Goal: Information Seeking & Learning: Check status

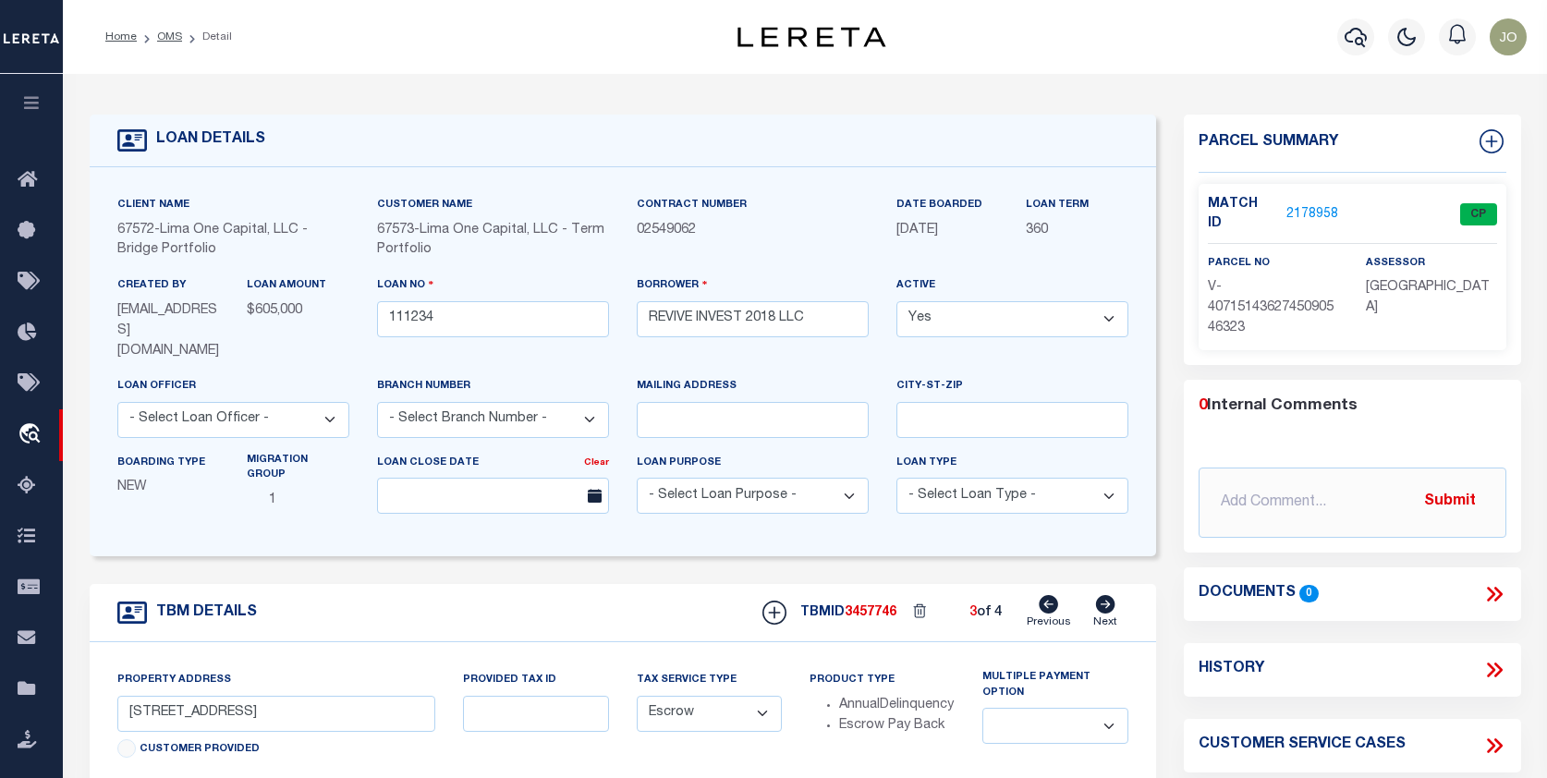
select select "Escrow"
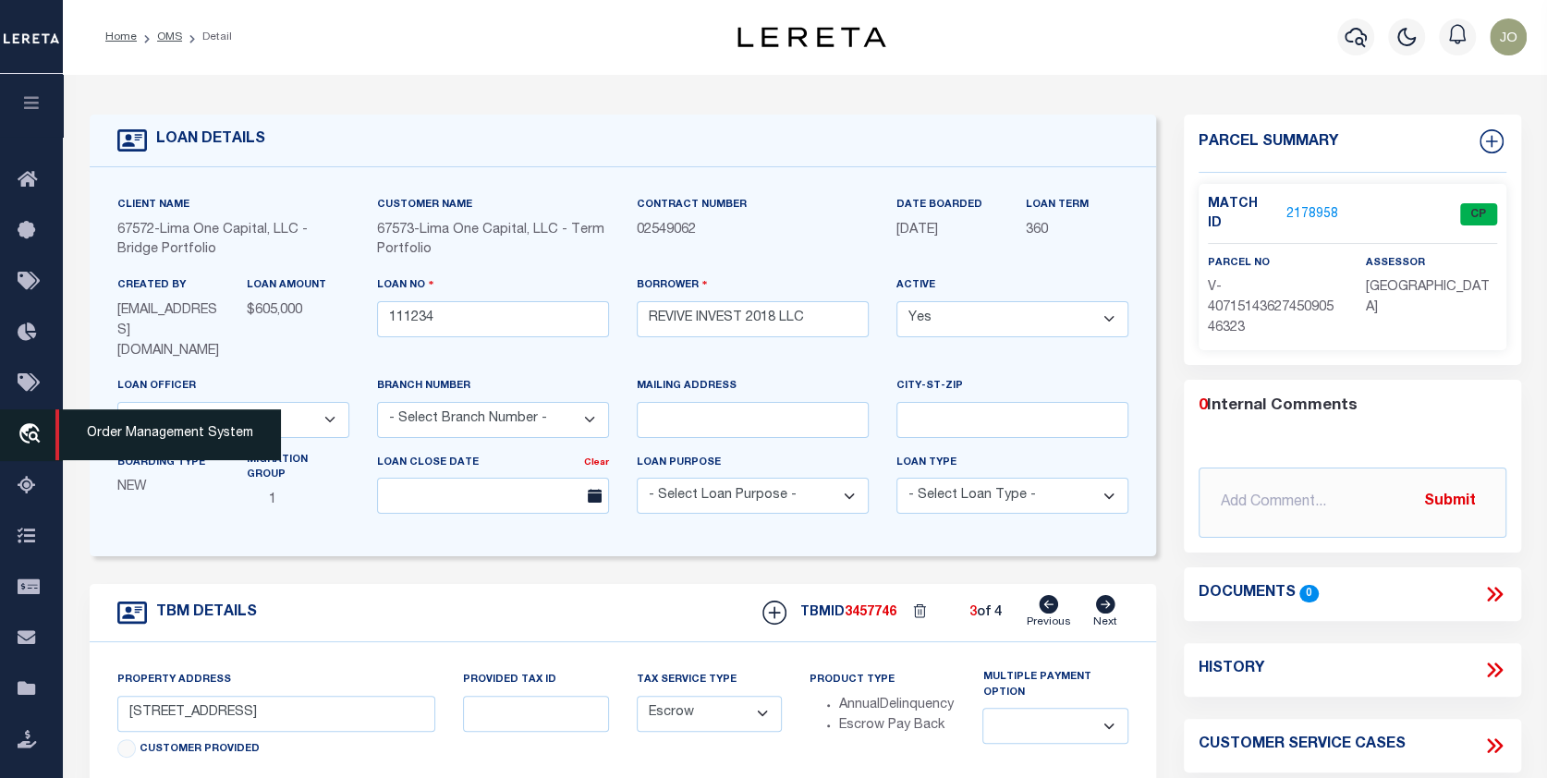
click at [30, 420] on link "travel_explore Order Management System" at bounding box center [31, 435] width 63 height 52
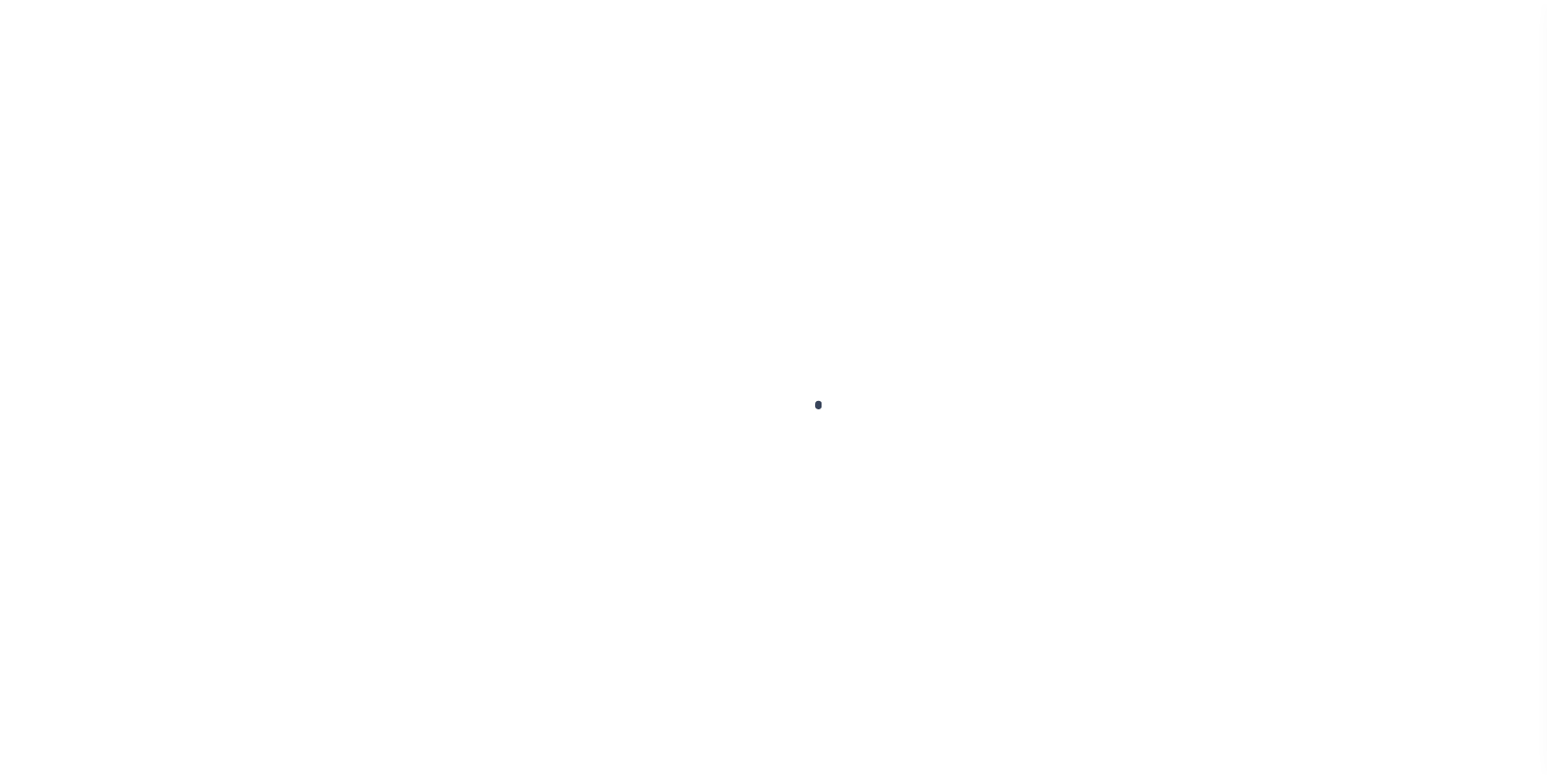
scroll to position [119, 0]
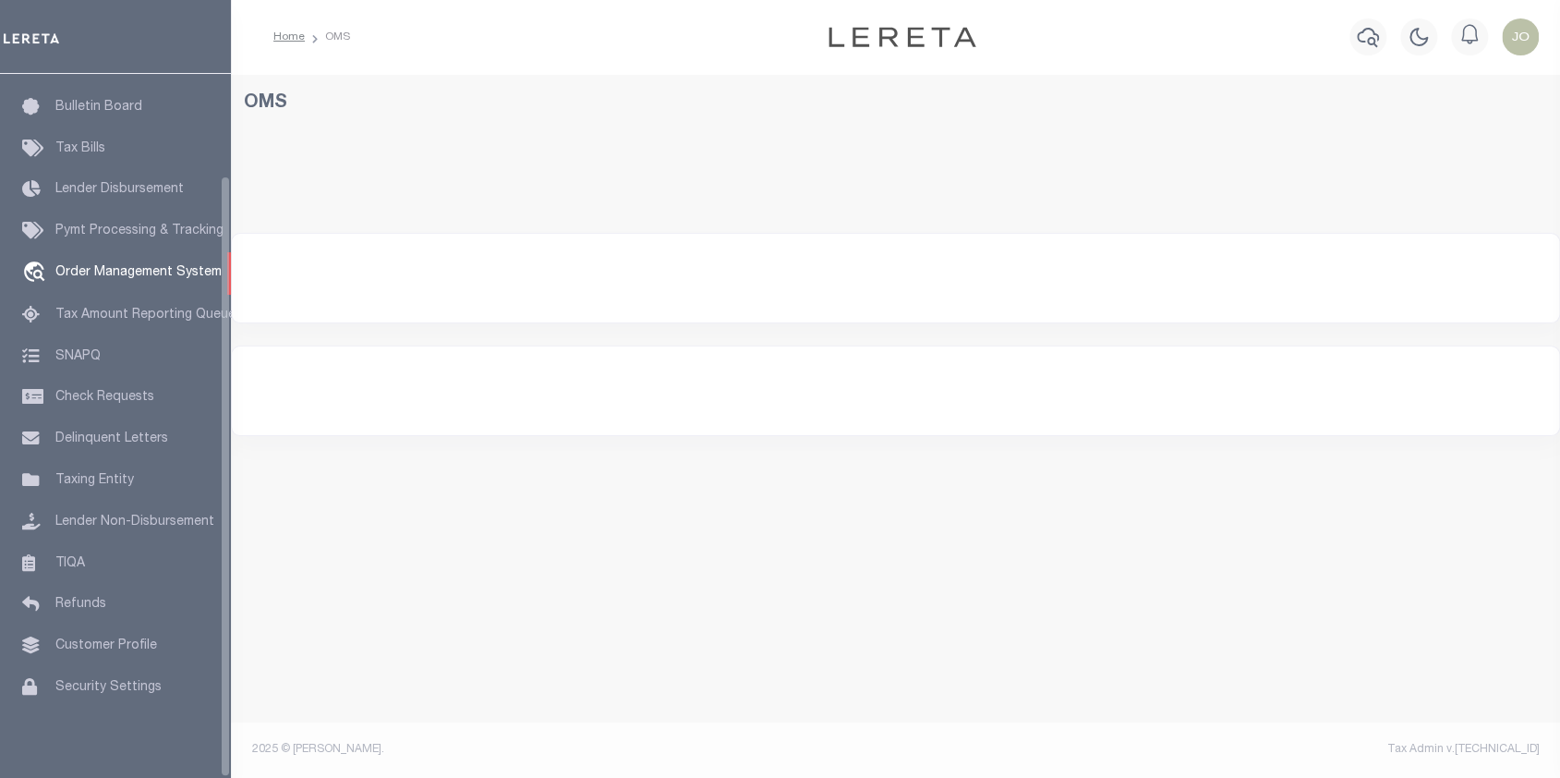
select select "200"
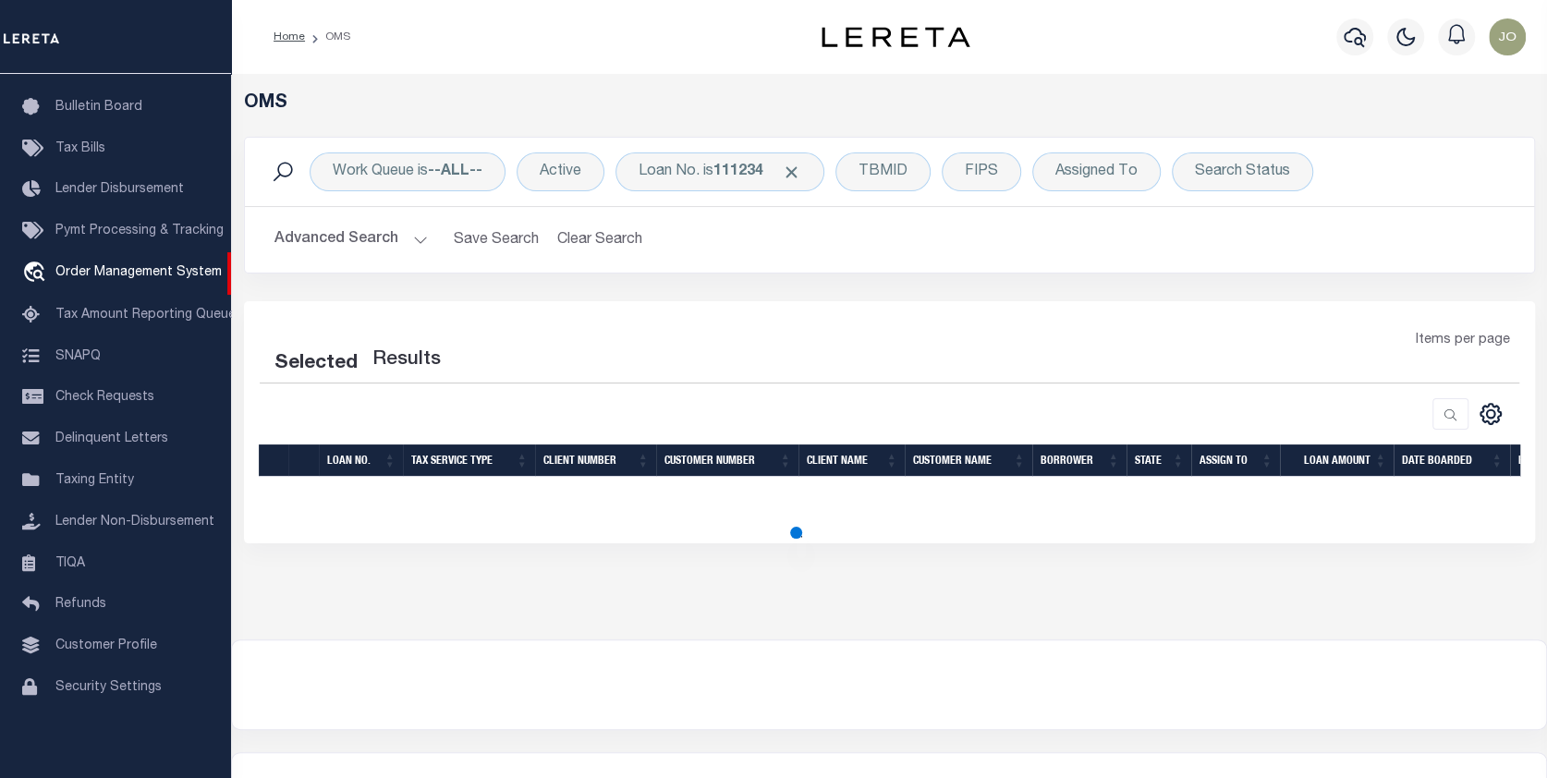
select select "200"
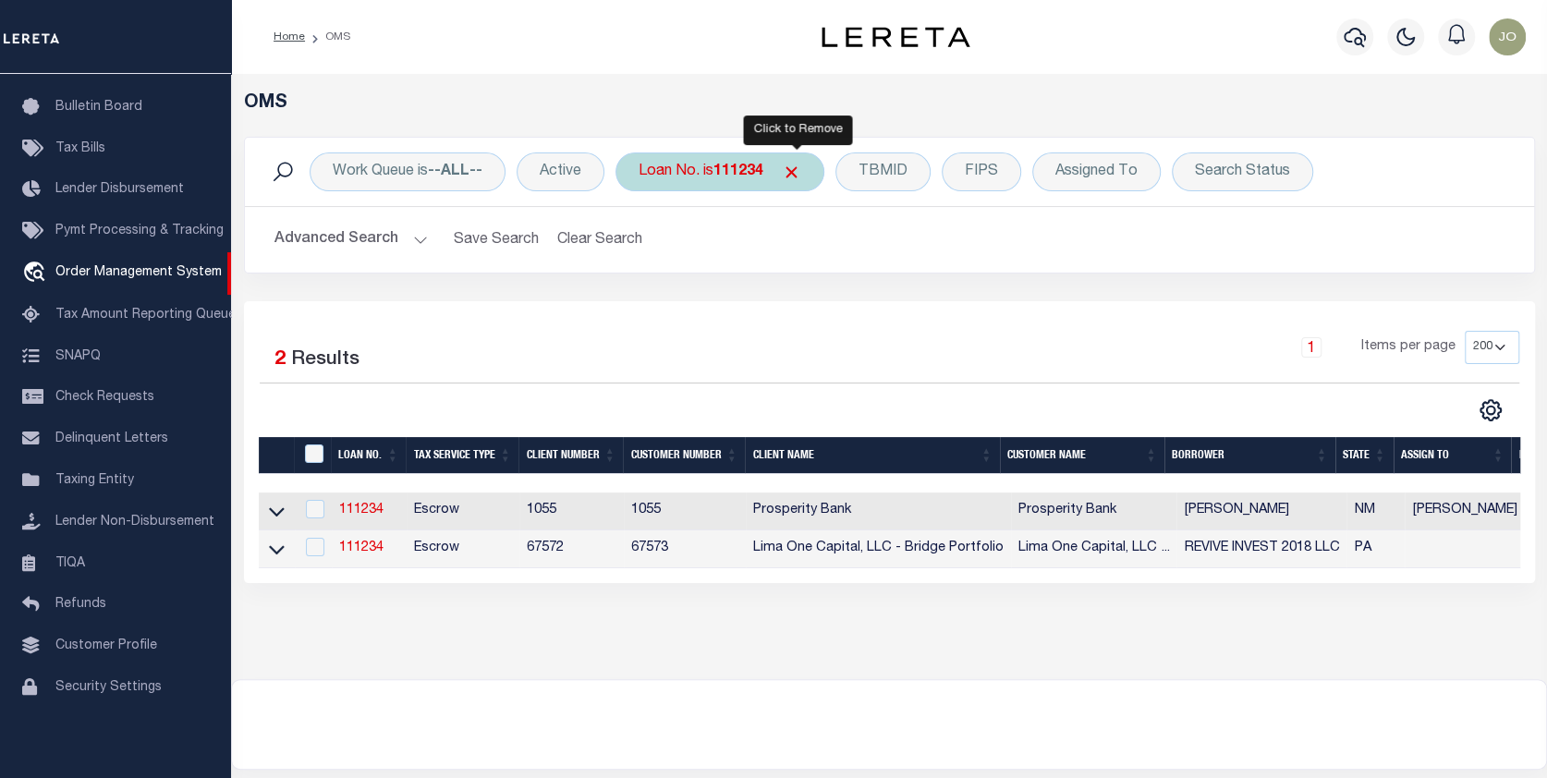
click at [796, 167] on span "Click to Remove" at bounding box center [791, 172] width 19 height 19
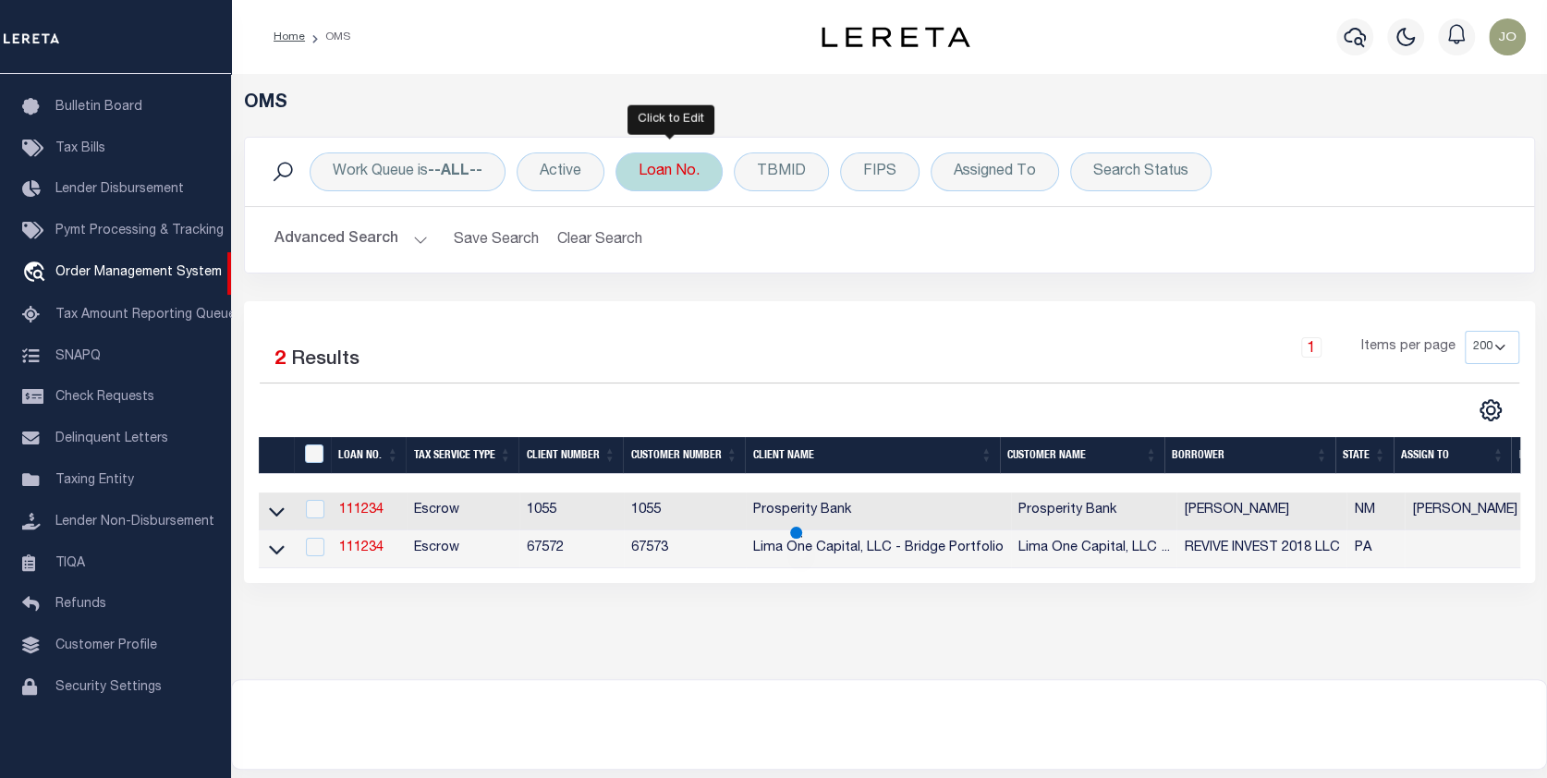
click at [653, 161] on div "Loan No." at bounding box center [668, 171] width 107 height 39
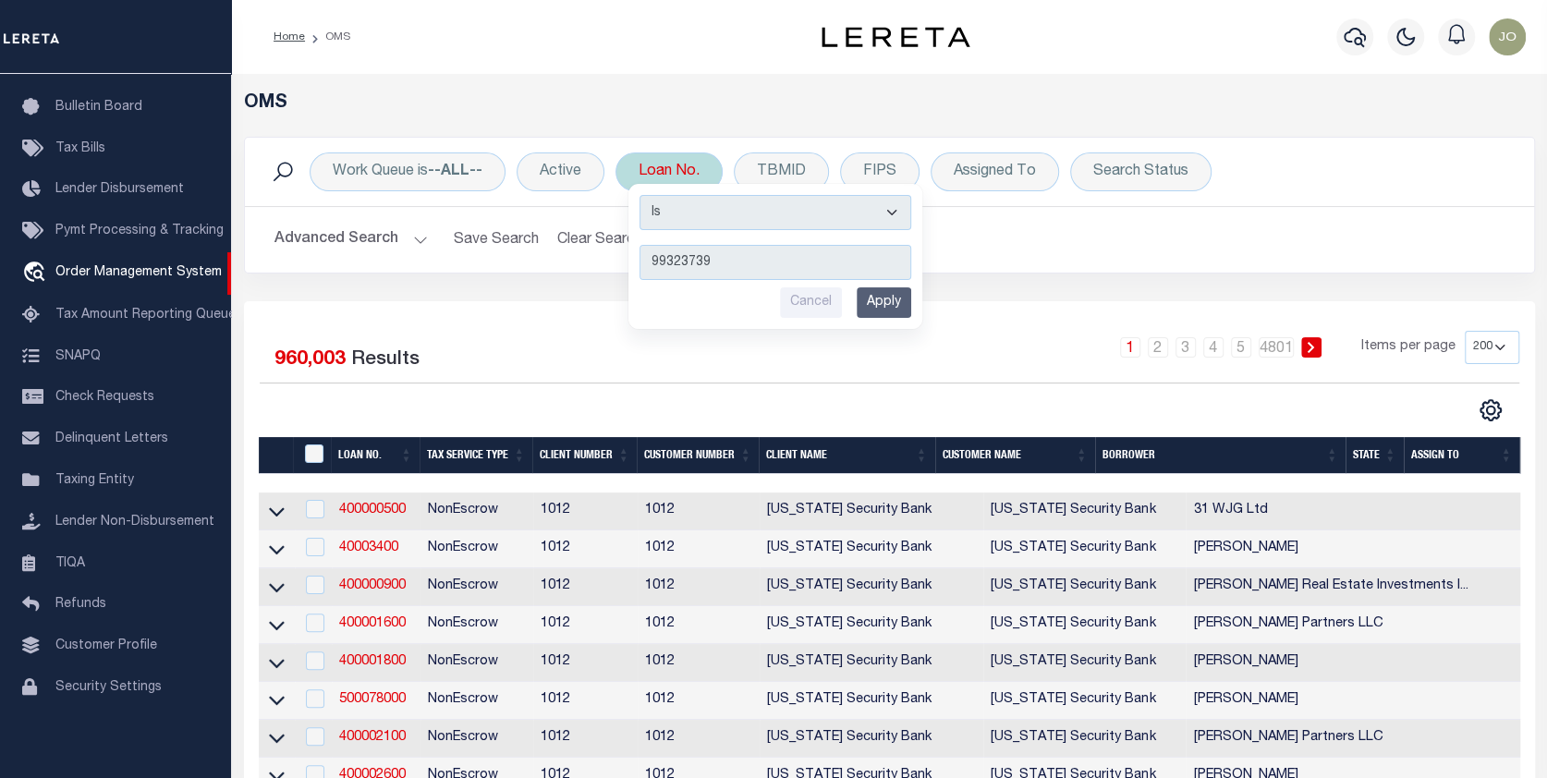
type input "993237396"
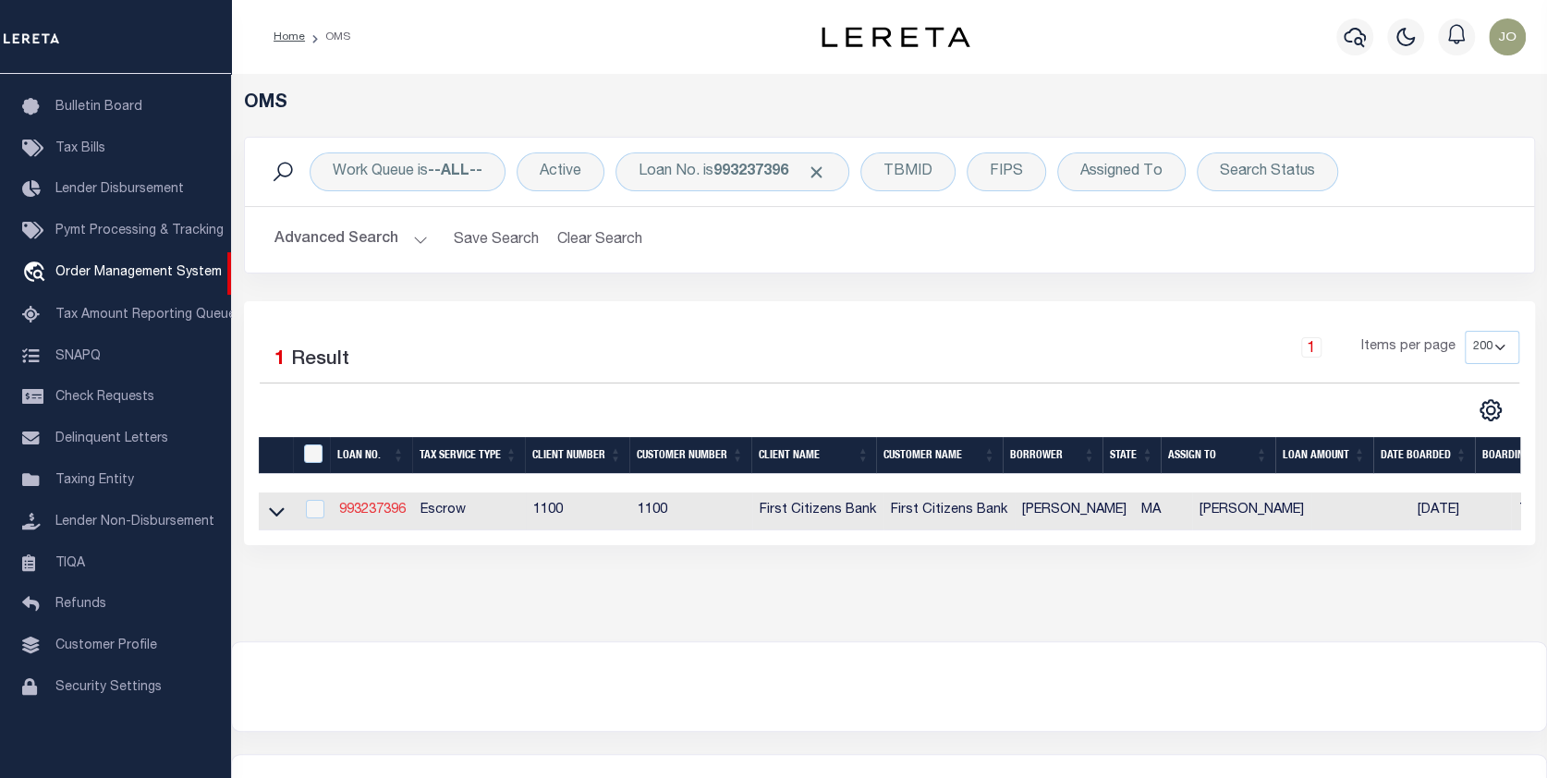
click at [370, 509] on link "993237396" at bounding box center [372, 510] width 67 height 13
type input "993237396"
type input "[PERSON_NAME]"
select select
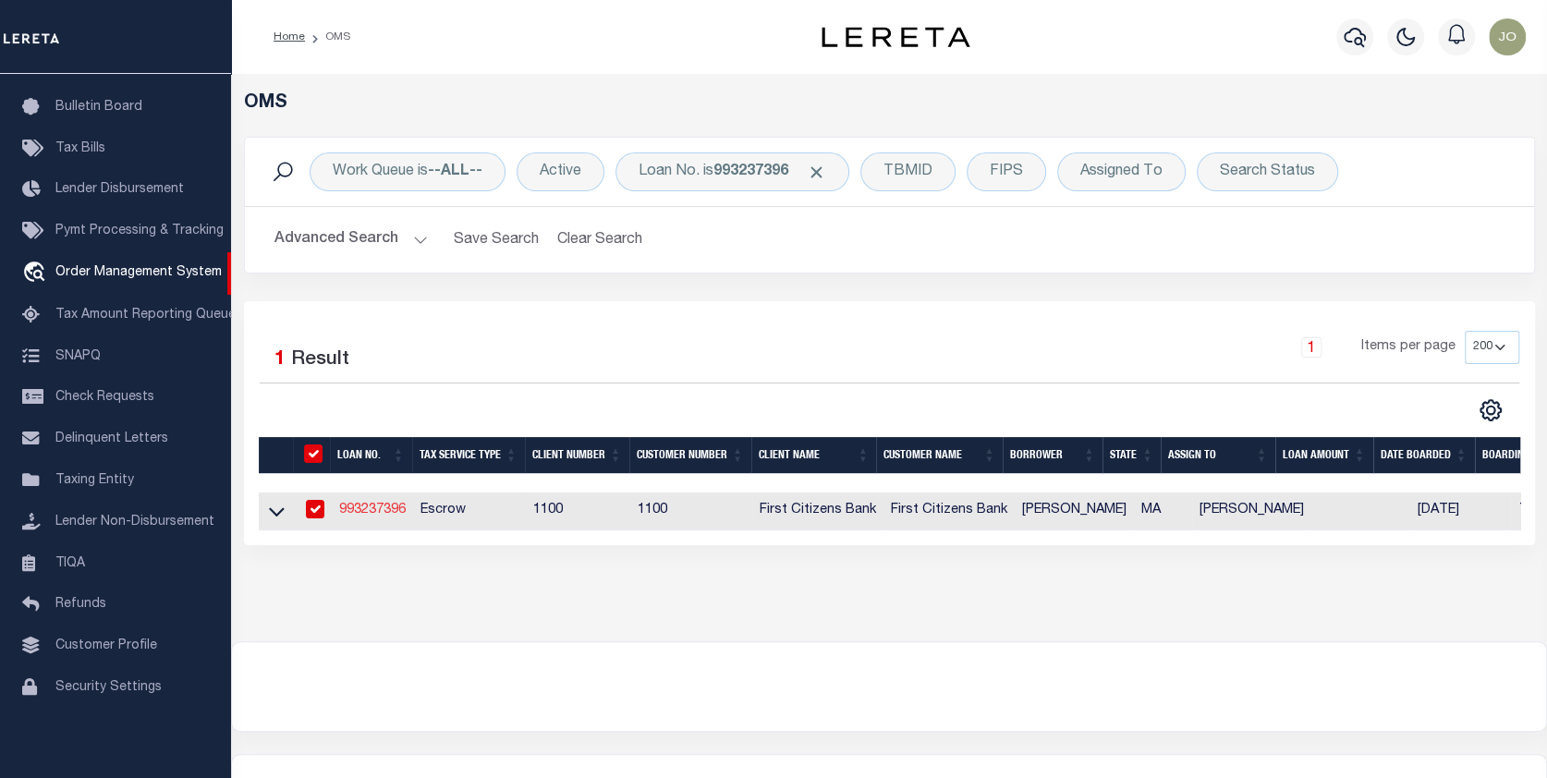
select select "10"
select select "Escrow"
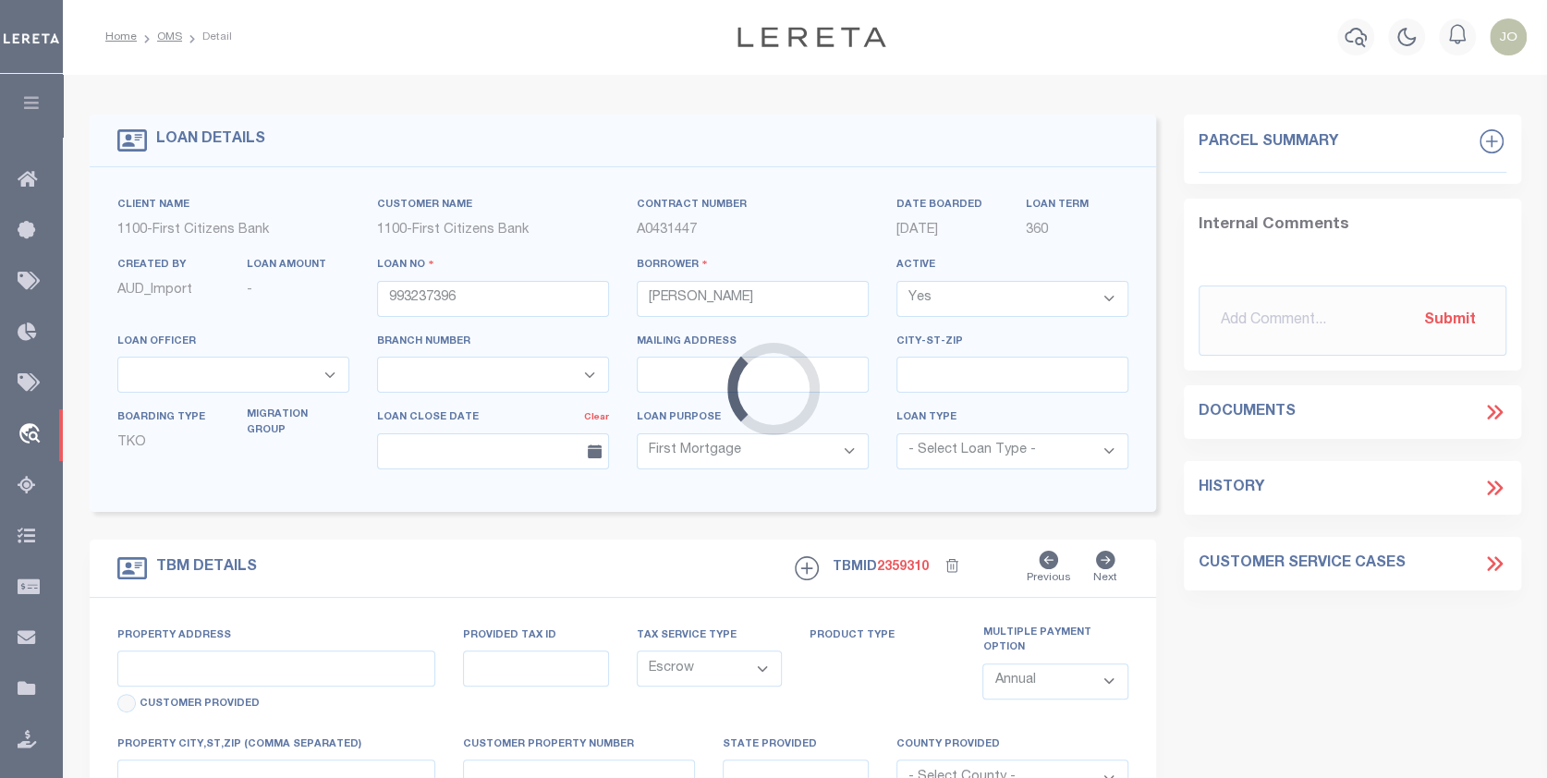
type input "8 NORTH MAIN STREET UNIT 8"
select select
type input "IPSWICH MA 01938"
type input "MA"
select select
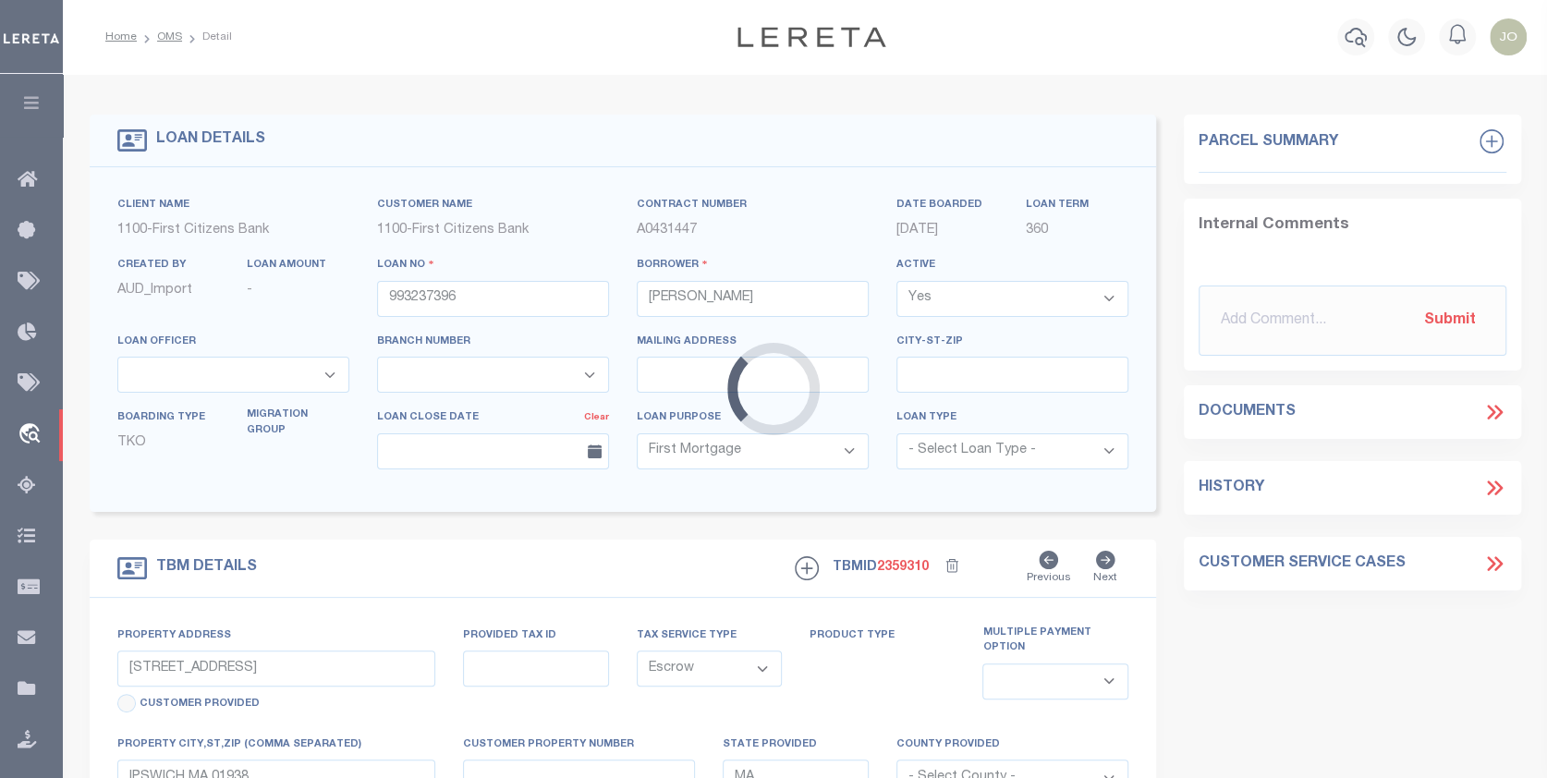
select select "92721"
select select "24370"
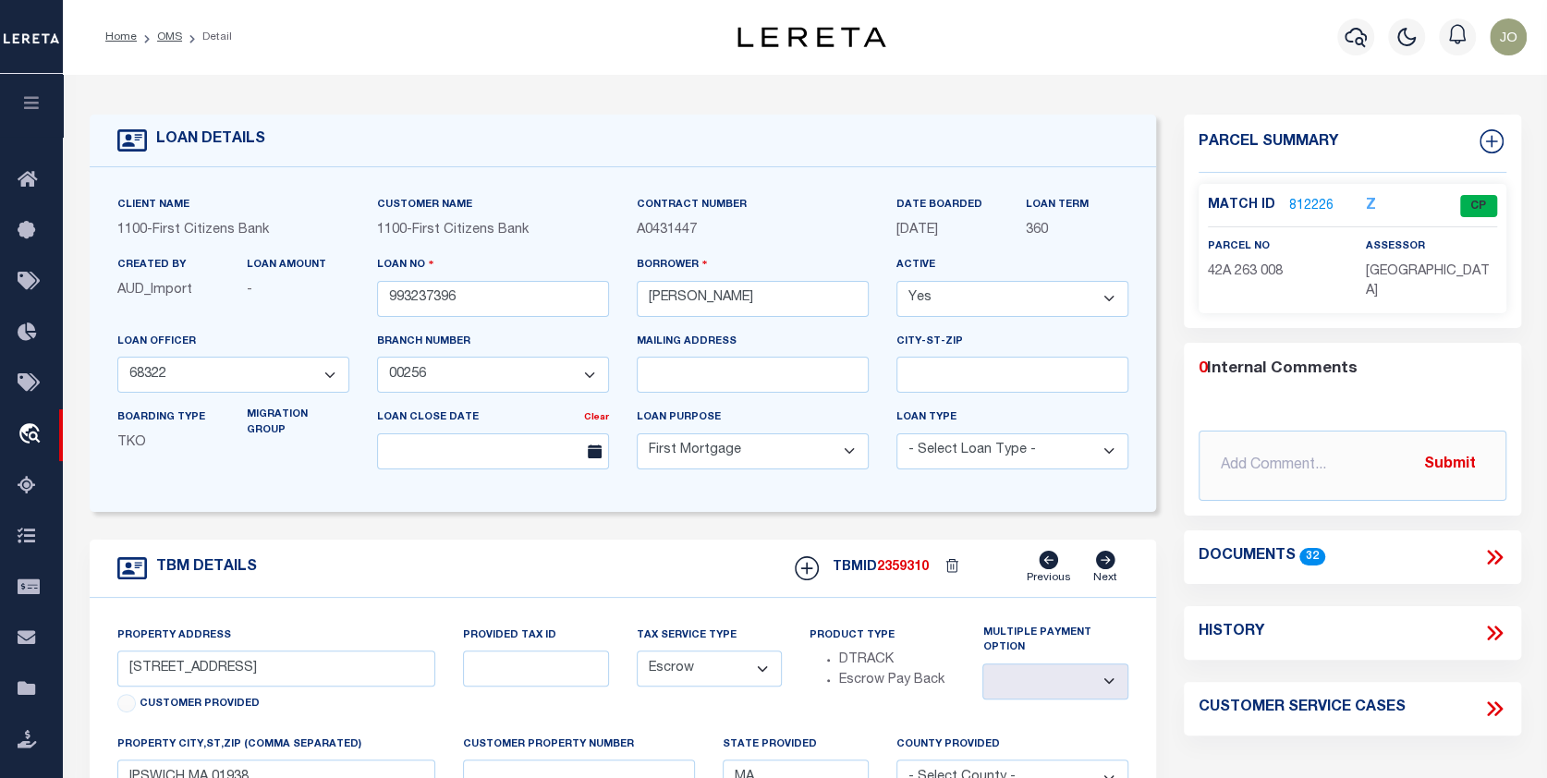
click at [1305, 204] on link "812226" at bounding box center [1311, 206] width 44 height 19
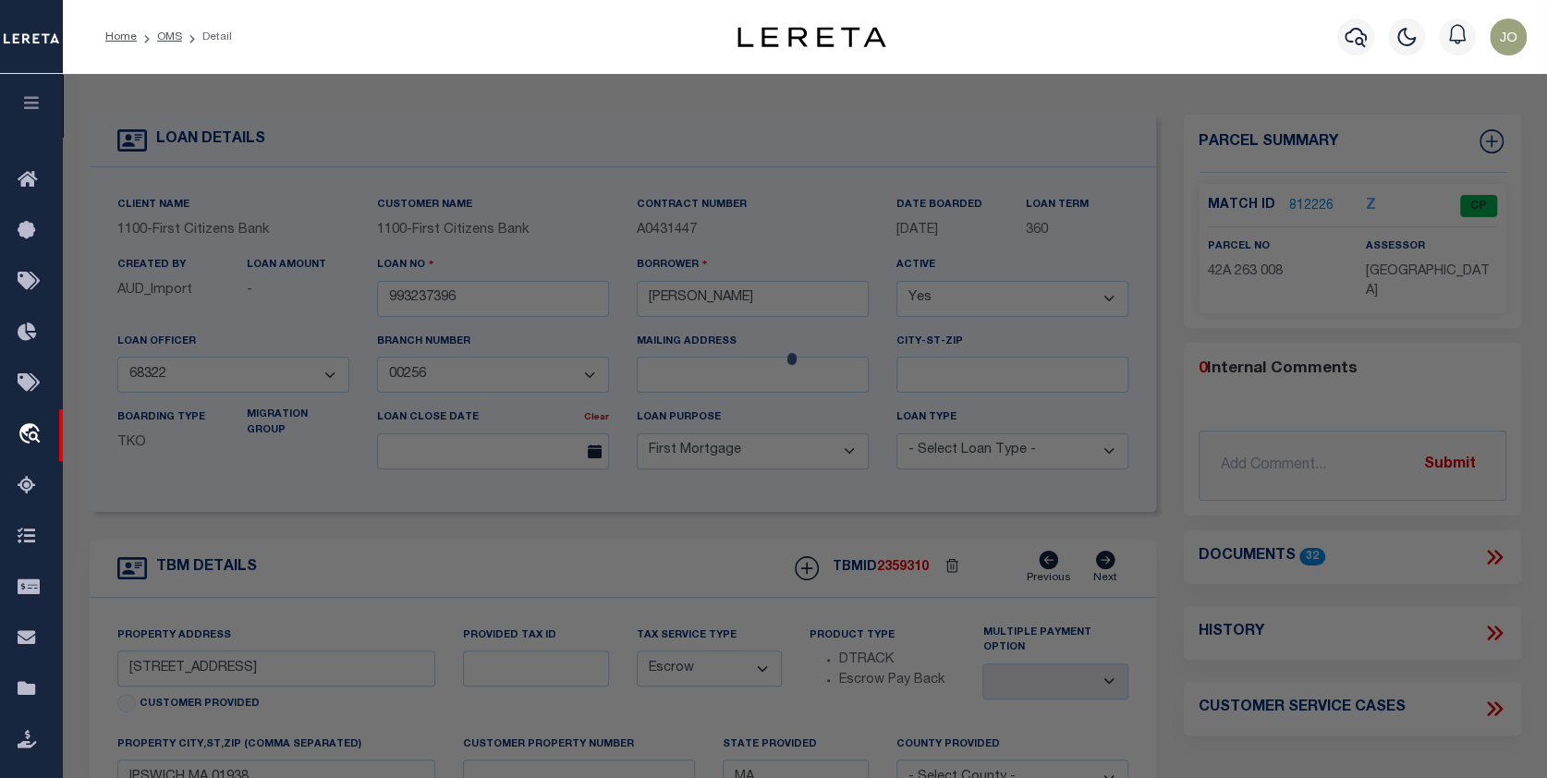
checkbox input "false"
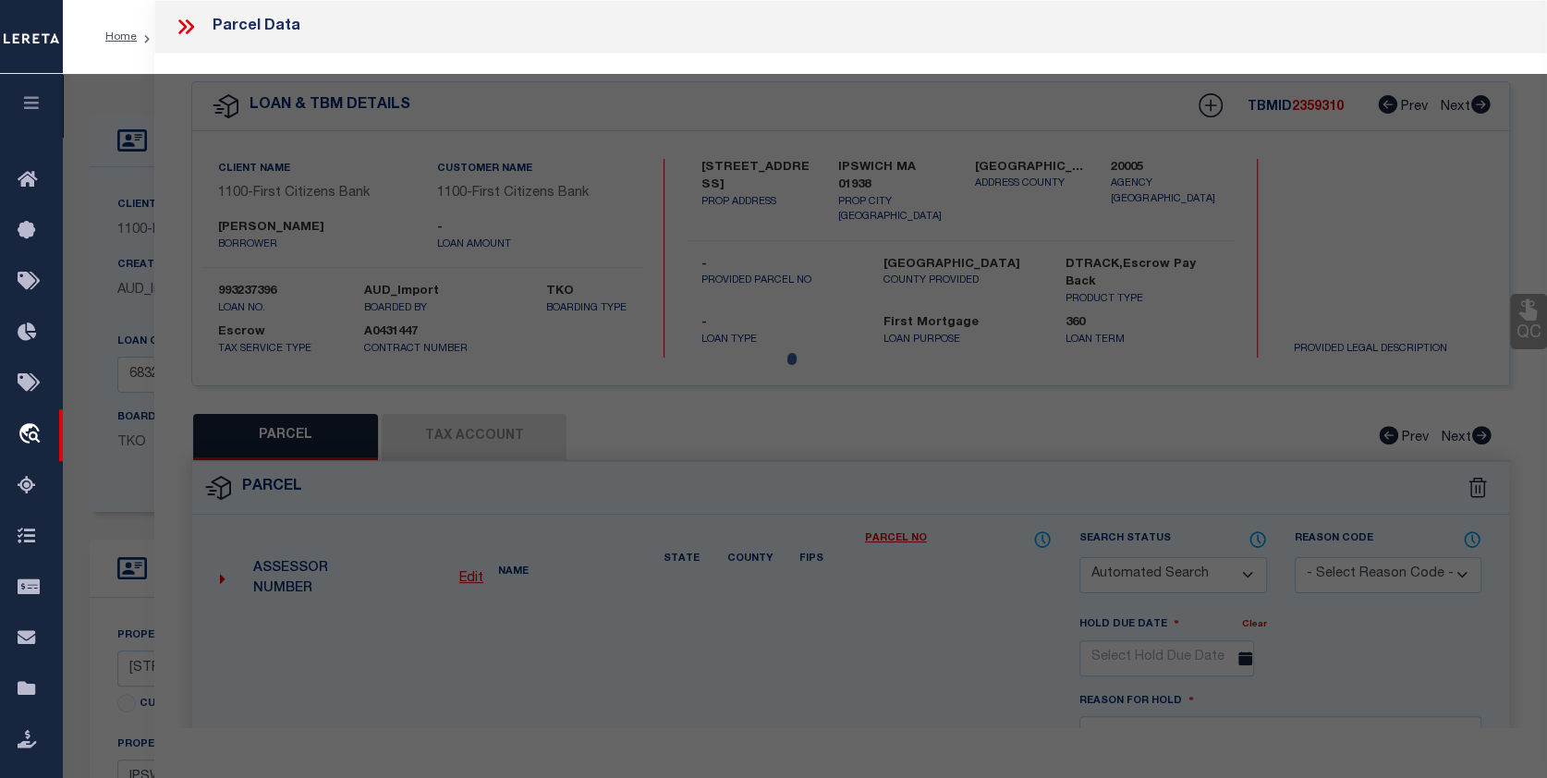
select select "CP"
type input "REEDER JOHN A TE FOLEY JILL C"
type input "8 NORTH MAIN ST, U8"
checkbox input "false"
type input "IPSWICH MA"
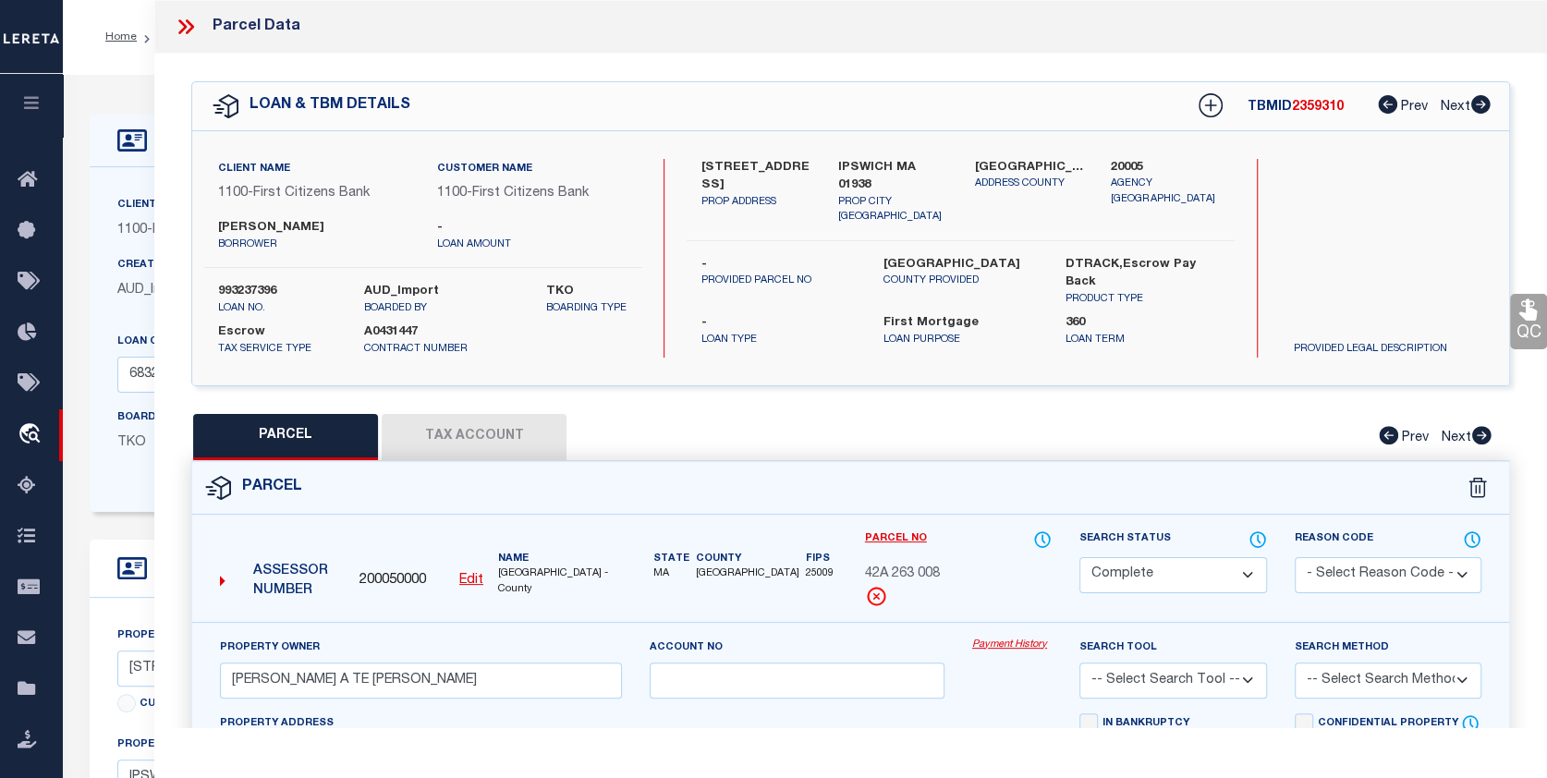
click at [1011, 643] on link "Payment History" at bounding box center [1011, 645] width 79 height 16
click at [476, 427] on button "Tax Account" at bounding box center [474, 437] width 185 height 46
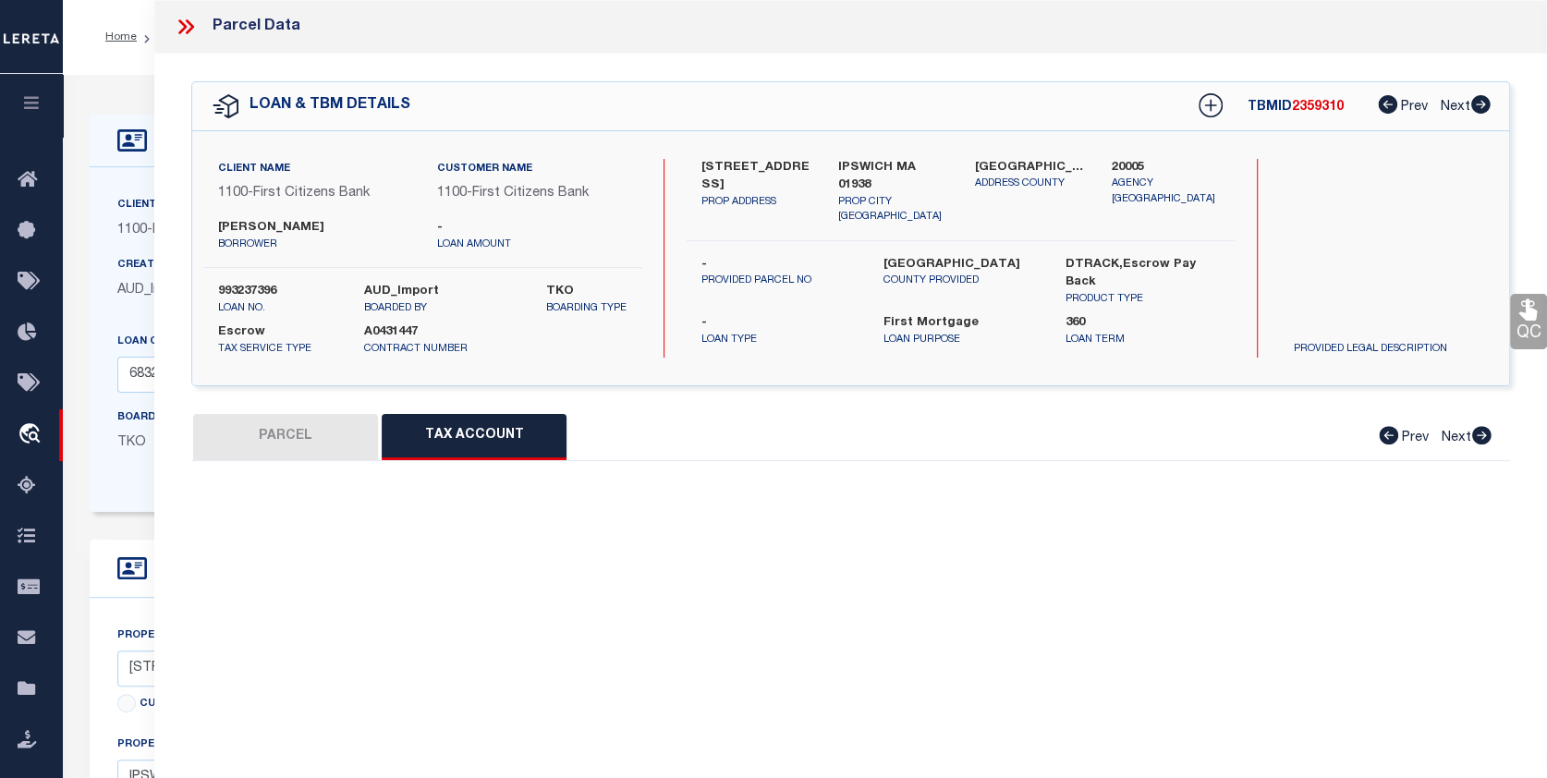
select select "100"
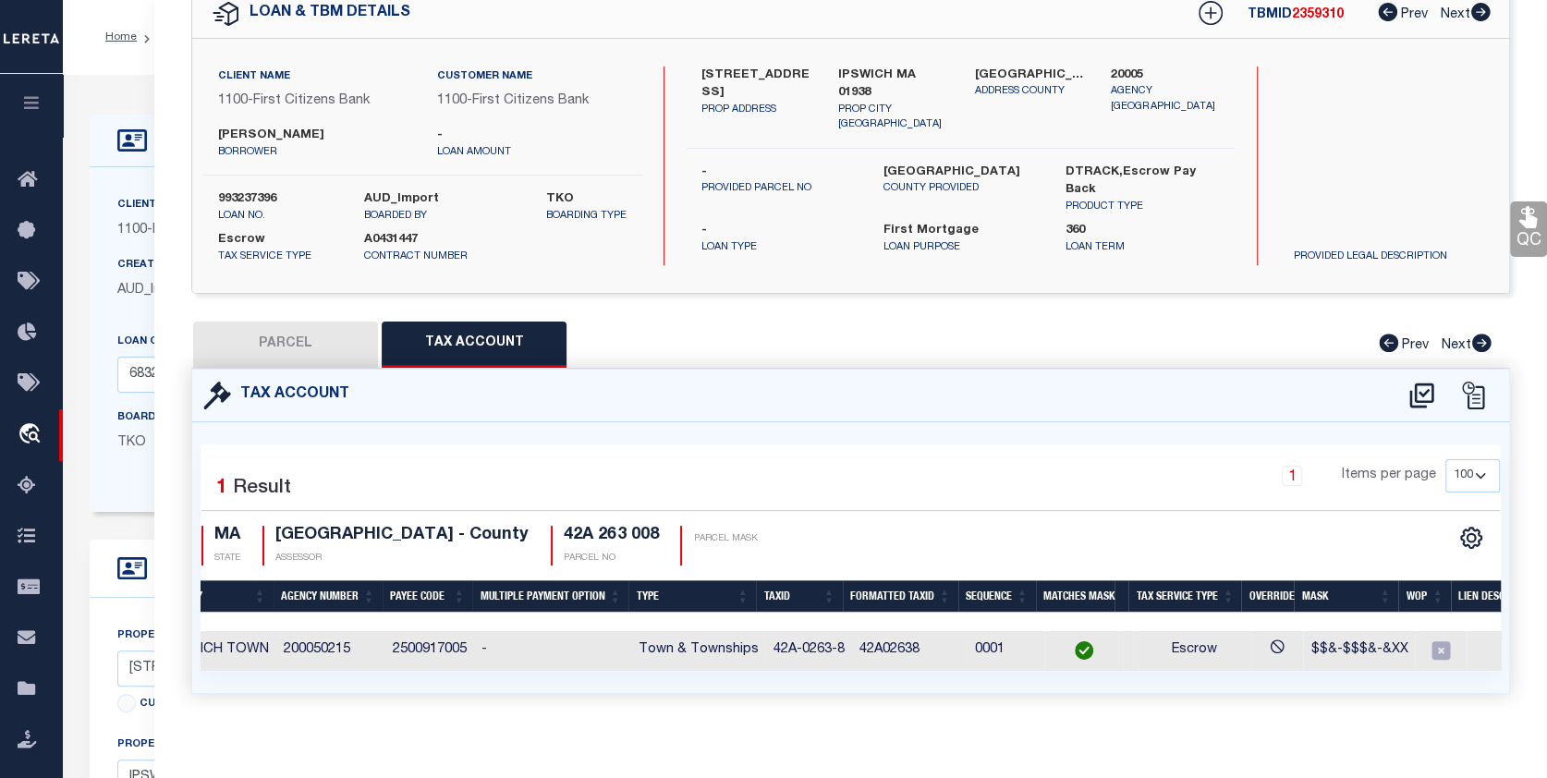
scroll to position [0, 237]
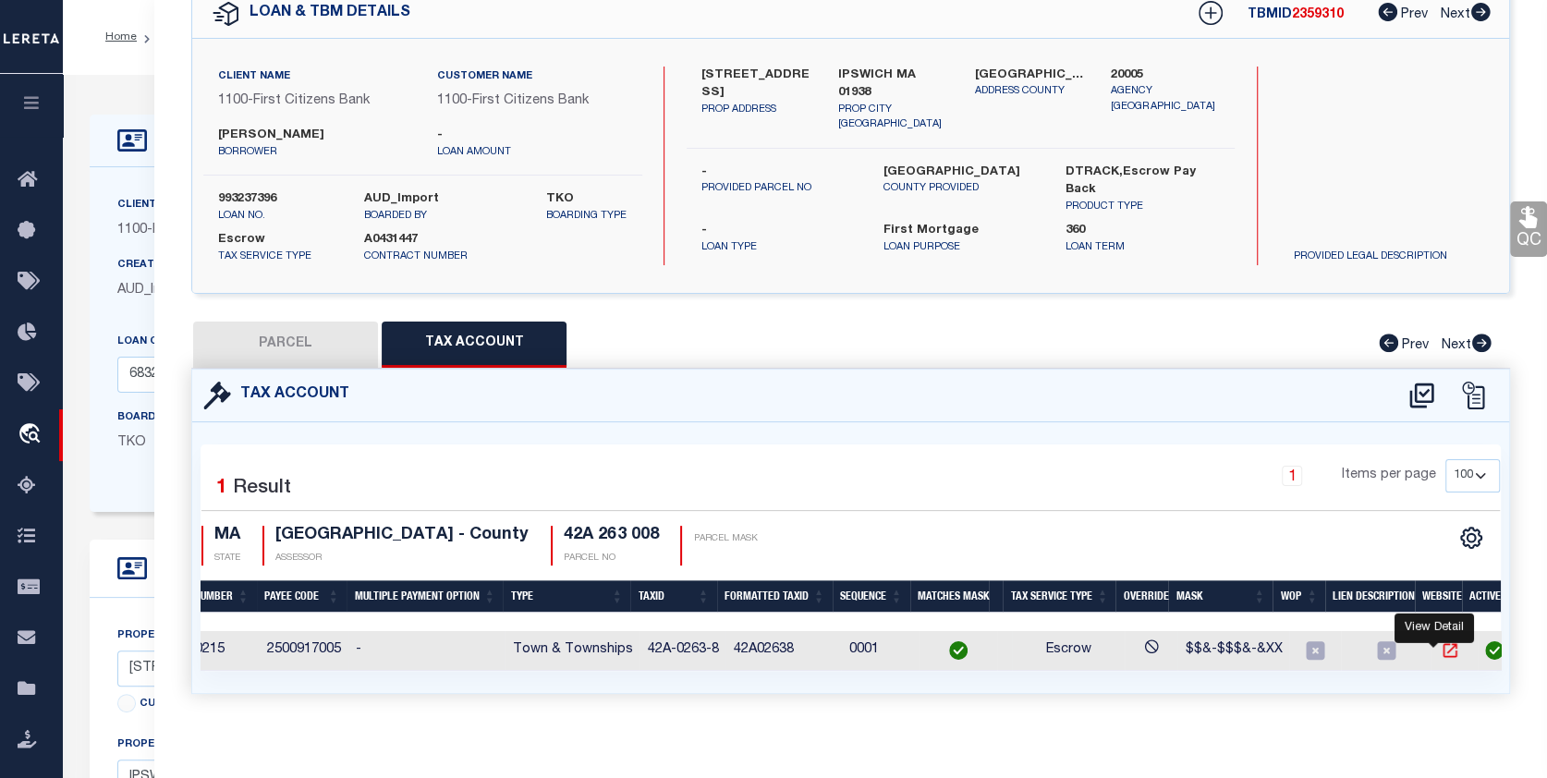
click at [1440, 650] on icon "" at bounding box center [1449, 650] width 18 height 18
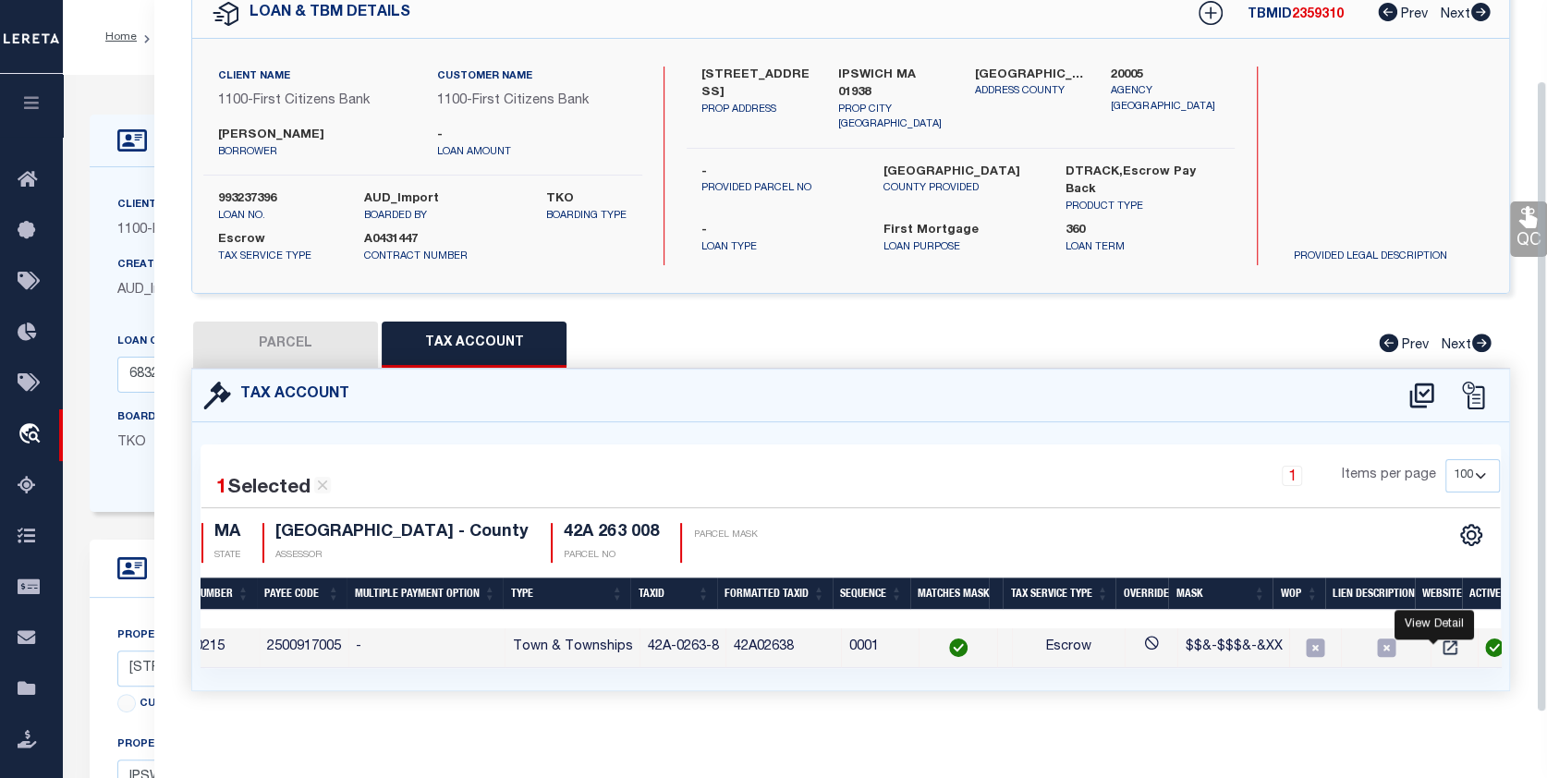
click at [261, 334] on button "PARCEL" at bounding box center [285, 345] width 185 height 46
select select "AS"
checkbox input "false"
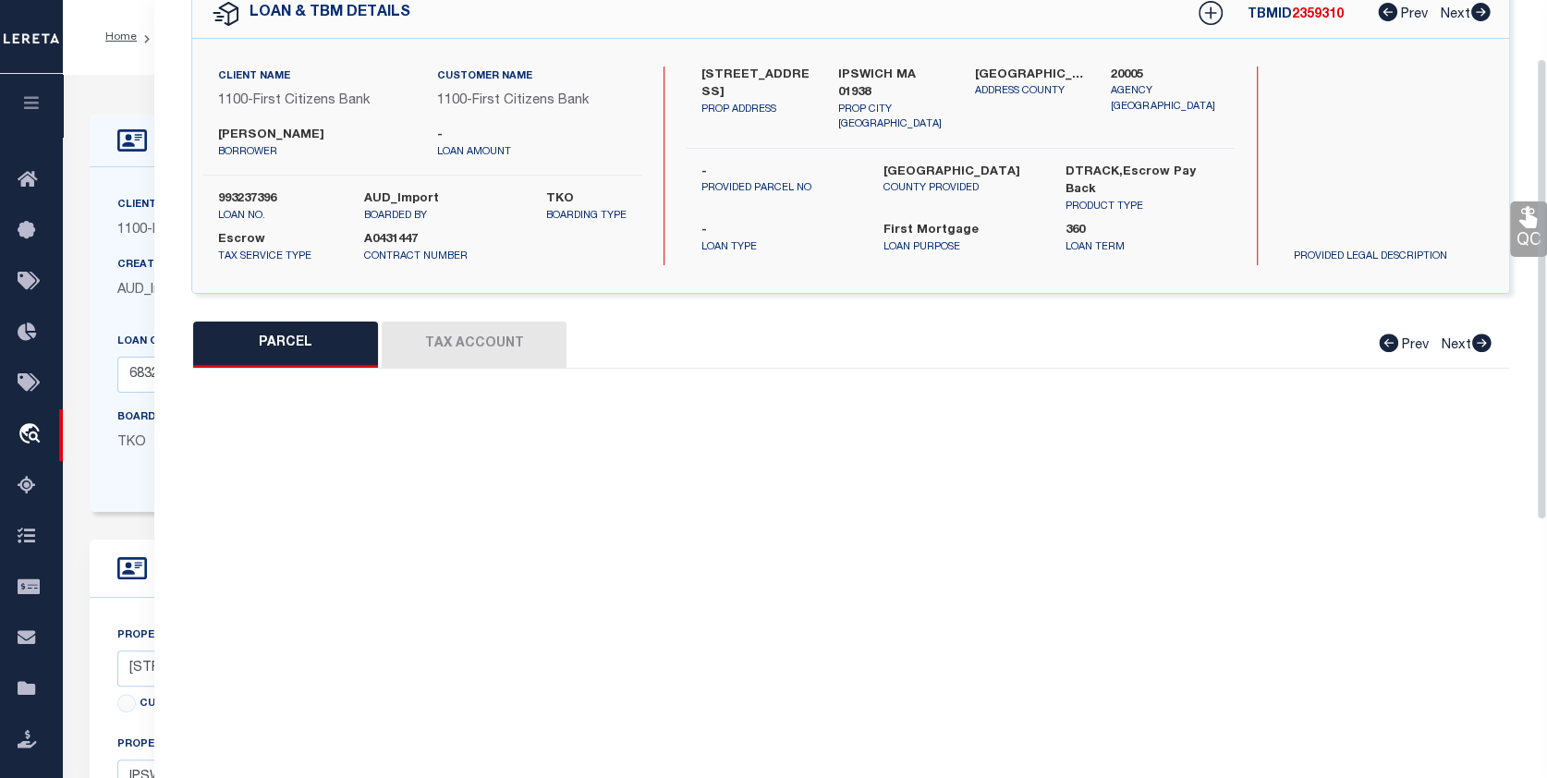
select select "CP"
type input "REEDER JOHN A TE FOLEY JILL C"
type input "8 NORTH MAIN ST, U8"
checkbox input "false"
type input "IPSWICH MA"
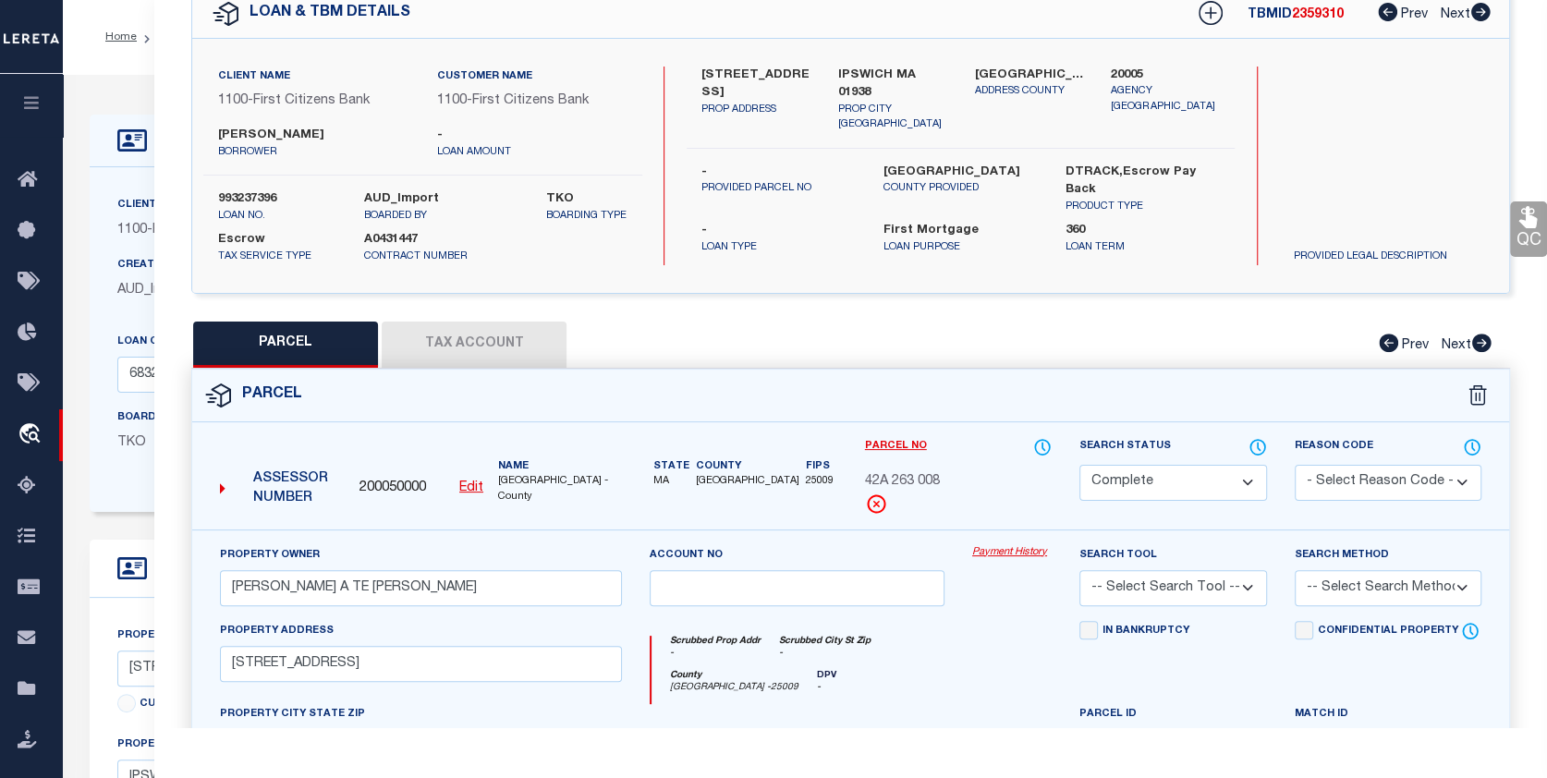
click at [979, 547] on link "Payment History" at bounding box center [1011, 553] width 79 height 16
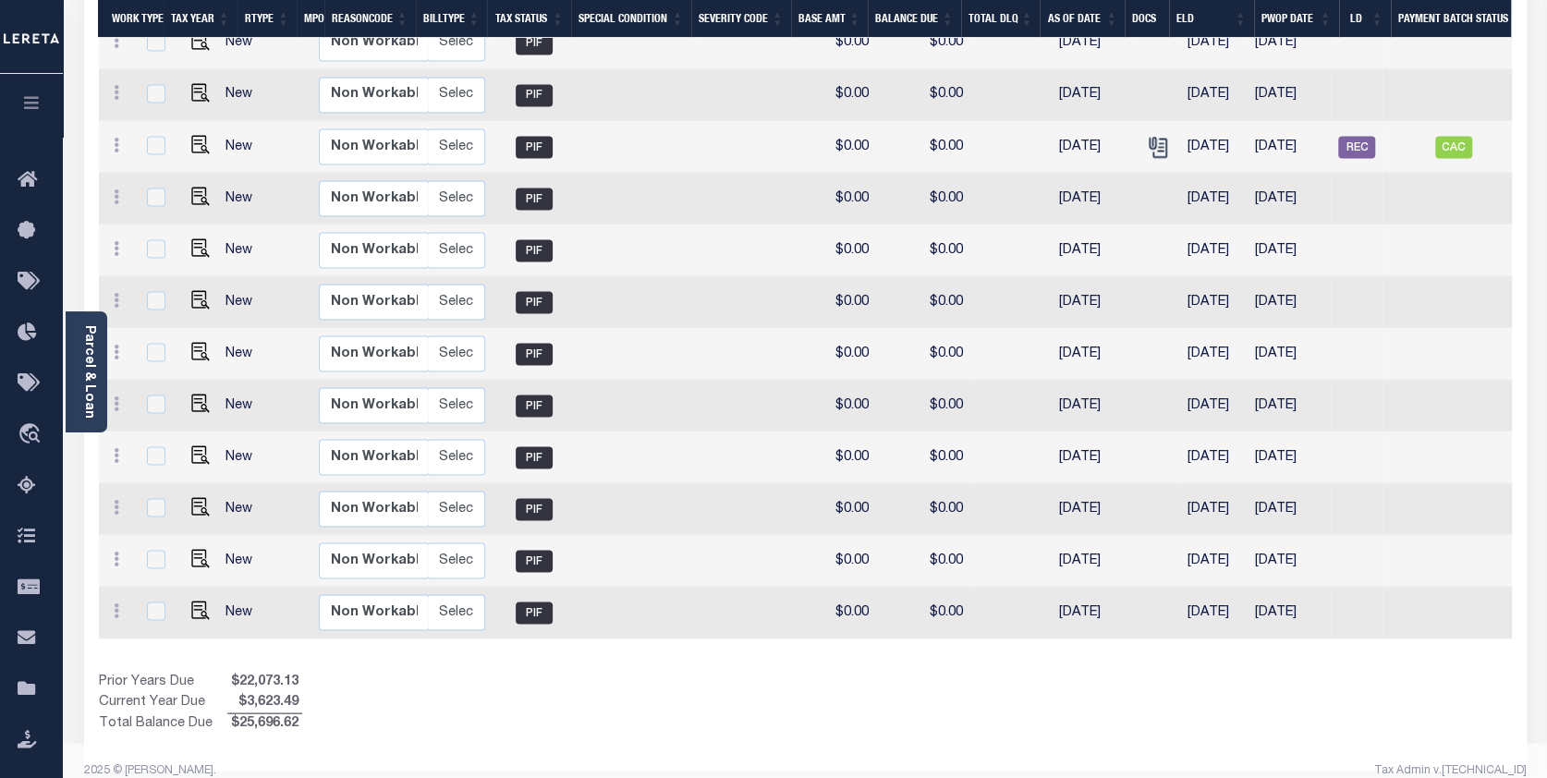
scroll to position [0, 347]
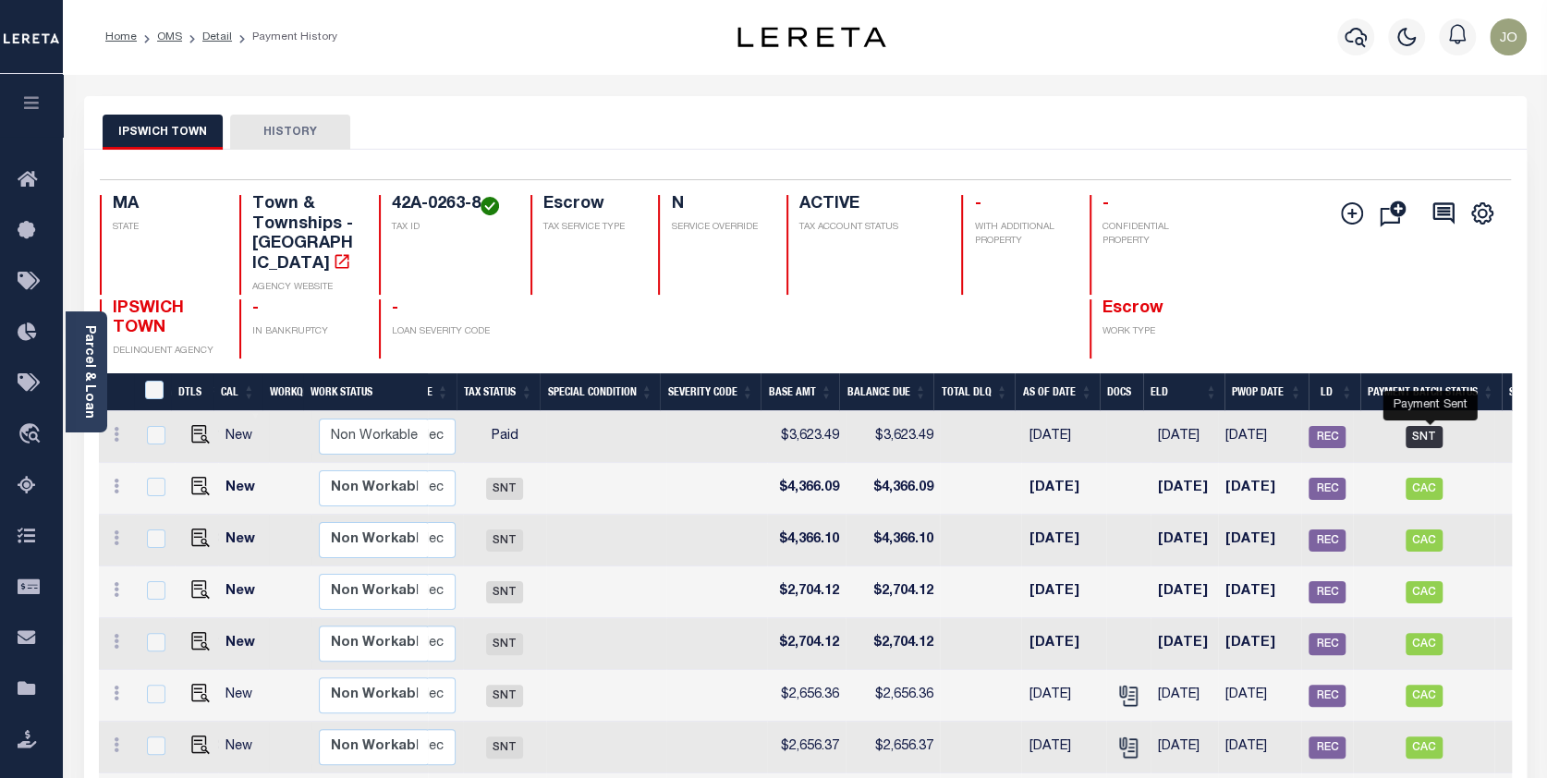
click at [1428, 426] on span "SNT" at bounding box center [1423, 437] width 37 height 22
checkbox input "true"
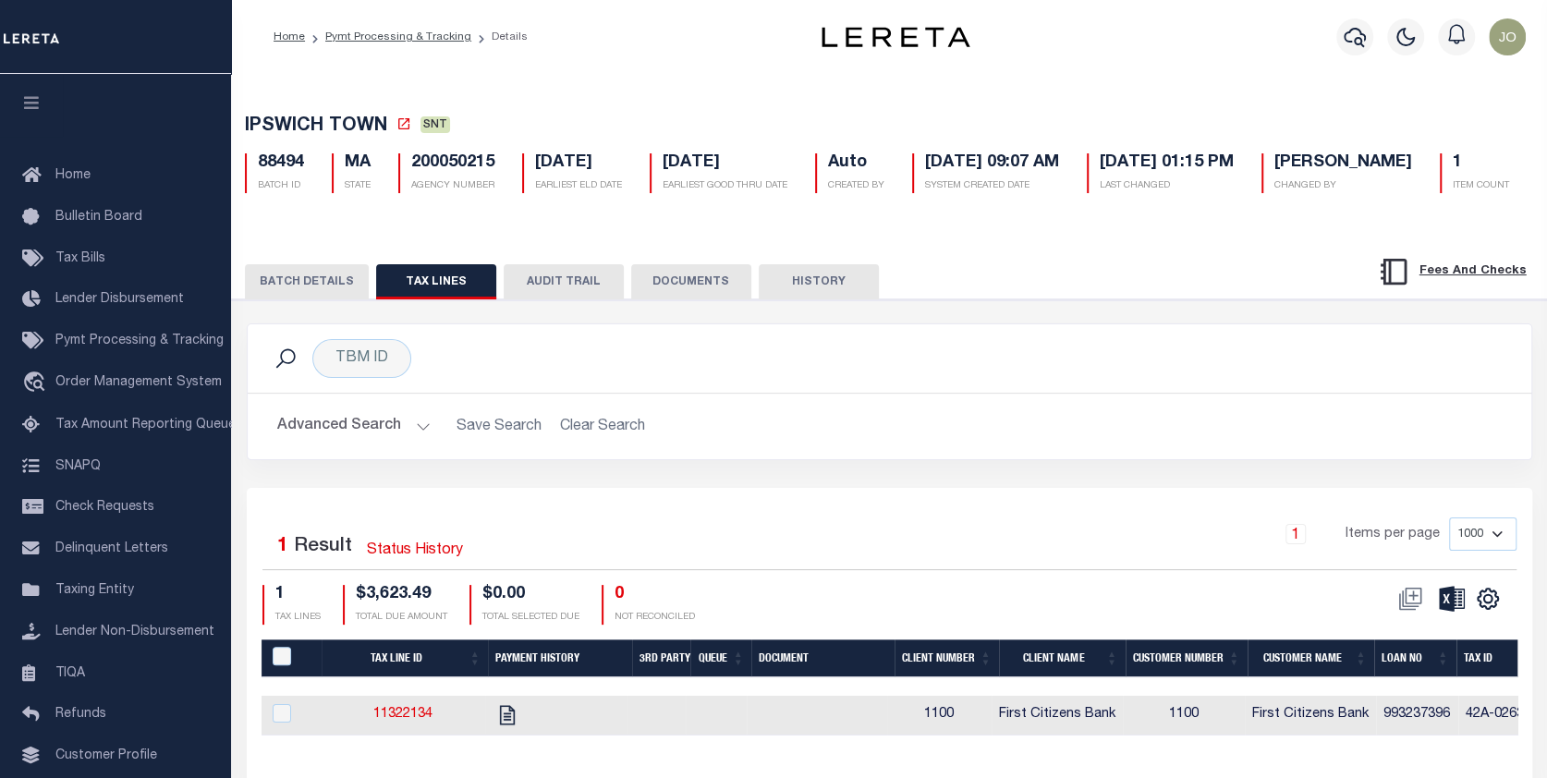
click at [322, 299] on button "BATCH DETAILS" at bounding box center [307, 281] width 124 height 35
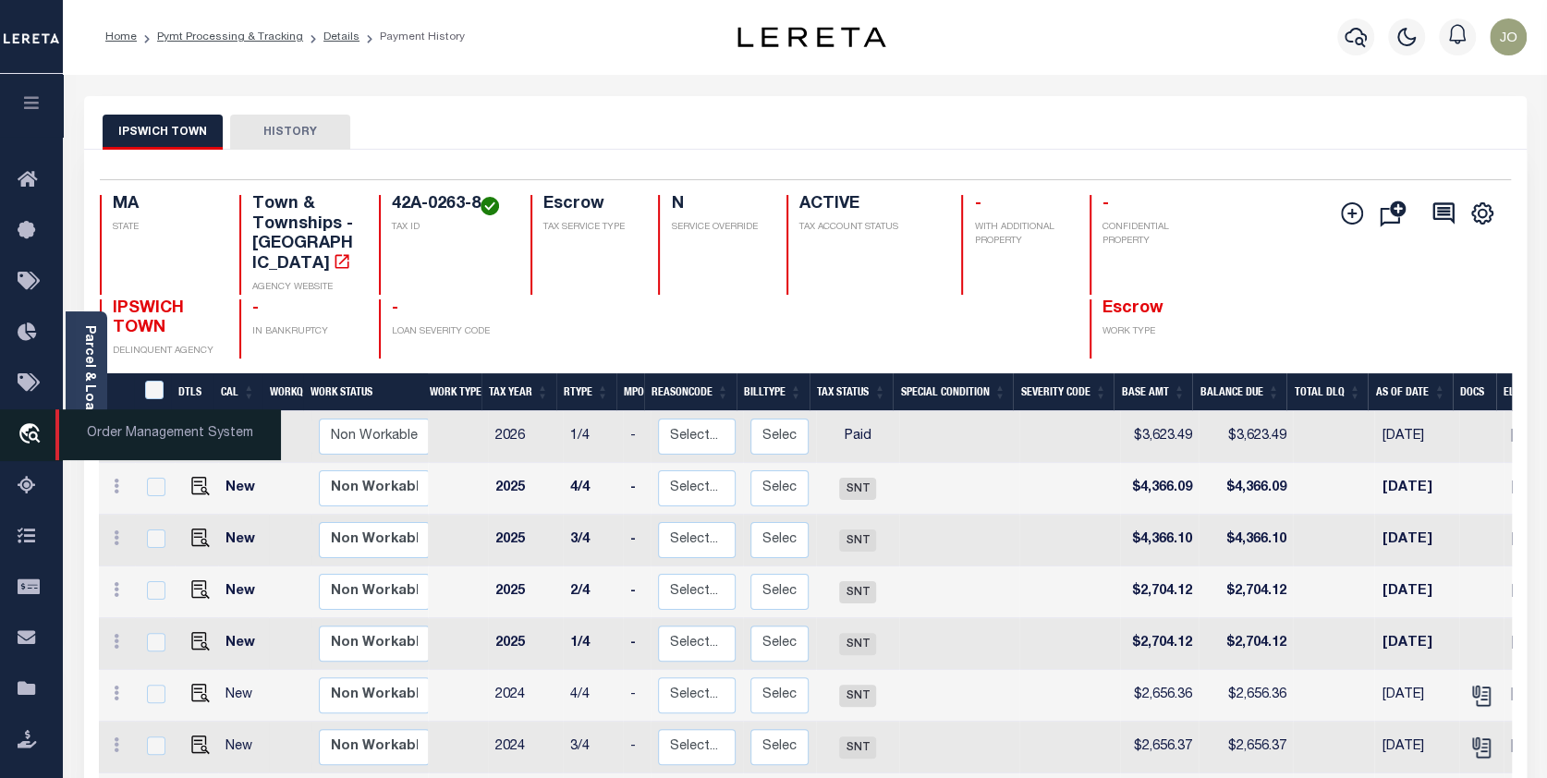
click at [25, 418] on link "travel_explore Order Management System" at bounding box center [31, 435] width 63 height 52
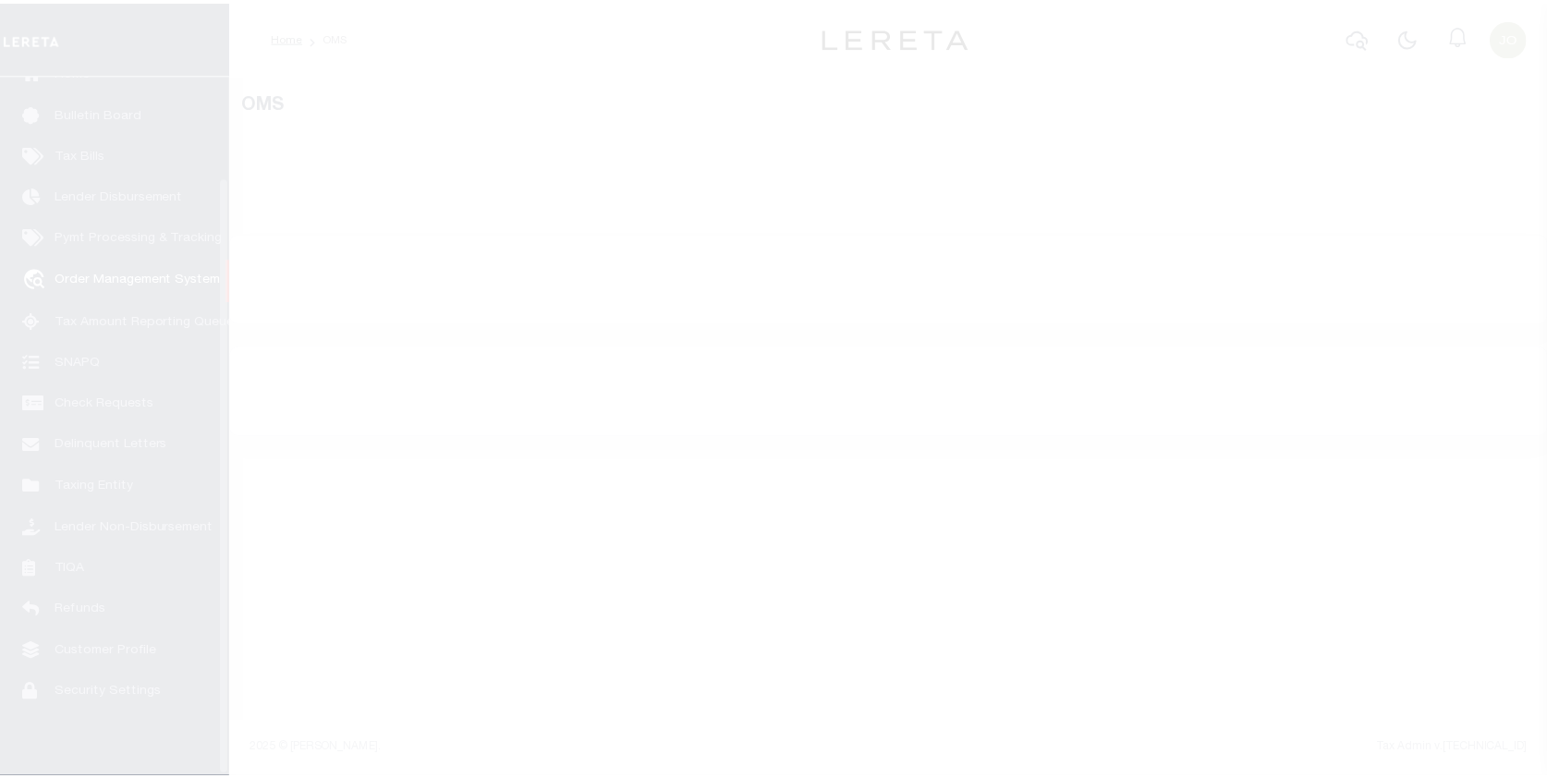
scroll to position [119, 0]
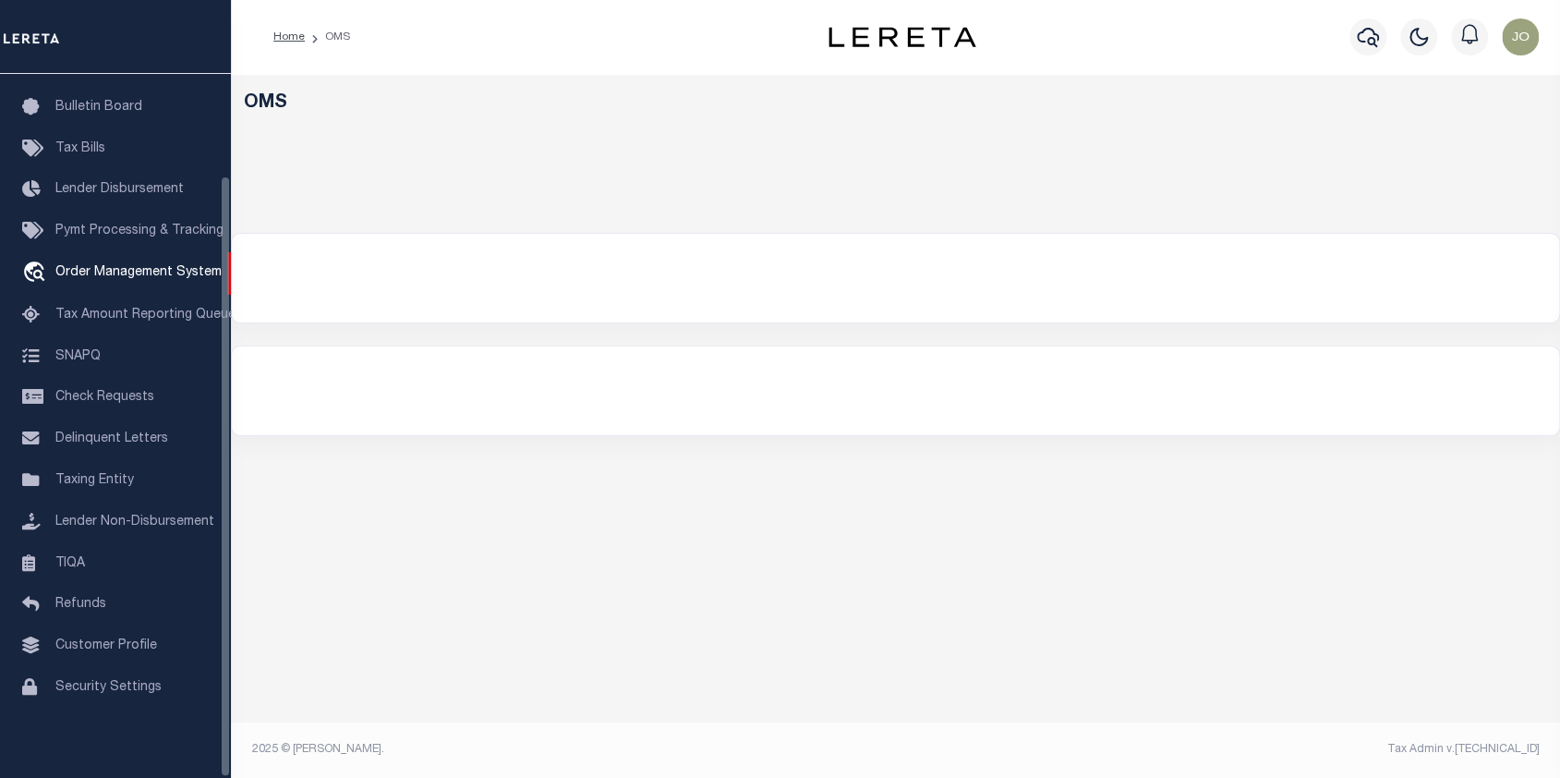
select select "200"
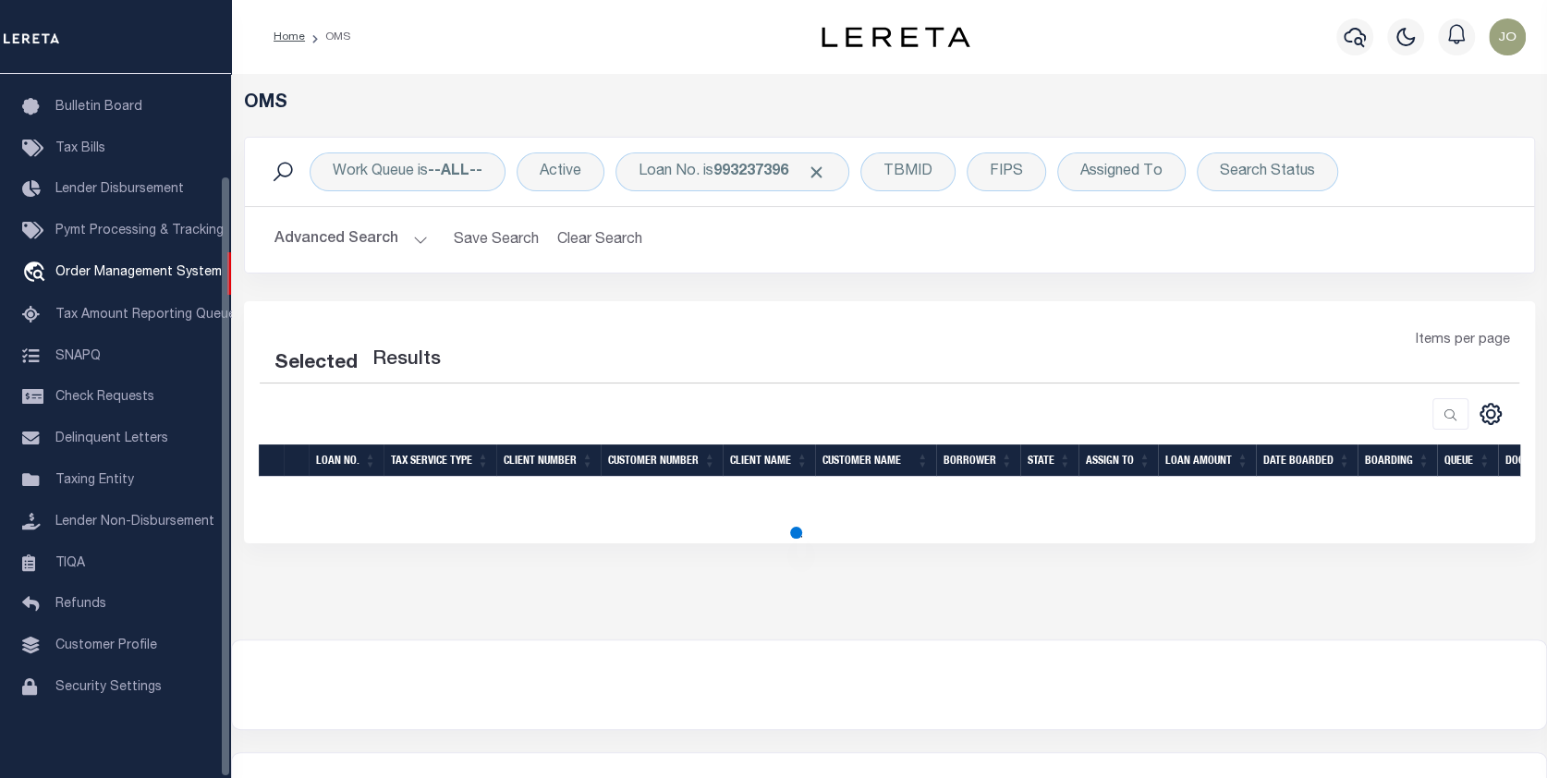
select select "200"
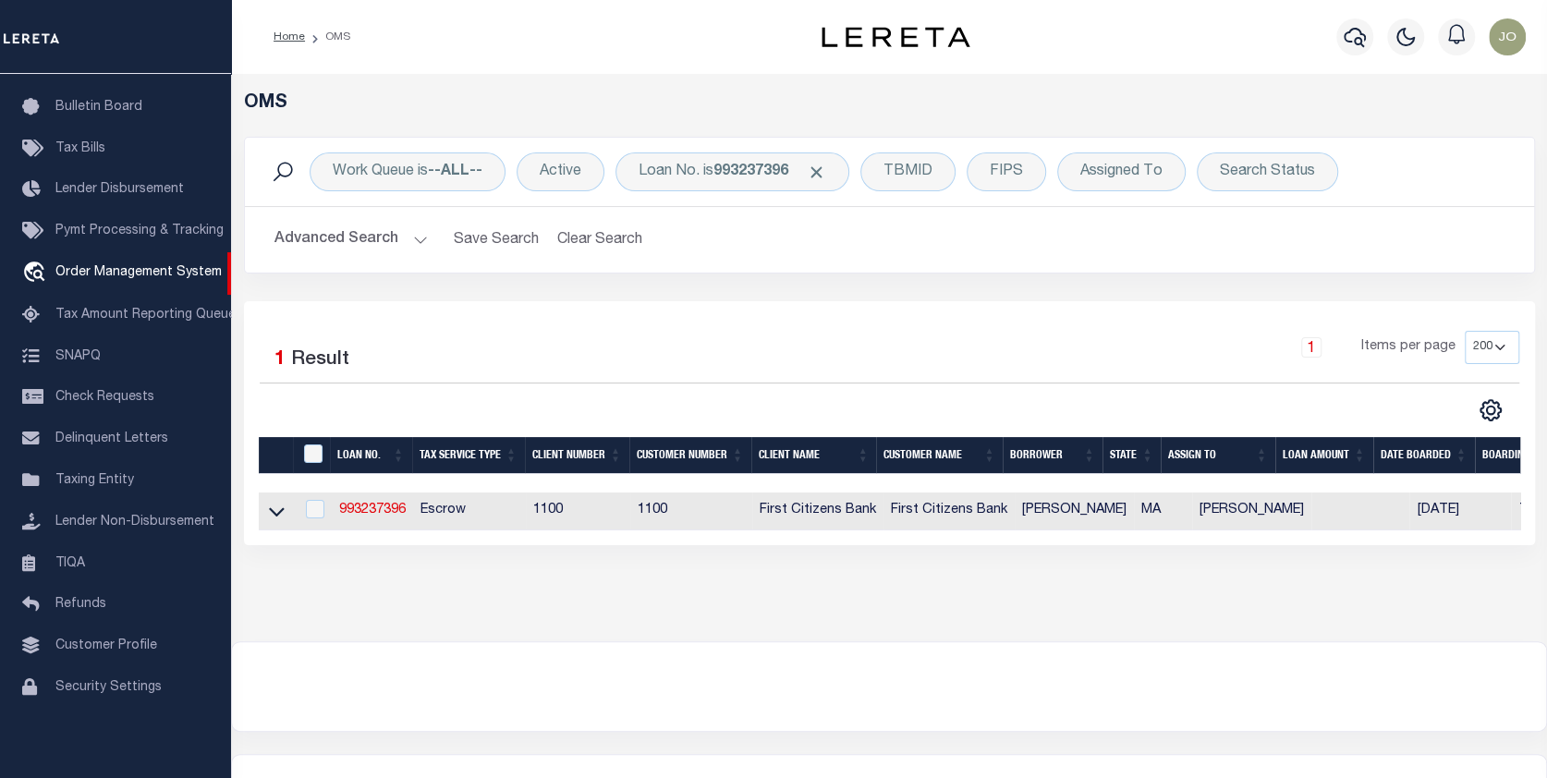
click at [818, 160] on div "Loan No. is 993237396" at bounding box center [732, 171] width 234 height 39
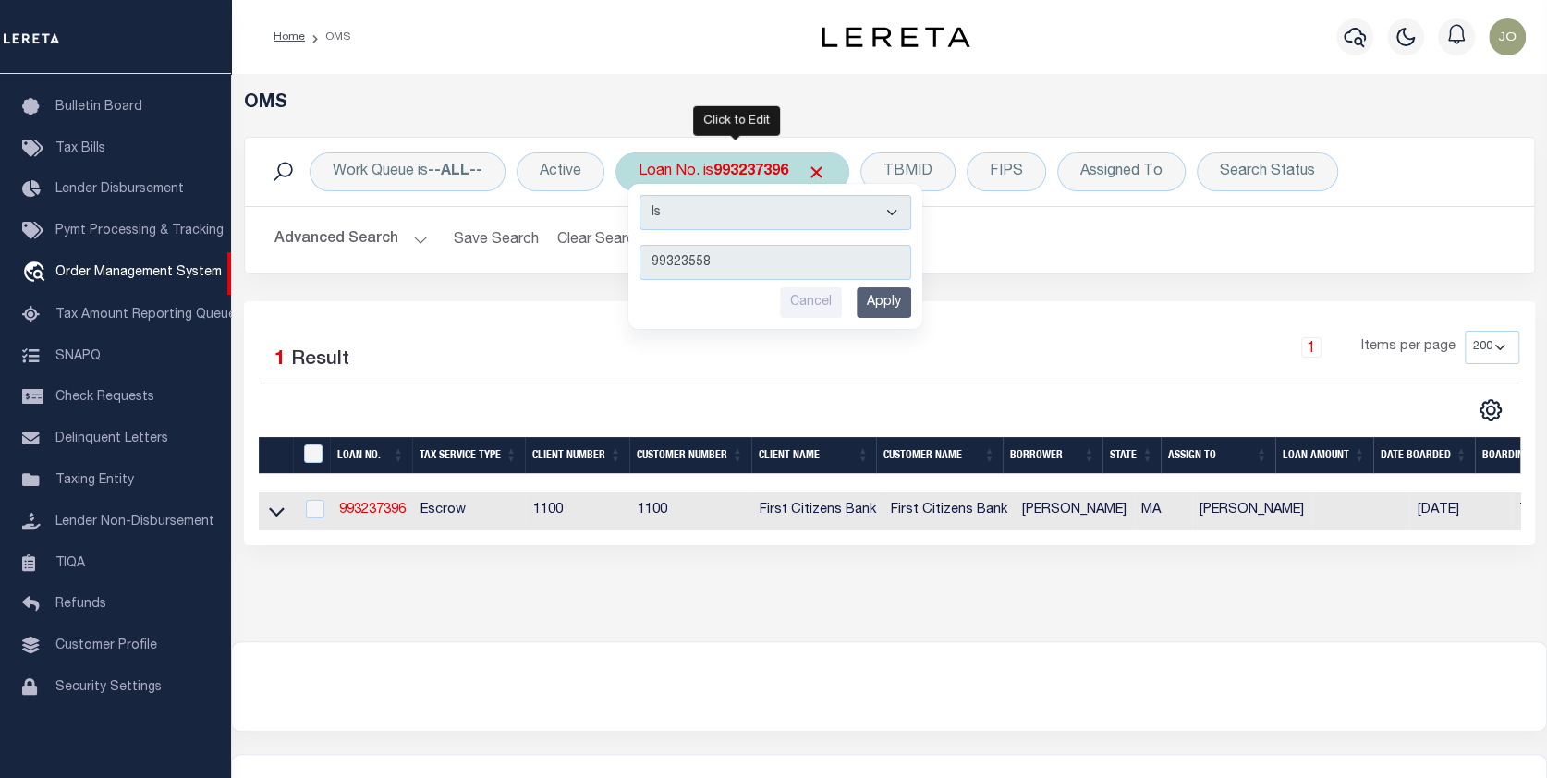
type input "993235584"
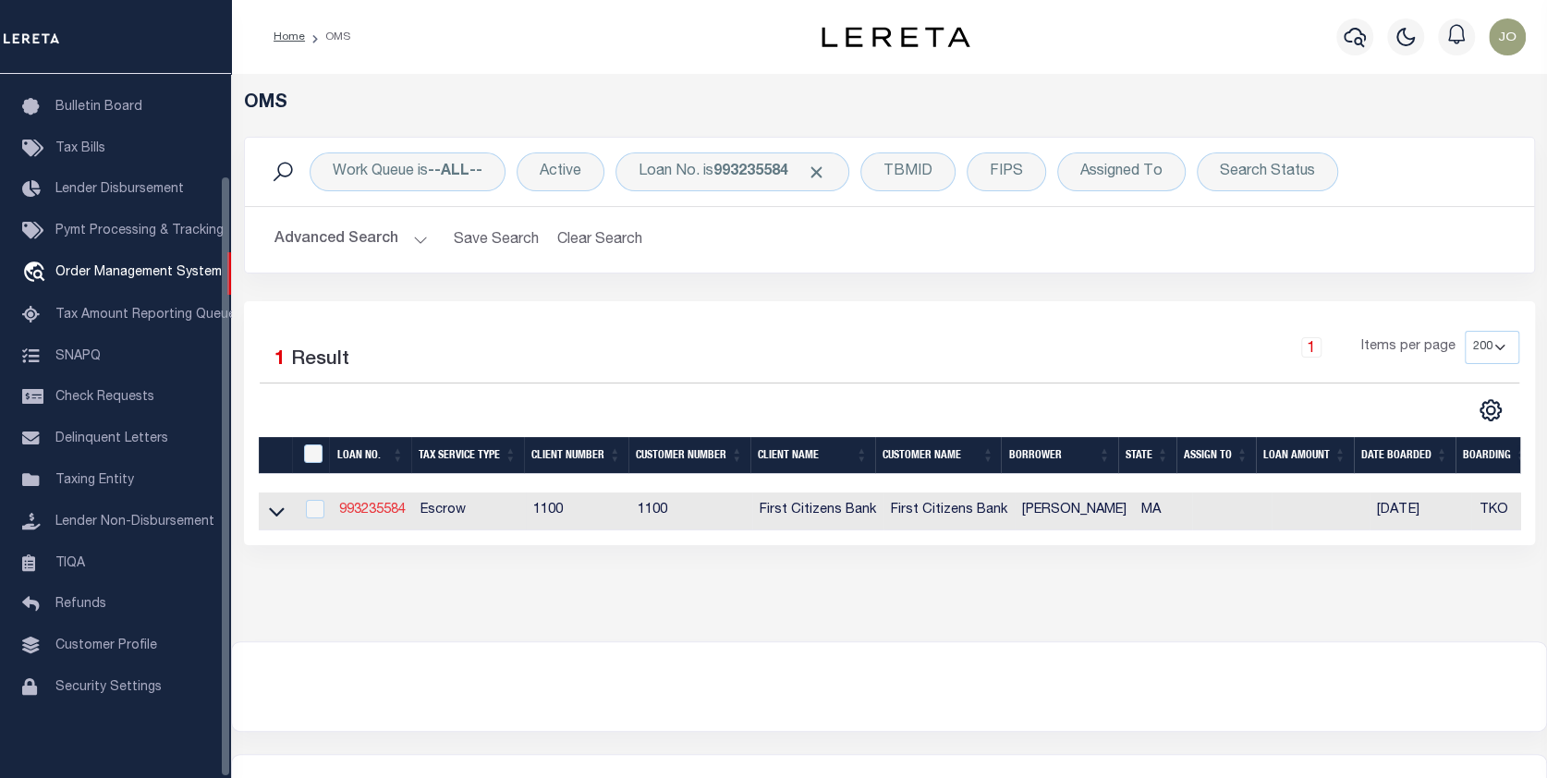
click at [386, 511] on link "993235584" at bounding box center [372, 510] width 67 height 13
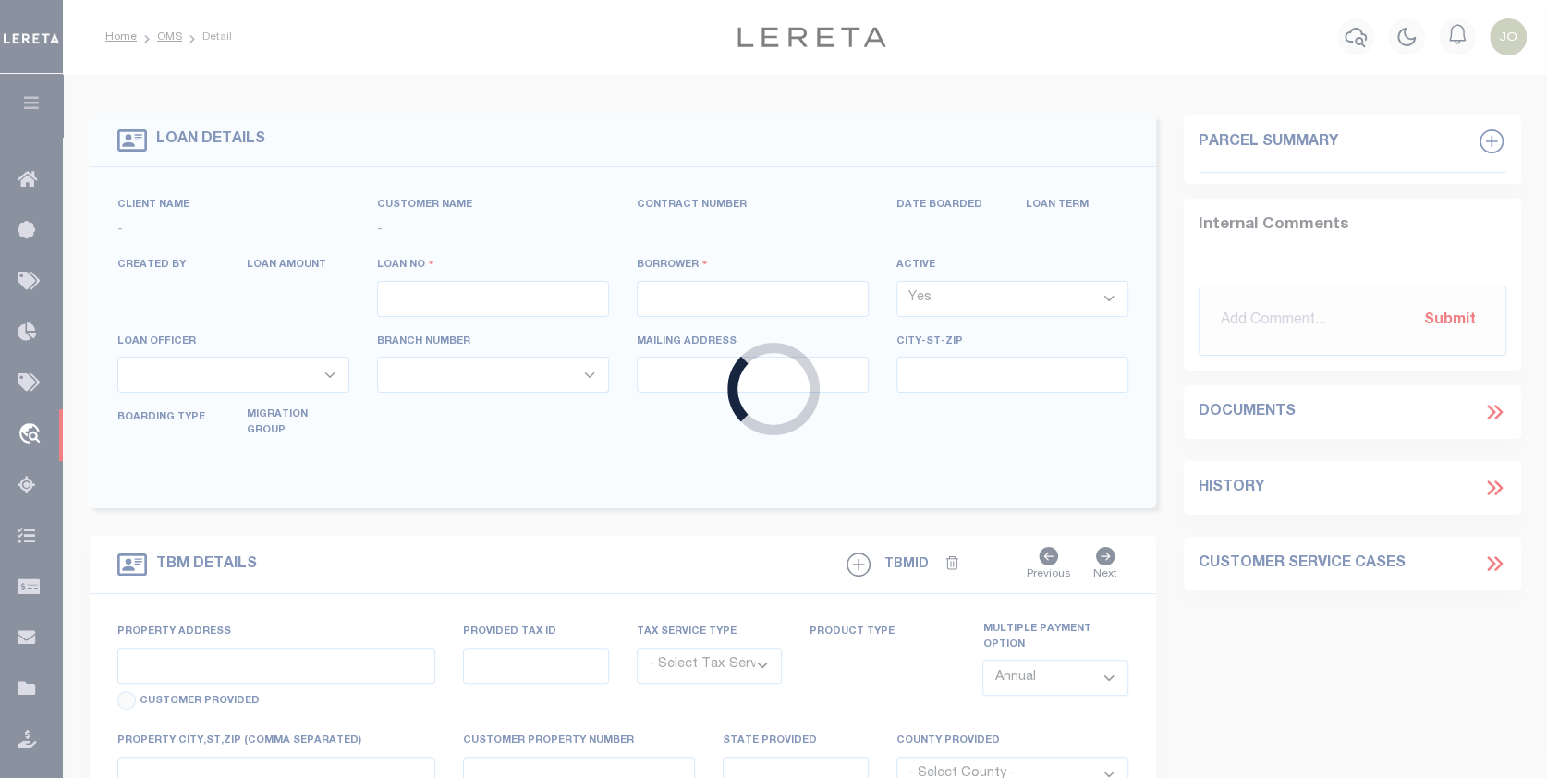
type input "993235584"
type input "[PERSON_NAME]"
select select
select select "10"
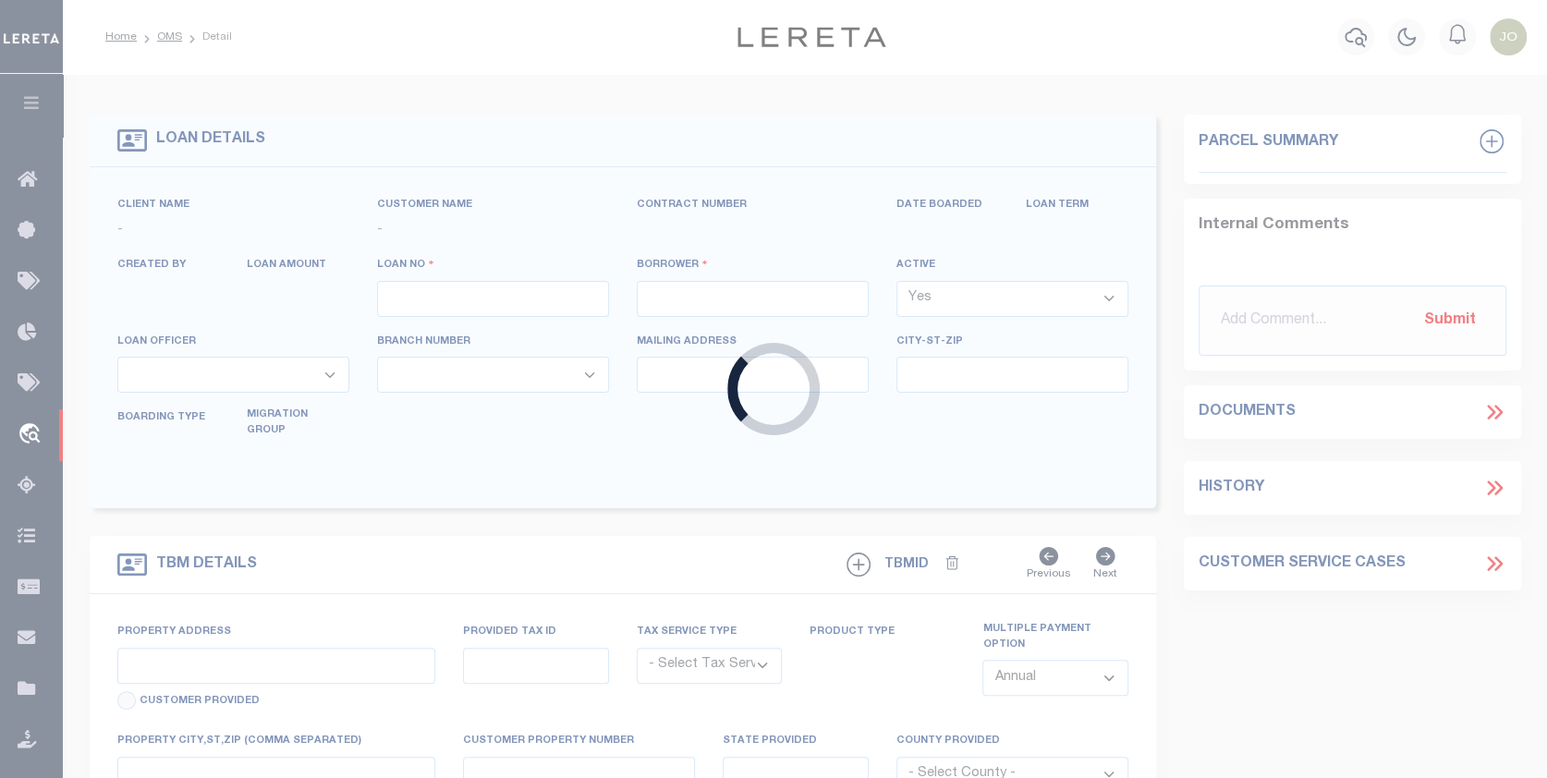
select select "Escrow"
type input "8 MICHIGAN AVENUE UNIT 6"
select select
type input "LYNN MA 01902"
type input "MA"
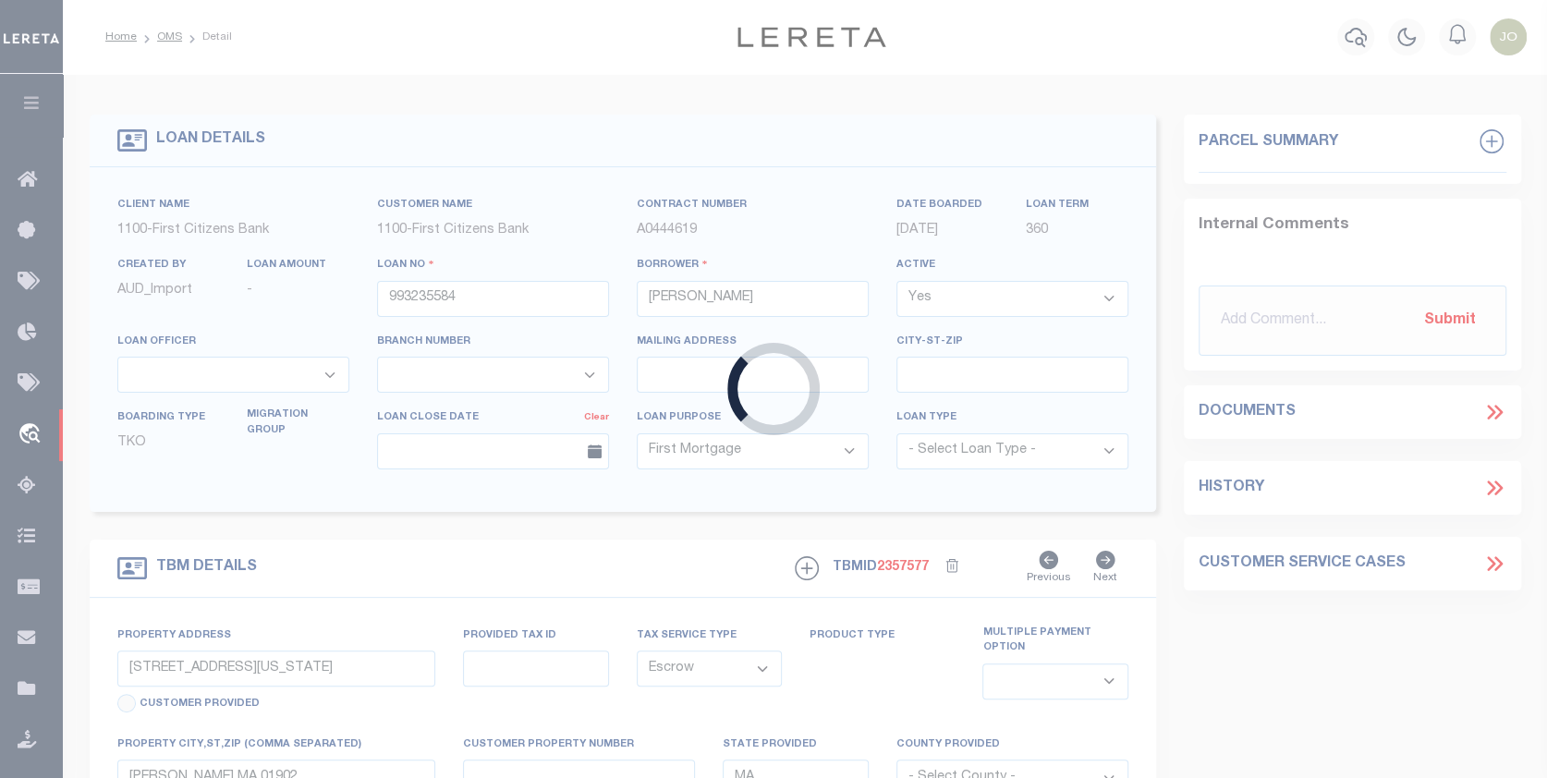
select select
select select "92709"
select select "24368"
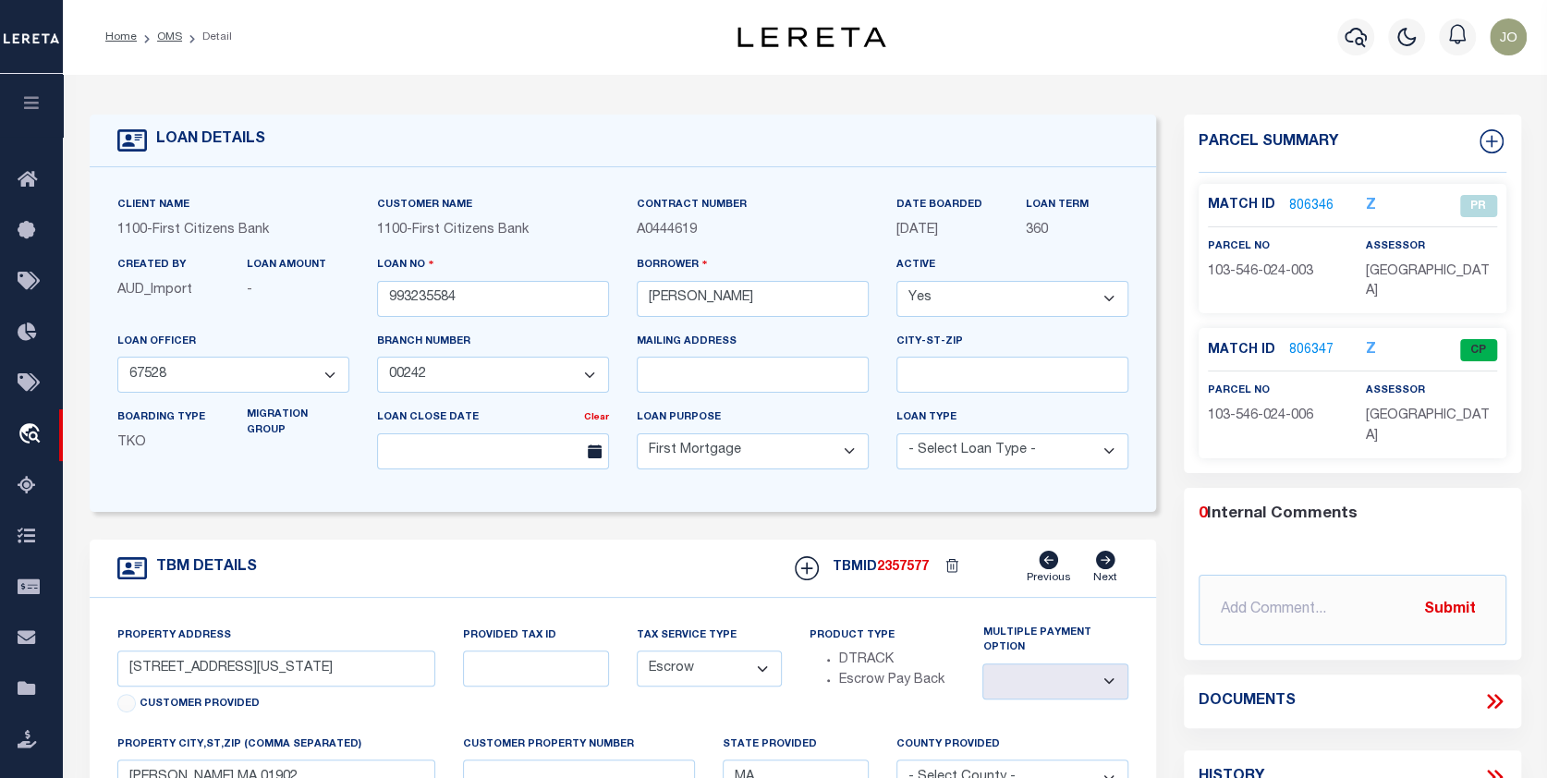
click at [1324, 197] on link "806346" at bounding box center [1311, 206] width 44 height 19
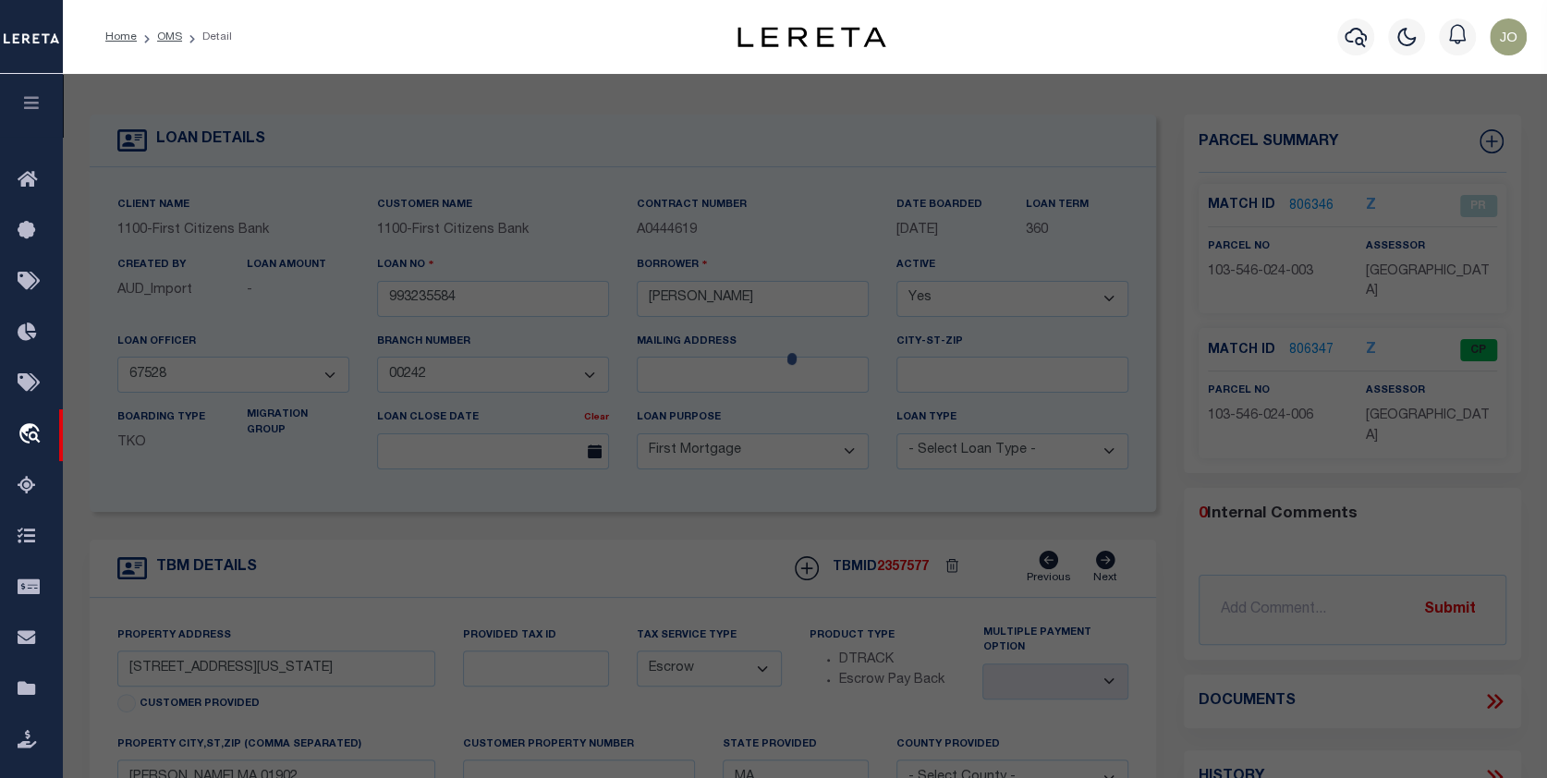
checkbox input "false"
select select "PR"
type input "ROWAN JULIA"
type input "8 MICHIGAN AVE"
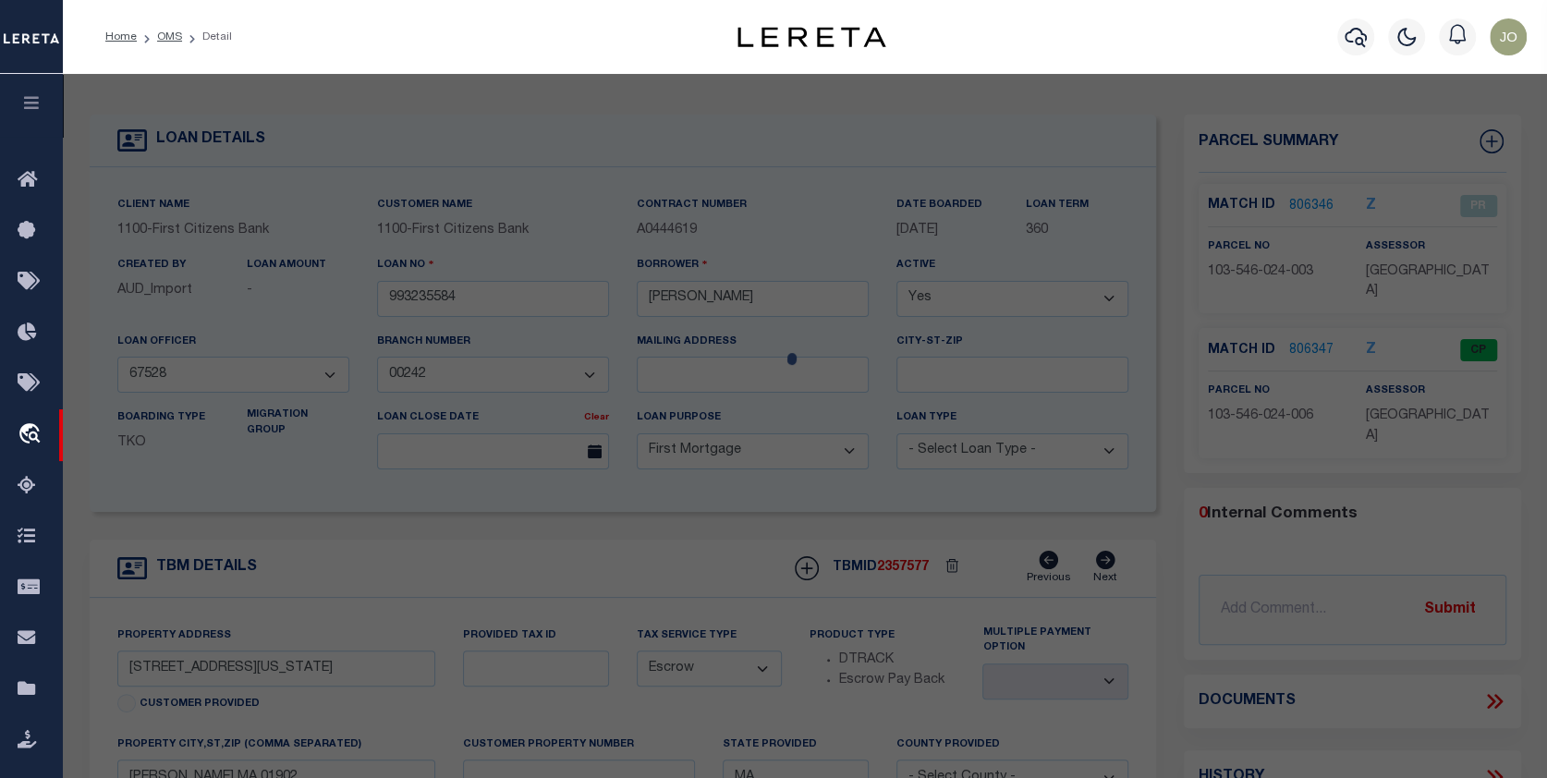
type input "LYNN MA 01901"
type textarea "Per Celia Rivera - Please remove Parcel #103-546-024-003 from loan #17239"
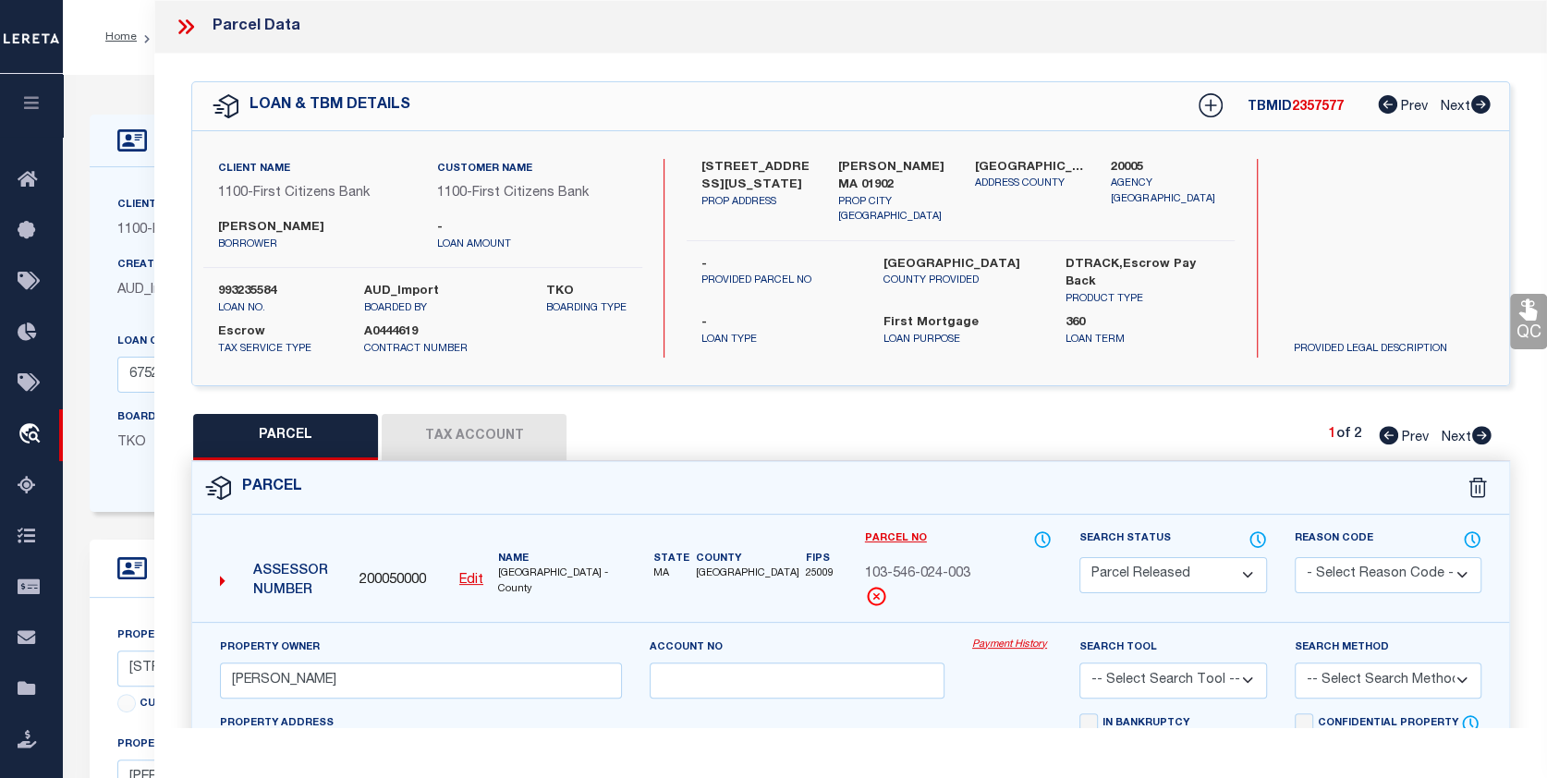
click at [982, 639] on link "Payment History" at bounding box center [1011, 645] width 79 height 16
click at [1481, 428] on icon at bounding box center [1481, 435] width 19 height 18
select select "AS"
checkbox input "false"
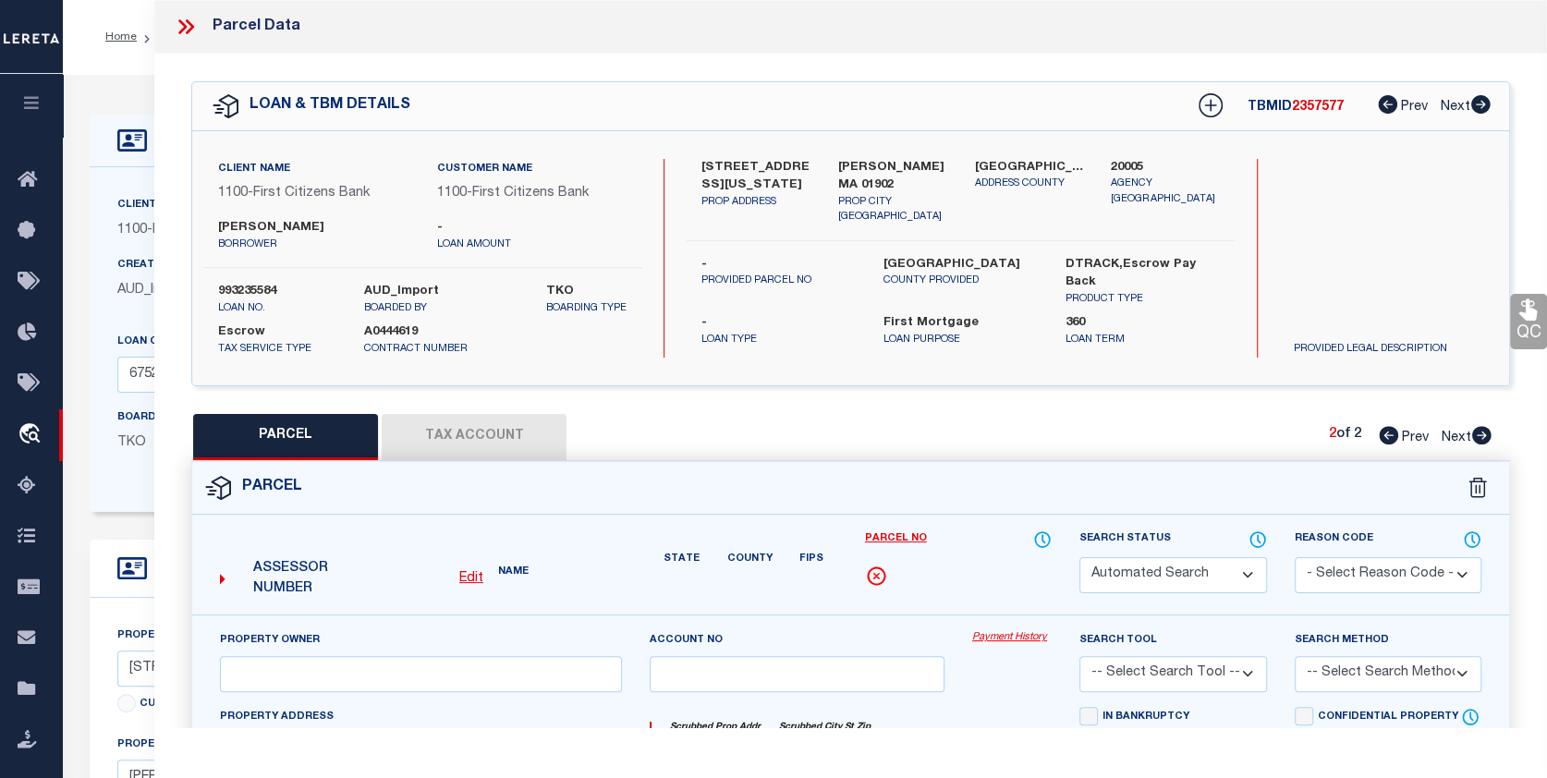
select select "CP"
type input "ROWAN JULIA H"
type input "8 MICHIGAN AVE"
checkbox input "false"
type input "LYNN MA 01901"
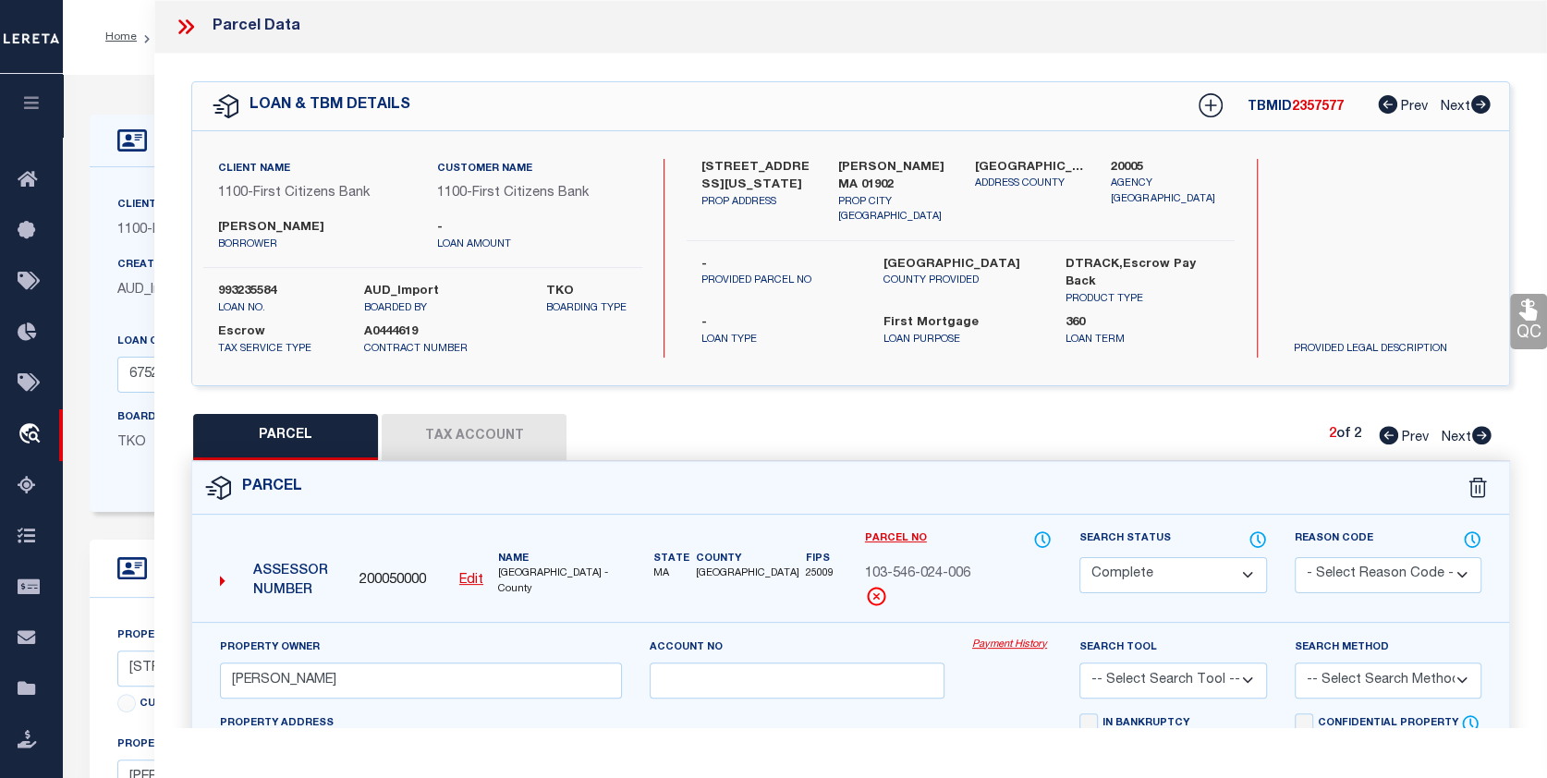
click at [1010, 644] on link "Payment History" at bounding box center [1011, 645] width 79 height 16
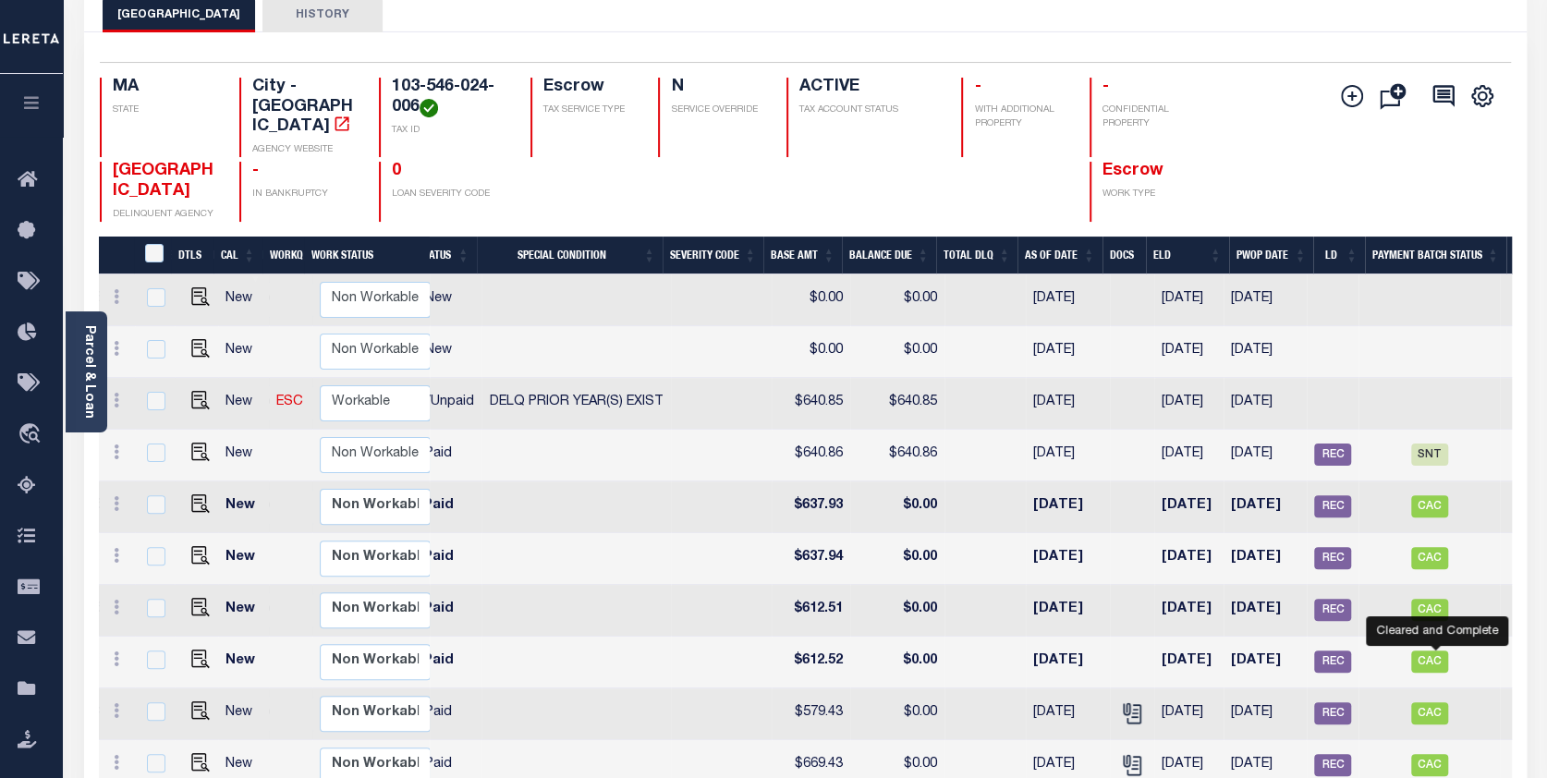
scroll to position [112, 0]
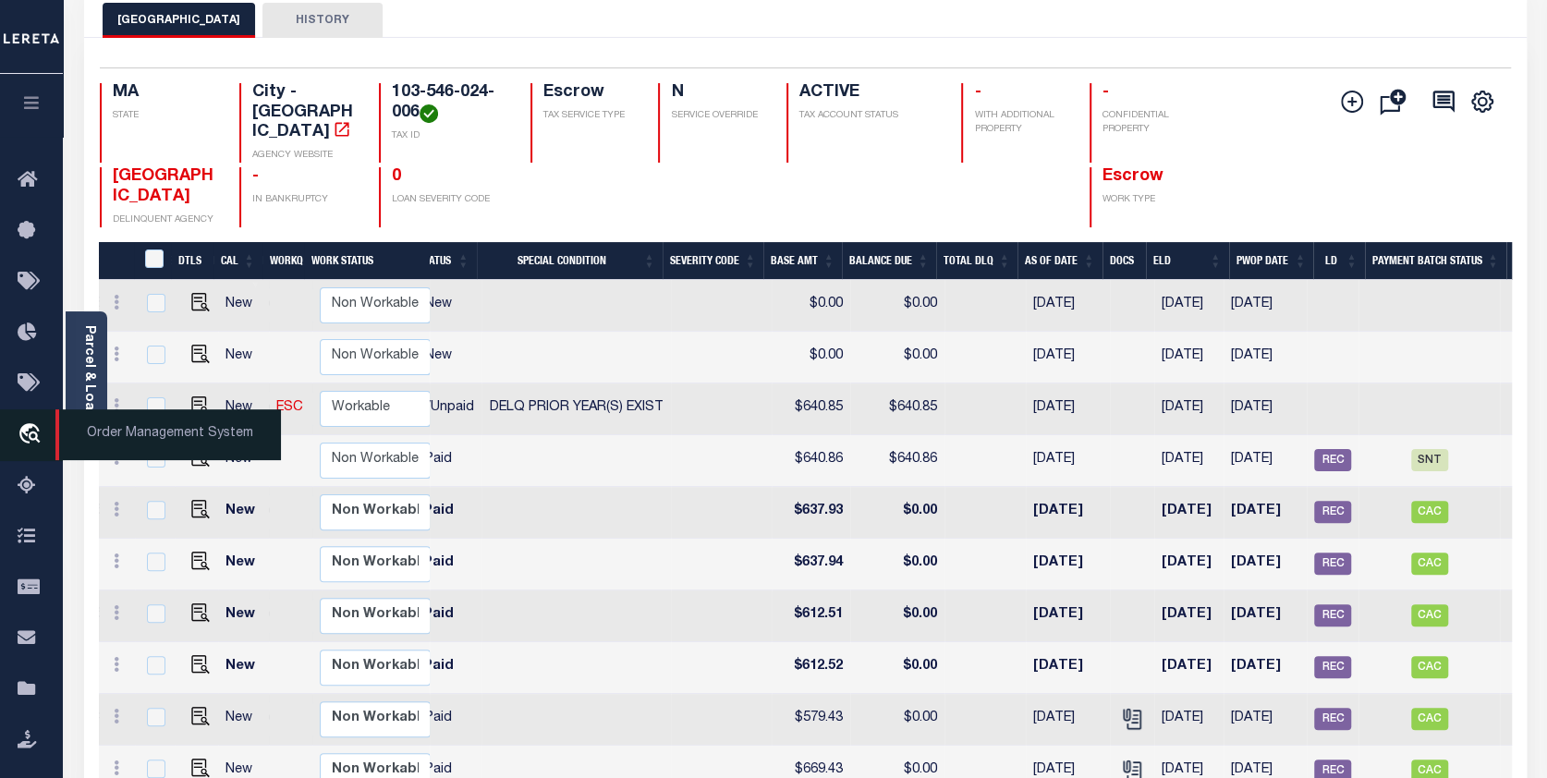
click at [42, 446] on icon "travel_explore" at bounding box center [33, 435] width 30 height 24
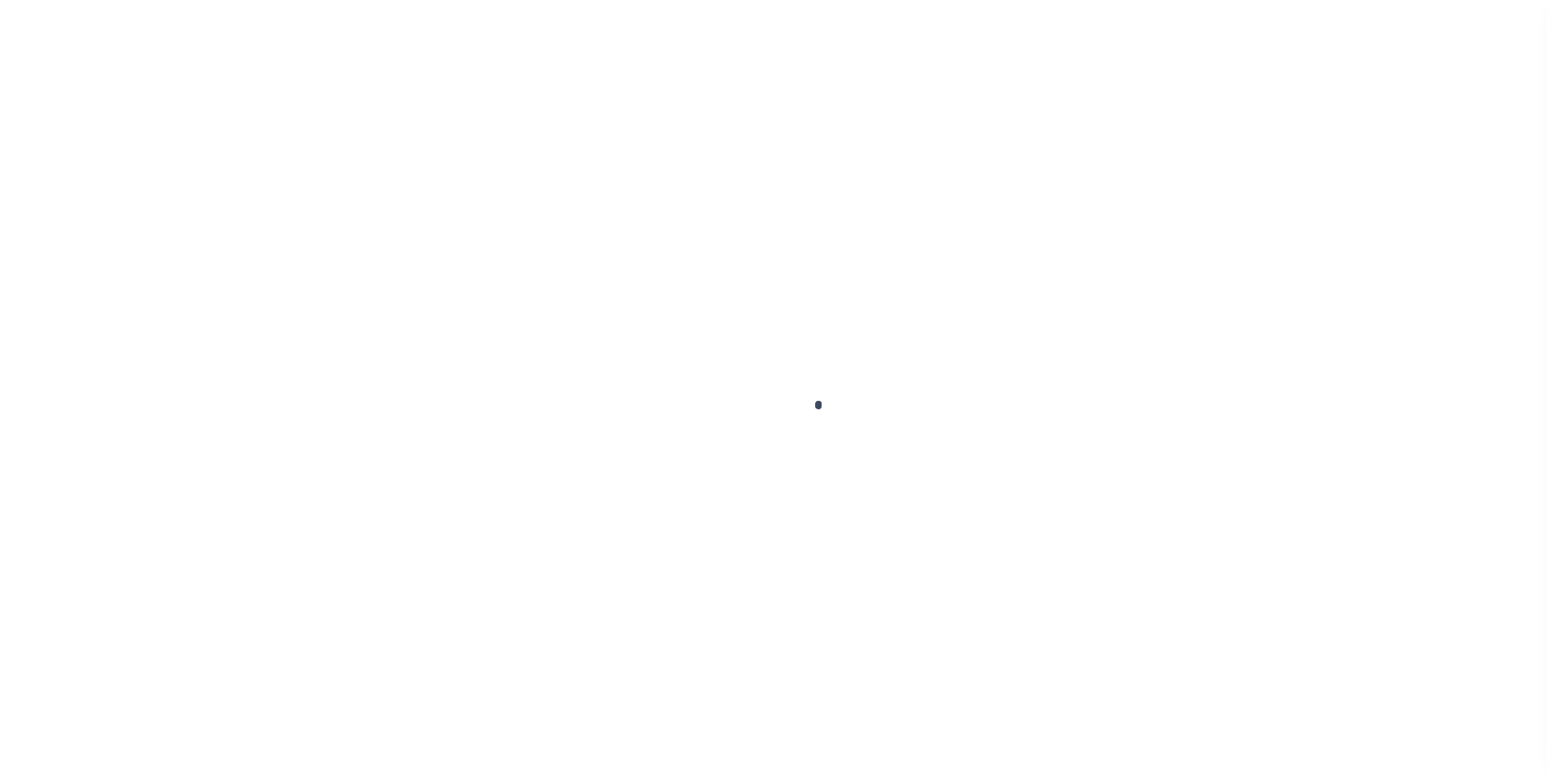
scroll to position [119, 0]
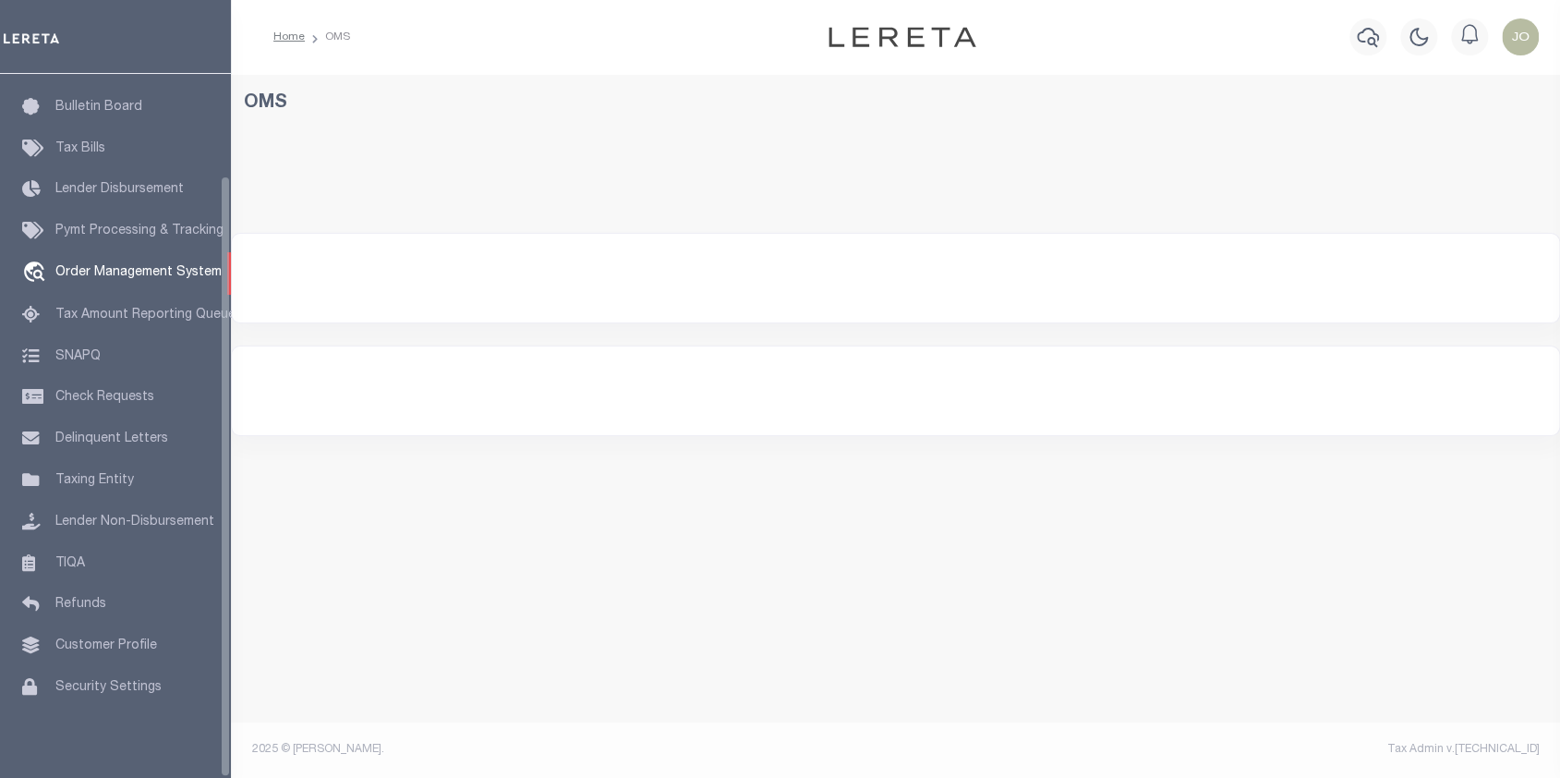
select select "200"
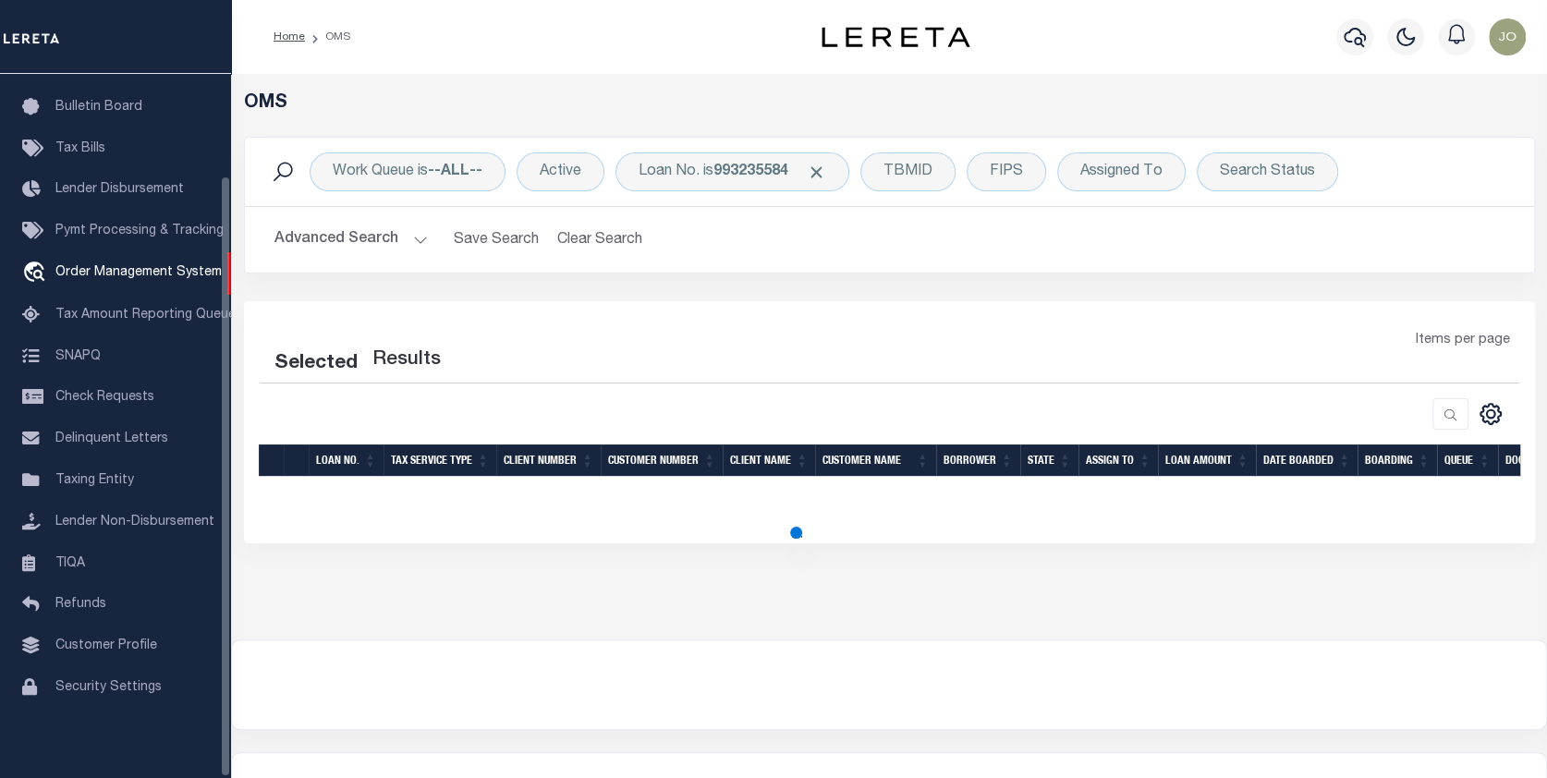
select select "200"
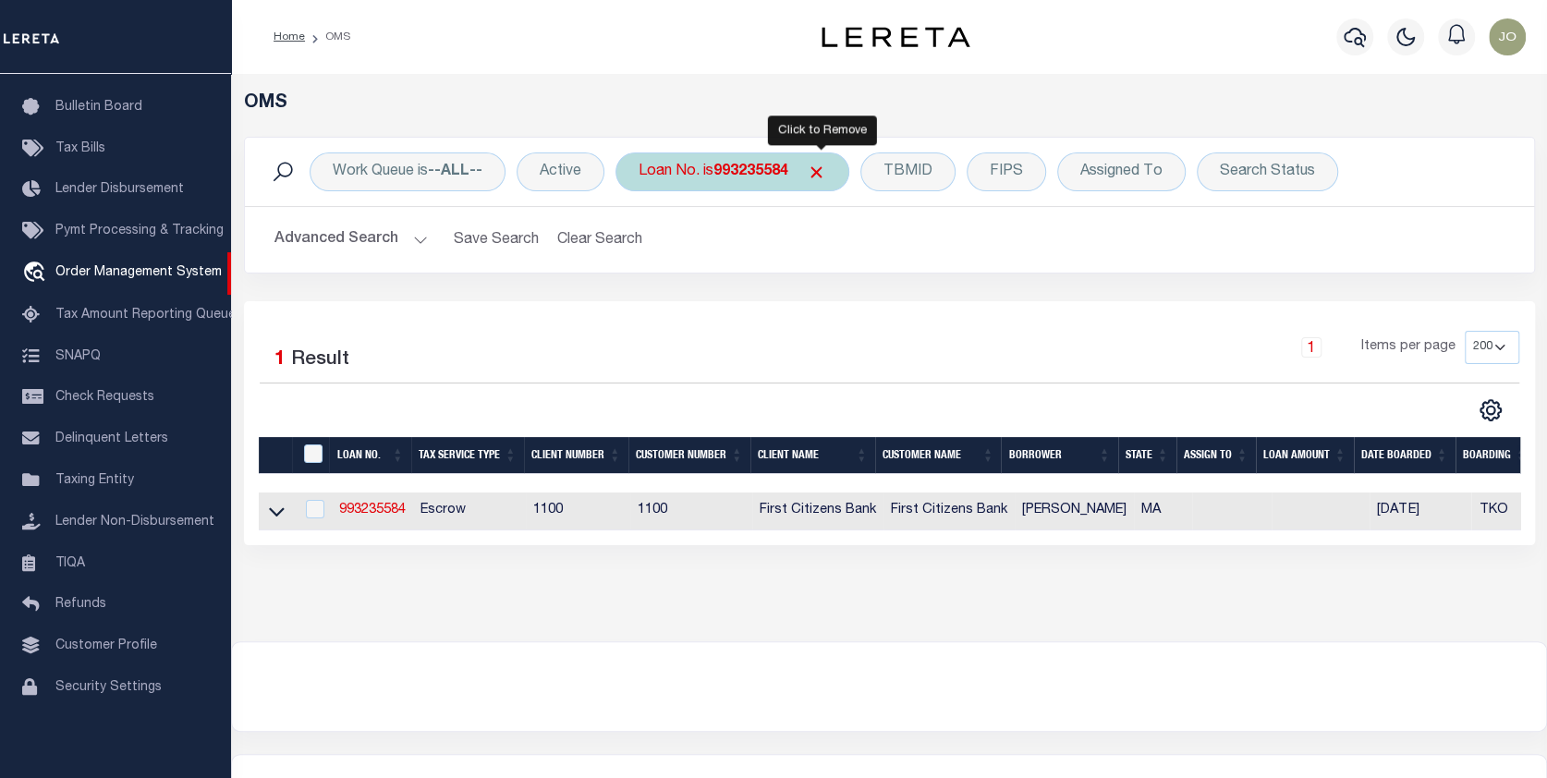
click at [820, 170] on span "Click to Remove" at bounding box center [816, 172] width 19 height 19
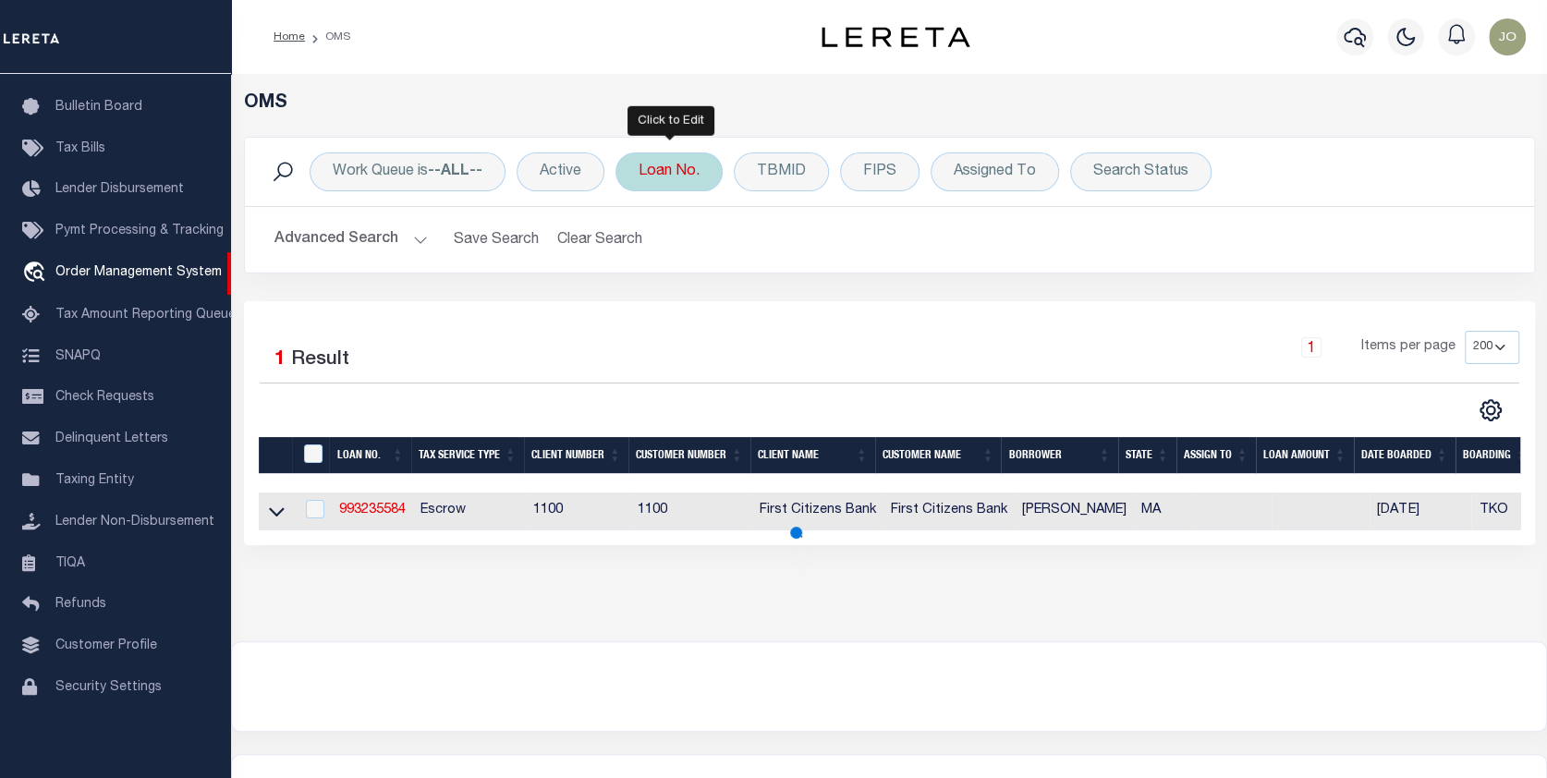
click at [686, 171] on div "Loan No." at bounding box center [668, 171] width 107 height 39
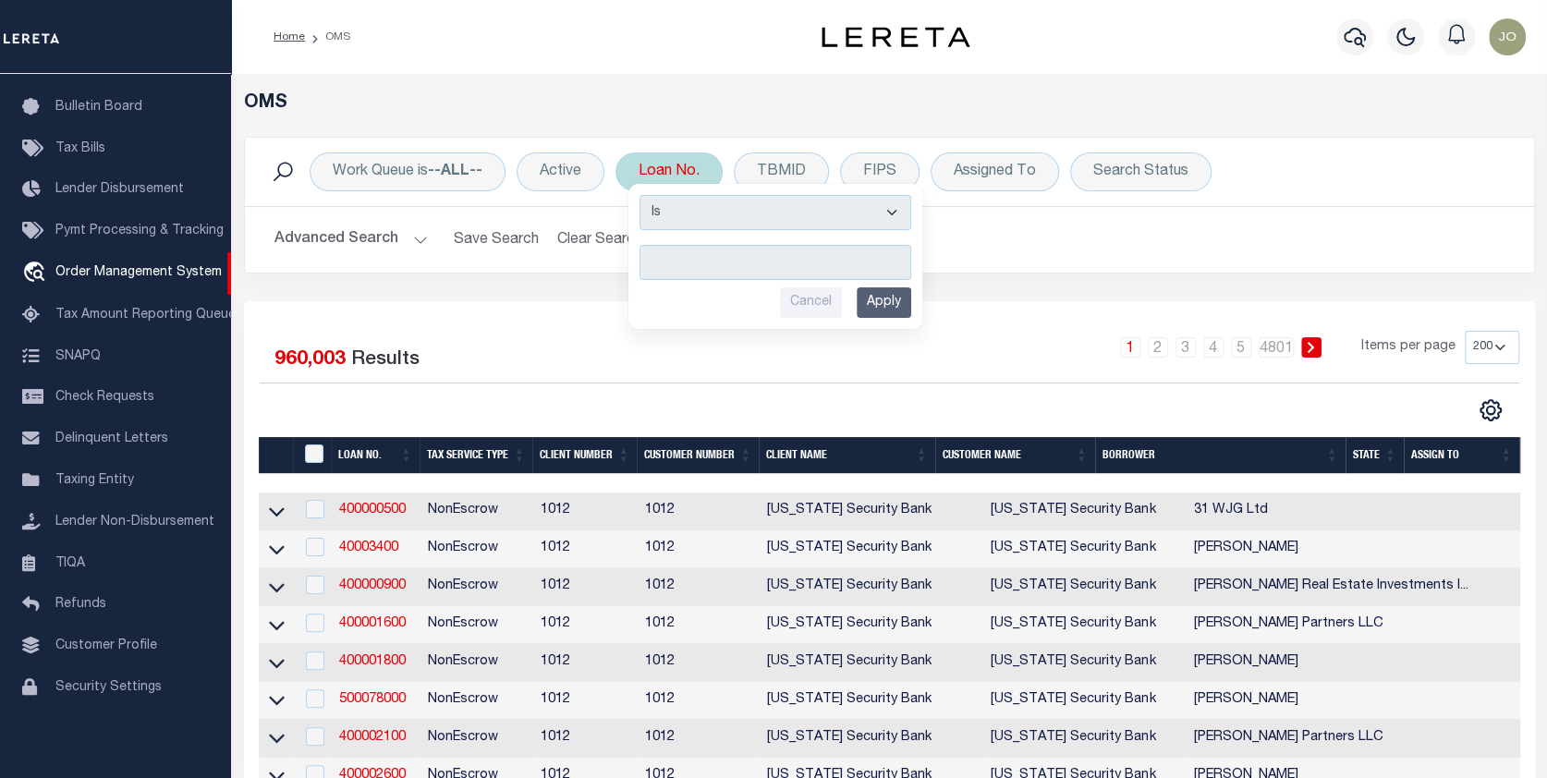
click at [651, 264] on input "text" at bounding box center [775, 262] width 272 height 35
type input "993236495"
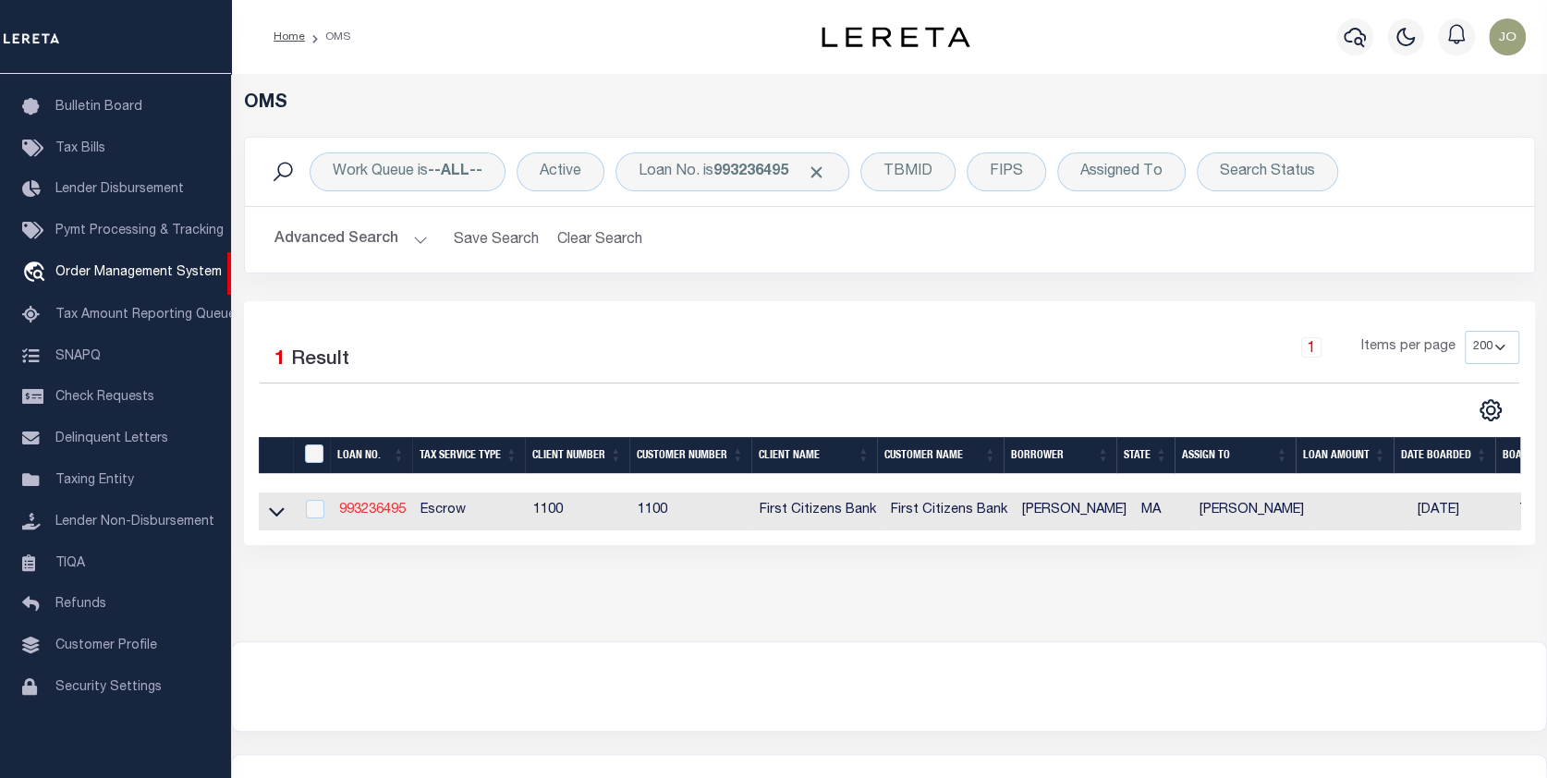
click at [359, 506] on link "993236495" at bounding box center [372, 510] width 67 height 13
type input "993236495"
type input "[PERSON_NAME]"
select select
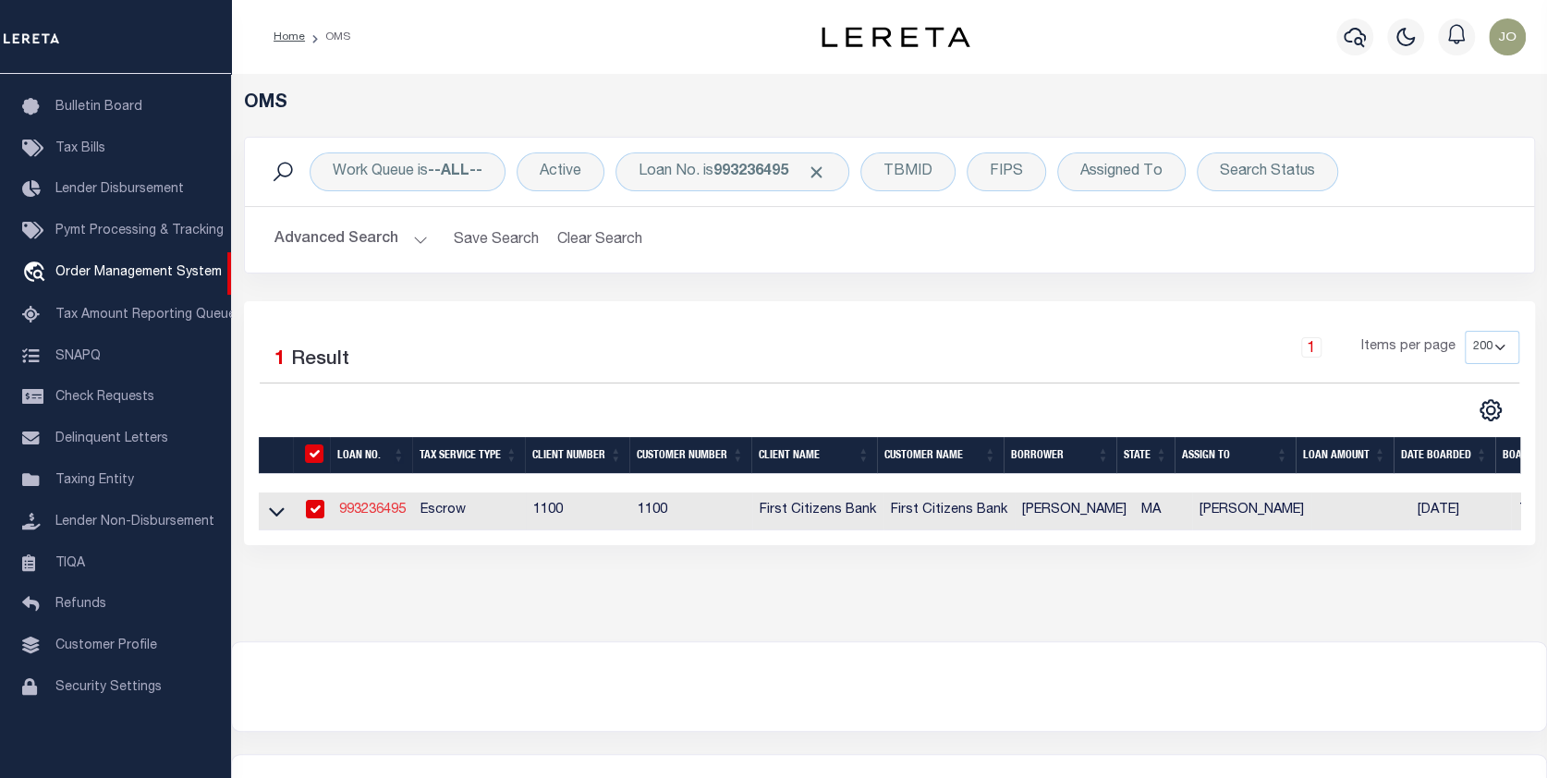
select select "10"
select select "Escrow"
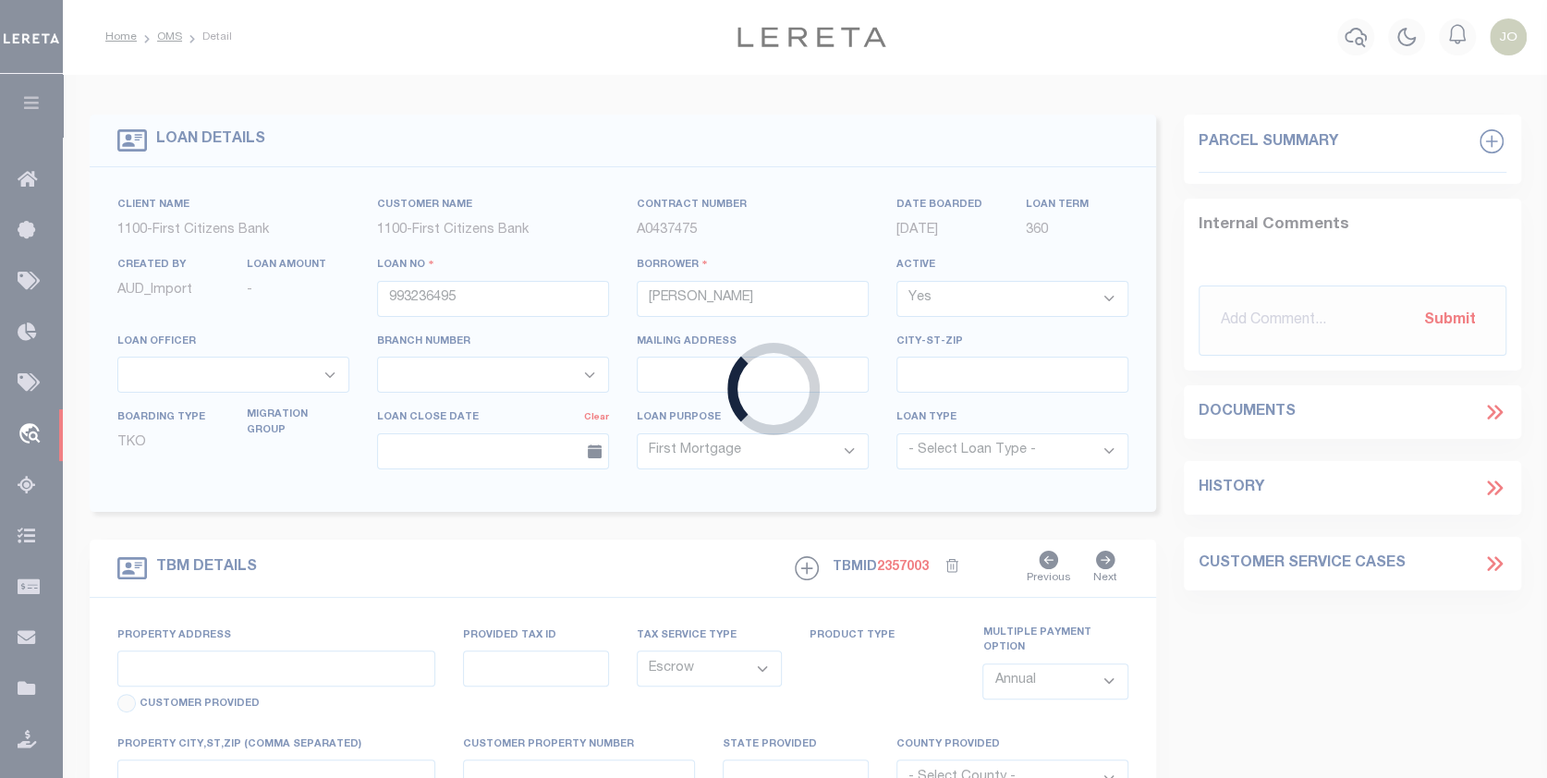
type input "[STREET_ADDRESS]"
select select
type input "LEXINGTON MA 02421"
type input "MA"
select select
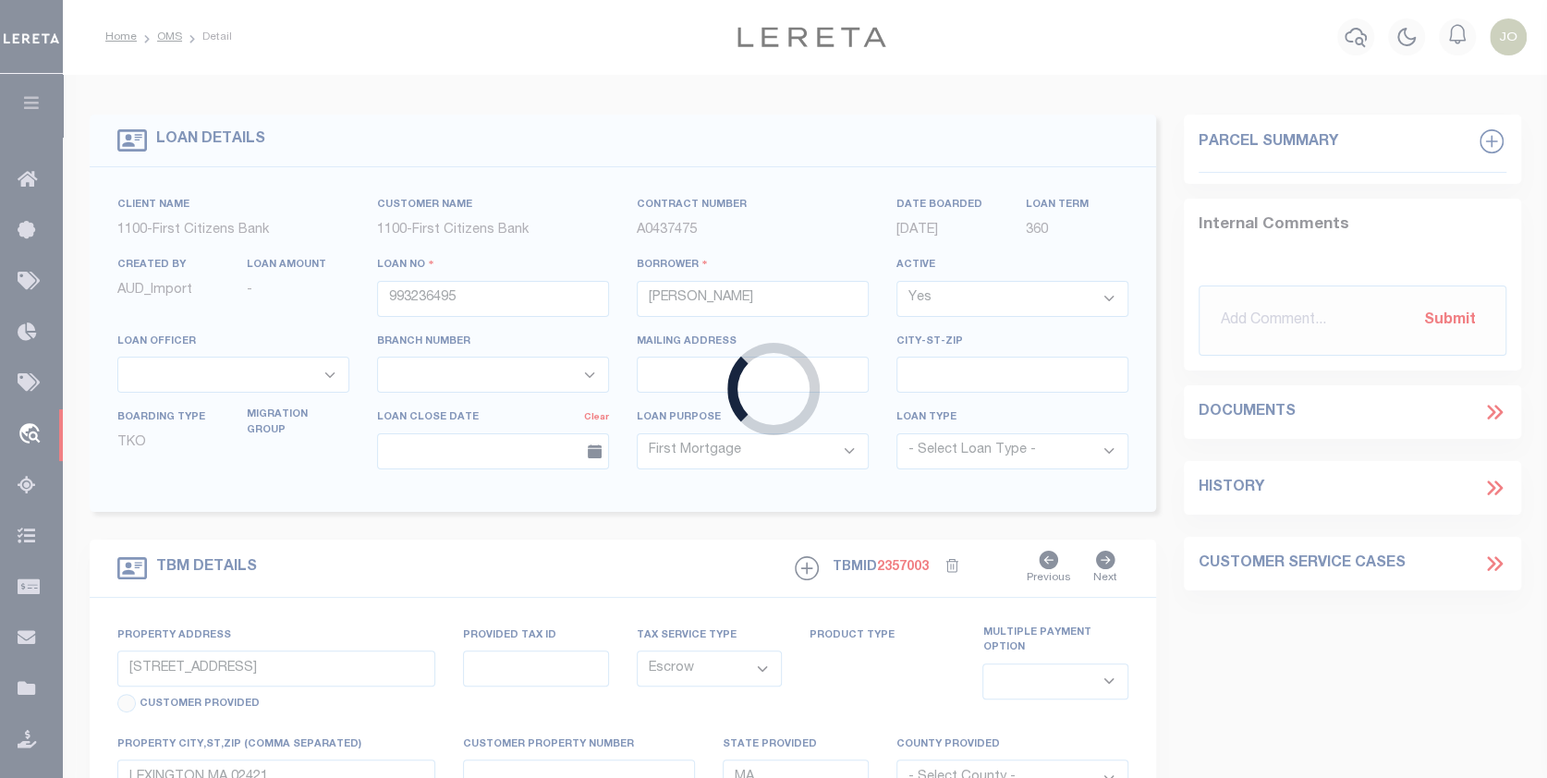
select select "92752"
select select "24372"
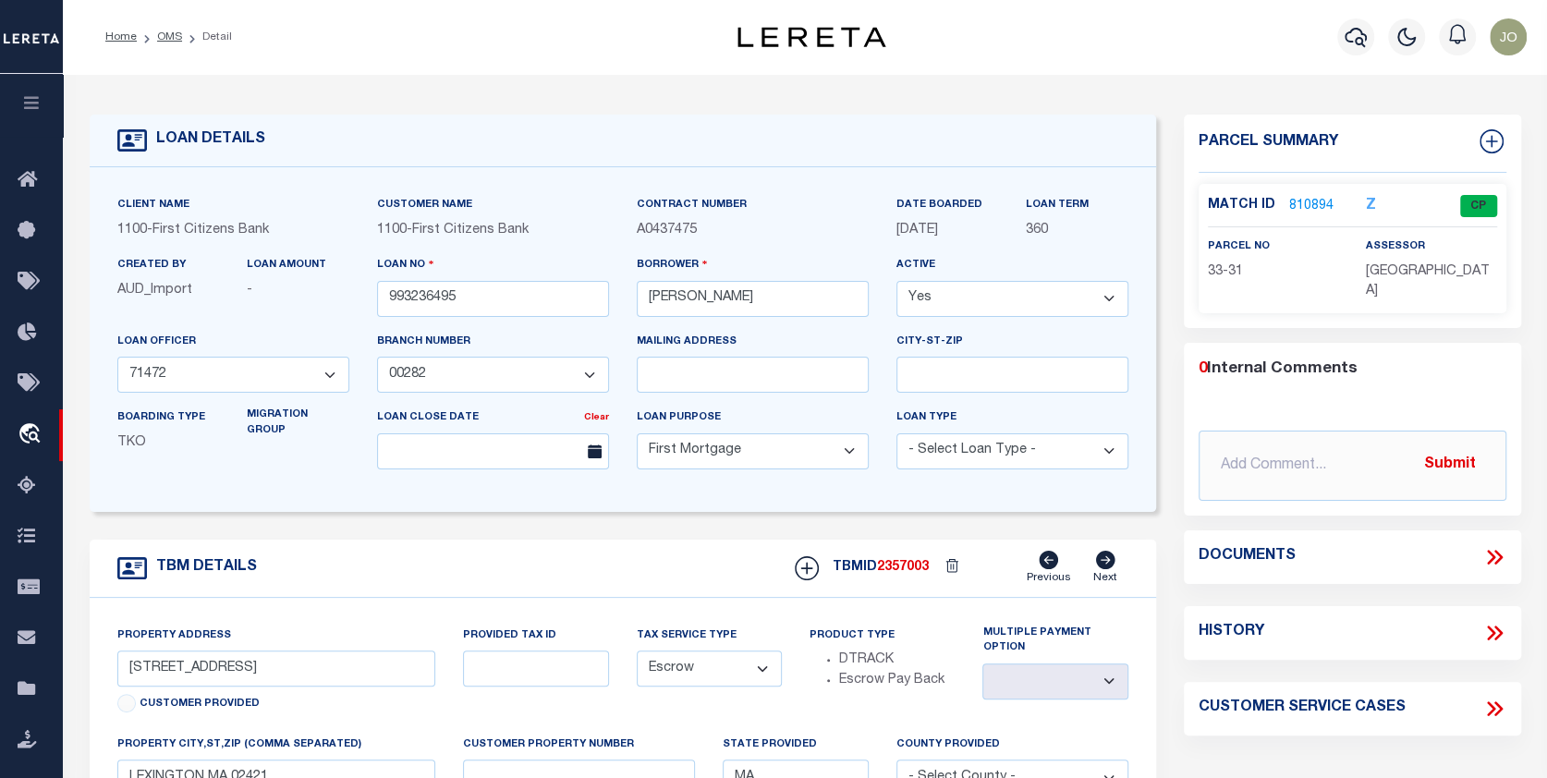
click at [1297, 197] on link "810894" at bounding box center [1311, 206] width 44 height 19
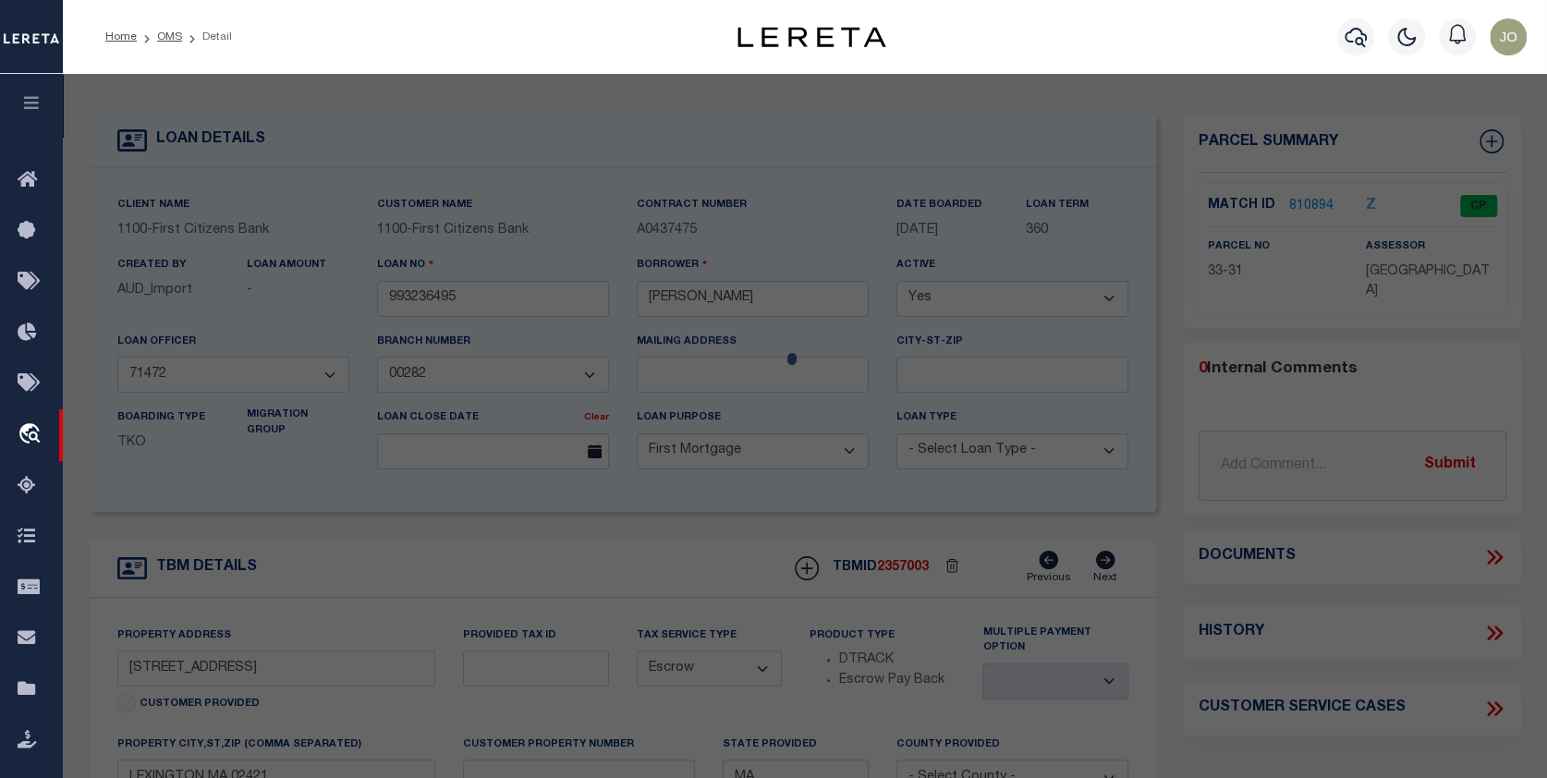
checkbox input "false"
select select "CP"
type input "VLASOVA EVGENIIA & SHPUNT VLADIMIR"
type input "44 BRIDGE ST"
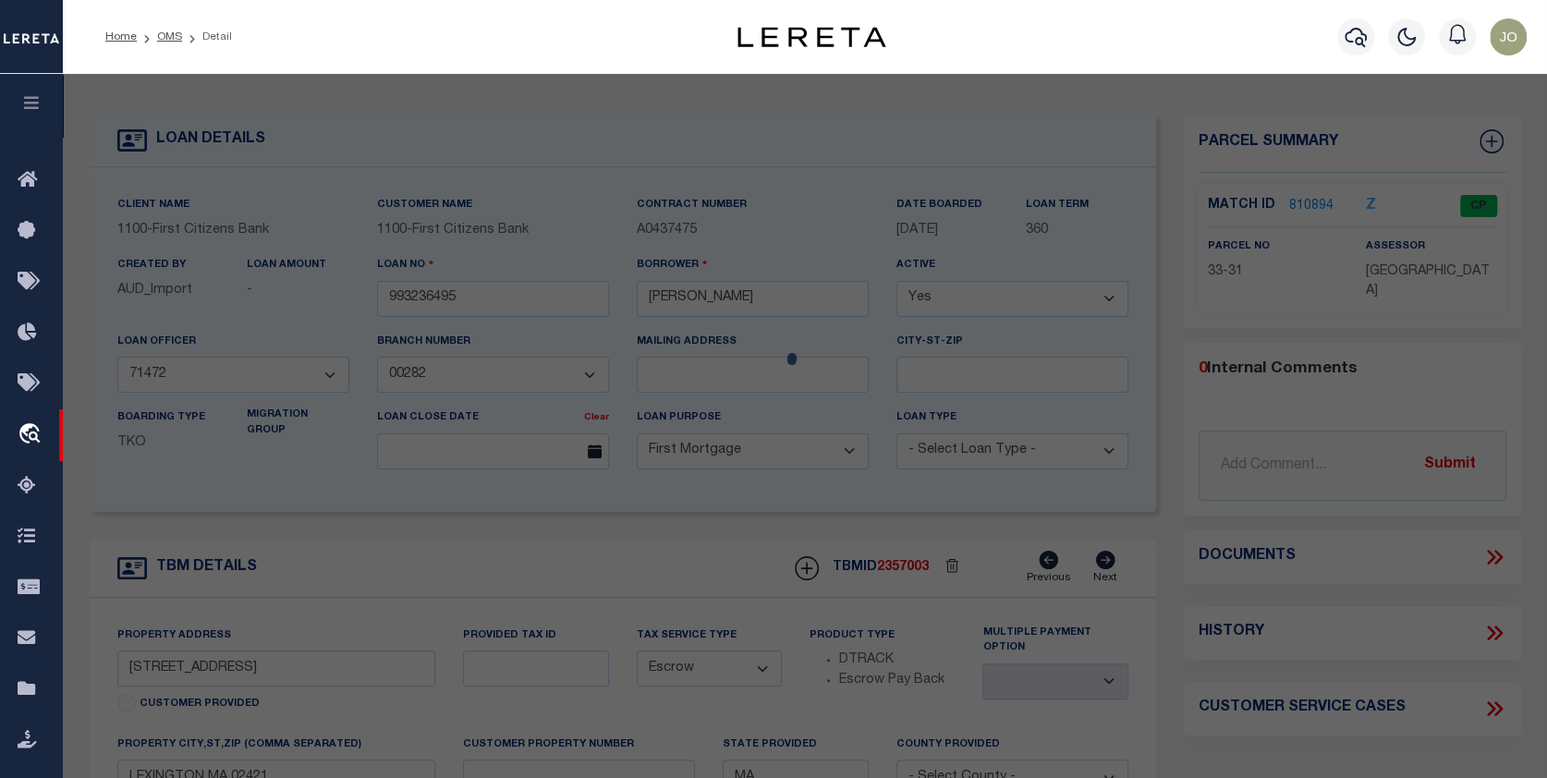
checkbox input "false"
type input "LEXINGTON MA 02421"
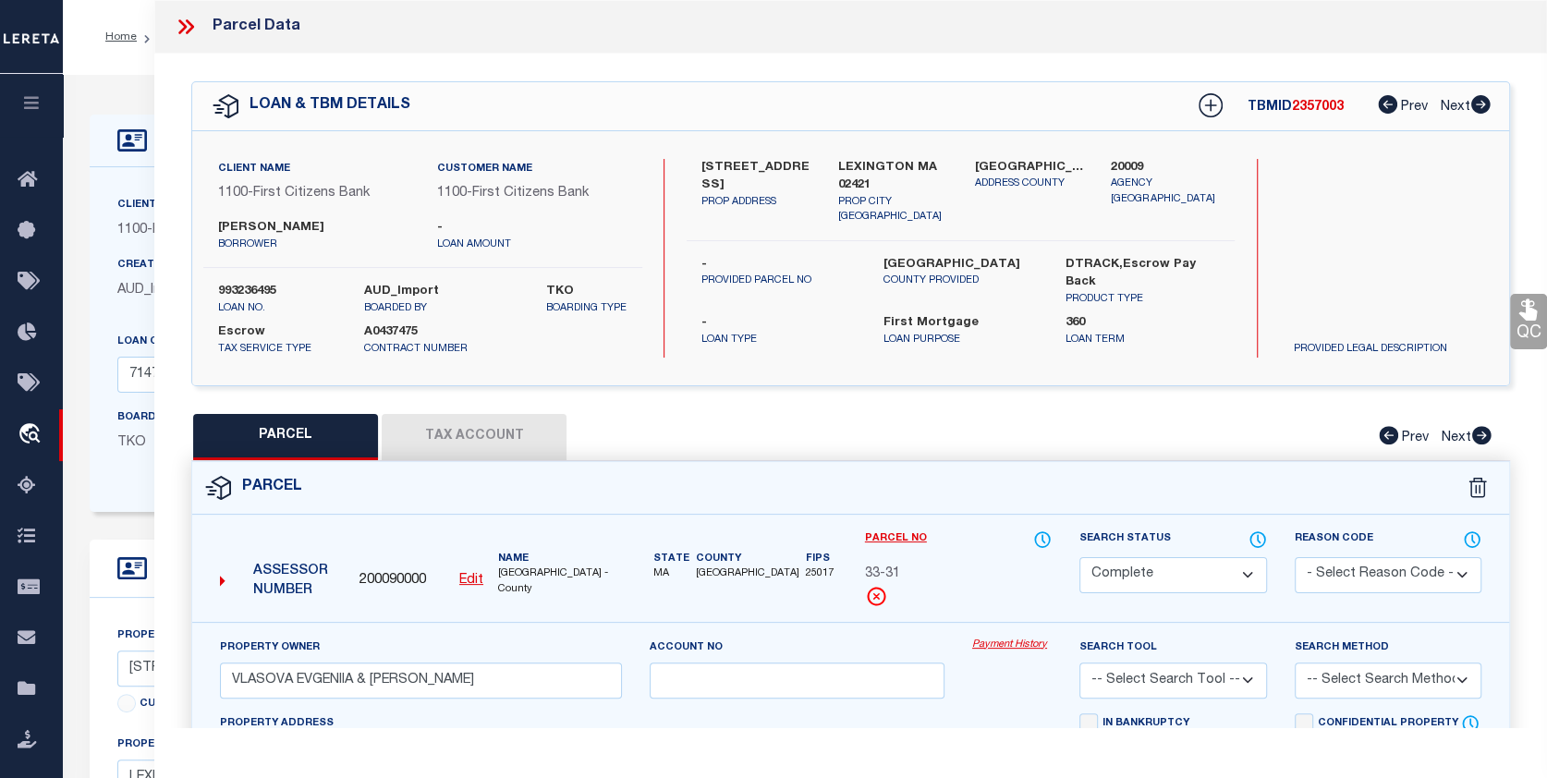
click at [1008, 638] on link "Payment History" at bounding box center [1011, 645] width 79 height 16
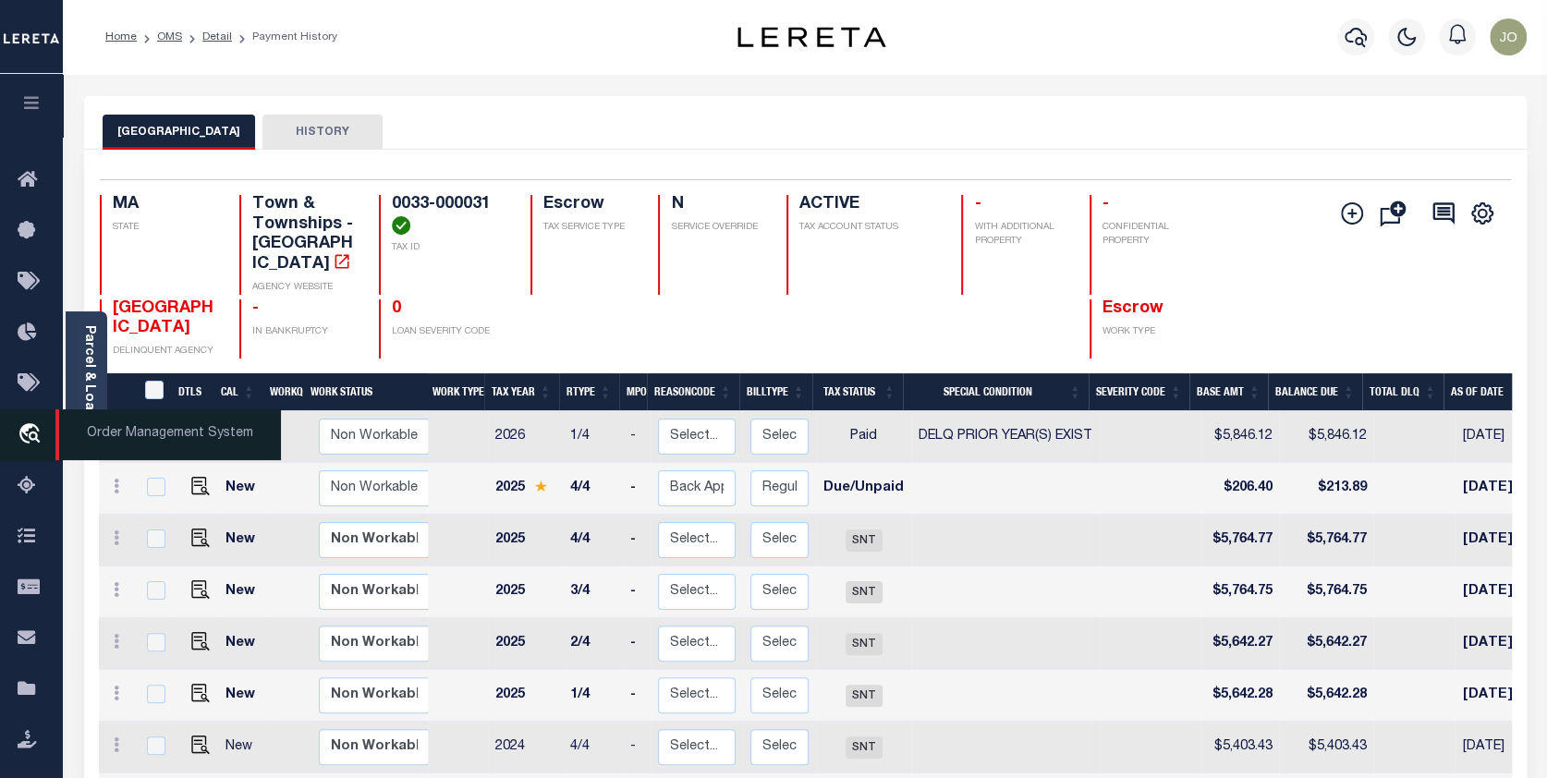
click at [99, 431] on span "Order Management System" at bounding box center [167, 434] width 225 height 51
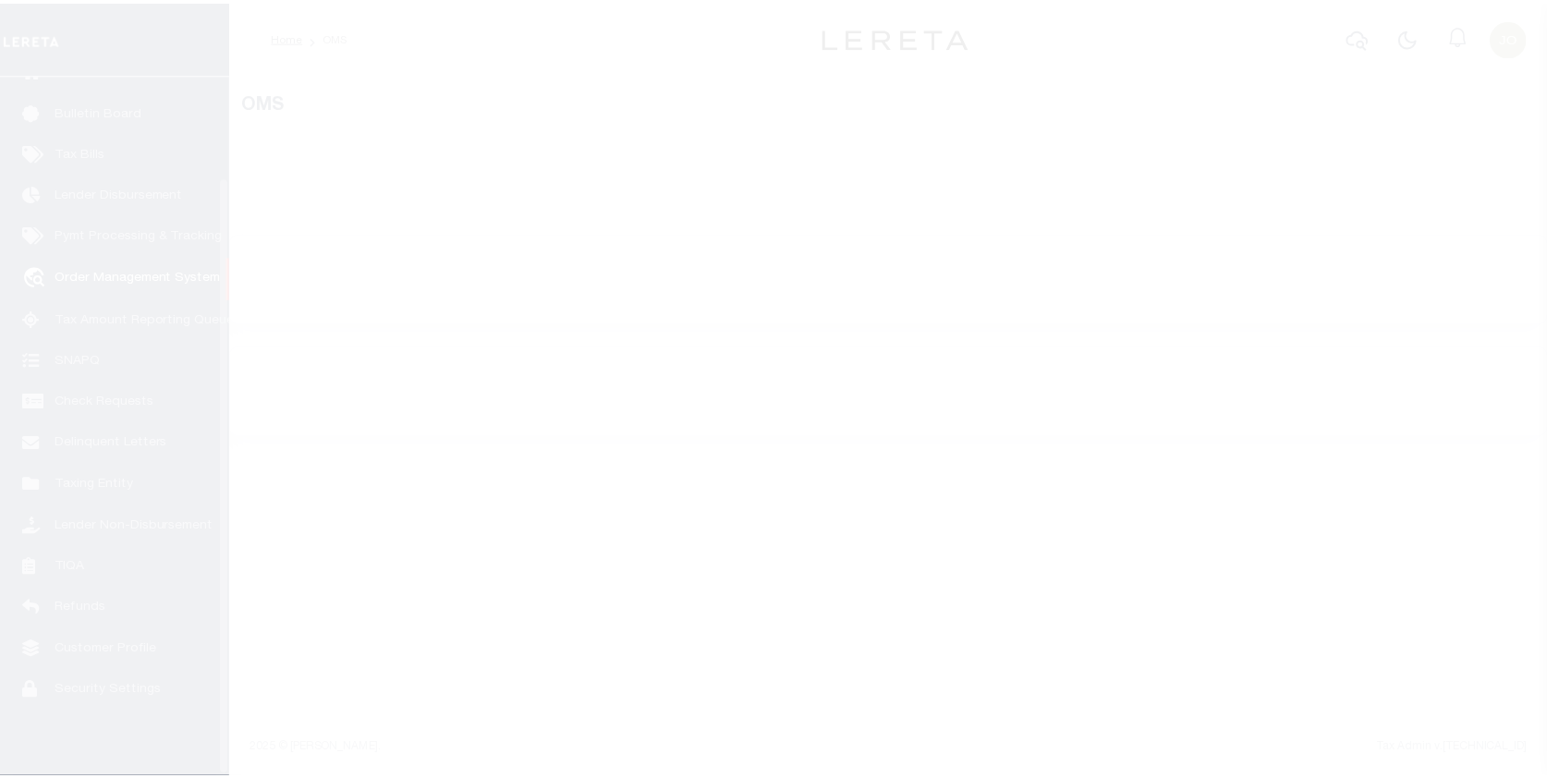
scroll to position [119, 0]
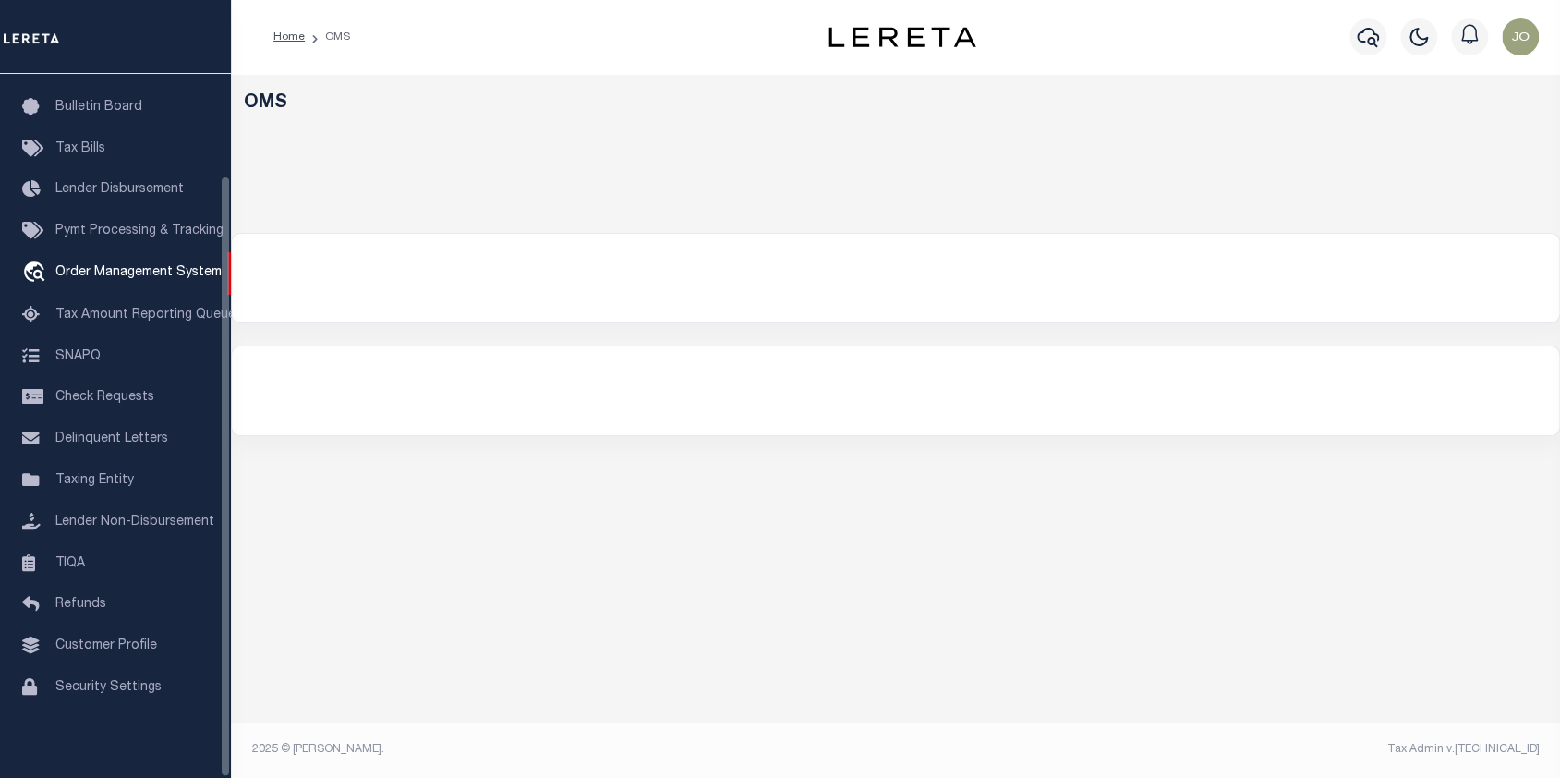
select select "200"
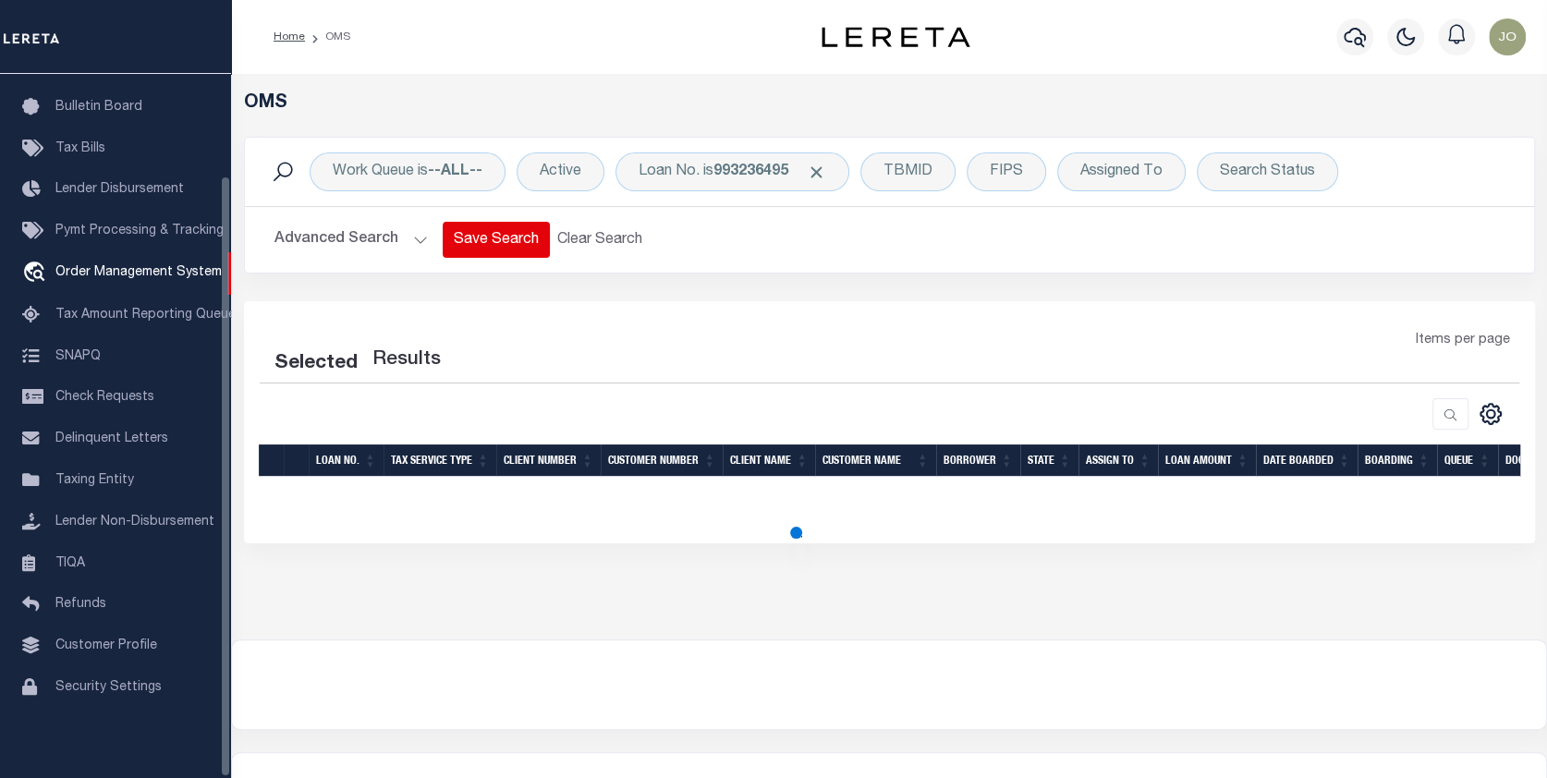
select select "200"
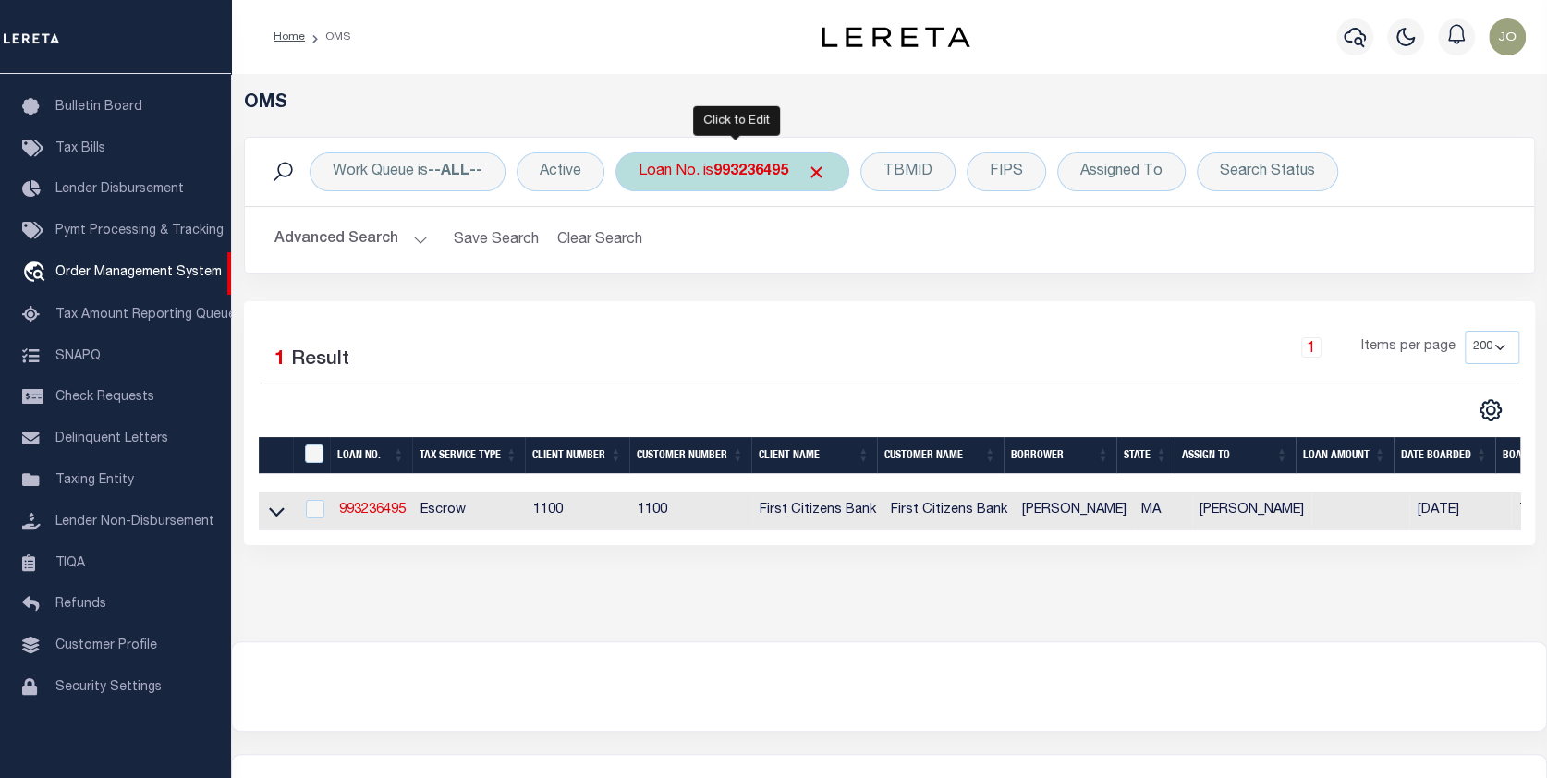
click at [811, 160] on div "Loan No. is 993236495" at bounding box center [732, 171] width 234 height 39
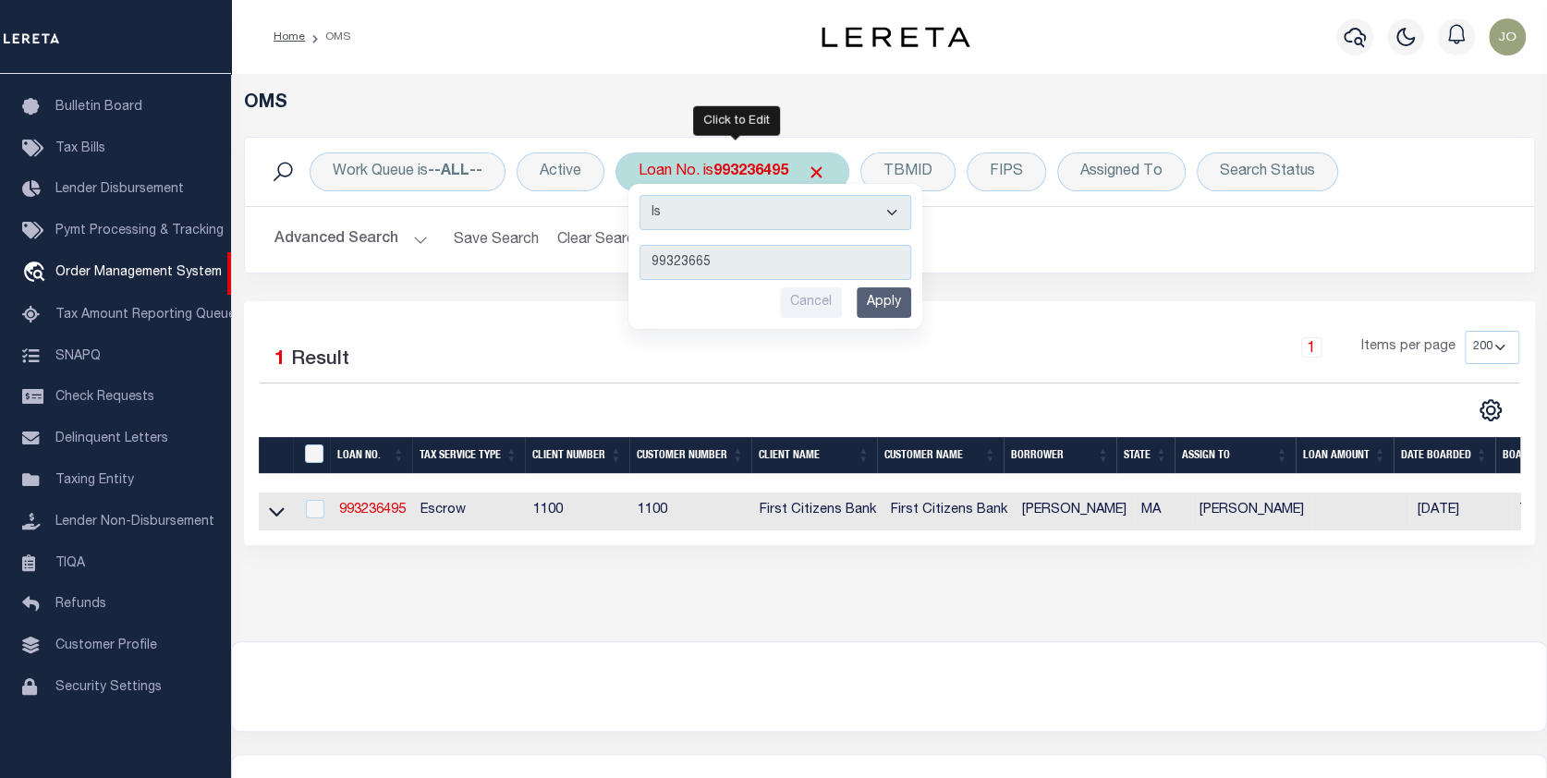
type input "993236654"
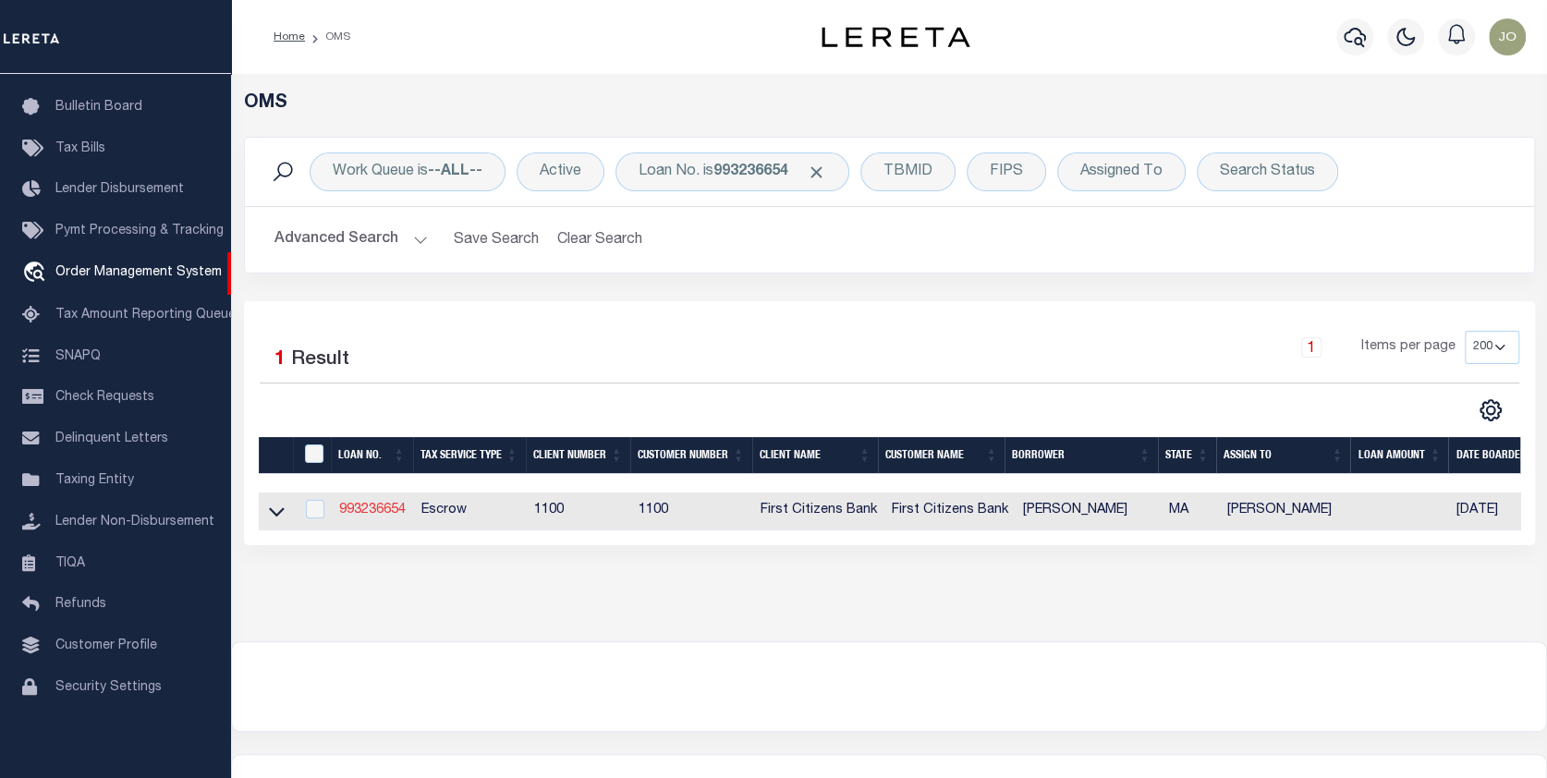
click at [379, 509] on link "993236654" at bounding box center [372, 510] width 67 height 13
type input "993236654"
type input "[PERSON_NAME]"
select select
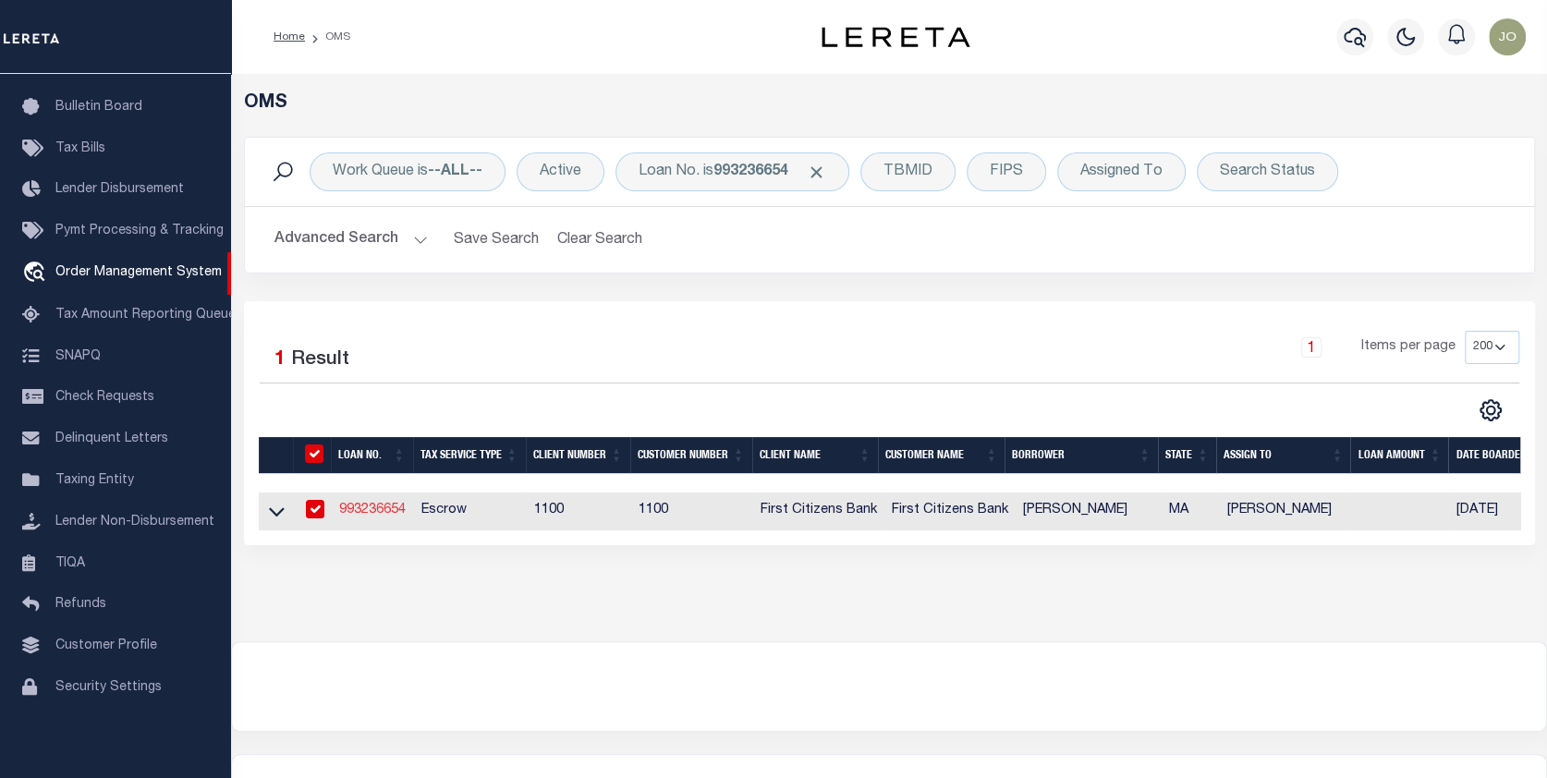
select select "10"
select select "Escrow"
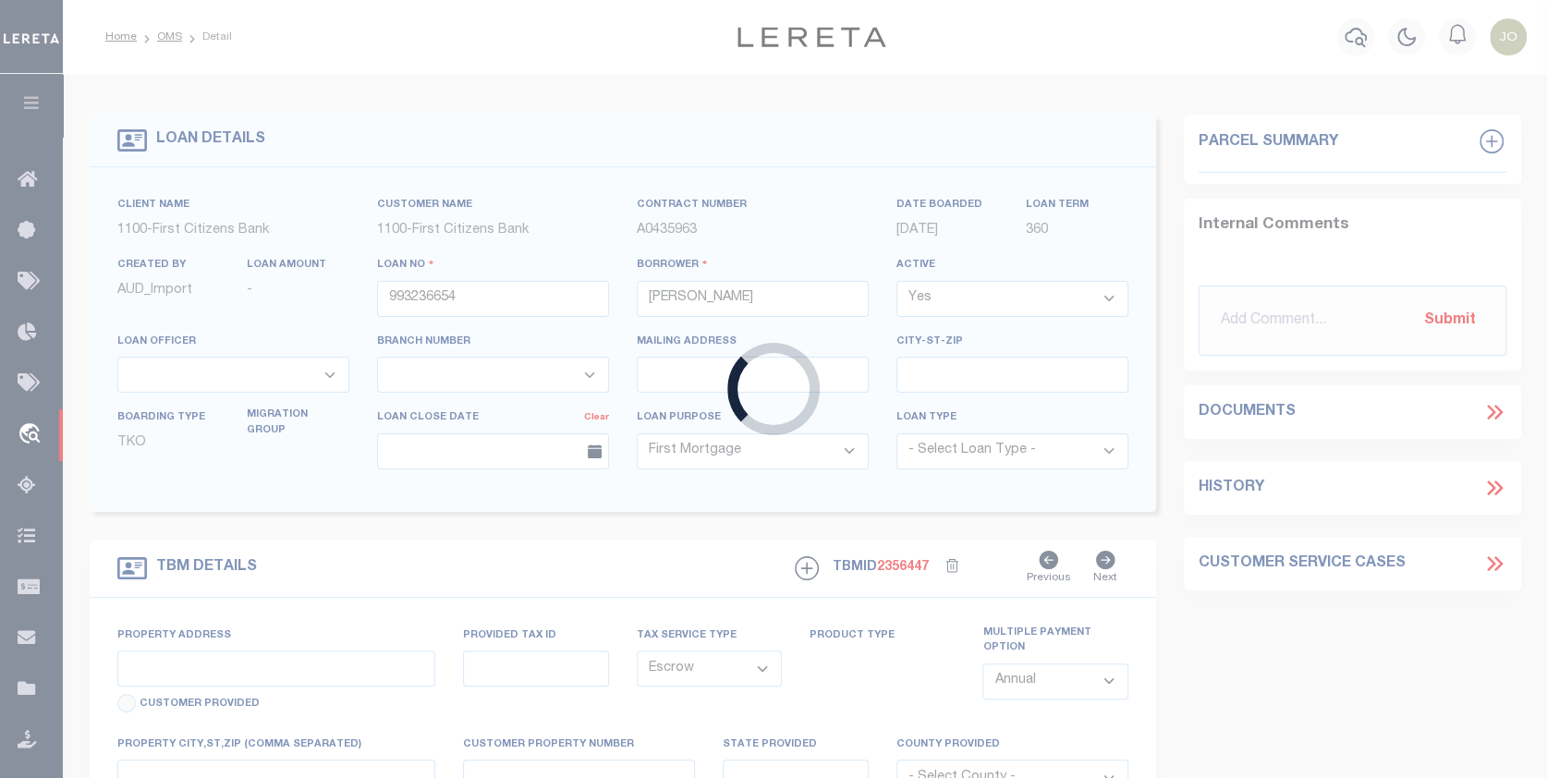
type input "115 SEWALL AVE #6"
select select
type input "BROOKLINE MA 02446"
type input "MA"
select select
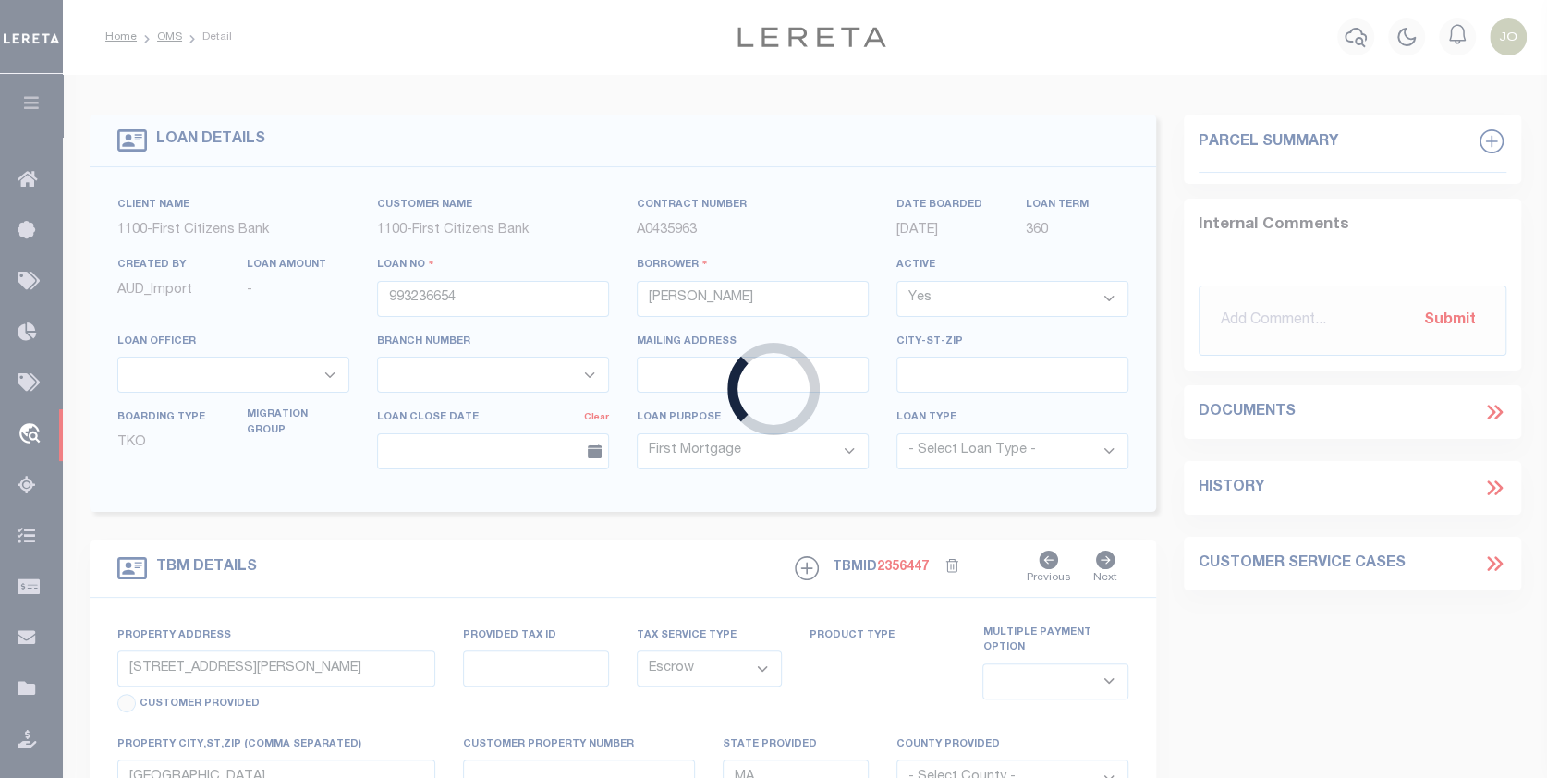
select select "92738"
select select "24368"
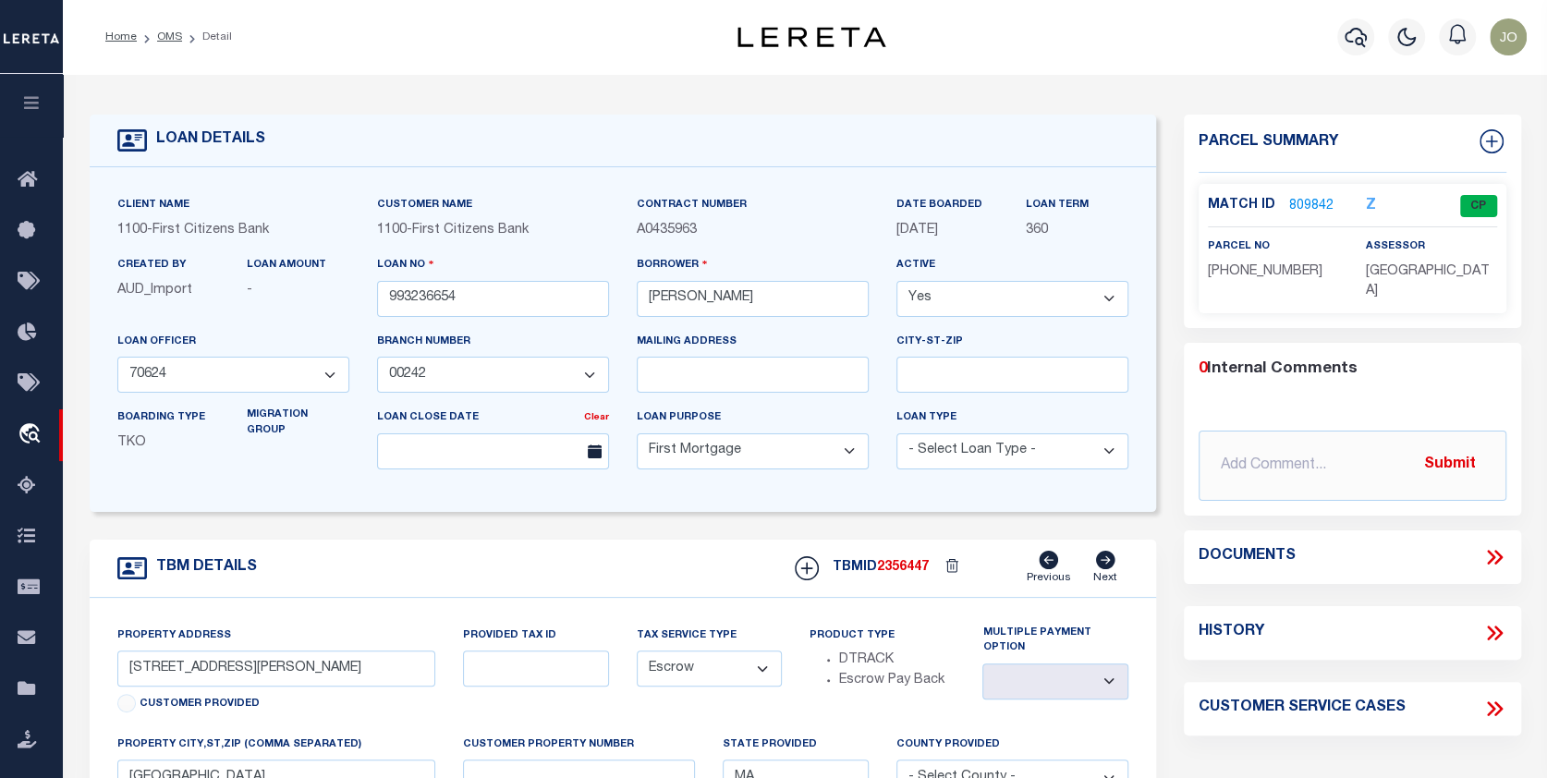
click at [1306, 200] on link "809842" at bounding box center [1311, 206] width 44 height 19
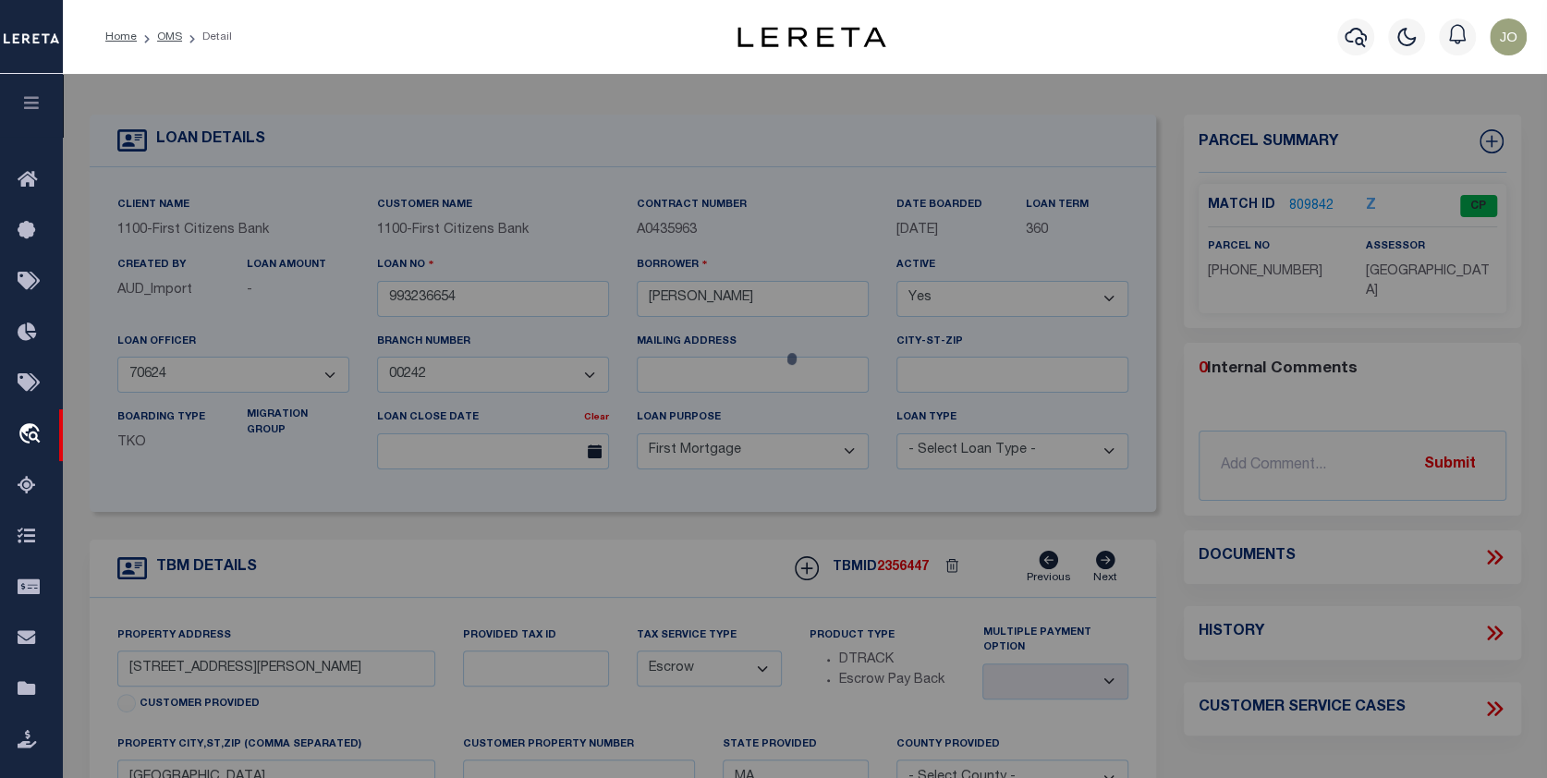
checkbox input "false"
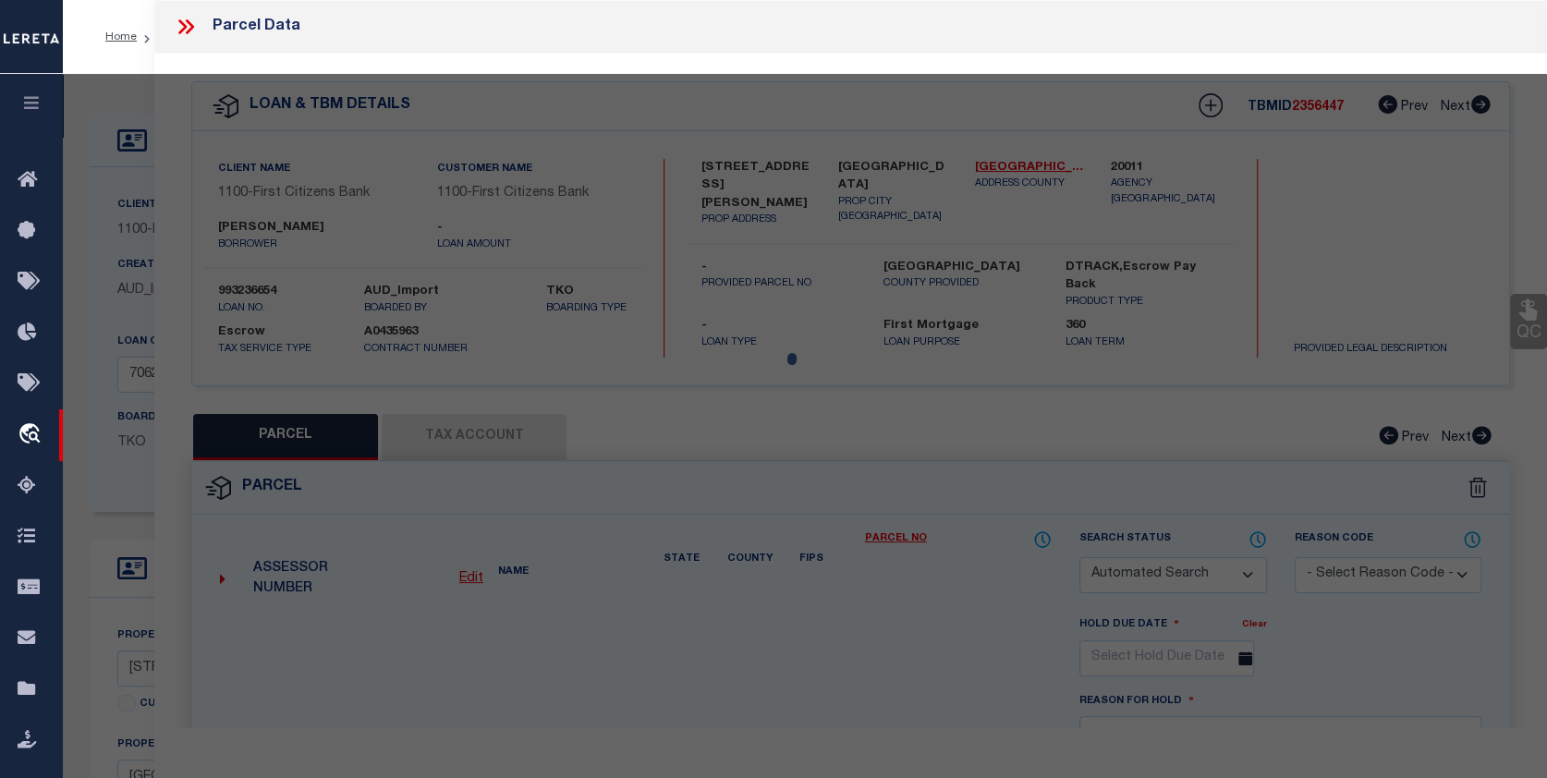
select select "CP"
type input "HUNDERT TRS EDWARD M"
type input "115 SEWALL AVE #6"
checkbox input "false"
type textarea "Tax ID Special Project"
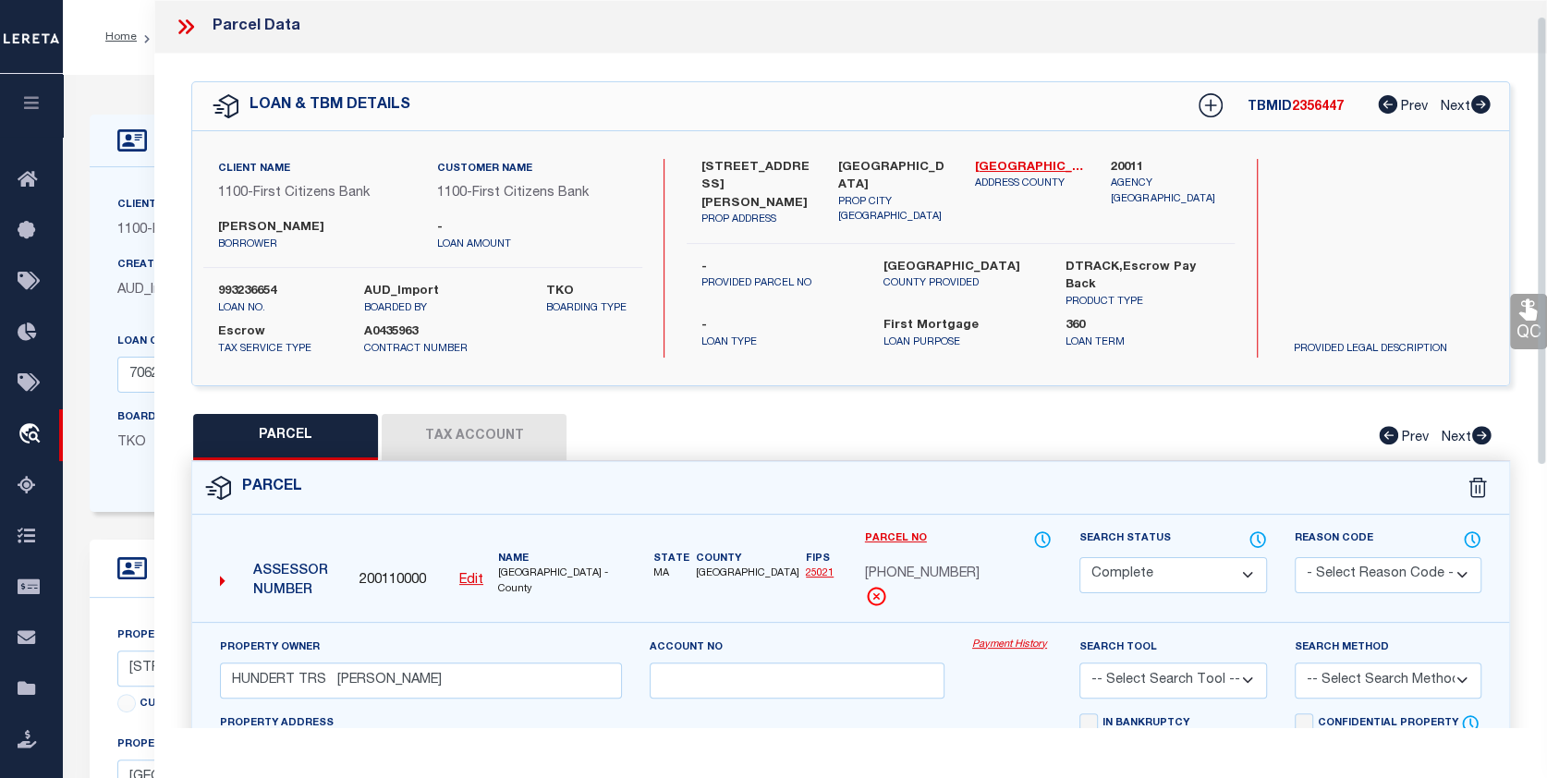
scroll to position [92, 0]
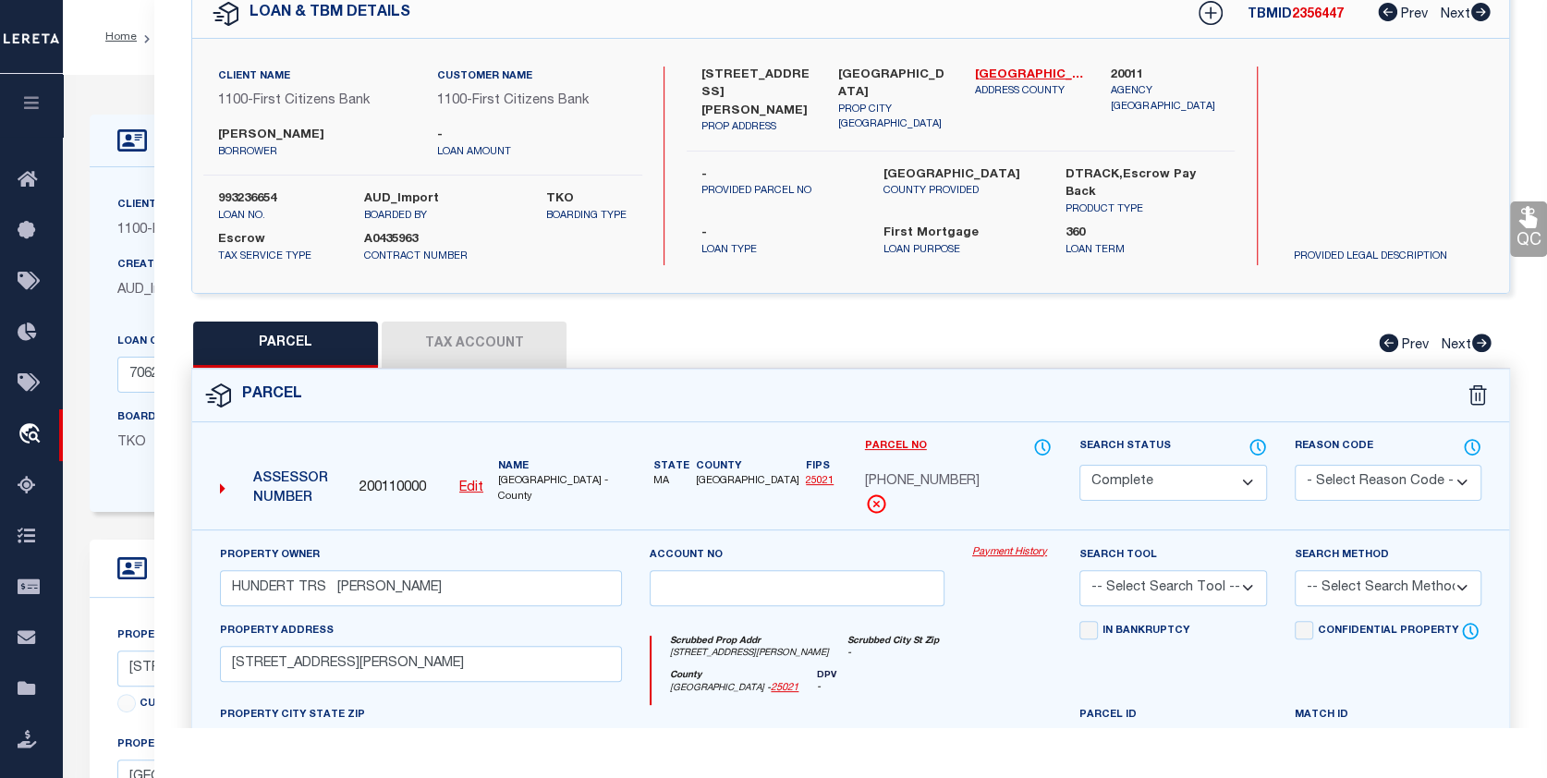
click at [1008, 549] on link "Payment History" at bounding box center [1011, 553] width 79 height 16
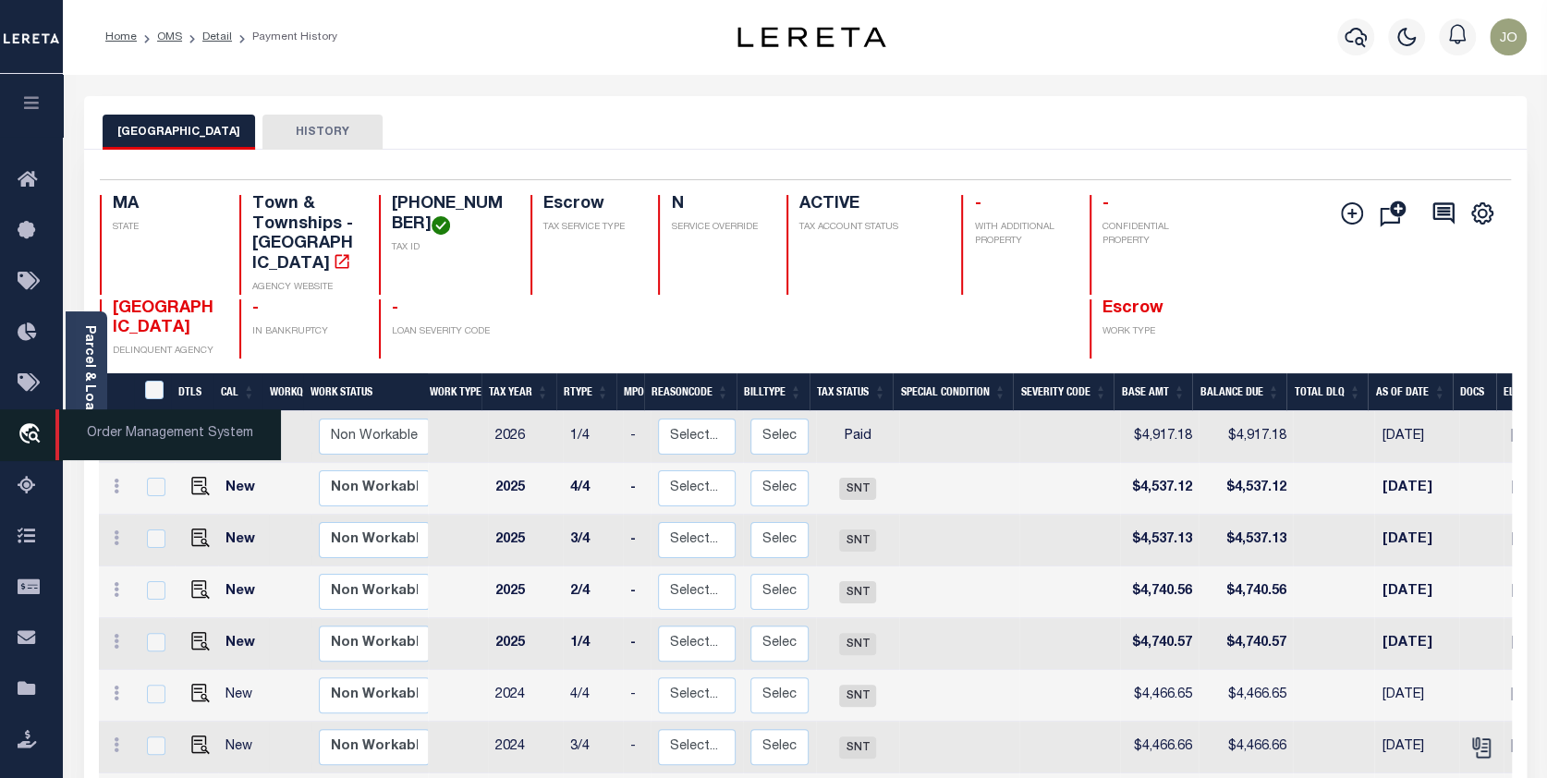
click at [26, 429] on icon "travel_explore" at bounding box center [33, 435] width 30 height 24
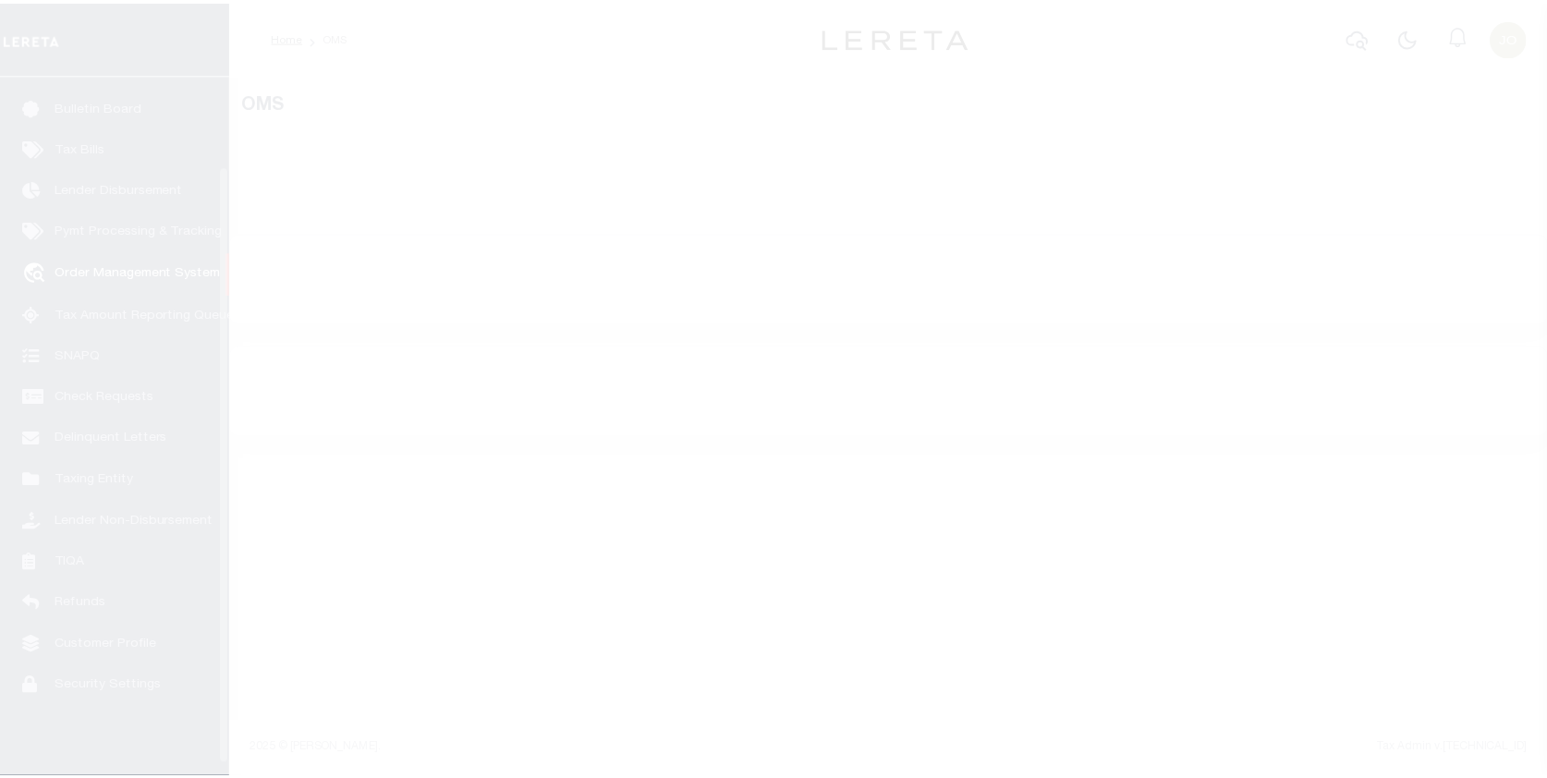
scroll to position [119, 0]
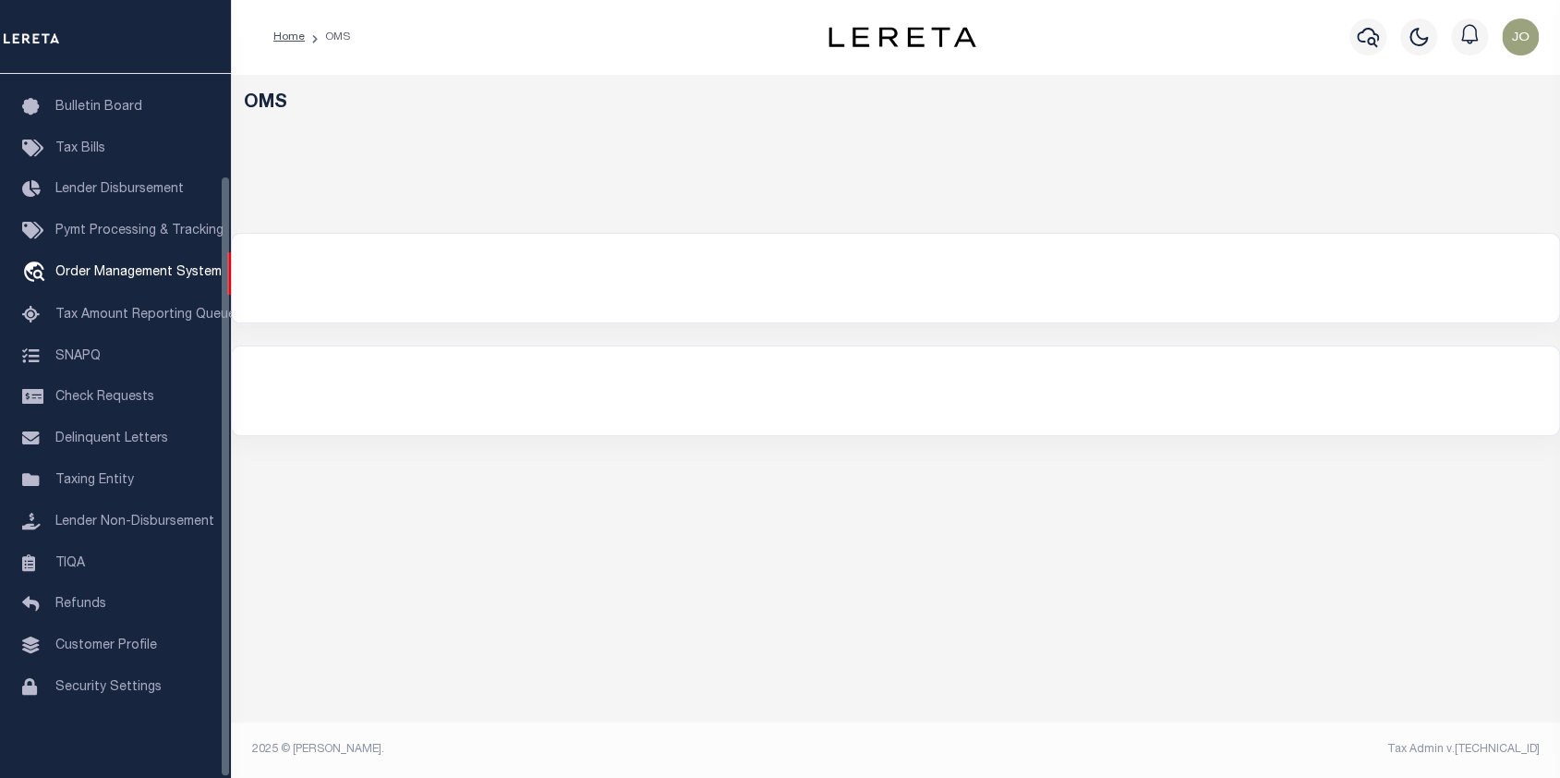
select select "200"
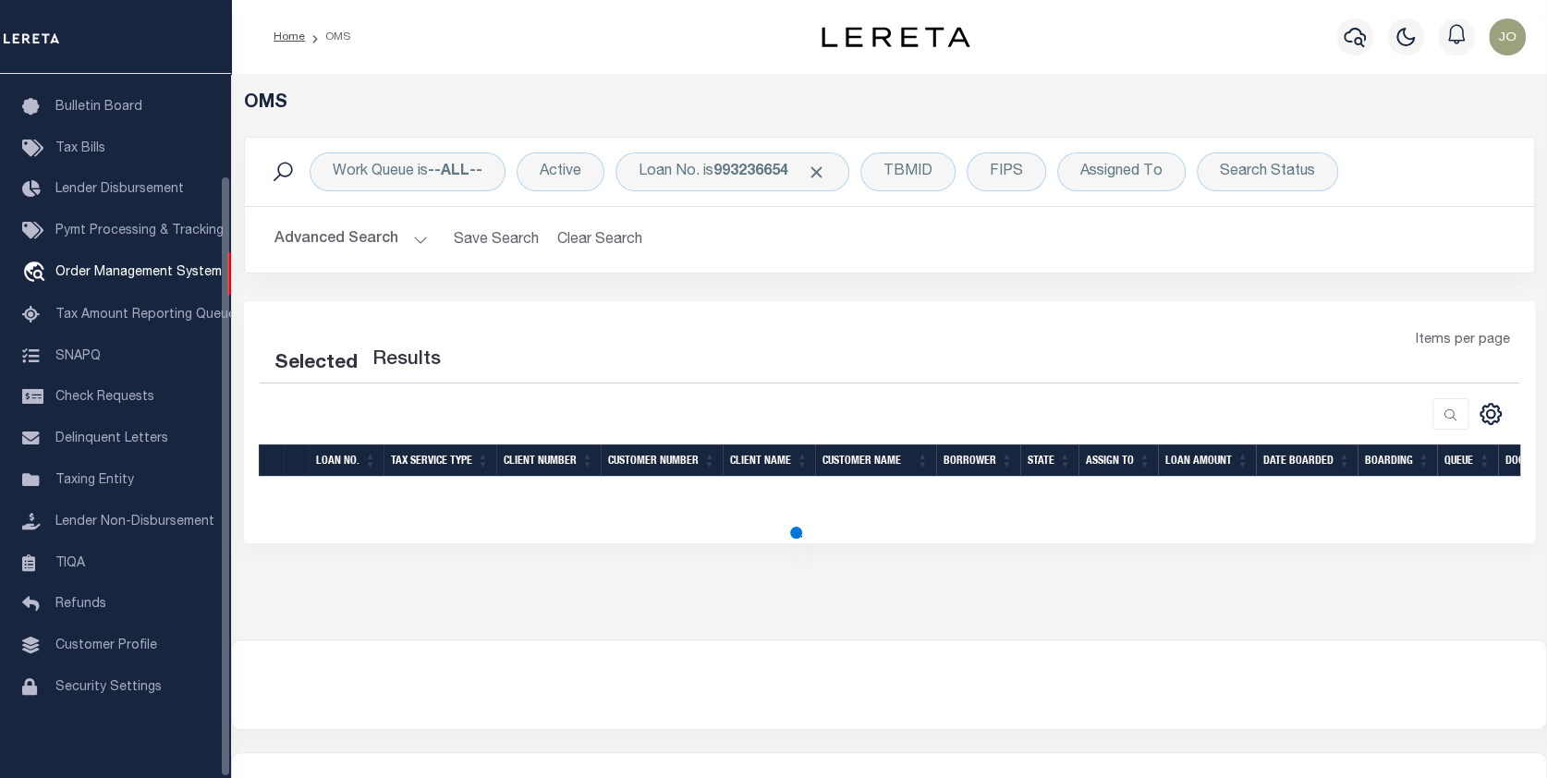
select select "200"
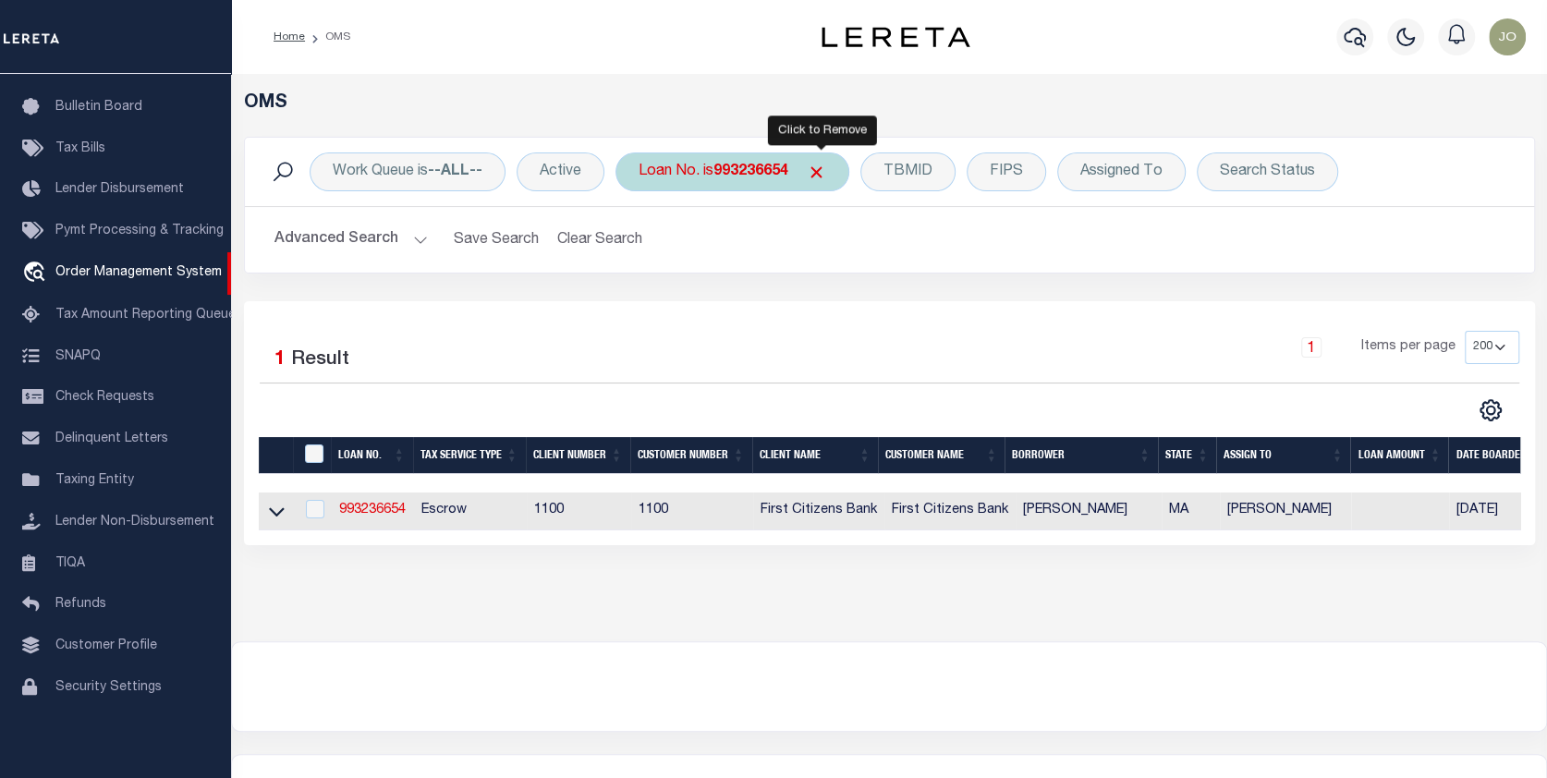
click at [816, 163] on span "Click to Remove" at bounding box center [816, 172] width 19 height 19
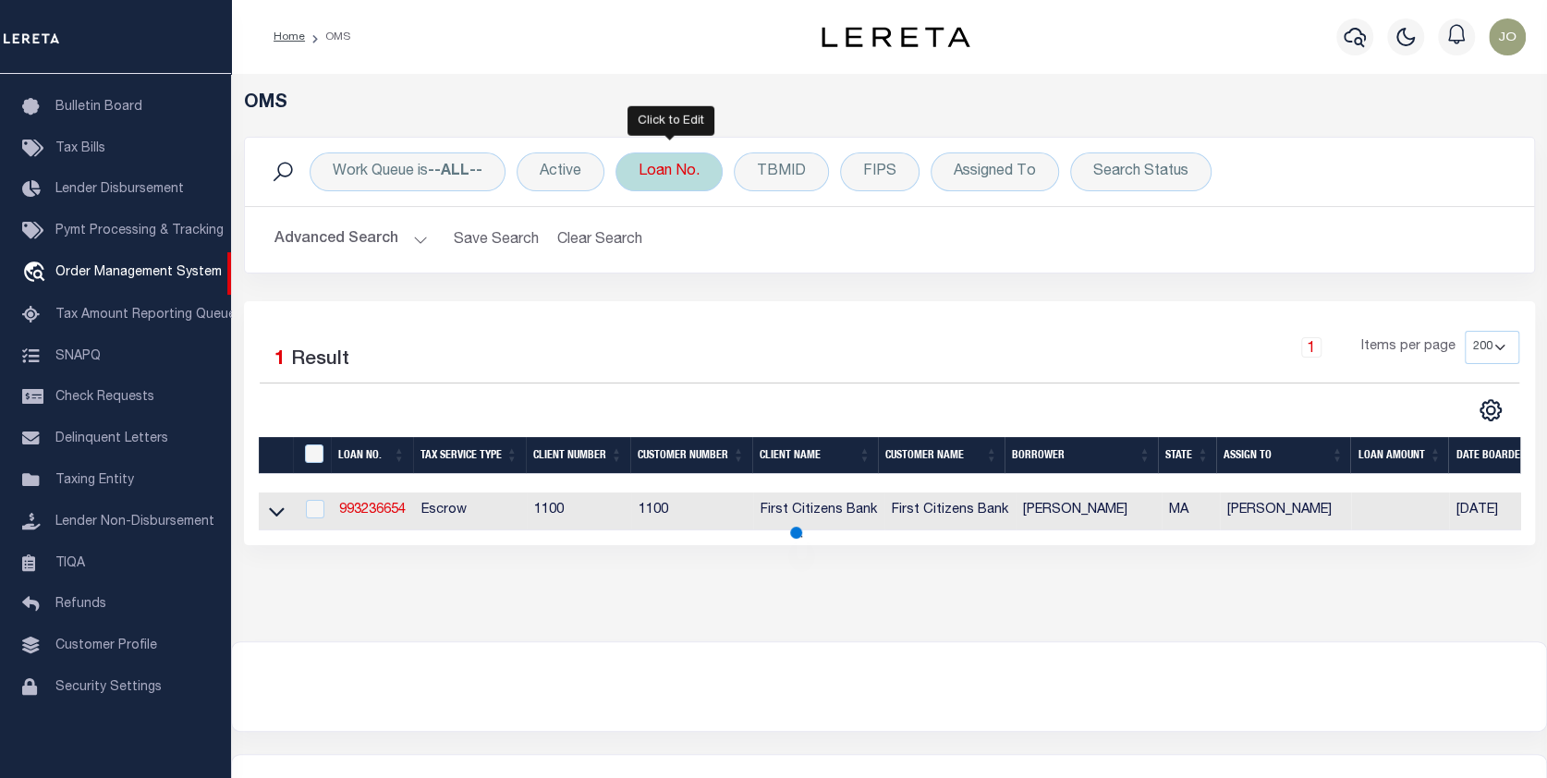
click at [673, 165] on div "Loan No." at bounding box center [668, 171] width 107 height 39
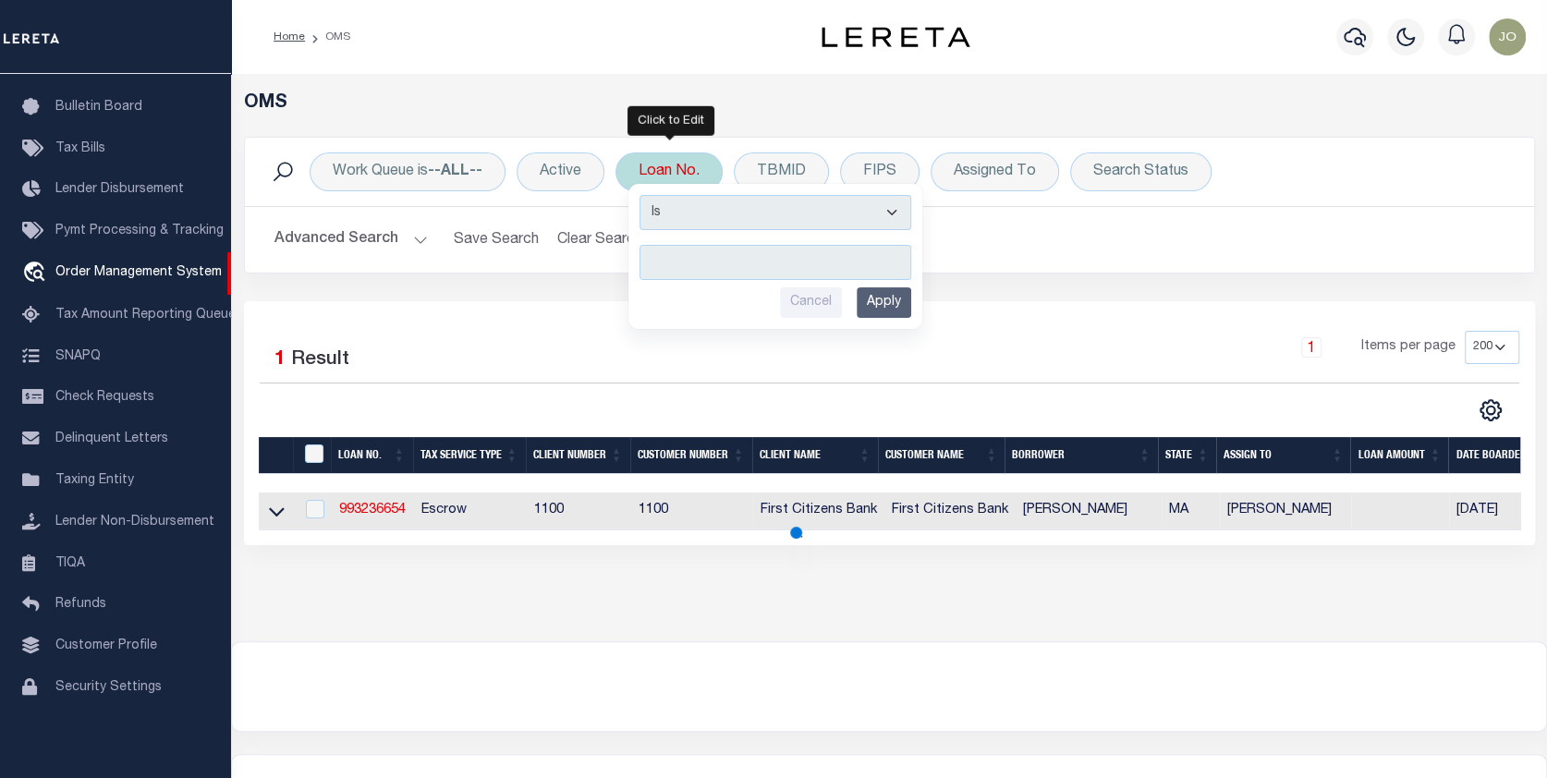
click at [653, 251] on input "text" at bounding box center [775, 262] width 272 height 35
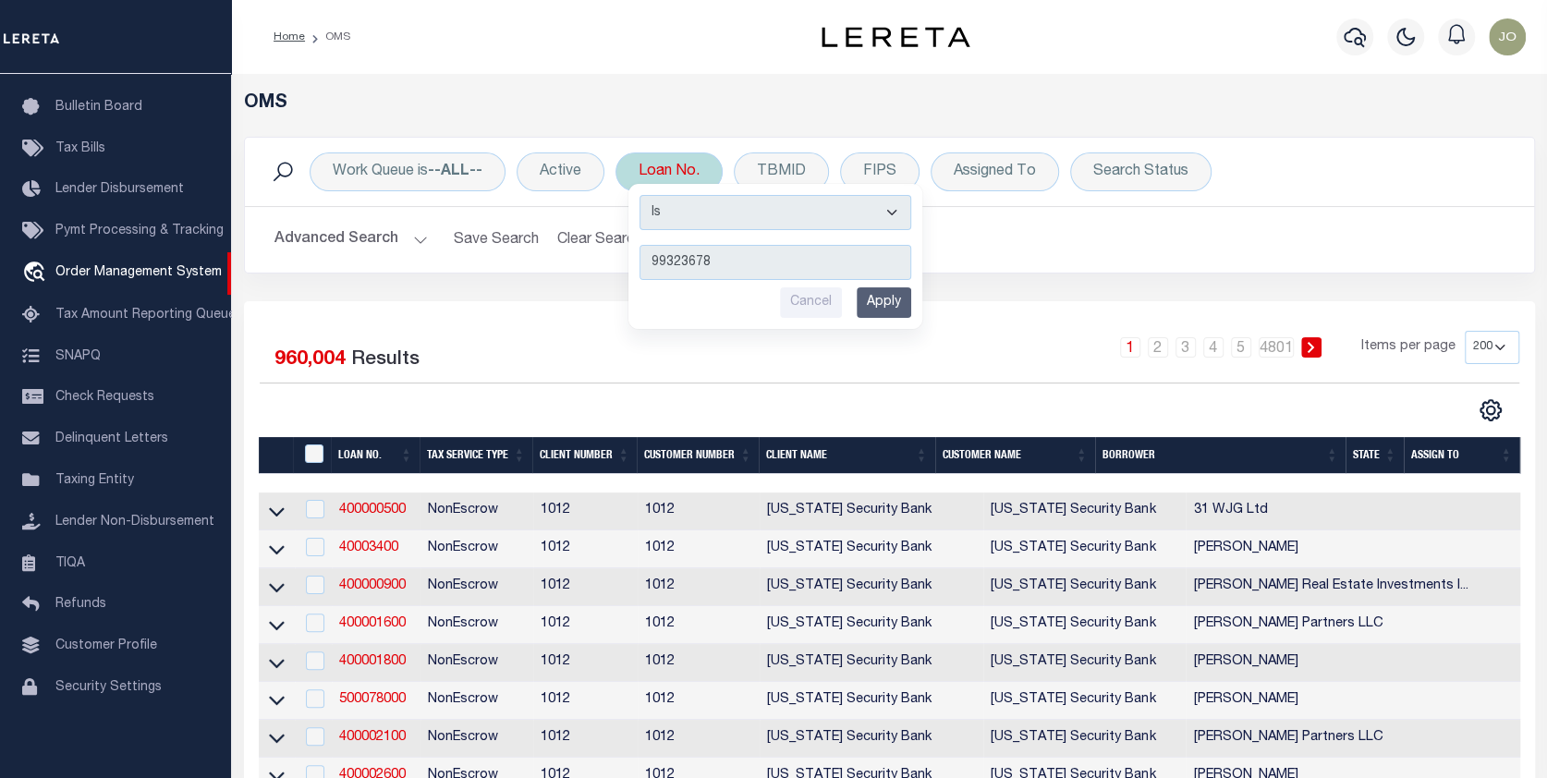
type input "993236789"
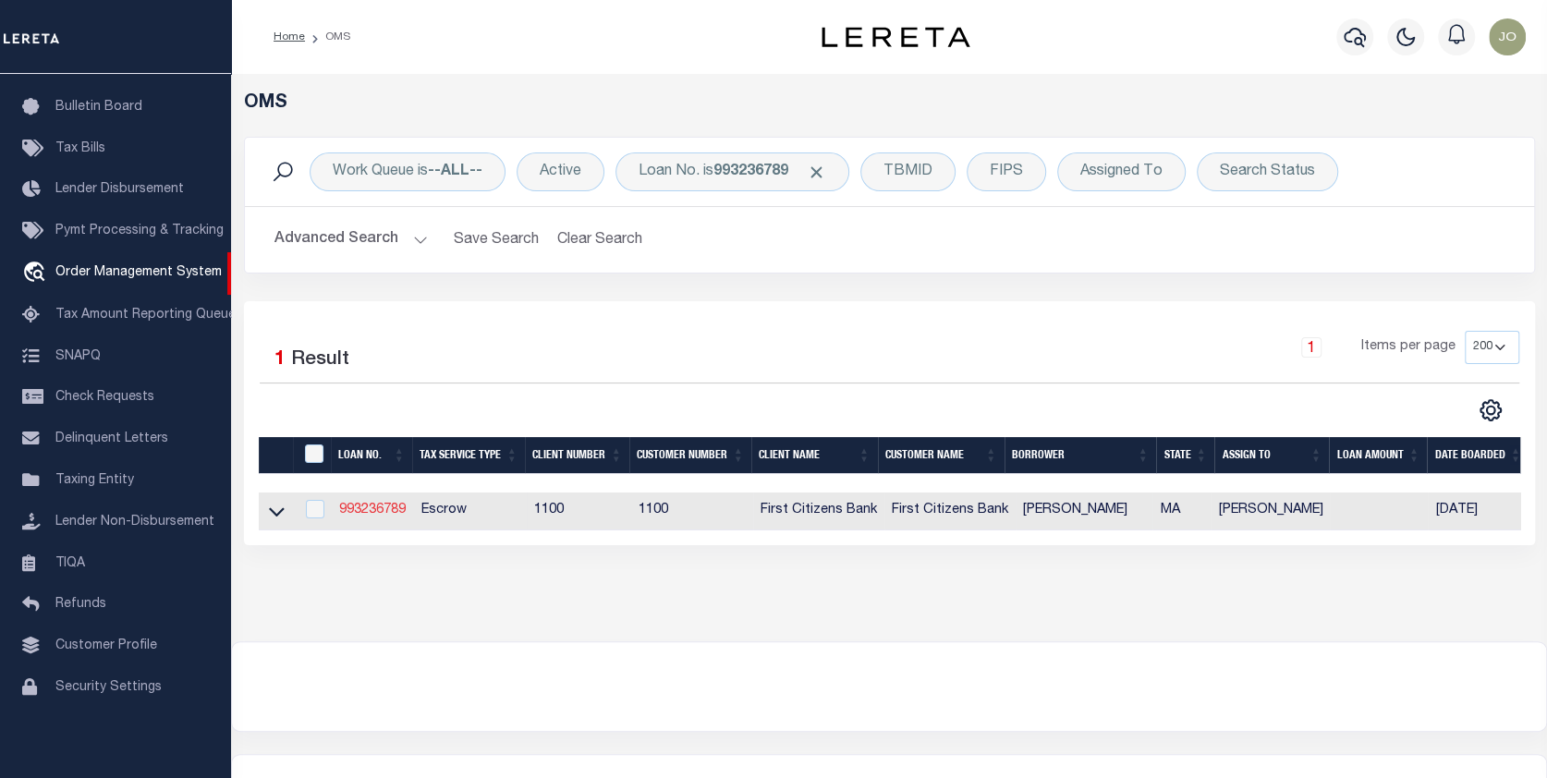
click at [376, 515] on link "993236789" at bounding box center [372, 510] width 67 height 13
type input "993236789"
type input "[PERSON_NAME]"
select select
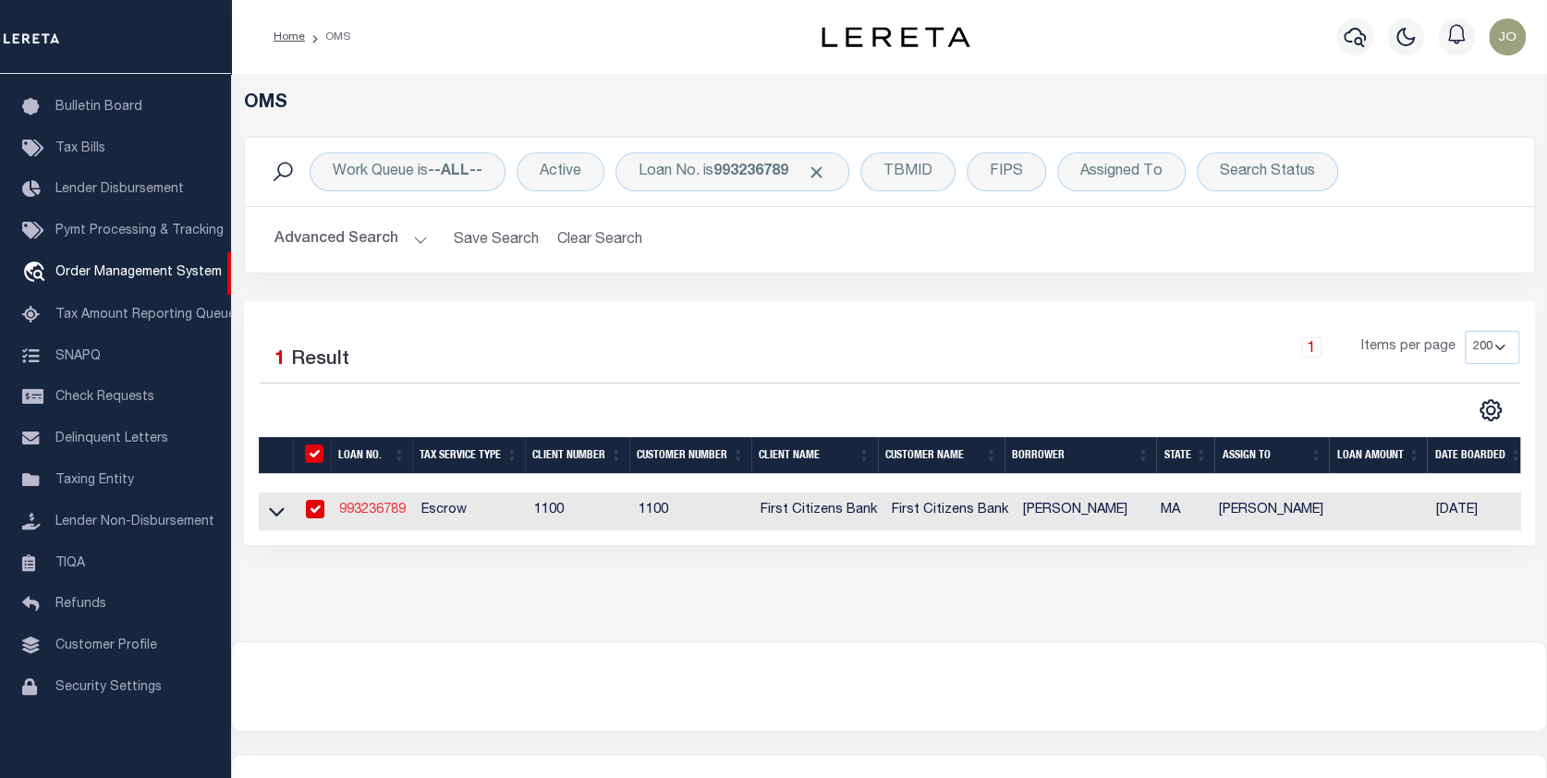
select select "10"
select select "Escrow"
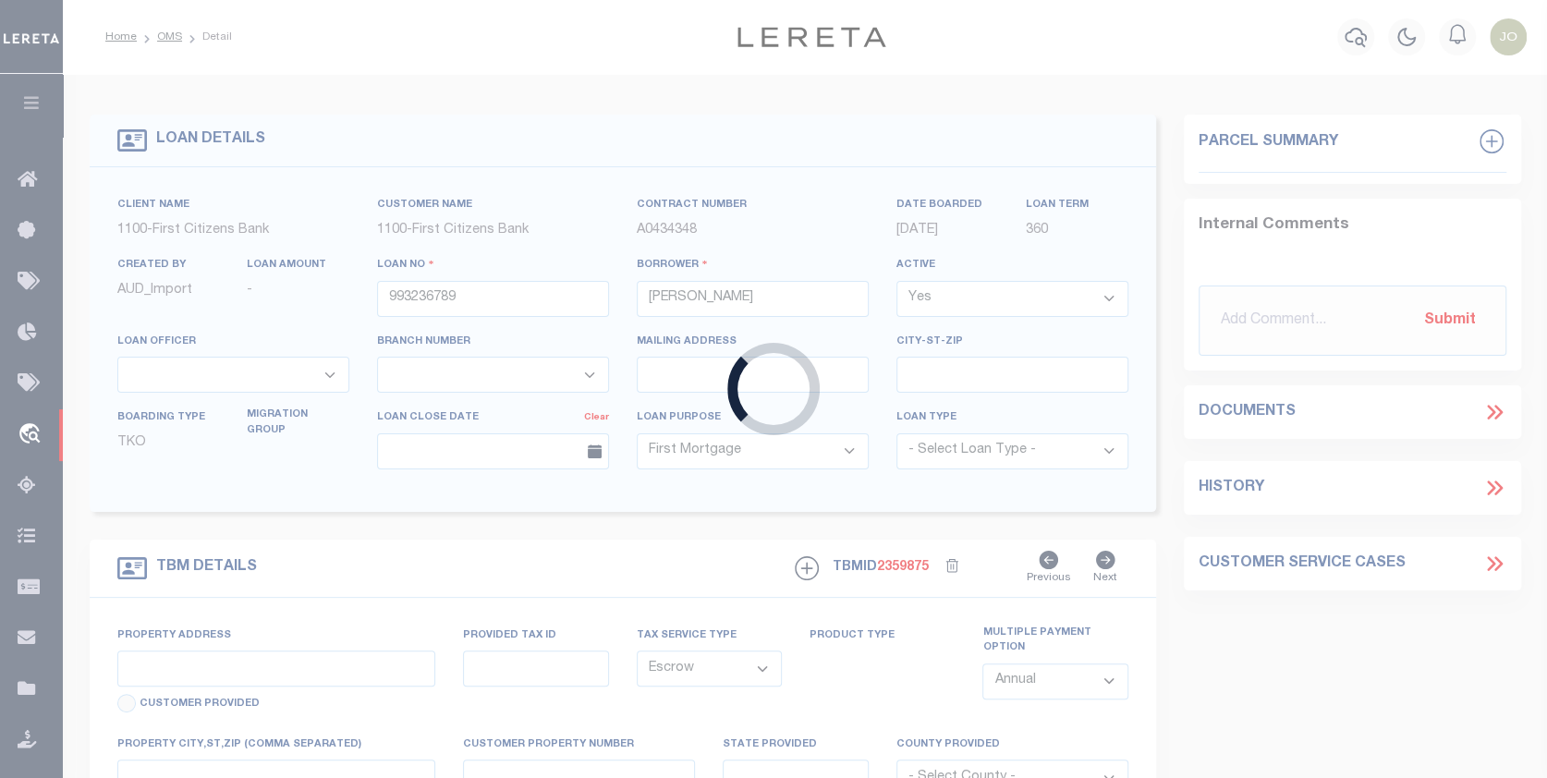
type input "20 CHAPEL ST APT A312"
select select
type input "BROOKLINE MA 02446"
type input "MA"
select select
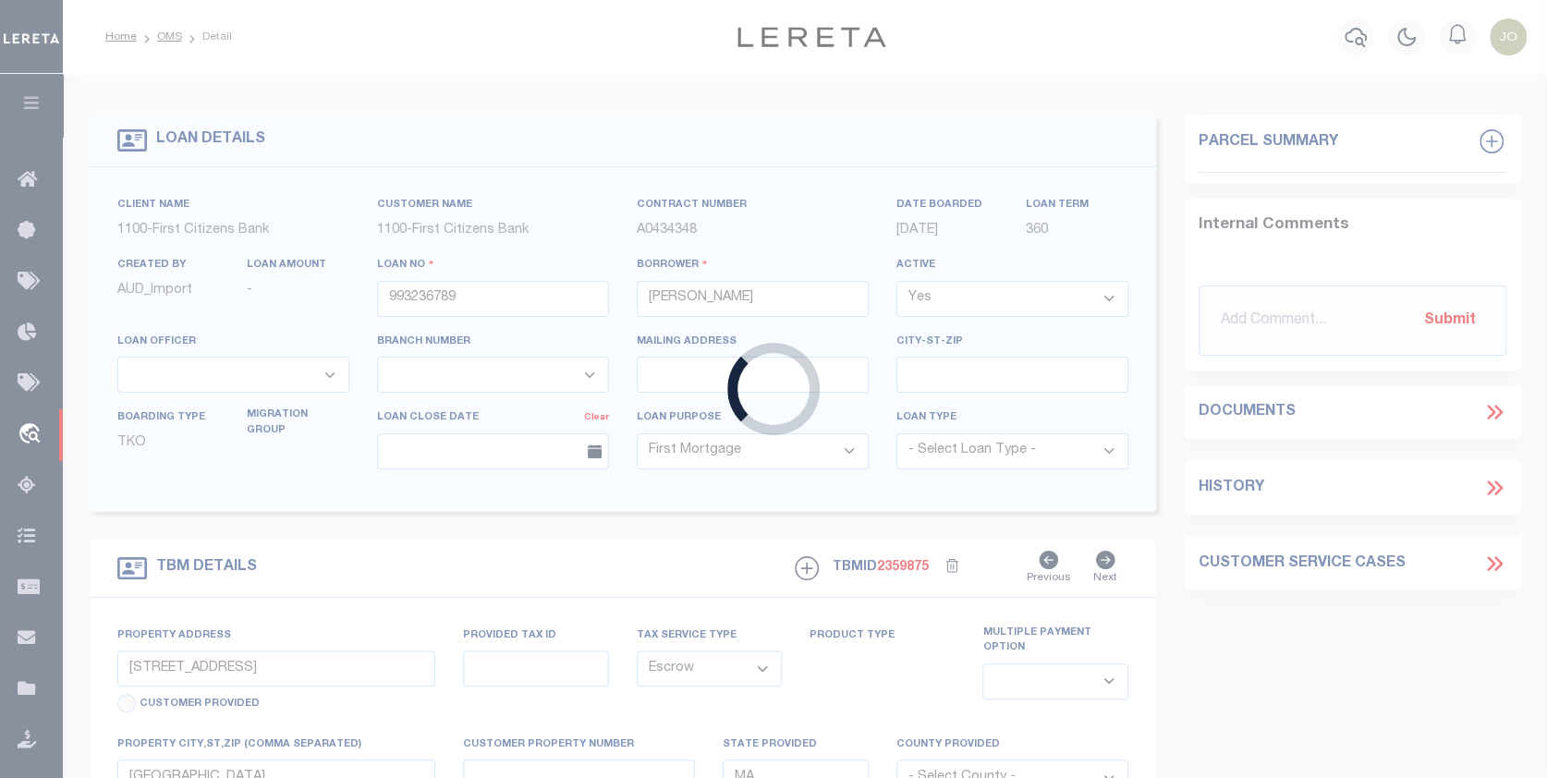
select select "92723"
select select "24371"
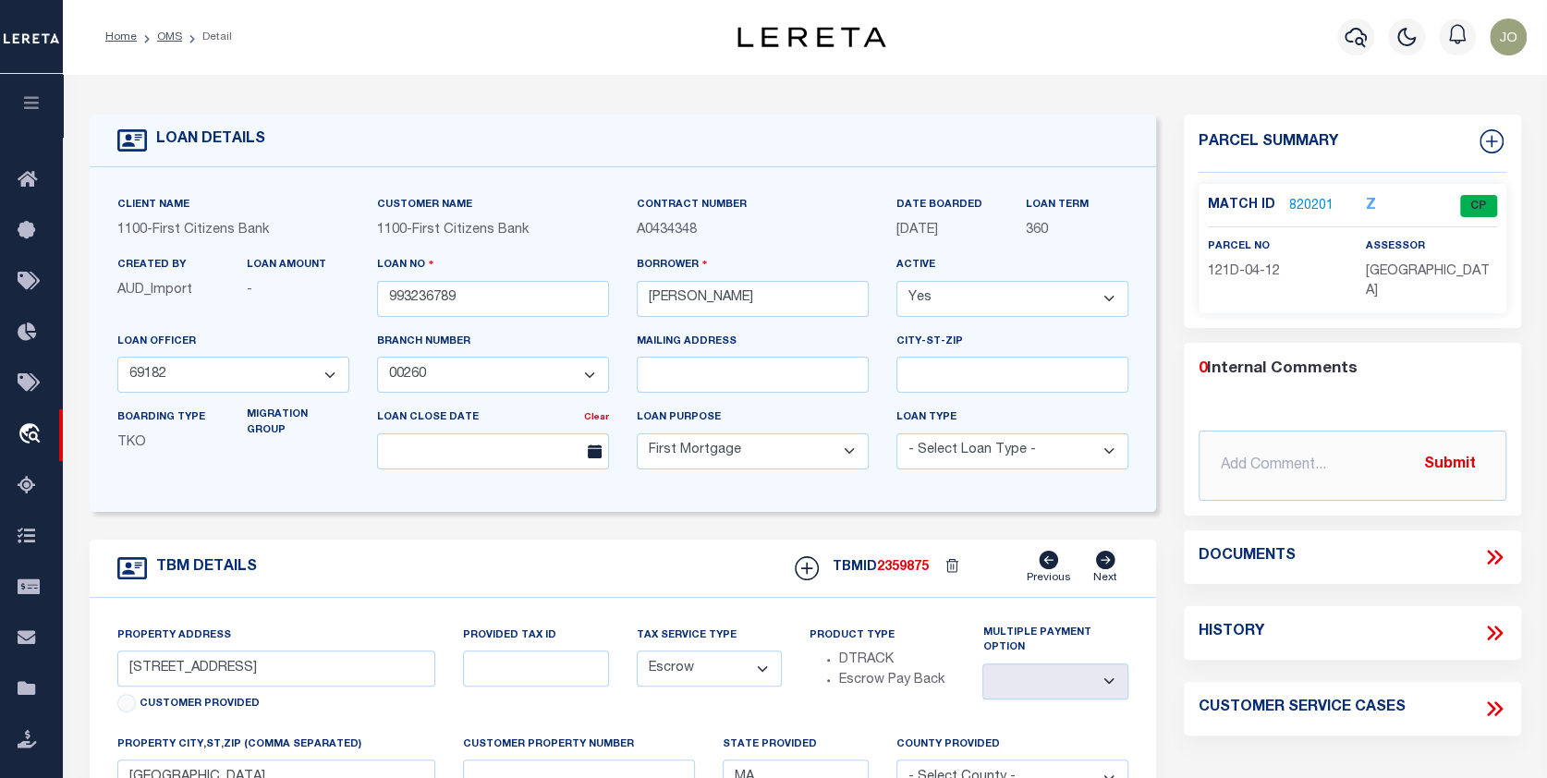
click at [1306, 205] on link "820201" at bounding box center [1311, 206] width 44 height 19
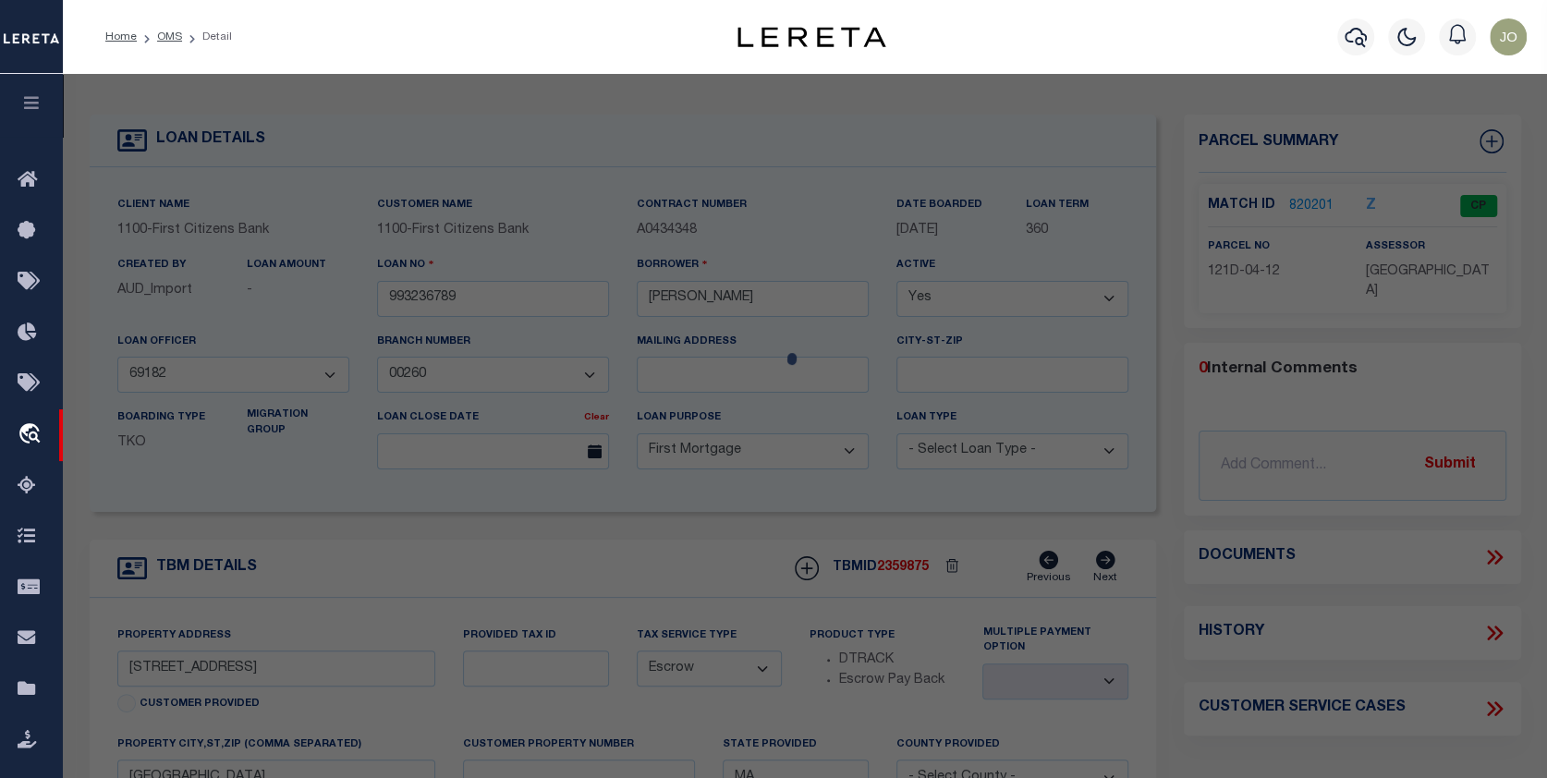
checkbox input "false"
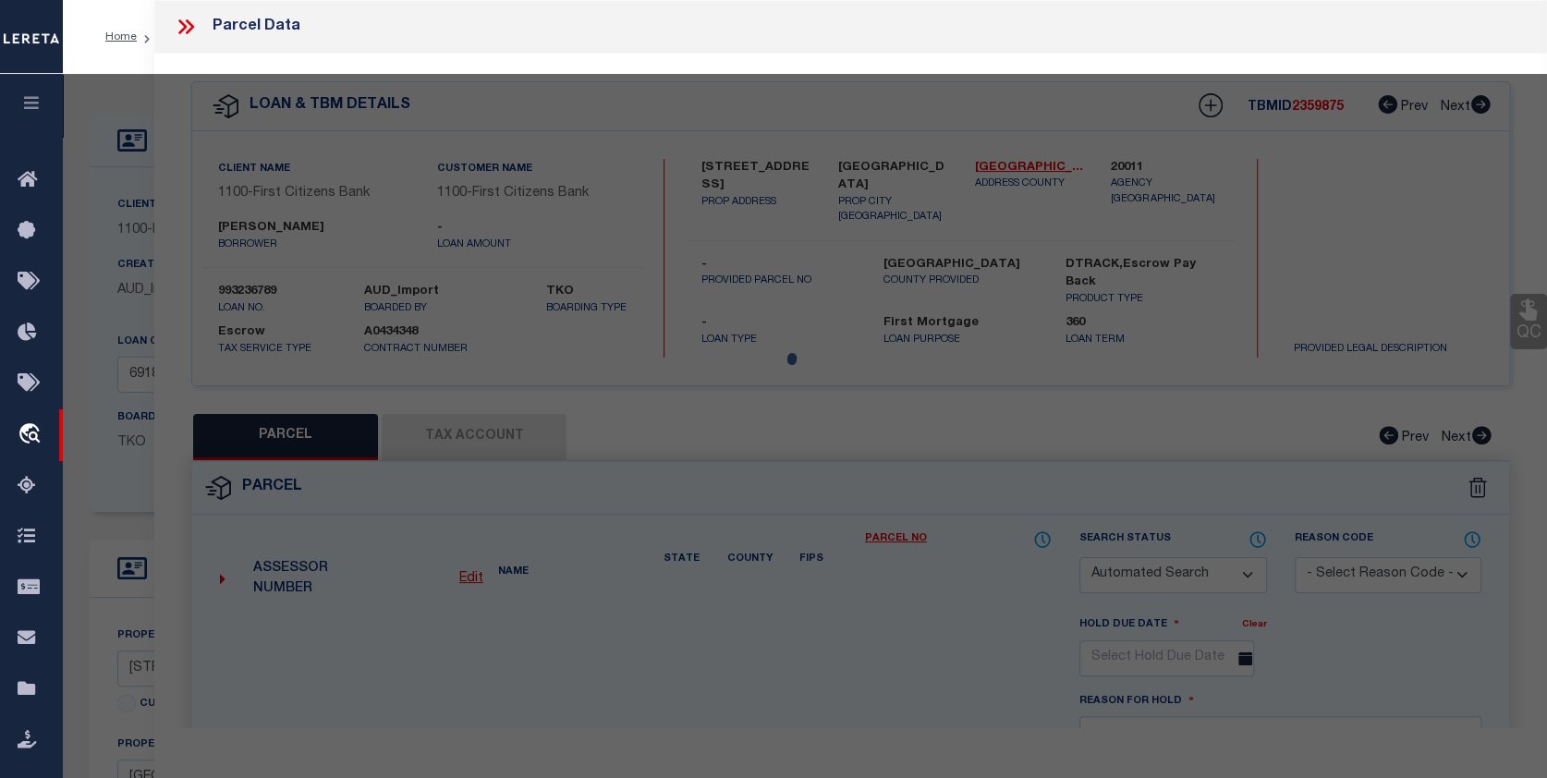
select select "CP"
type input "RAPPAPORT ALLISON"
type input "20 CHAPEL ST UNIT A312"
checkbox input "false"
type input "BROOKLINE MA 02446"
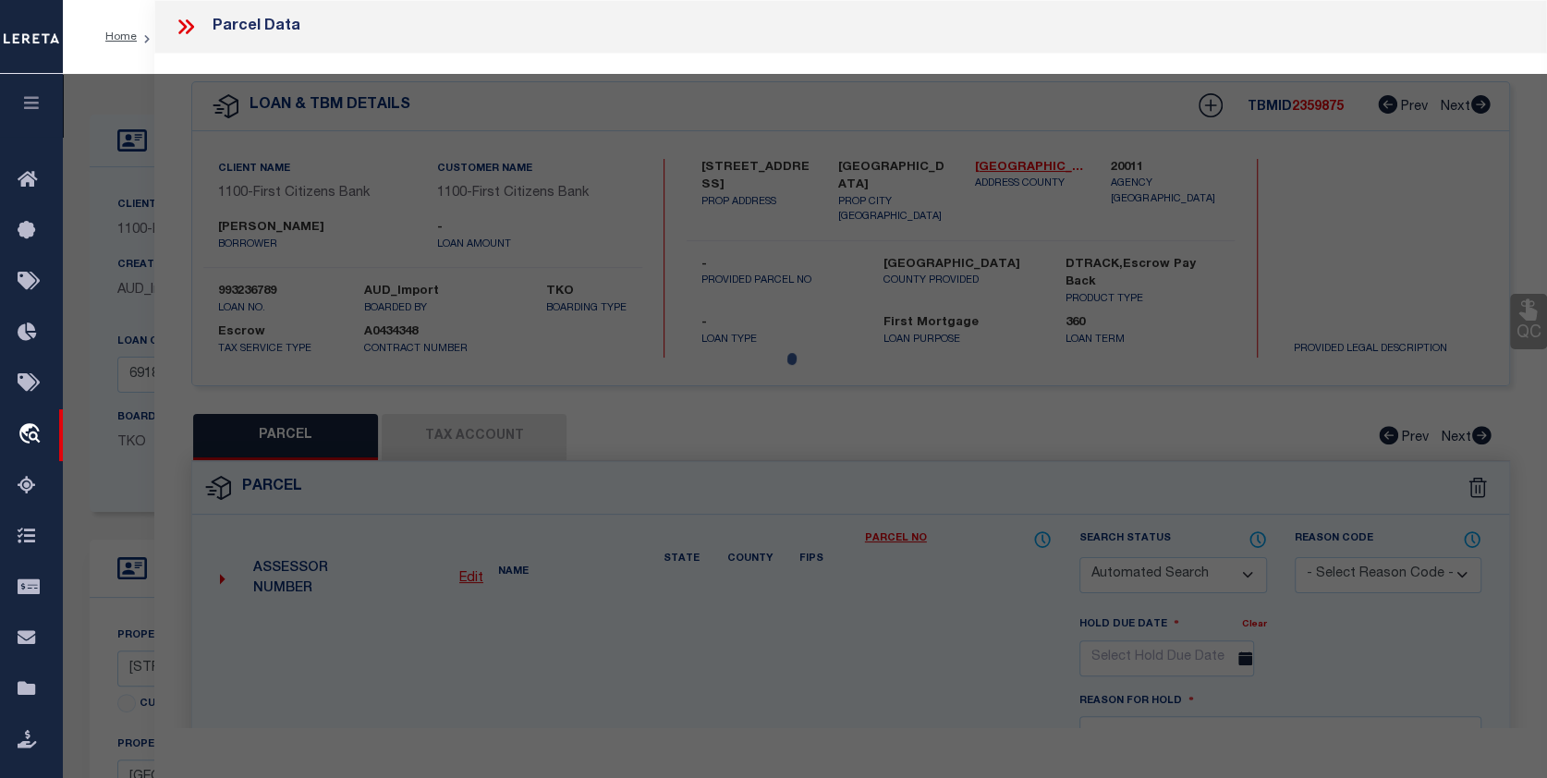
type textarea "Tax ID Special Project"
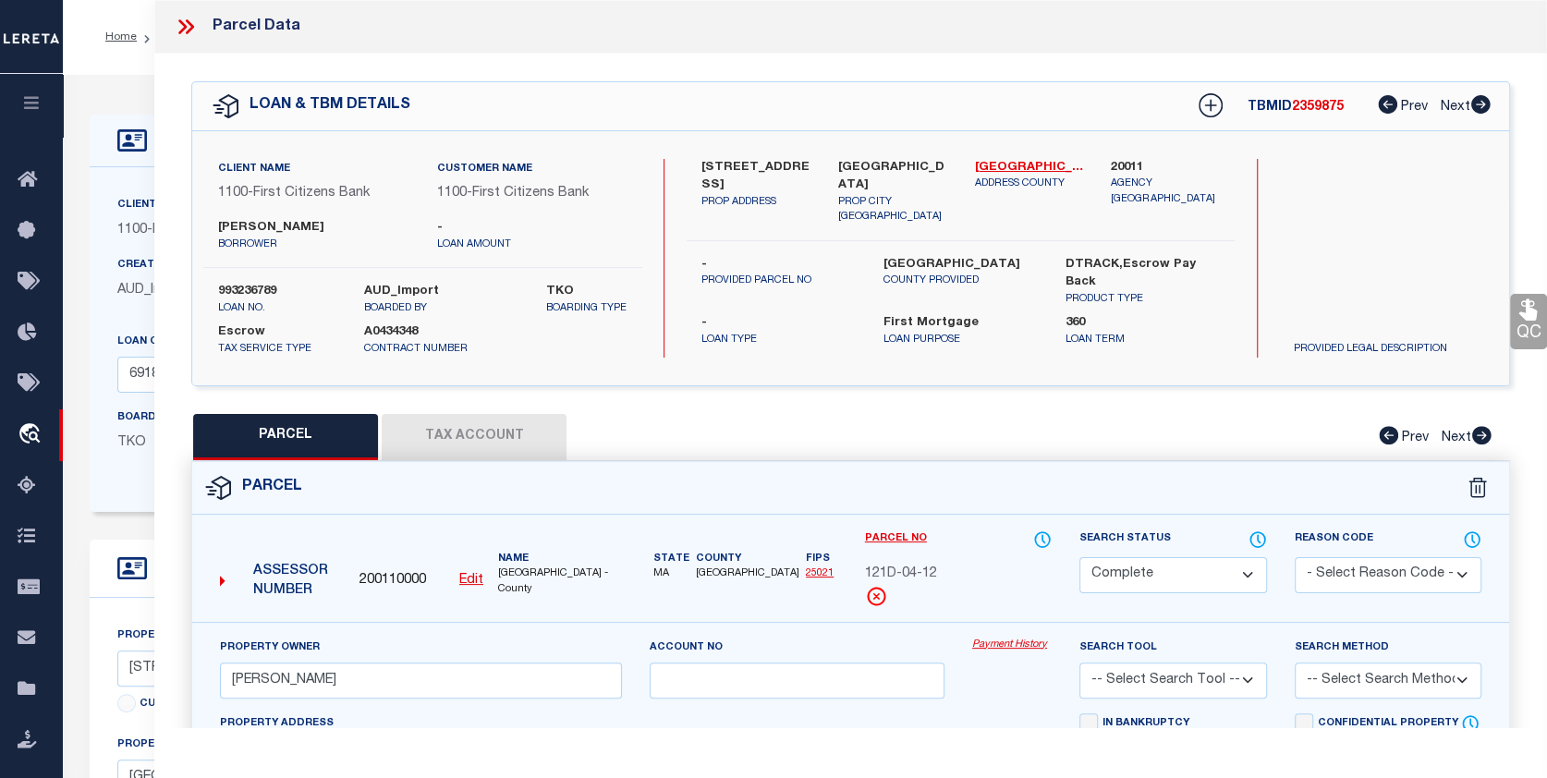
click at [1023, 639] on link "Payment History" at bounding box center [1011, 645] width 79 height 16
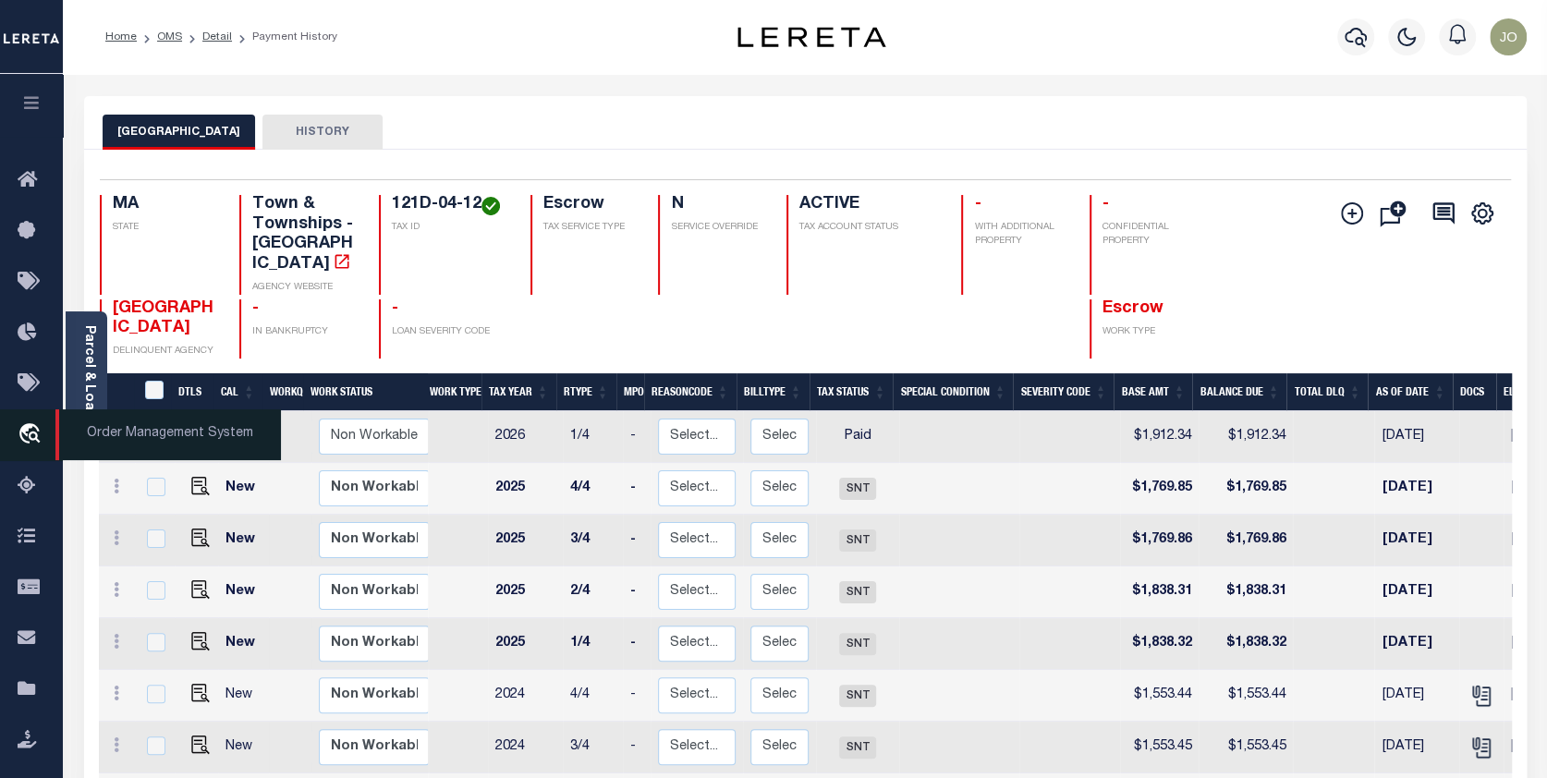
click at [101, 433] on span "Order Management System" at bounding box center [167, 434] width 225 height 51
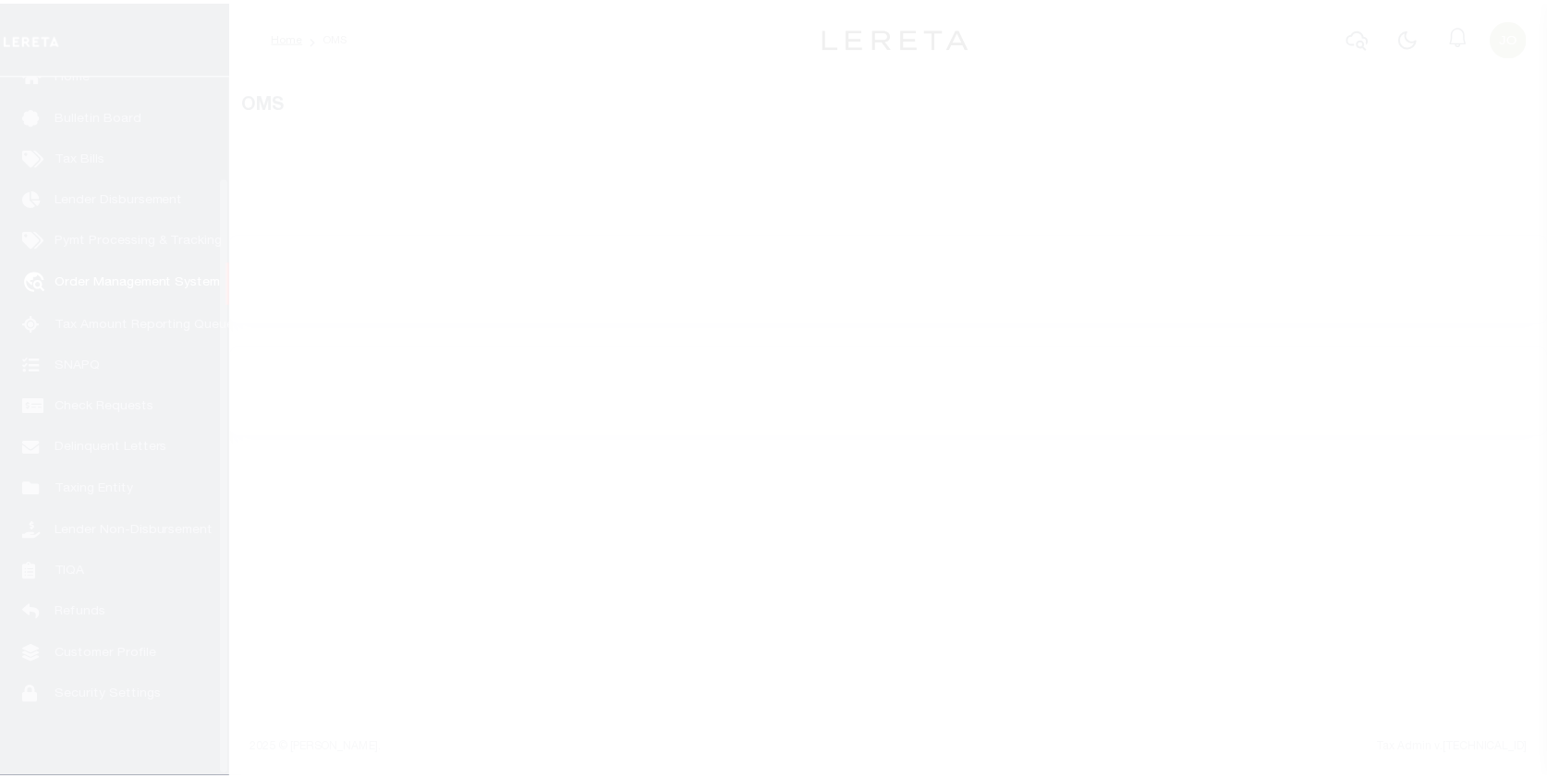
scroll to position [119, 0]
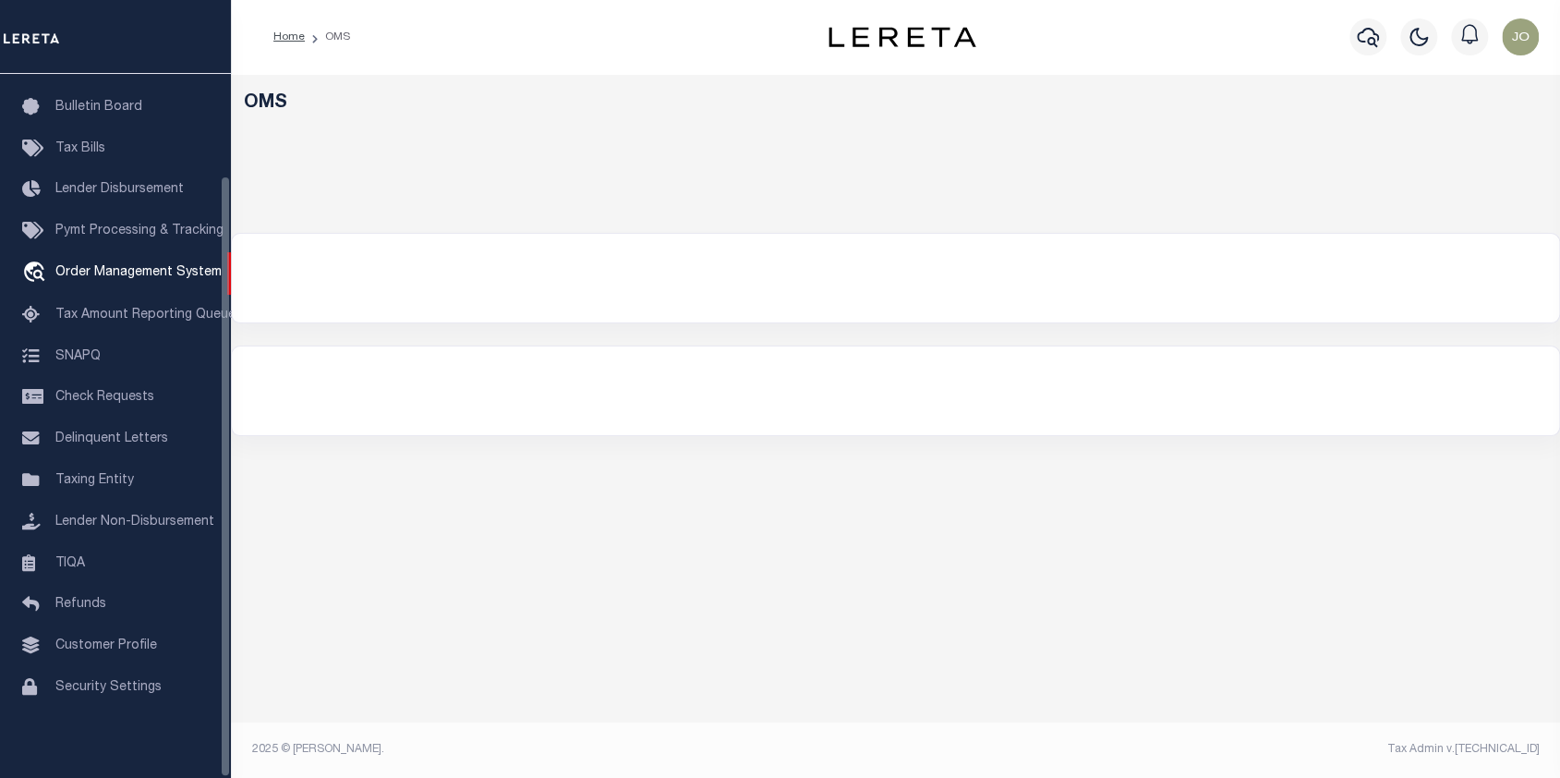
select select "200"
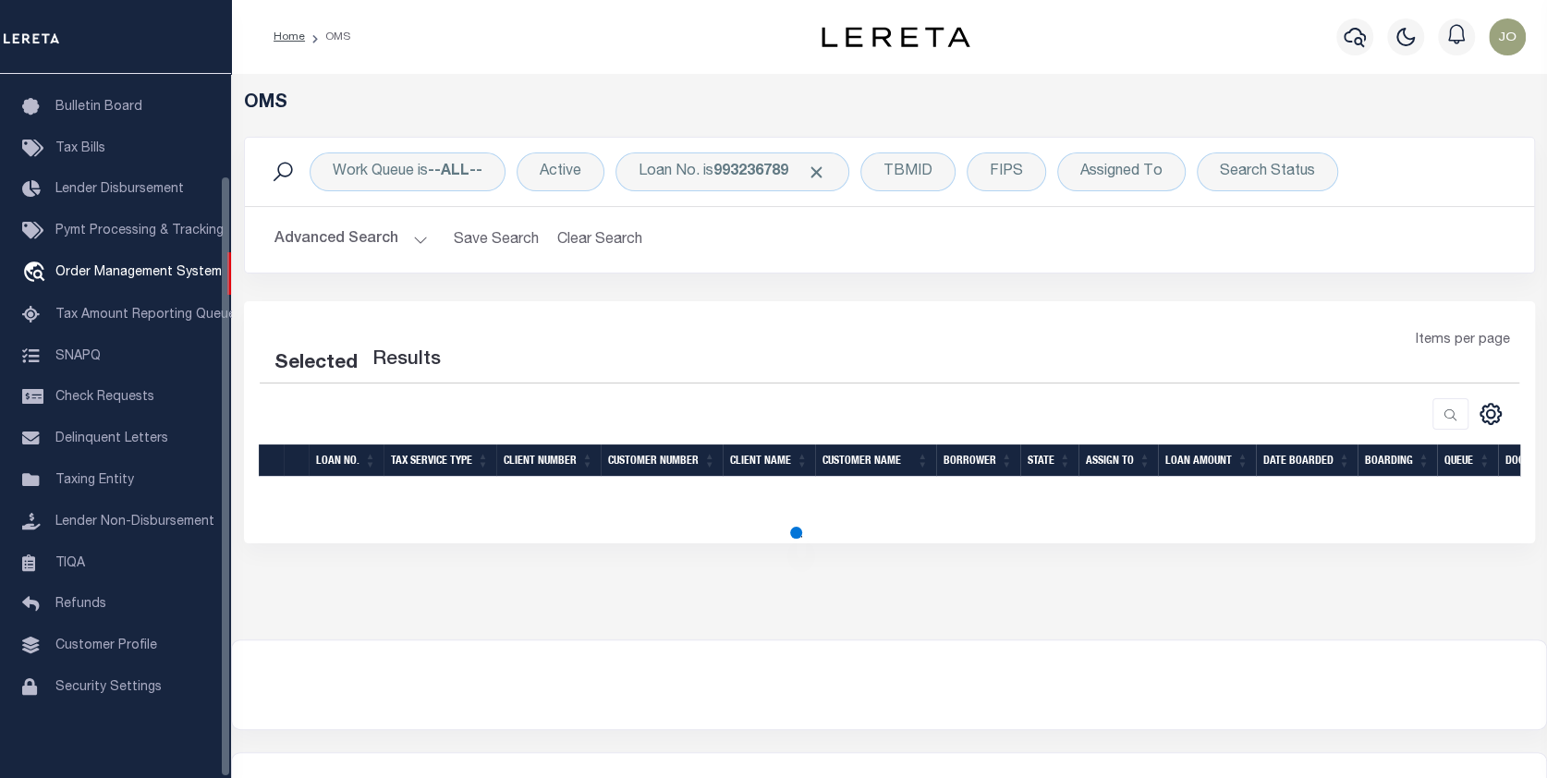
select select "200"
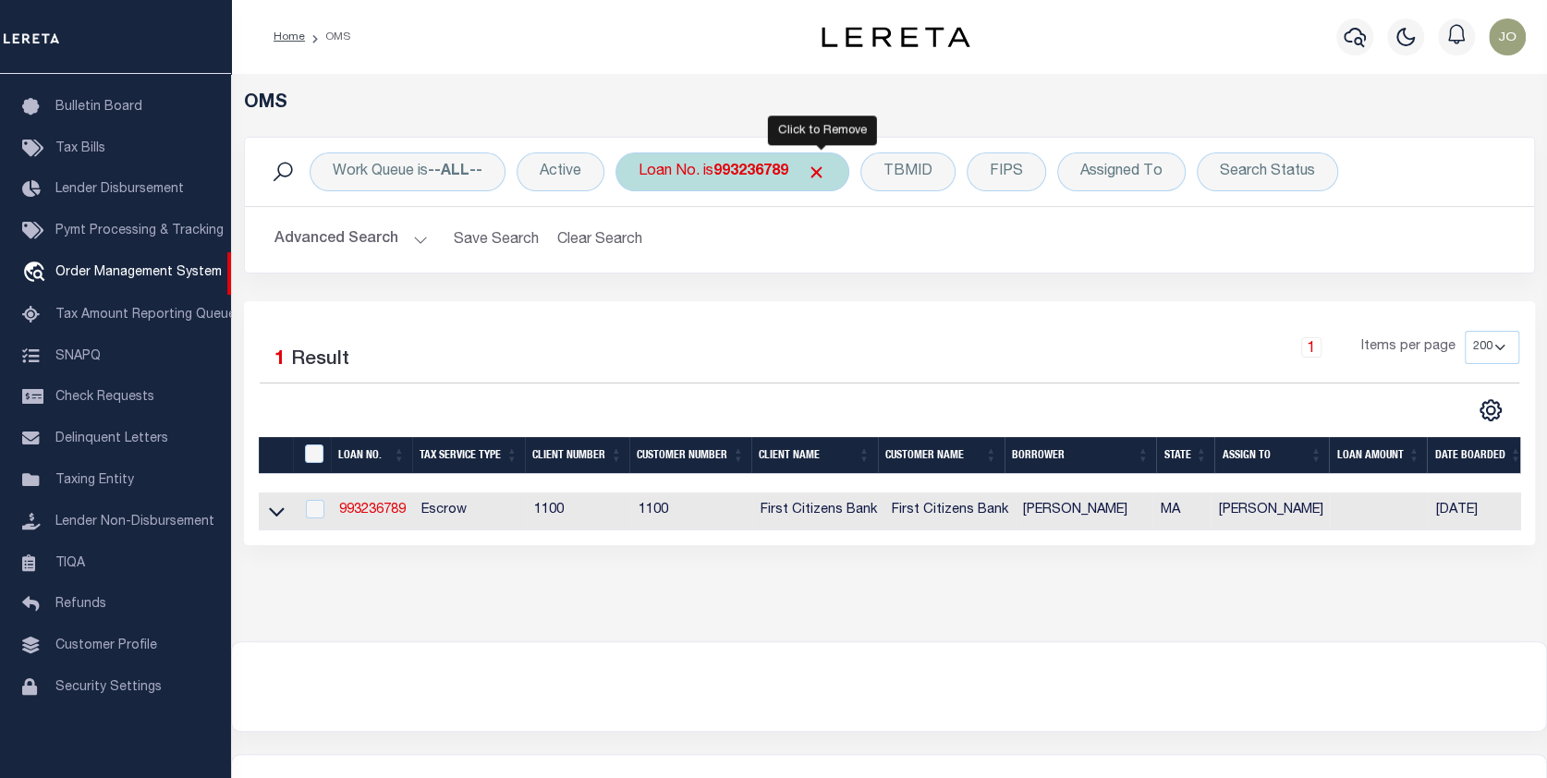
click at [819, 169] on span "Click to Remove" at bounding box center [816, 172] width 19 height 19
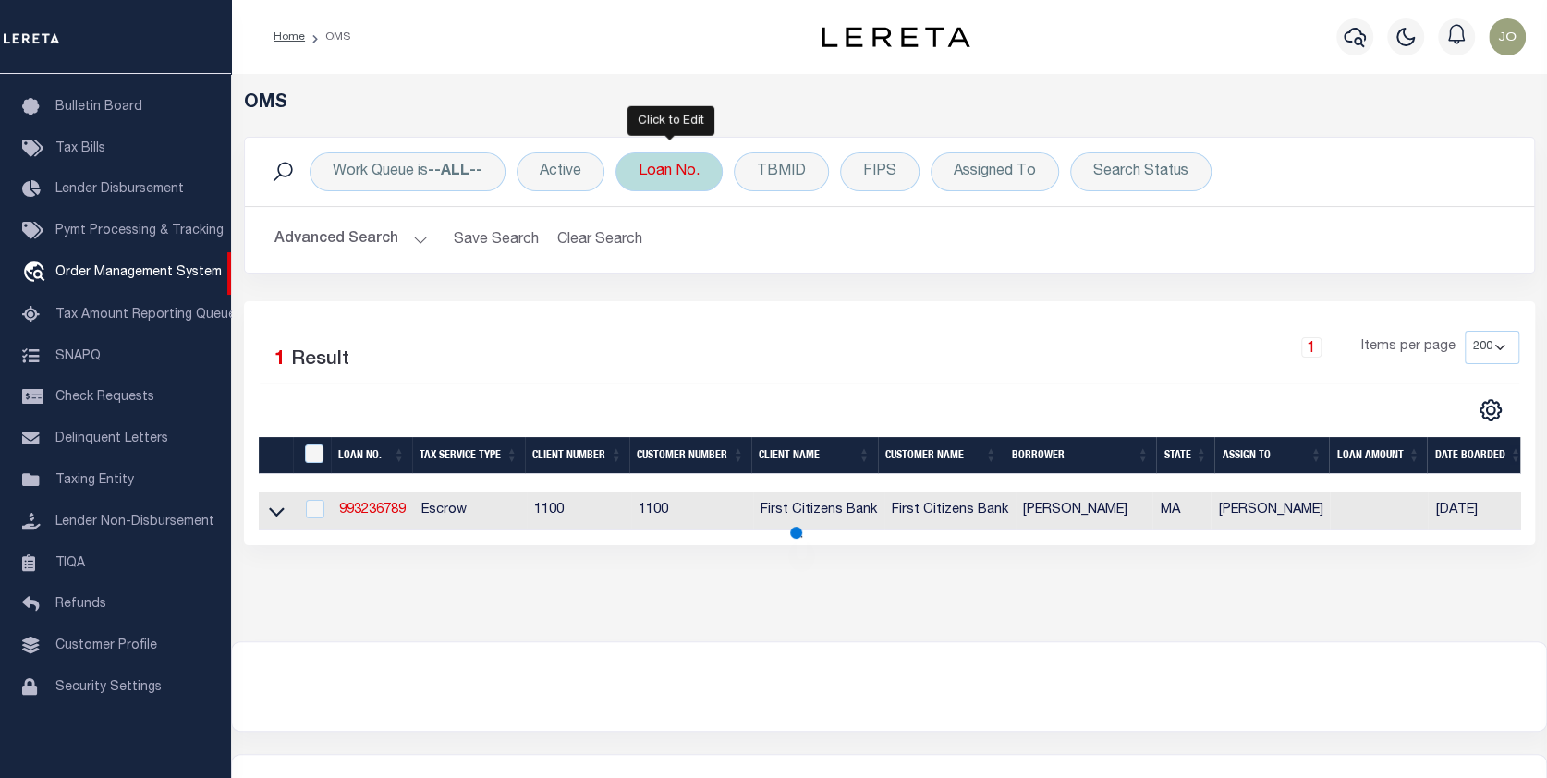
click at [681, 164] on div "Loan No." at bounding box center [668, 171] width 107 height 39
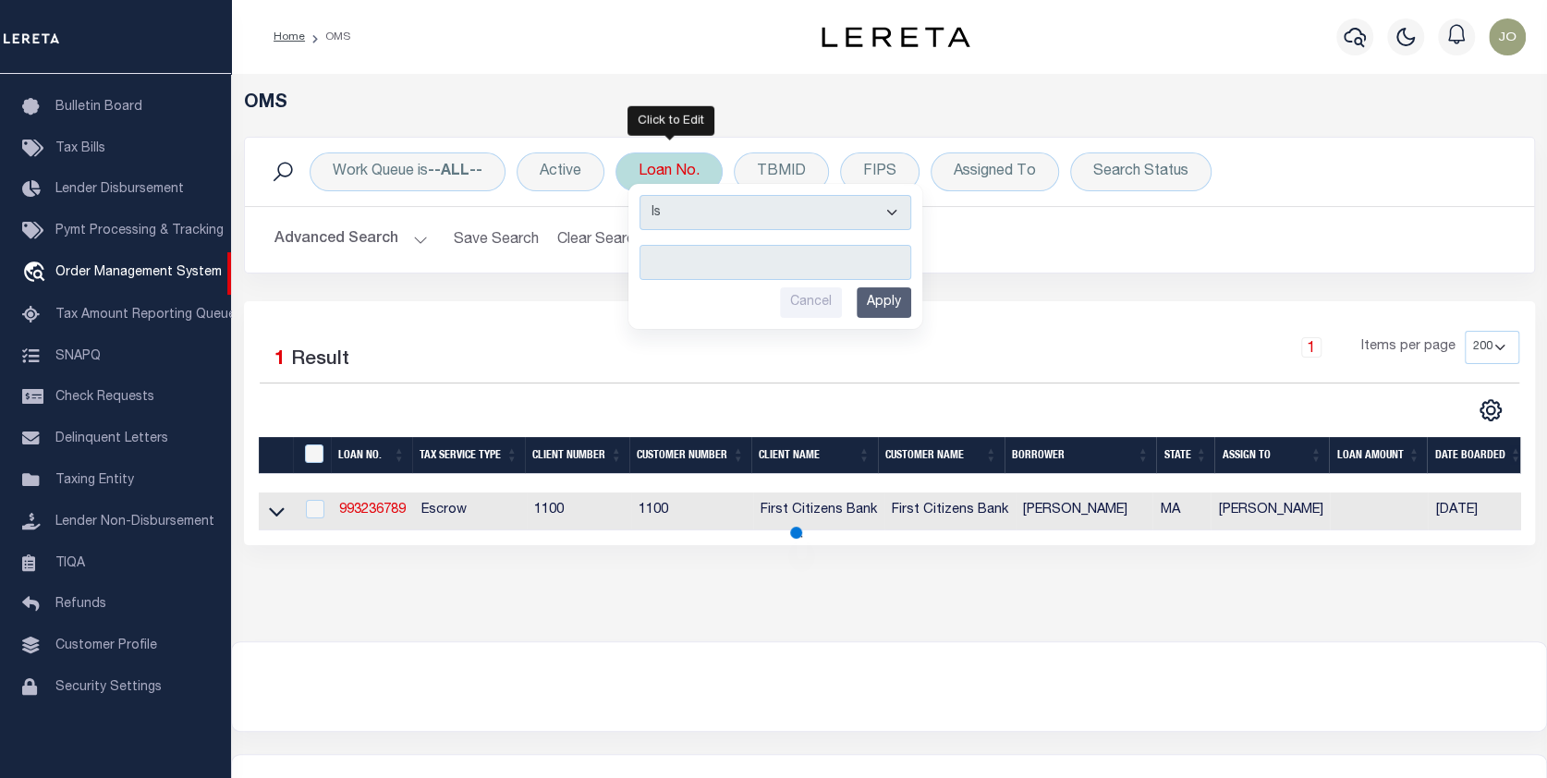
click at [647, 263] on input "text" at bounding box center [775, 262] width 272 height 35
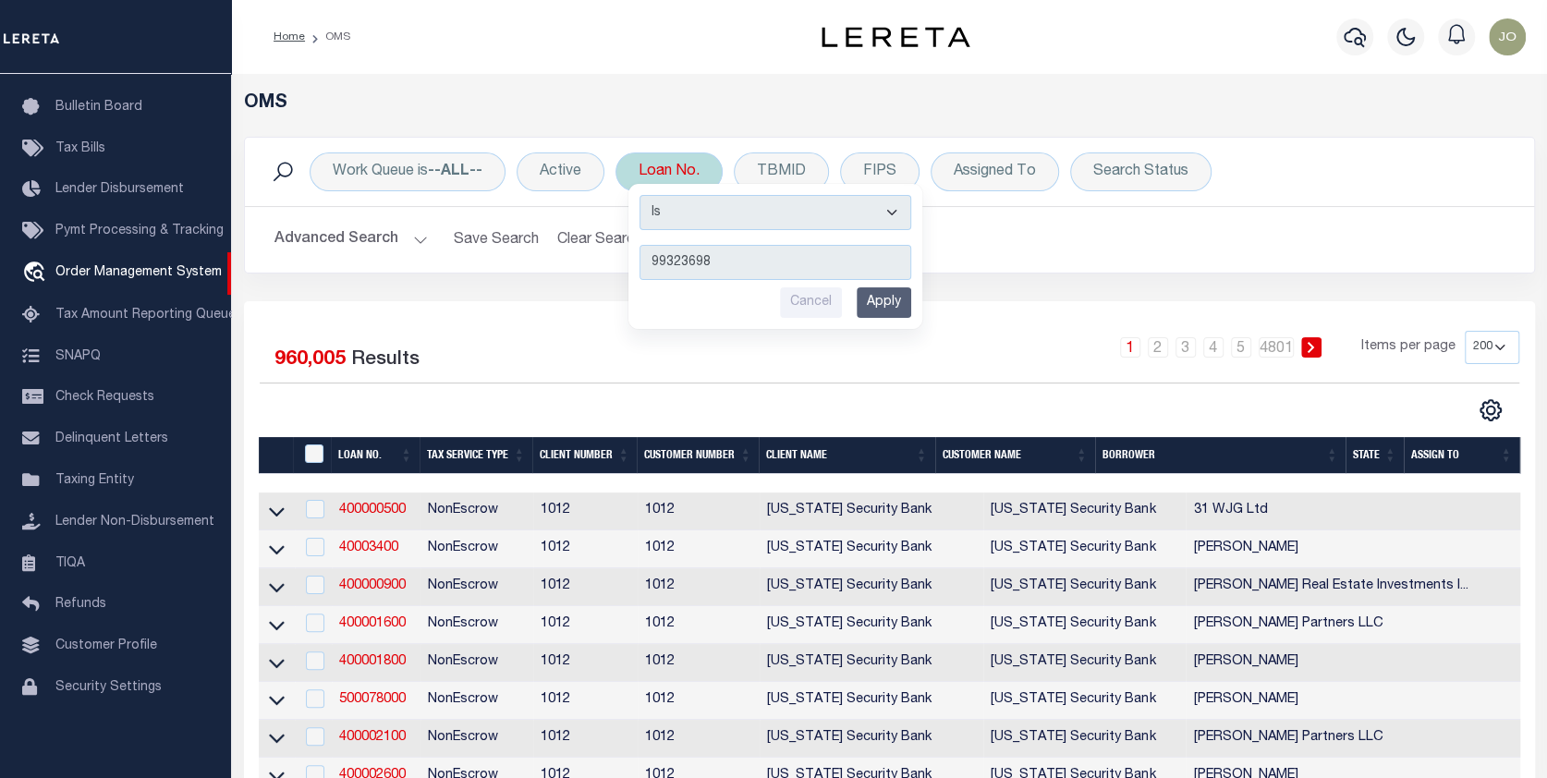
type input "993236985"
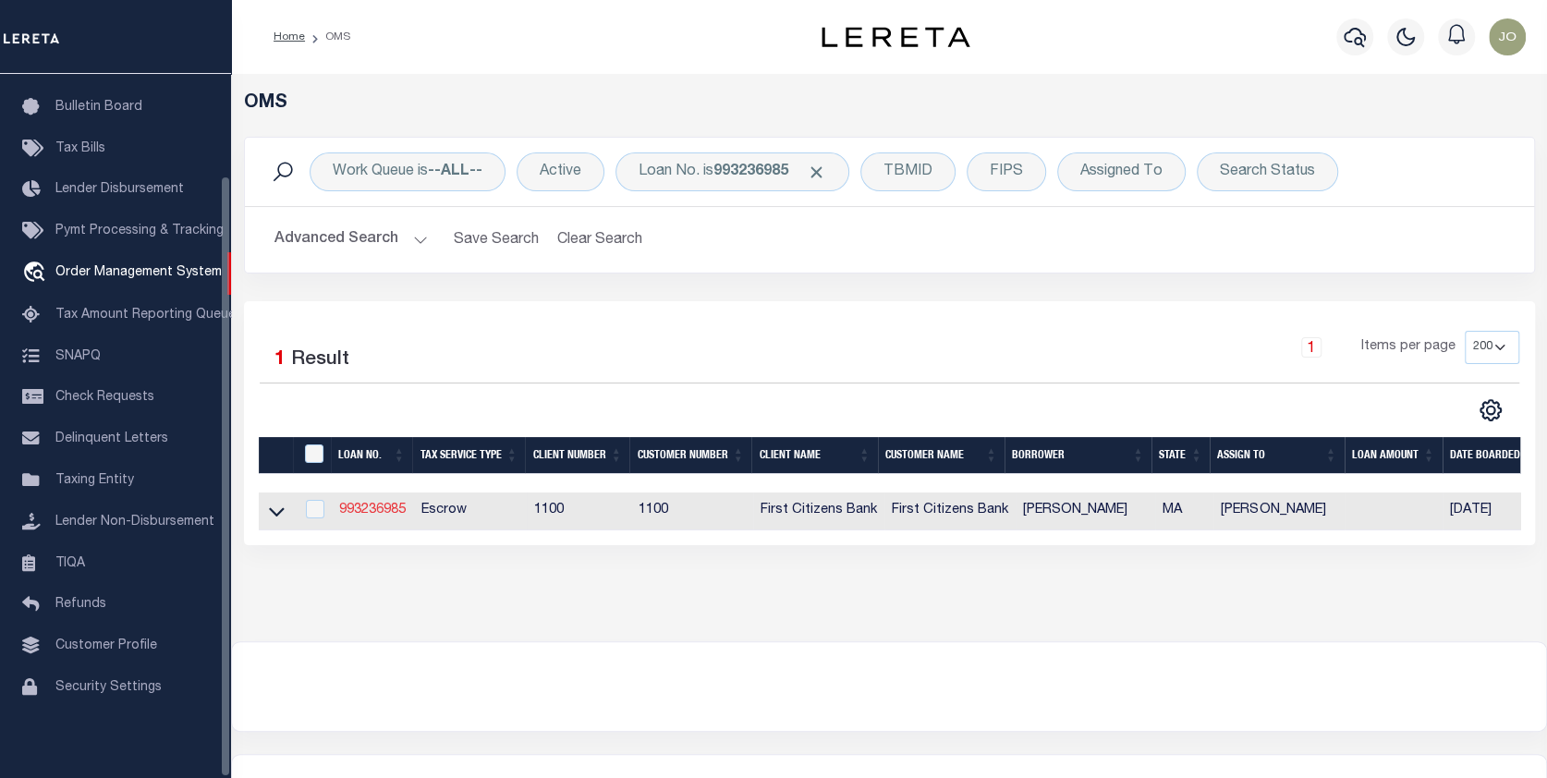
click at [358, 512] on link "993236985" at bounding box center [372, 510] width 67 height 13
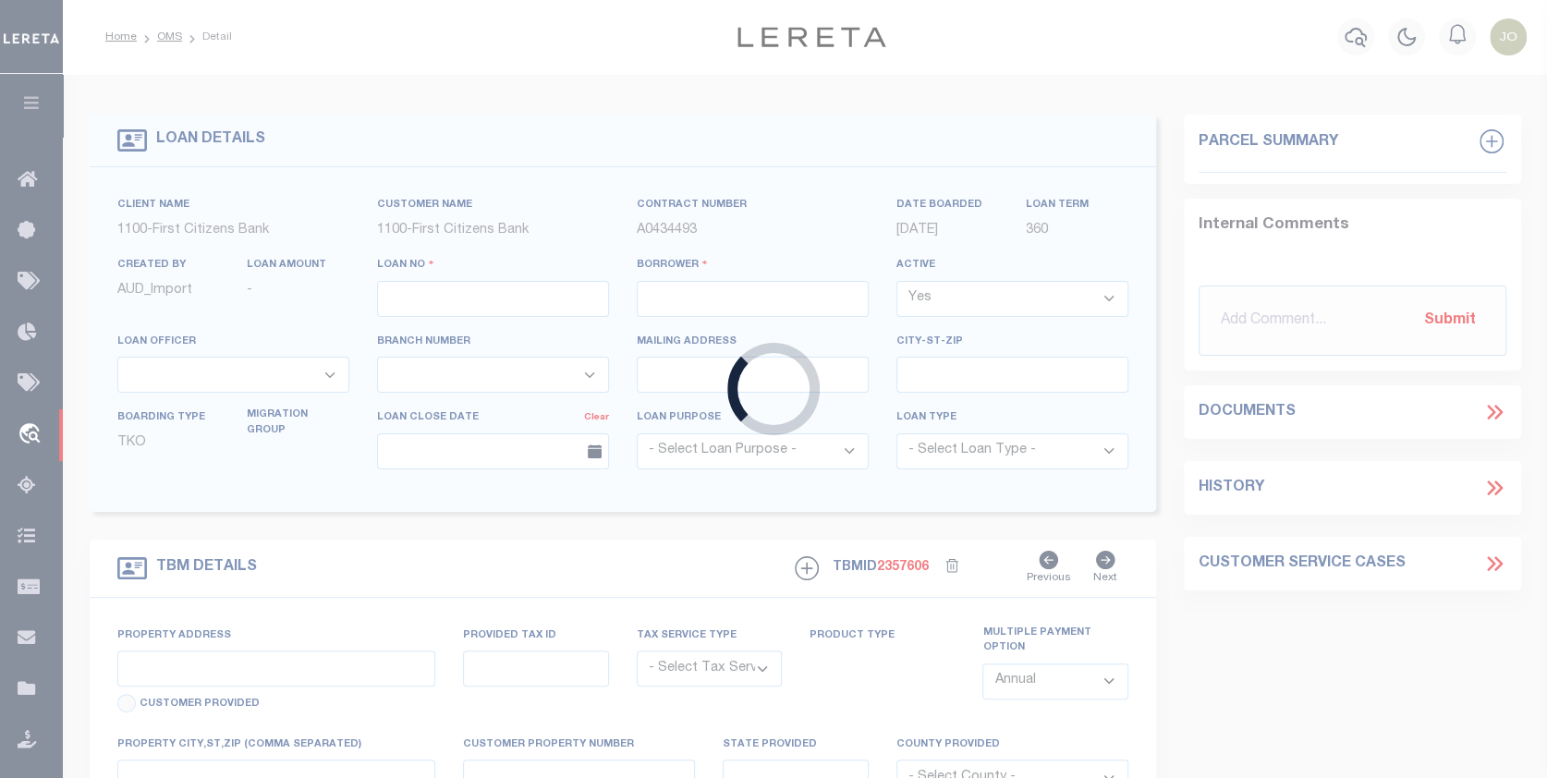
type input "993236985"
type input "[PERSON_NAME]"
select select
select select "10"
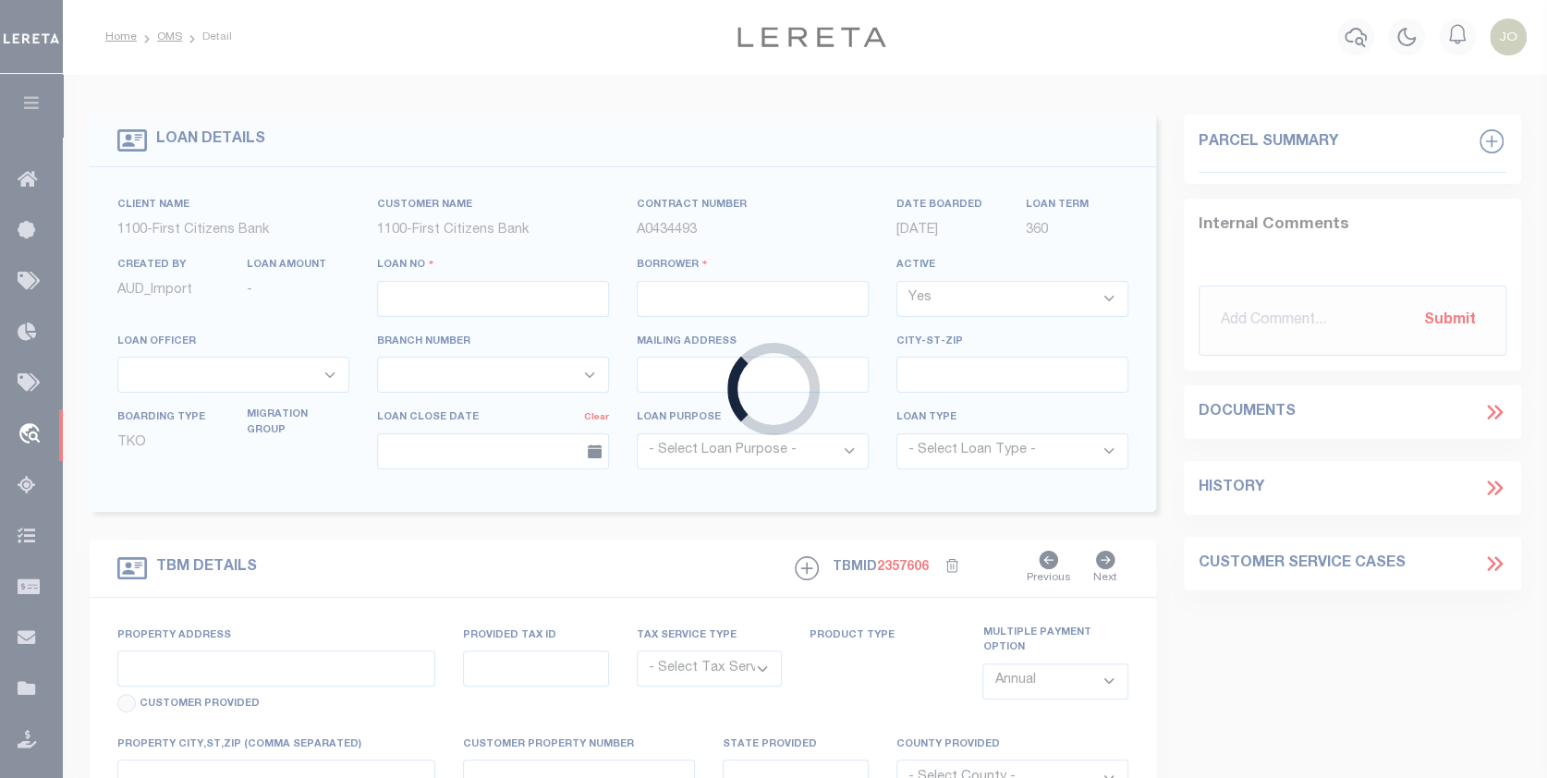
select select "Escrow"
select select "92709"
select select "24368"
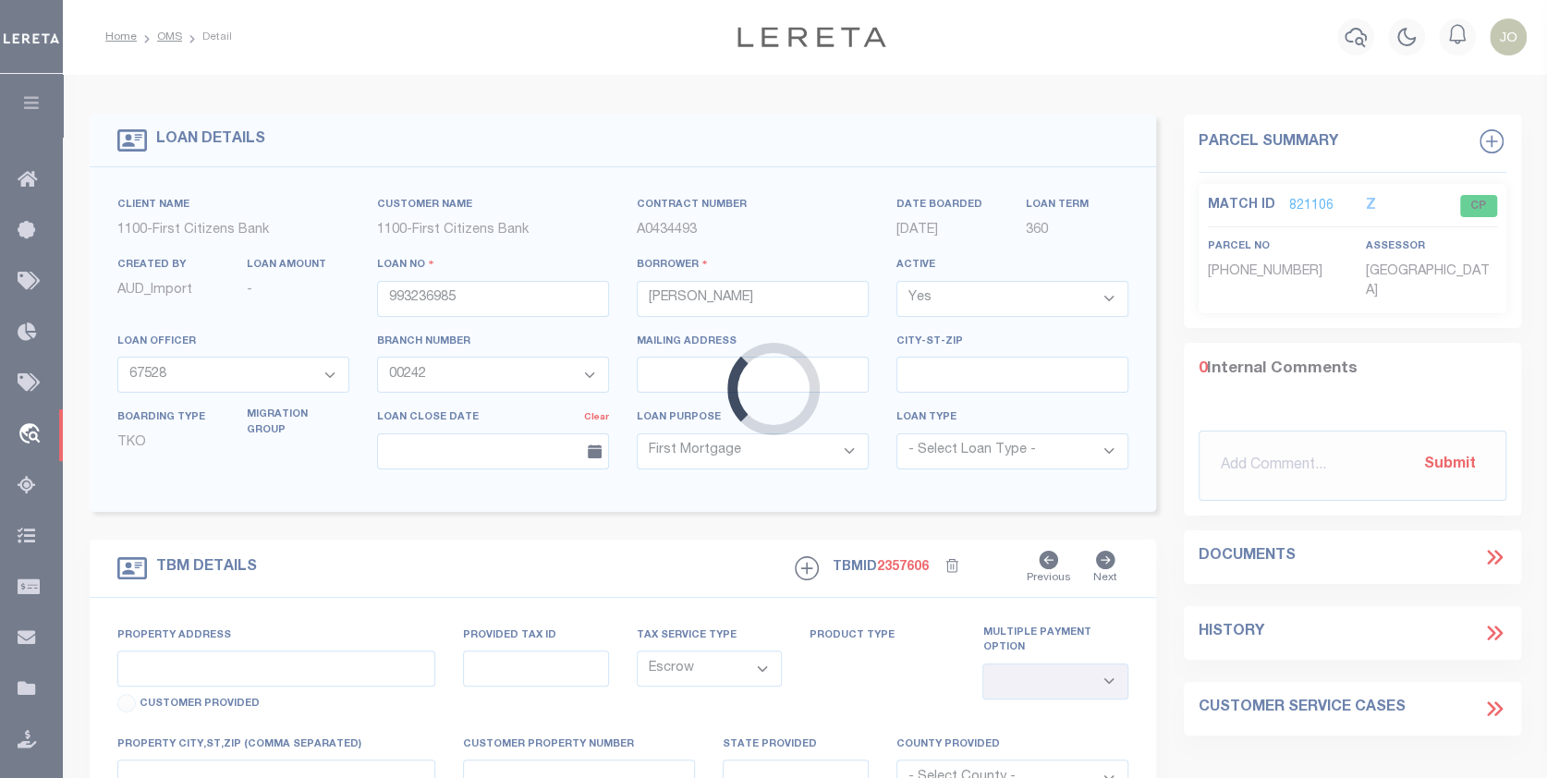
type input "[STREET_ADDRESS]"
select select
type input "DUXBURY MA 02332"
type input "MA"
select select
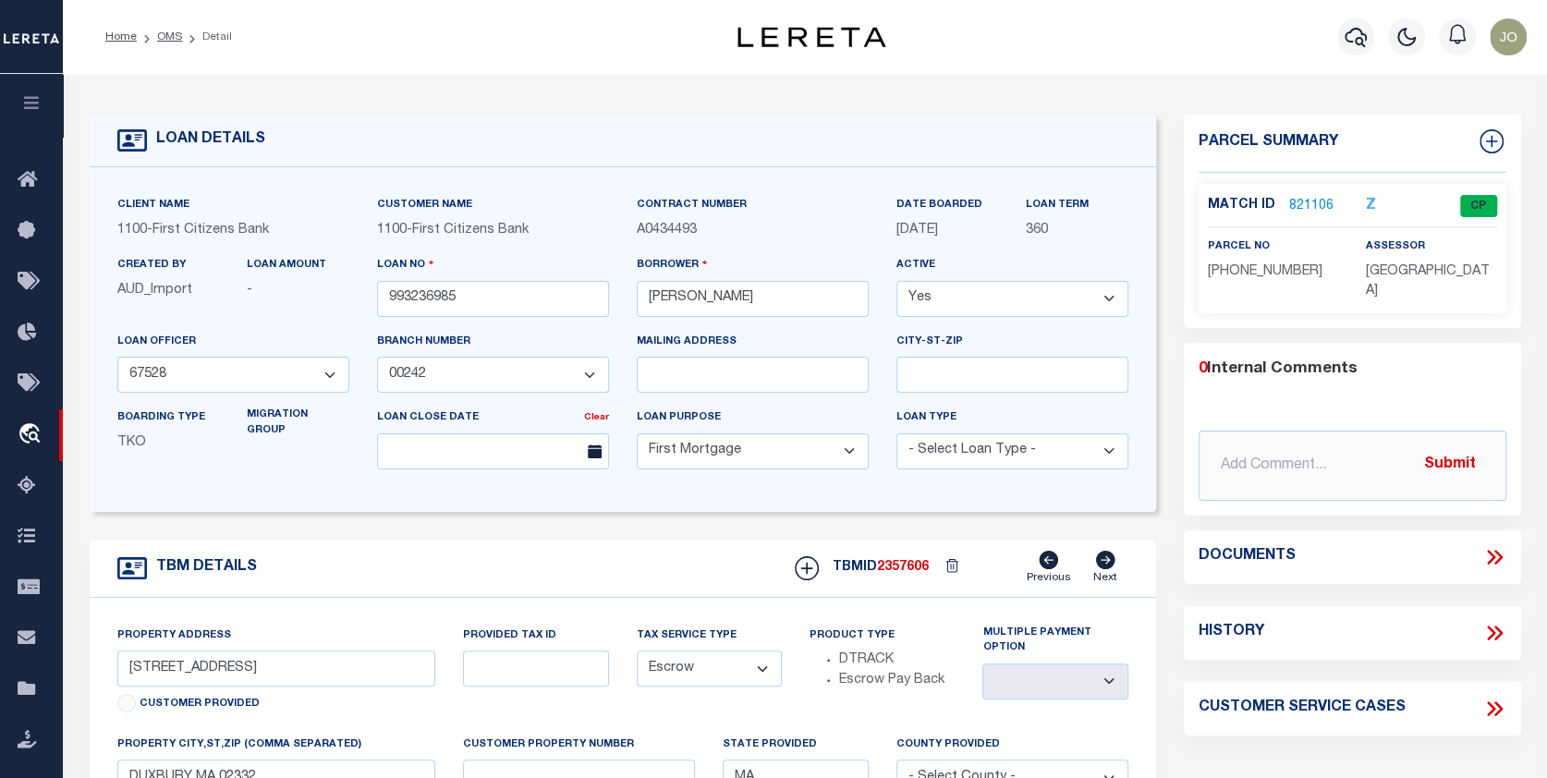
click at [1297, 203] on link "821106" at bounding box center [1311, 206] width 44 height 19
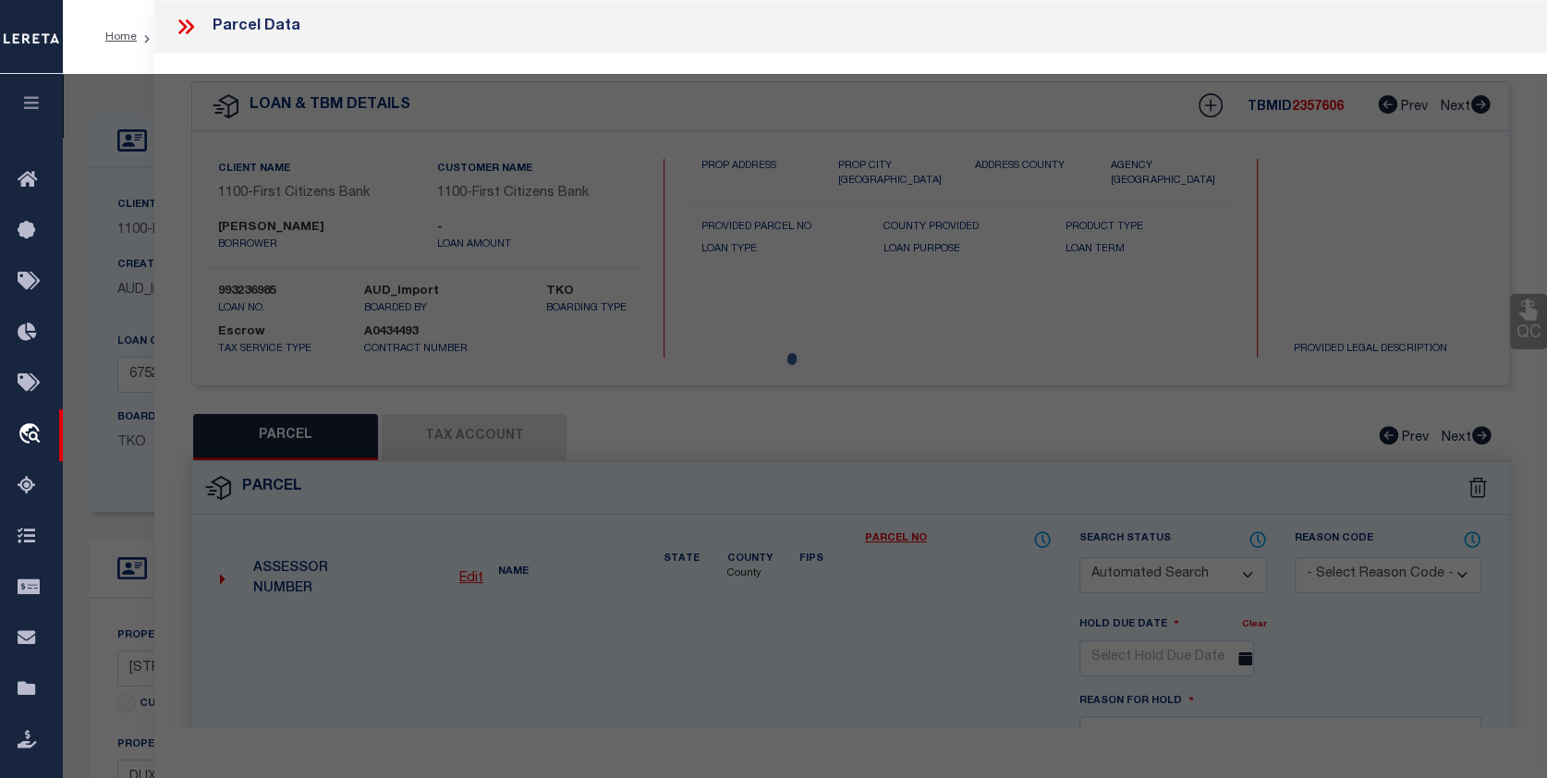
checkbox input "false"
select select "CP"
type input "OBRIEN TIMOTHY R TT"
type input "212 POWDER POINT AVE"
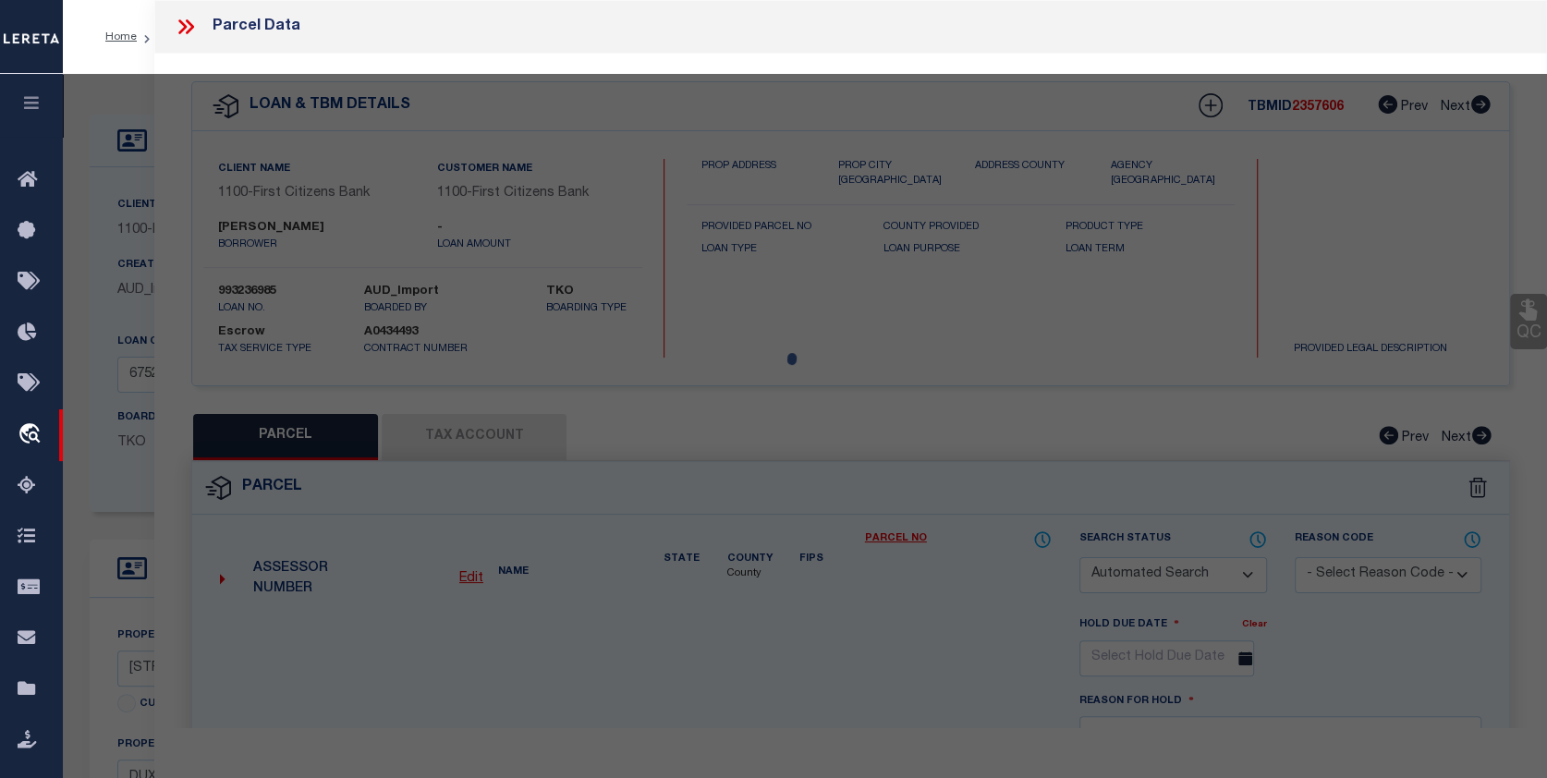
checkbox input "false"
type input "DUXBURY MA 02332"
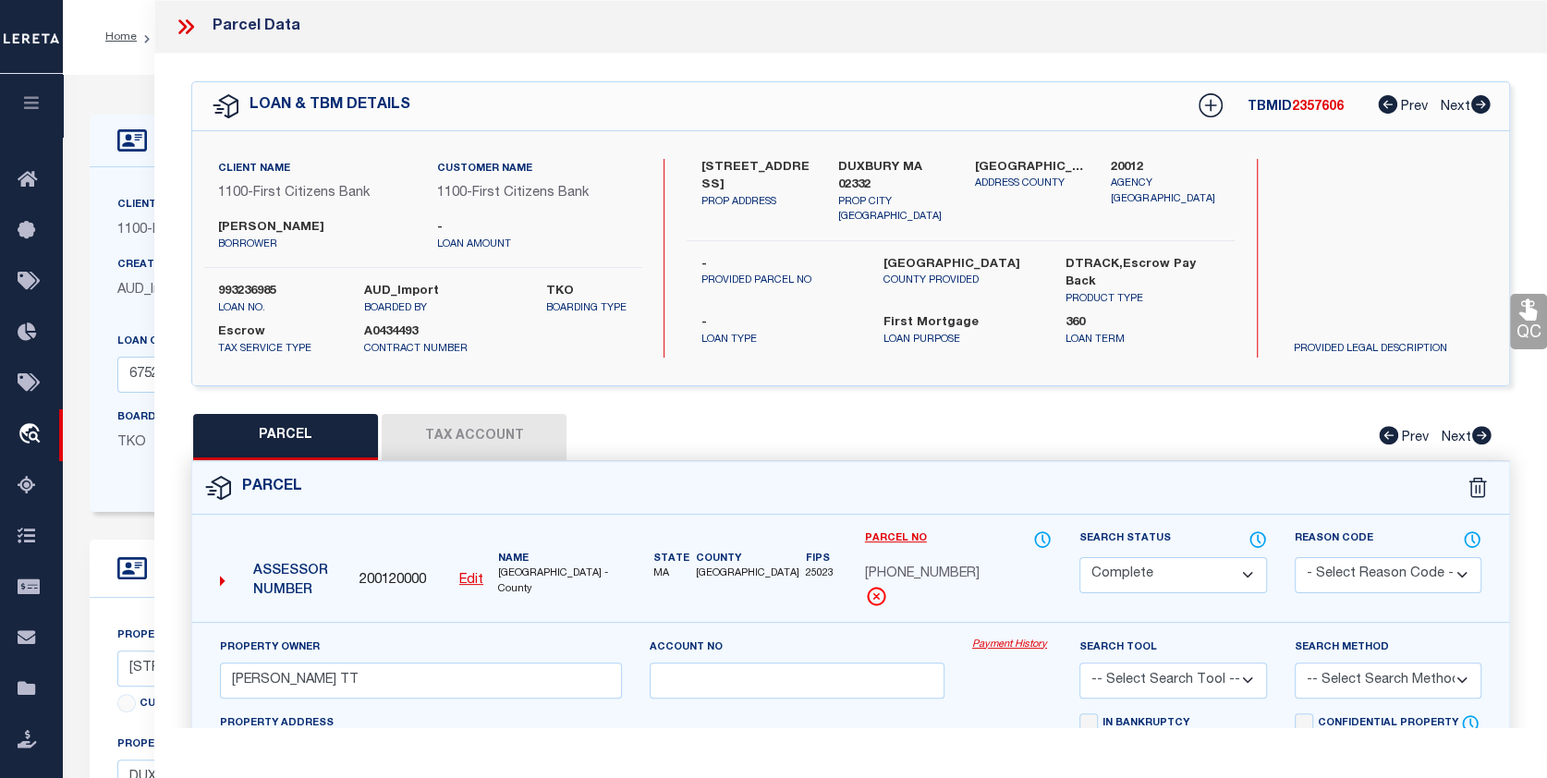
click at [1002, 645] on link "Payment History" at bounding box center [1011, 645] width 79 height 16
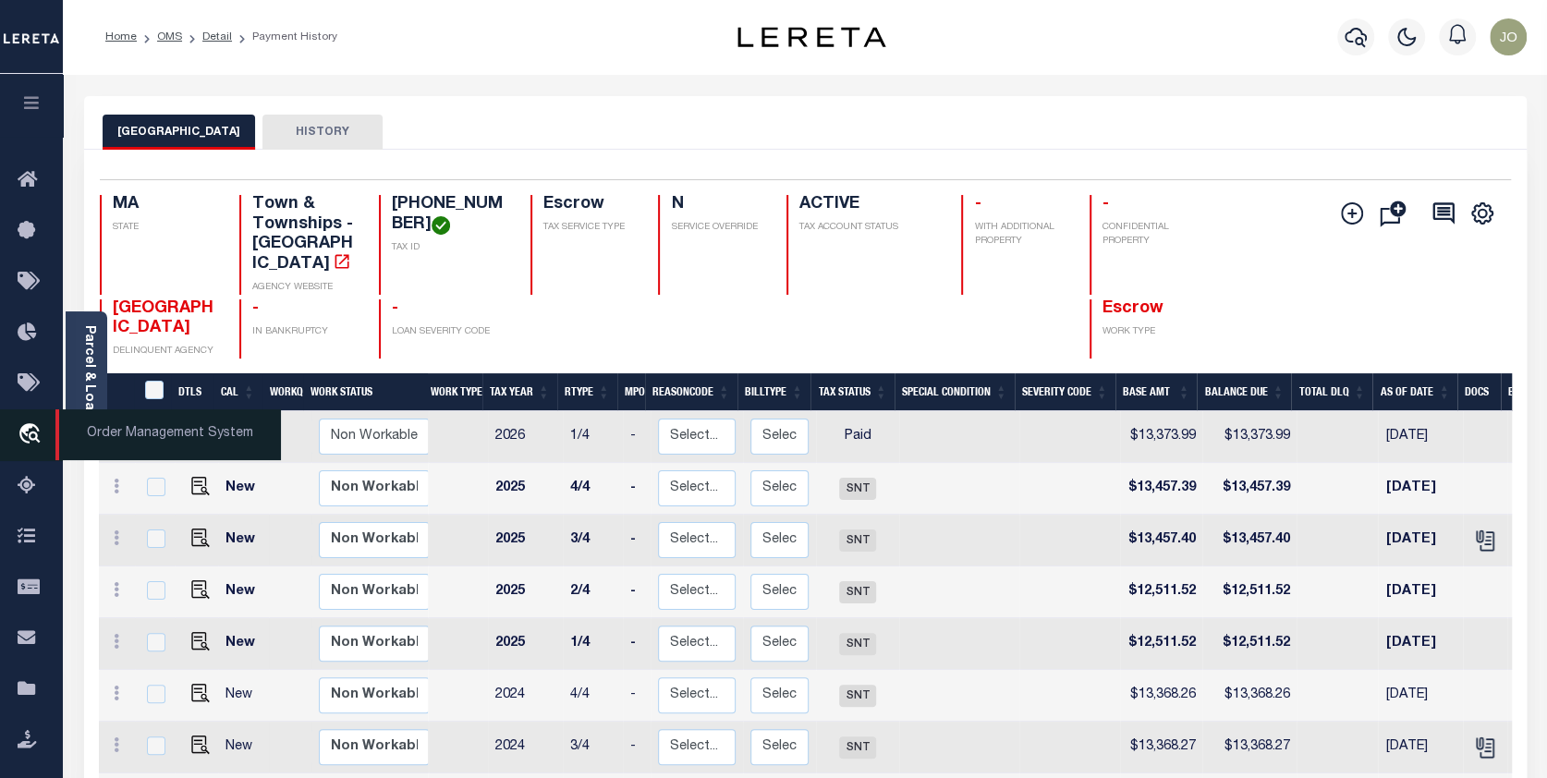
click at [84, 441] on span "Order Management System" at bounding box center [167, 434] width 225 height 51
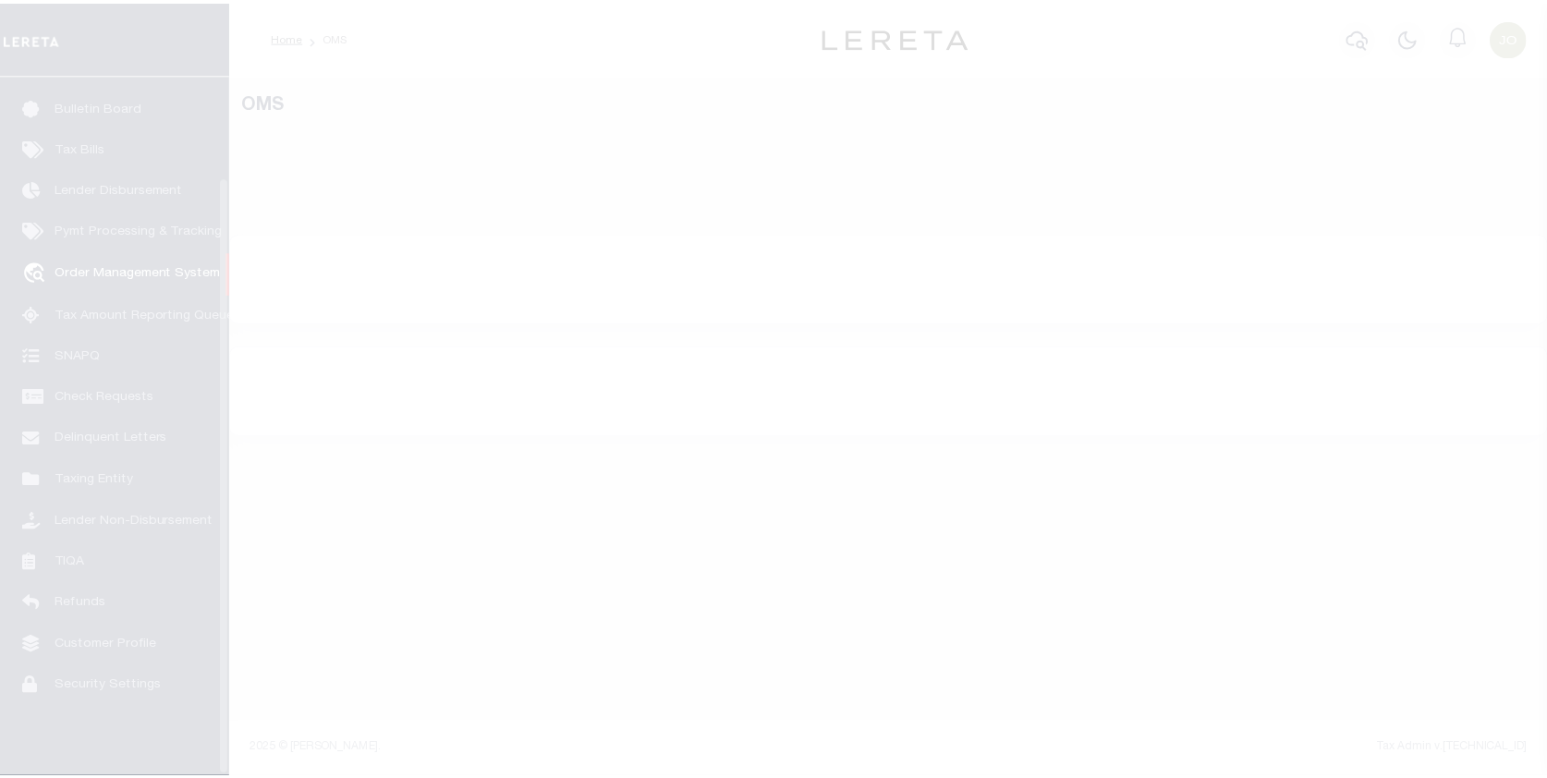
scroll to position [119, 0]
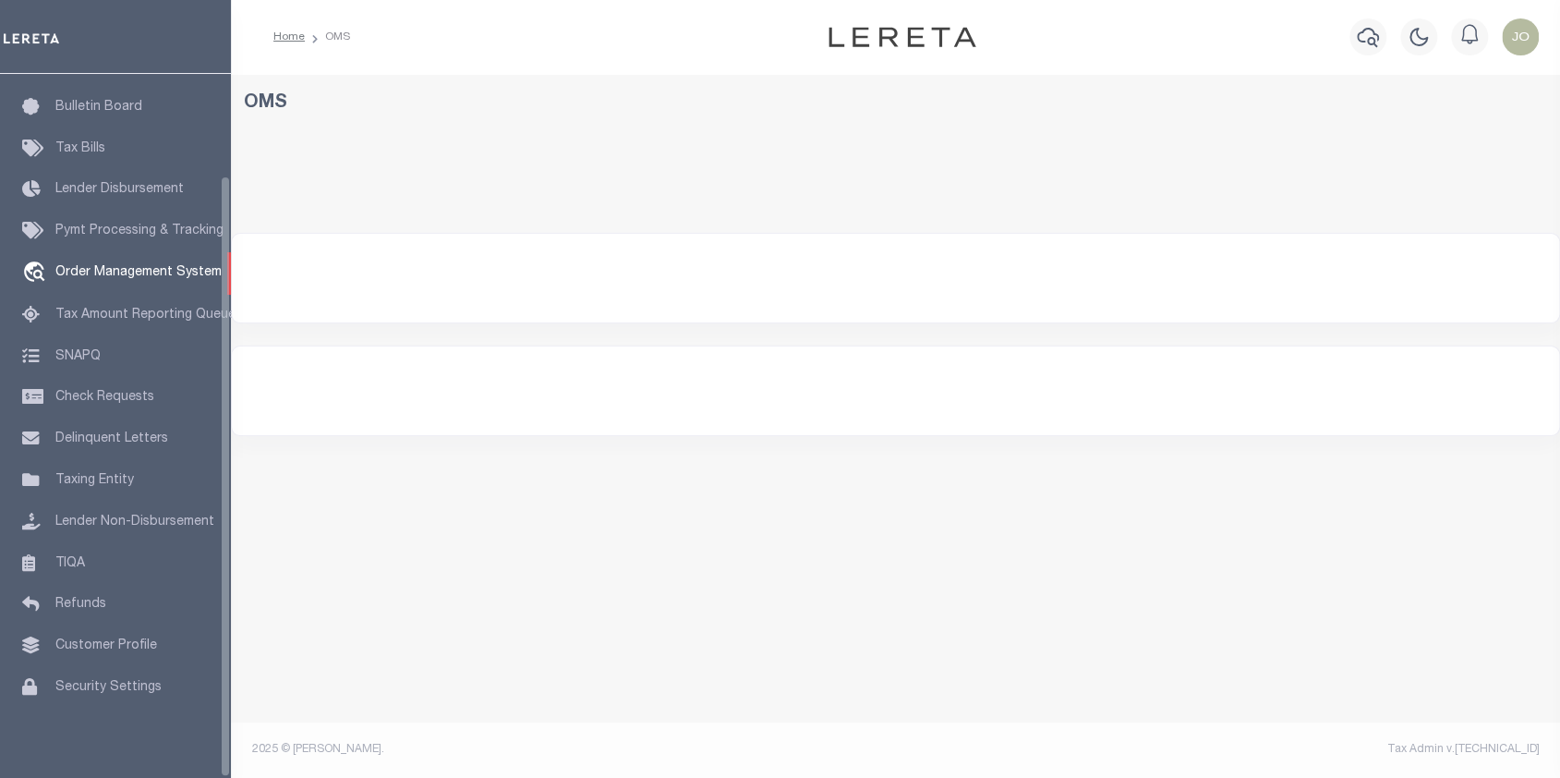
select select "200"
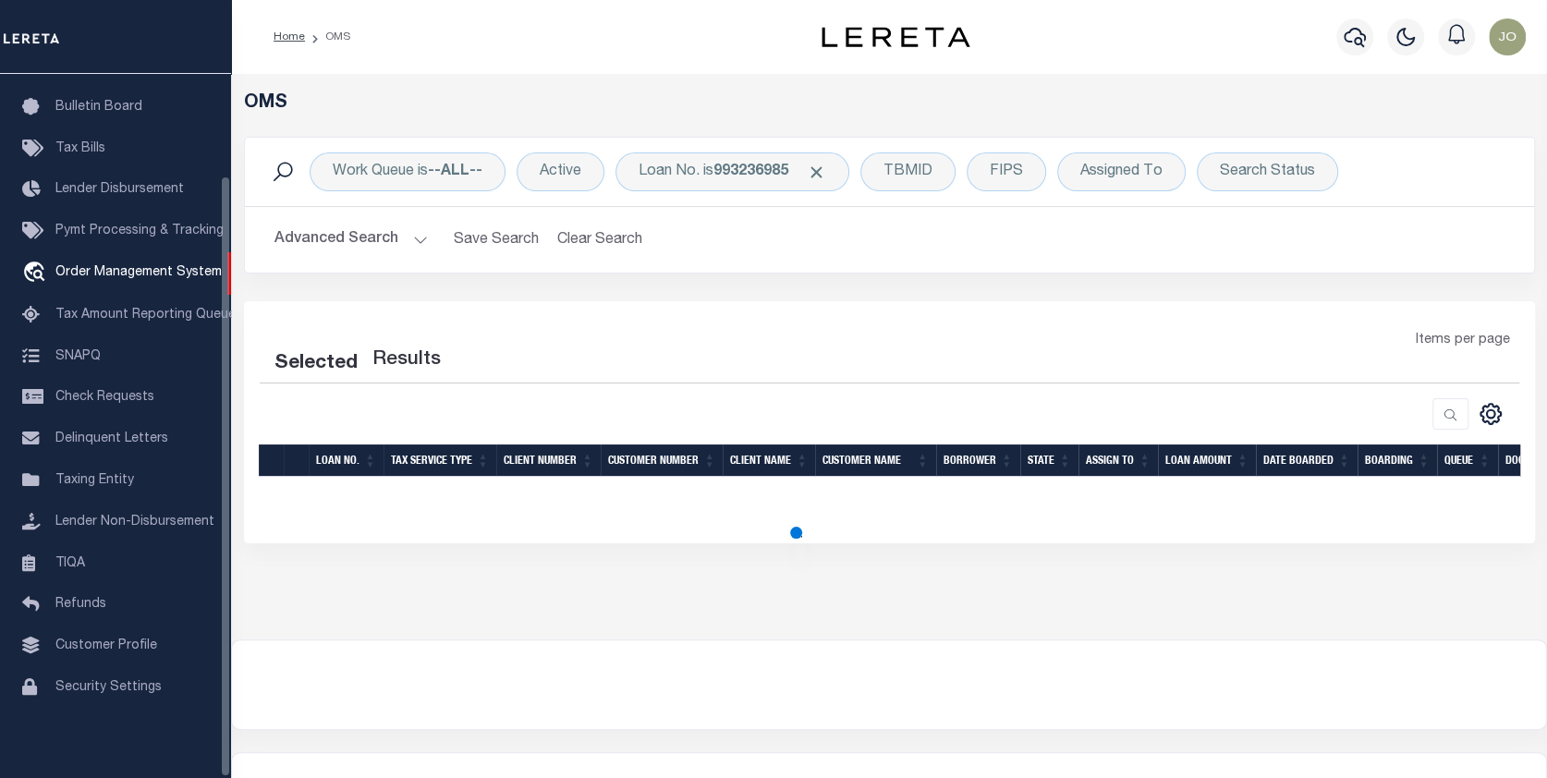
select select "200"
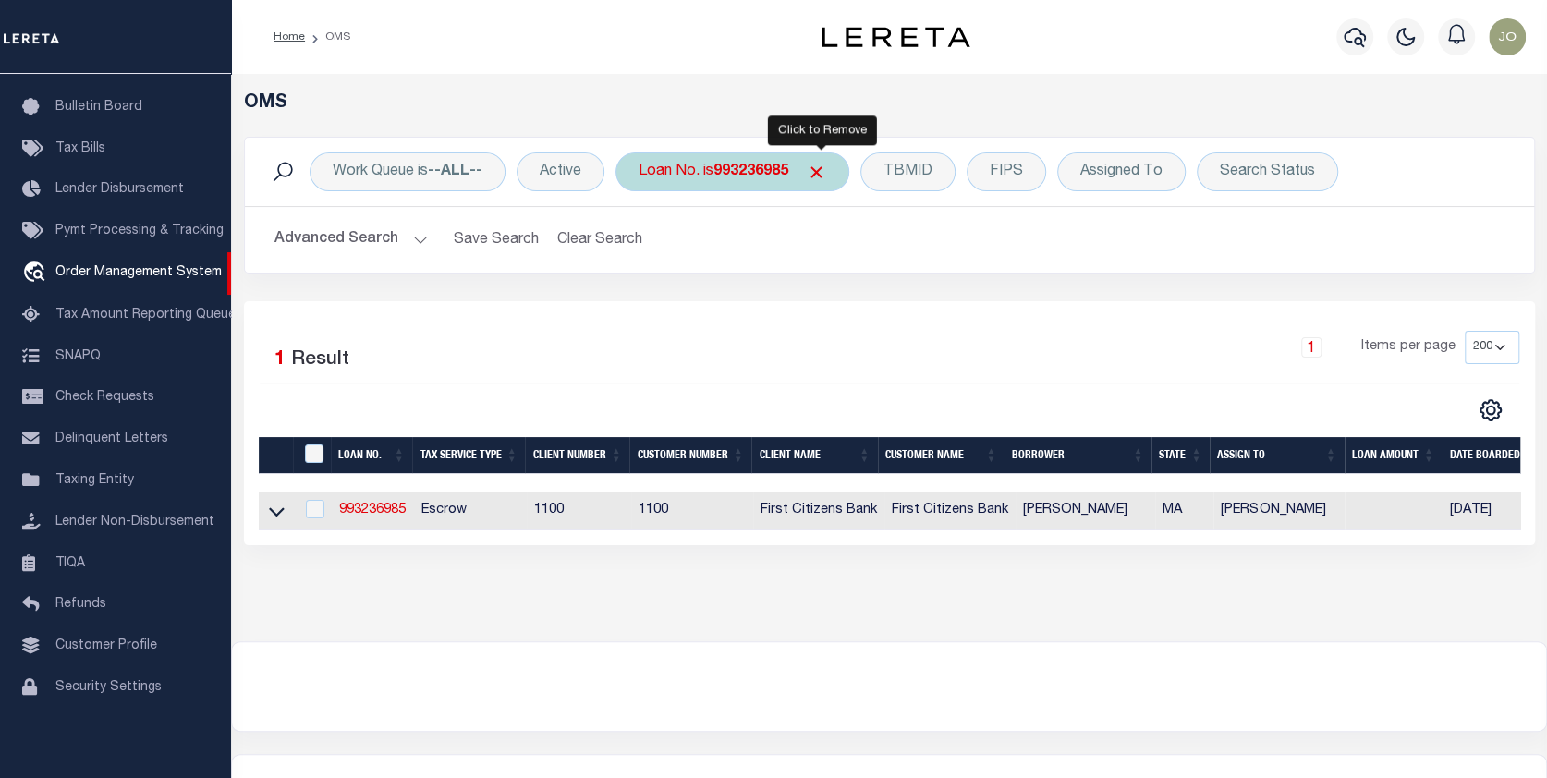
click at [819, 164] on span "Click to Remove" at bounding box center [816, 172] width 19 height 19
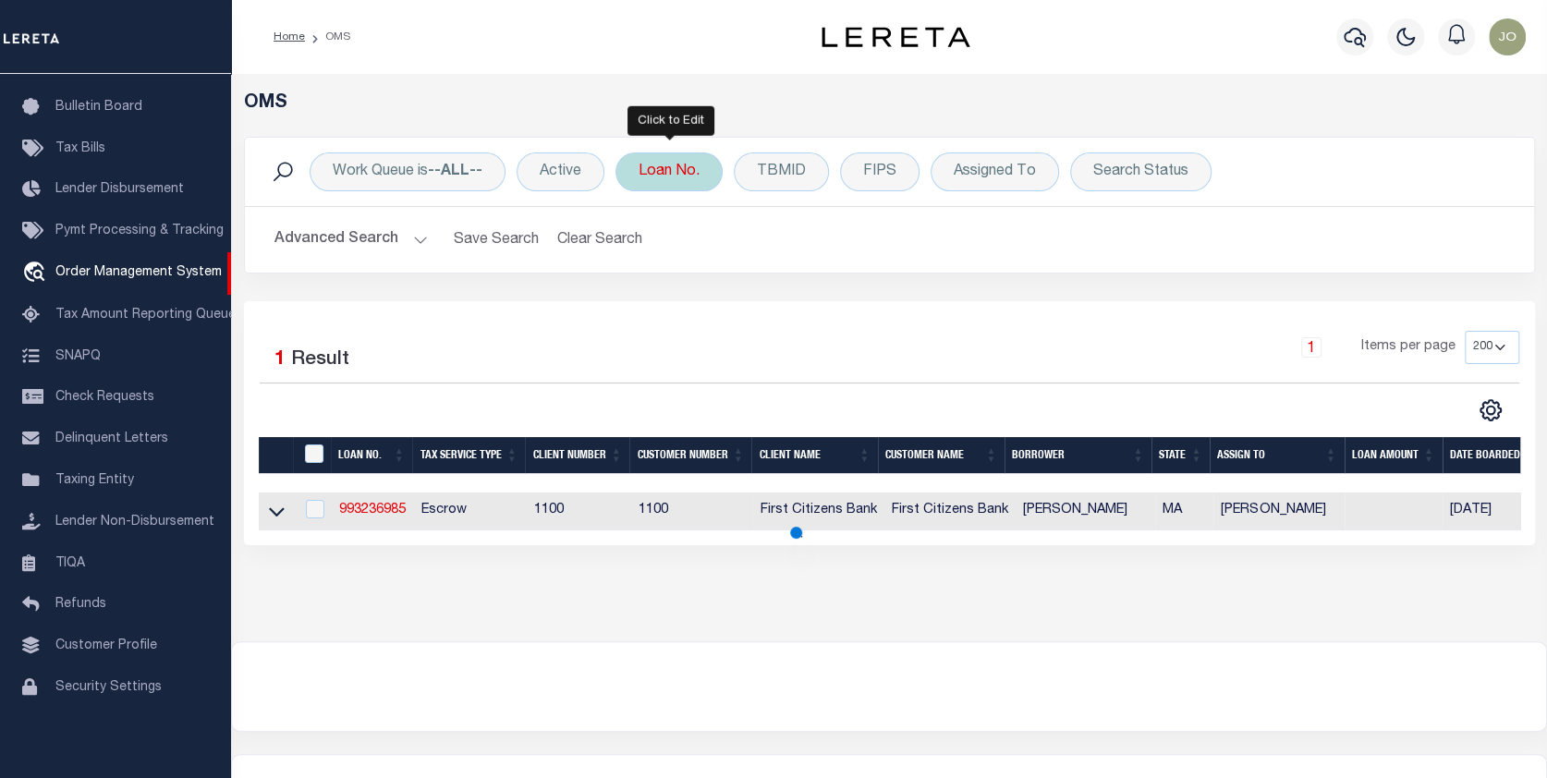
click at [662, 168] on div "Loan No." at bounding box center [668, 171] width 107 height 39
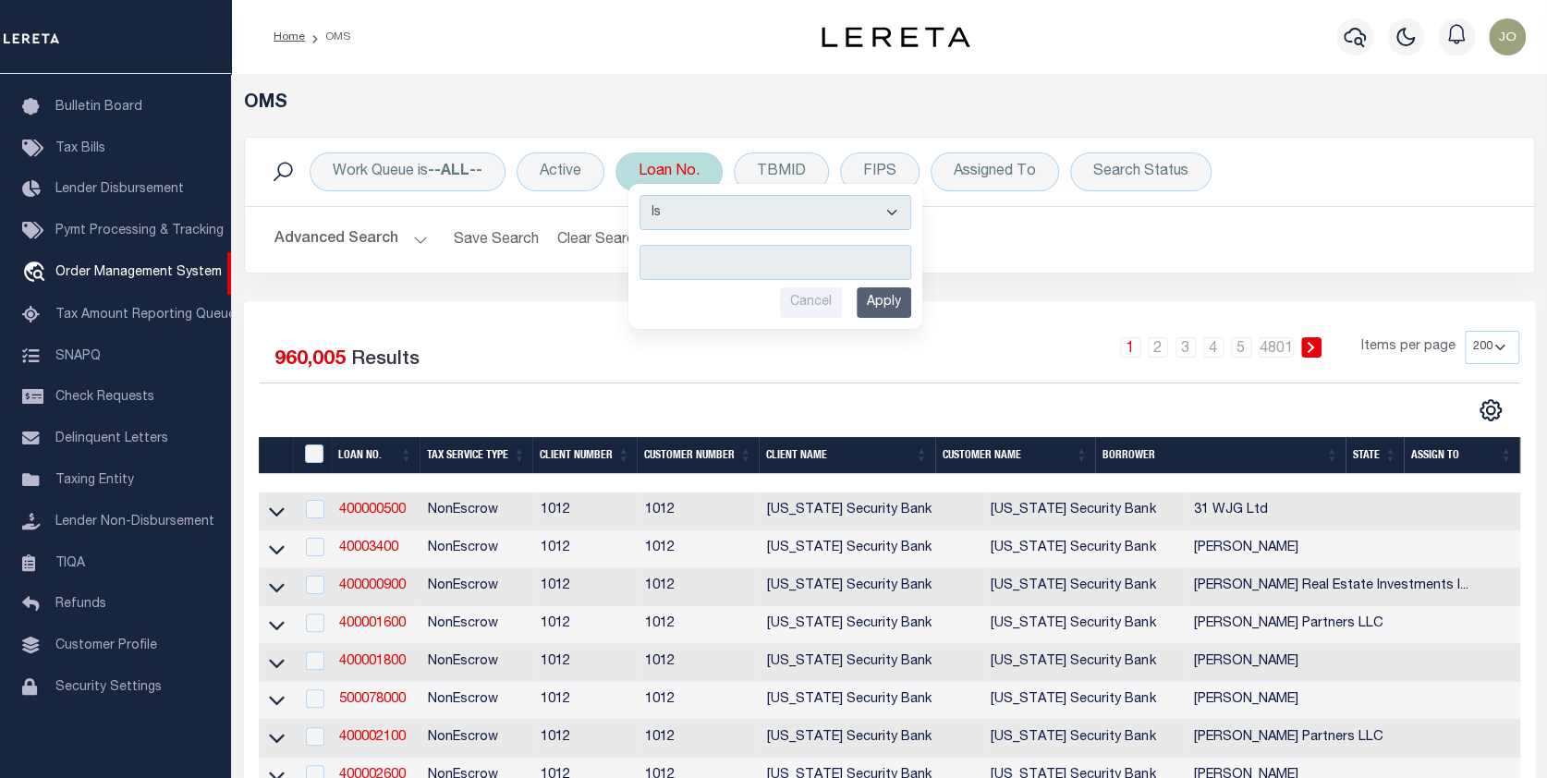
click at [660, 260] on input "text" at bounding box center [775, 262] width 272 height 35
type input "993235316"
click at [891, 293] on input "Apply" at bounding box center [883, 302] width 55 height 30
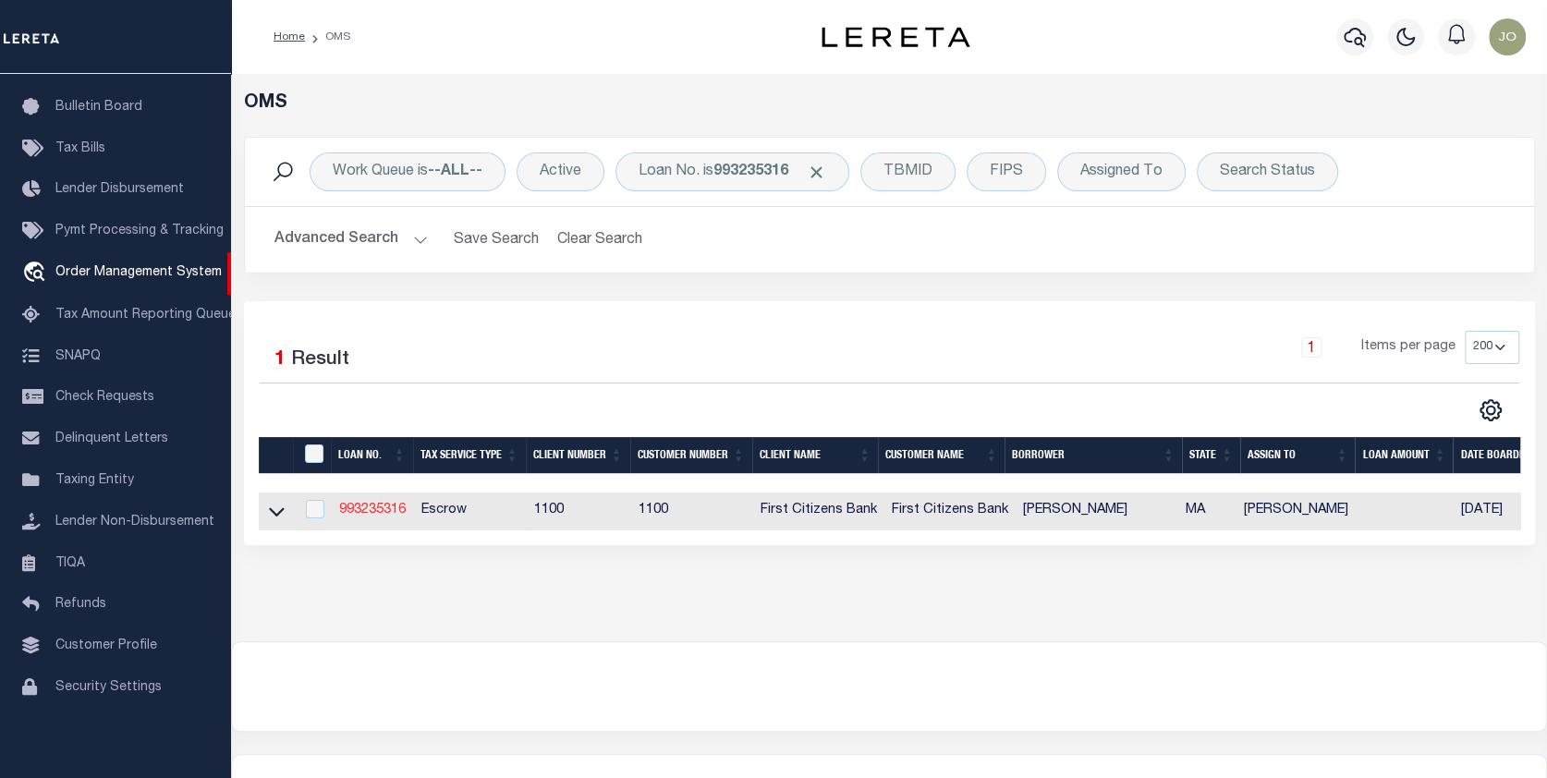
click at [372, 509] on link "993235316" at bounding box center [372, 510] width 67 height 13
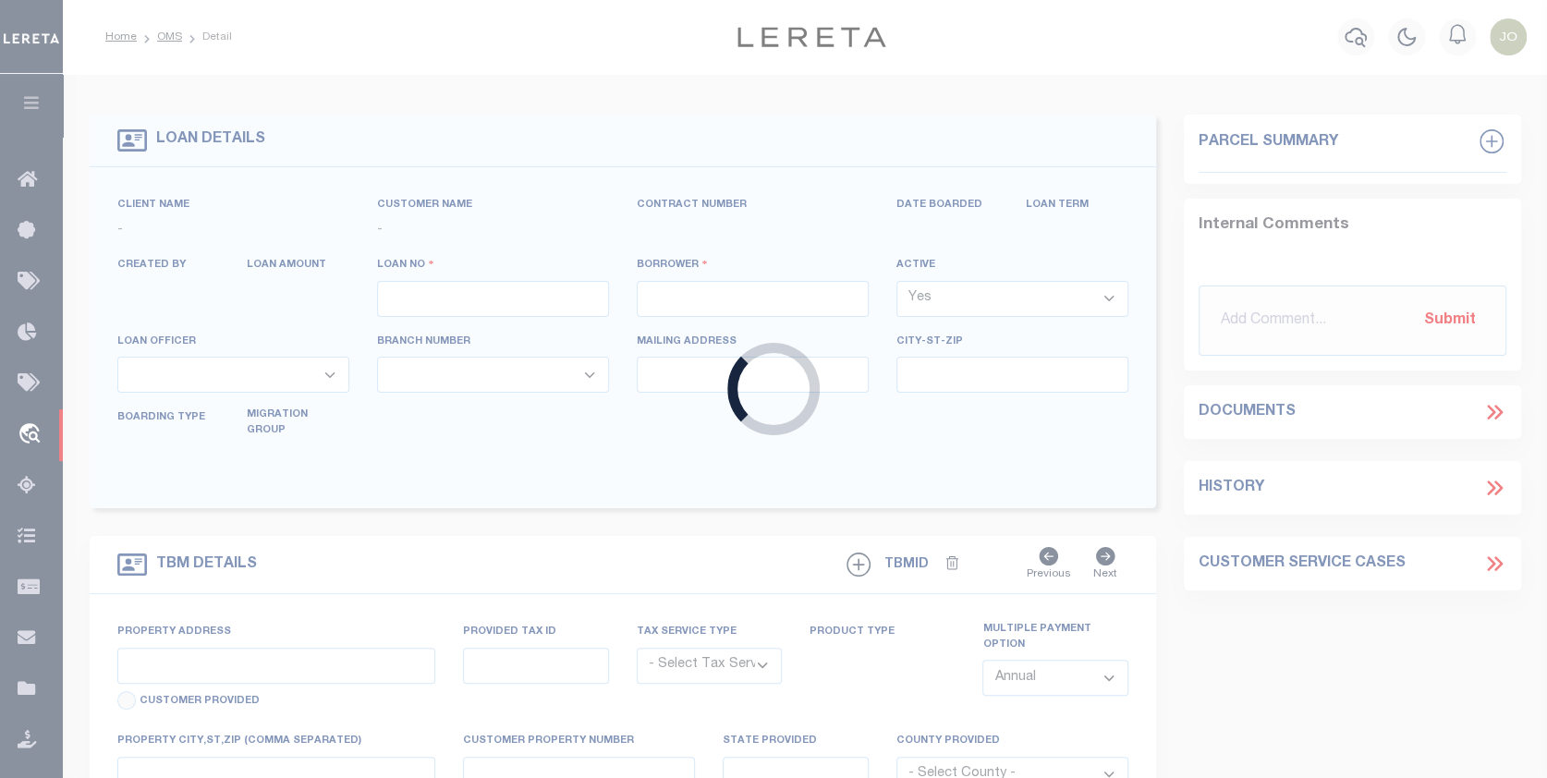
type input "993235316"
type input "[PERSON_NAME]"
select select
select select "10"
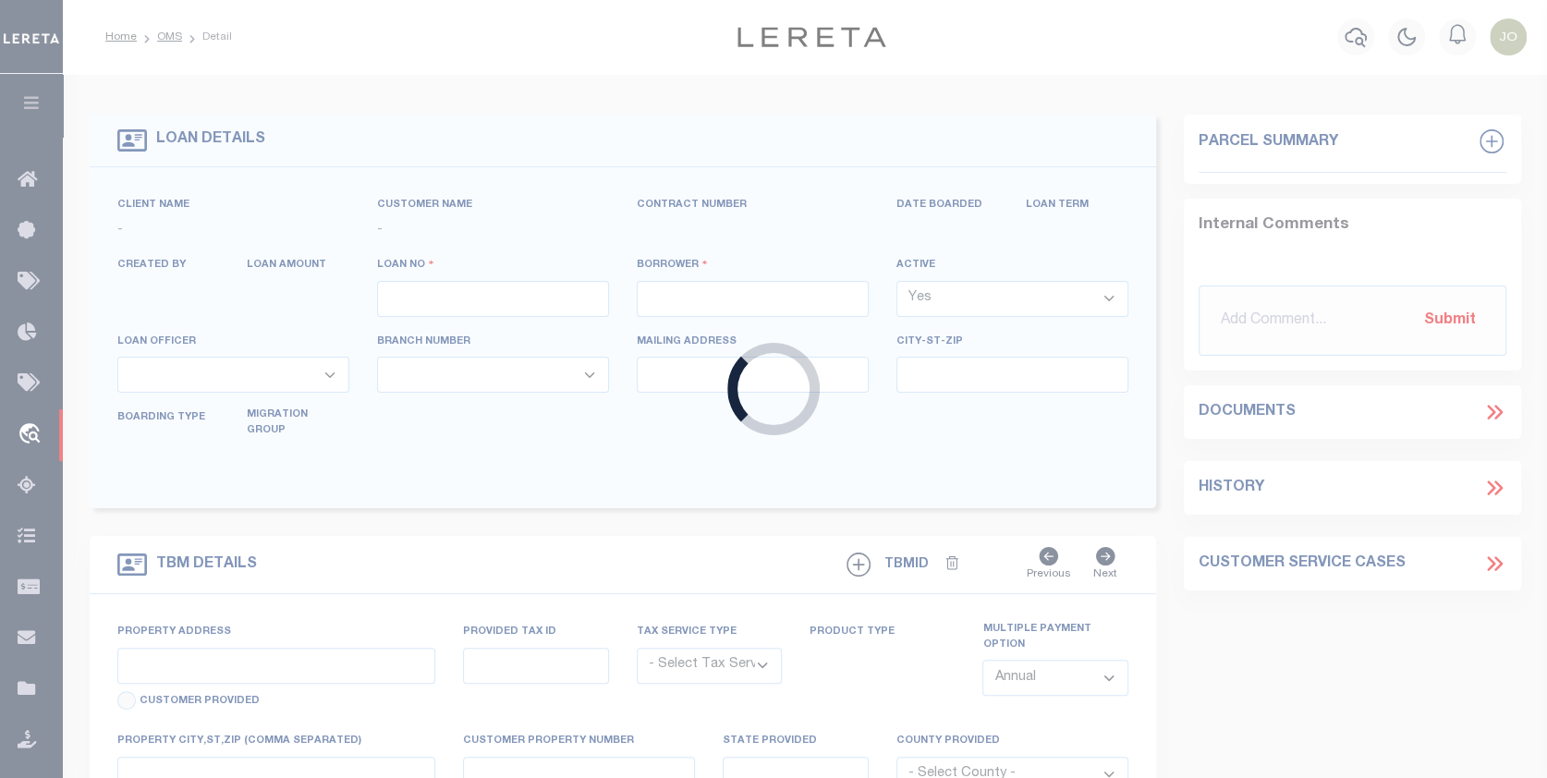
select select "Escrow"
select select "92709"
select select "24368"
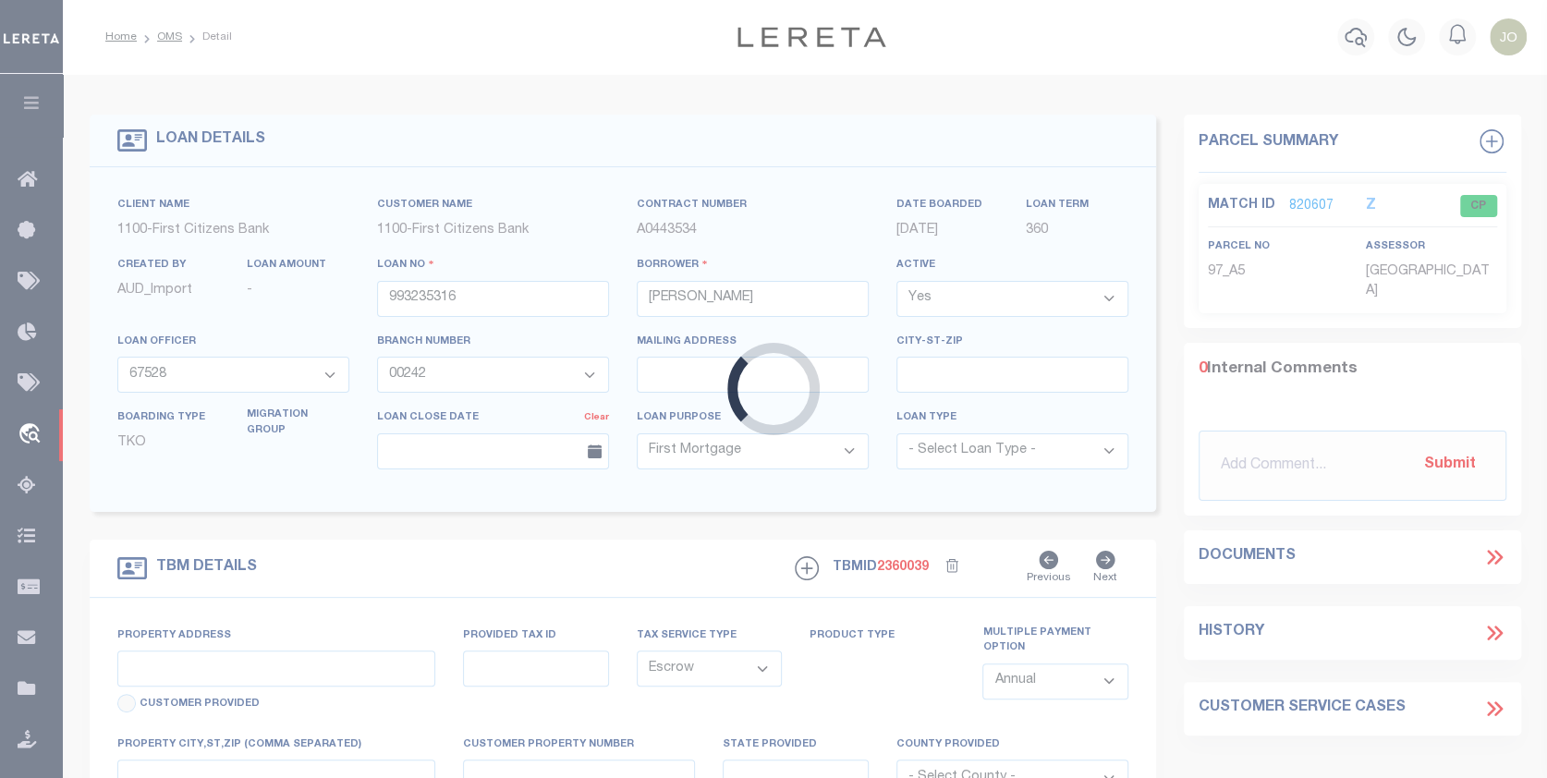
type input "[STREET_ADDRESS][PERSON_NAME]"
select select
type input "WAREHAM MA 02576"
type input "MA"
select select
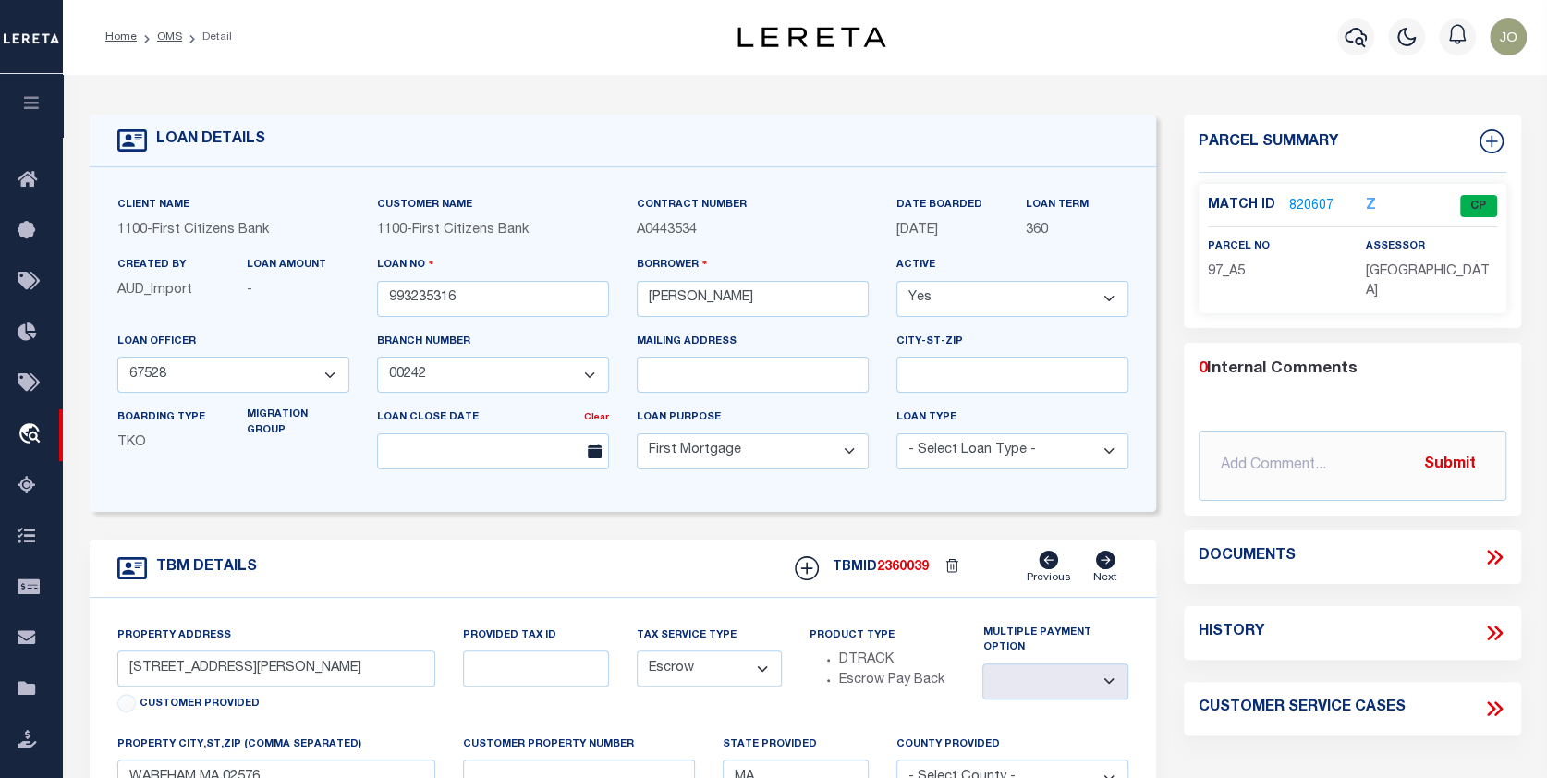
click at [1289, 199] on link "820607" at bounding box center [1311, 206] width 44 height 19
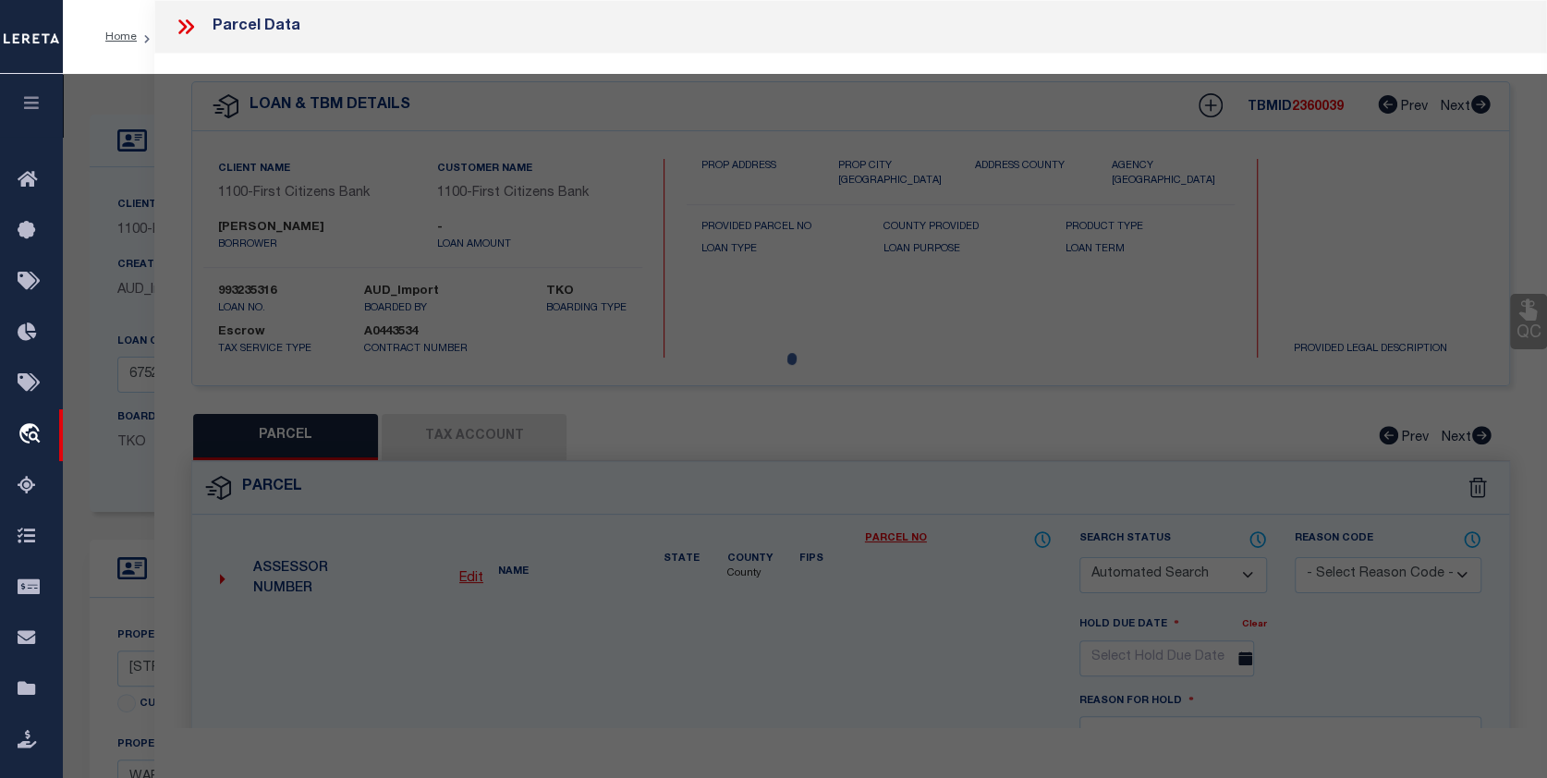
checkbox input "false"
select select "CP"
type input "RAMSAY CHRISTOPHER L"
select select
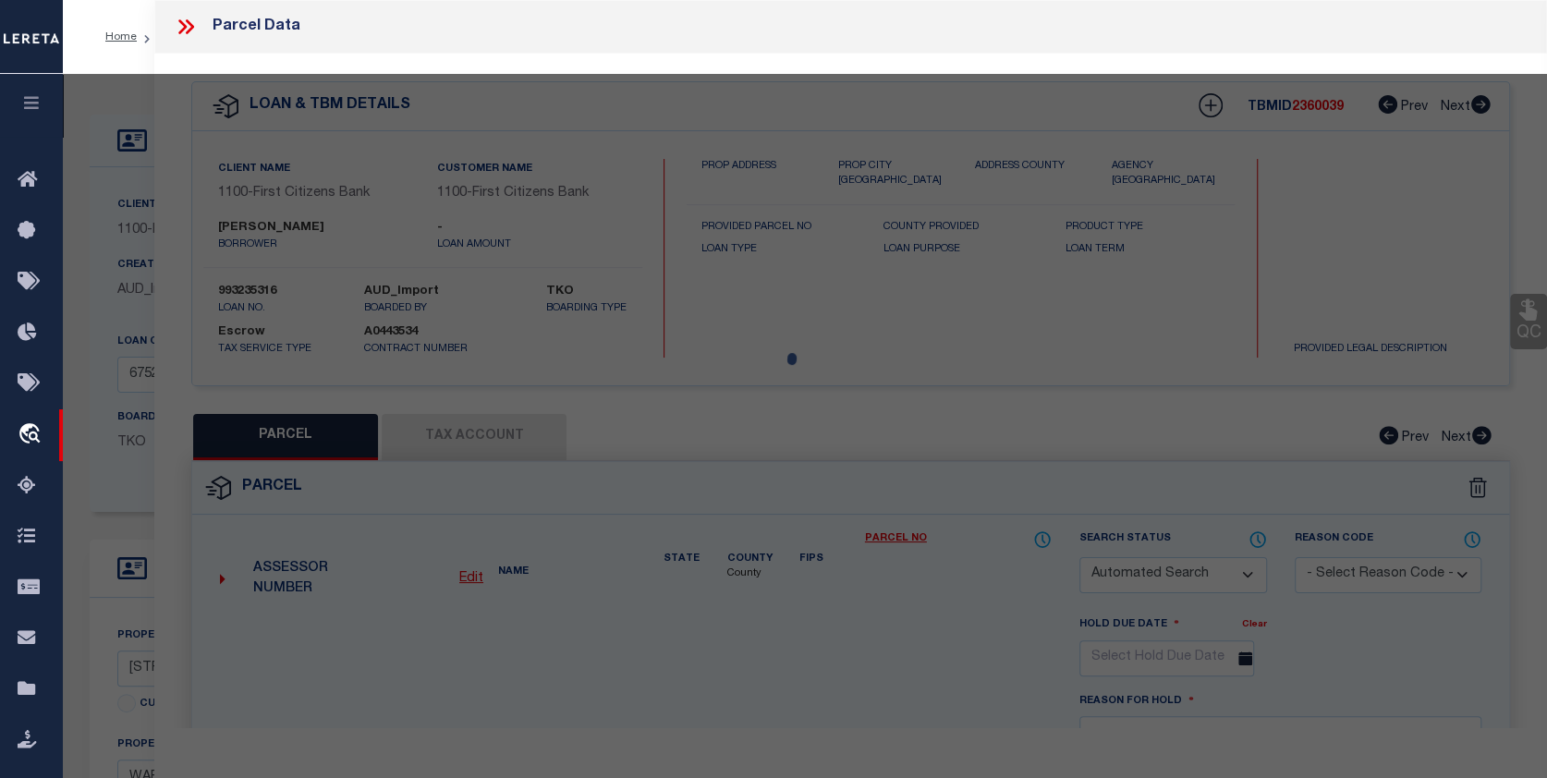
type input "10 DONNA RD"
checkbox input "false"
type input "W WAREHAM MA"
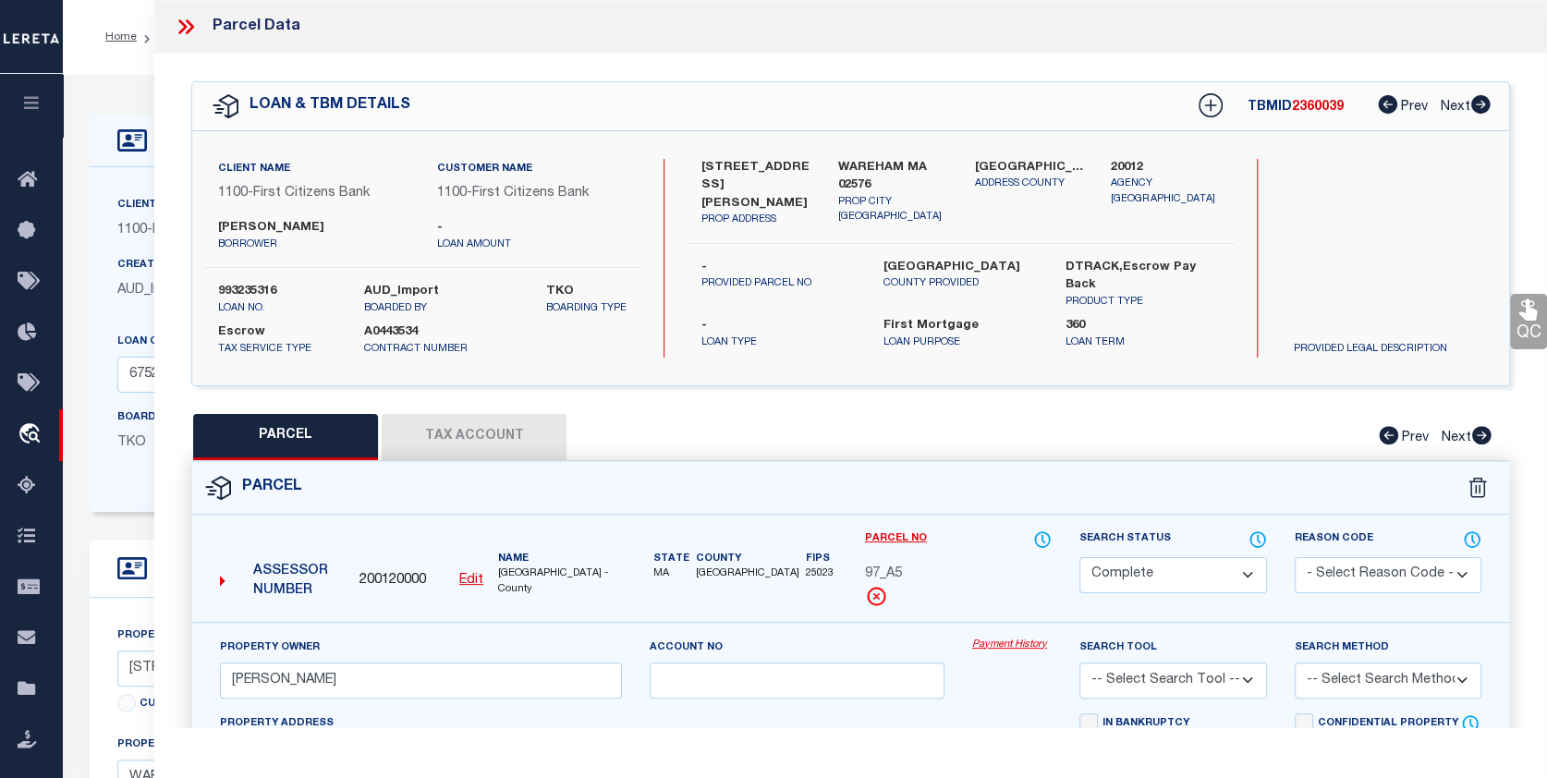
click at [1021, 641] on link "Payment History" at bounding box center [1011, 645] width 79 height 16
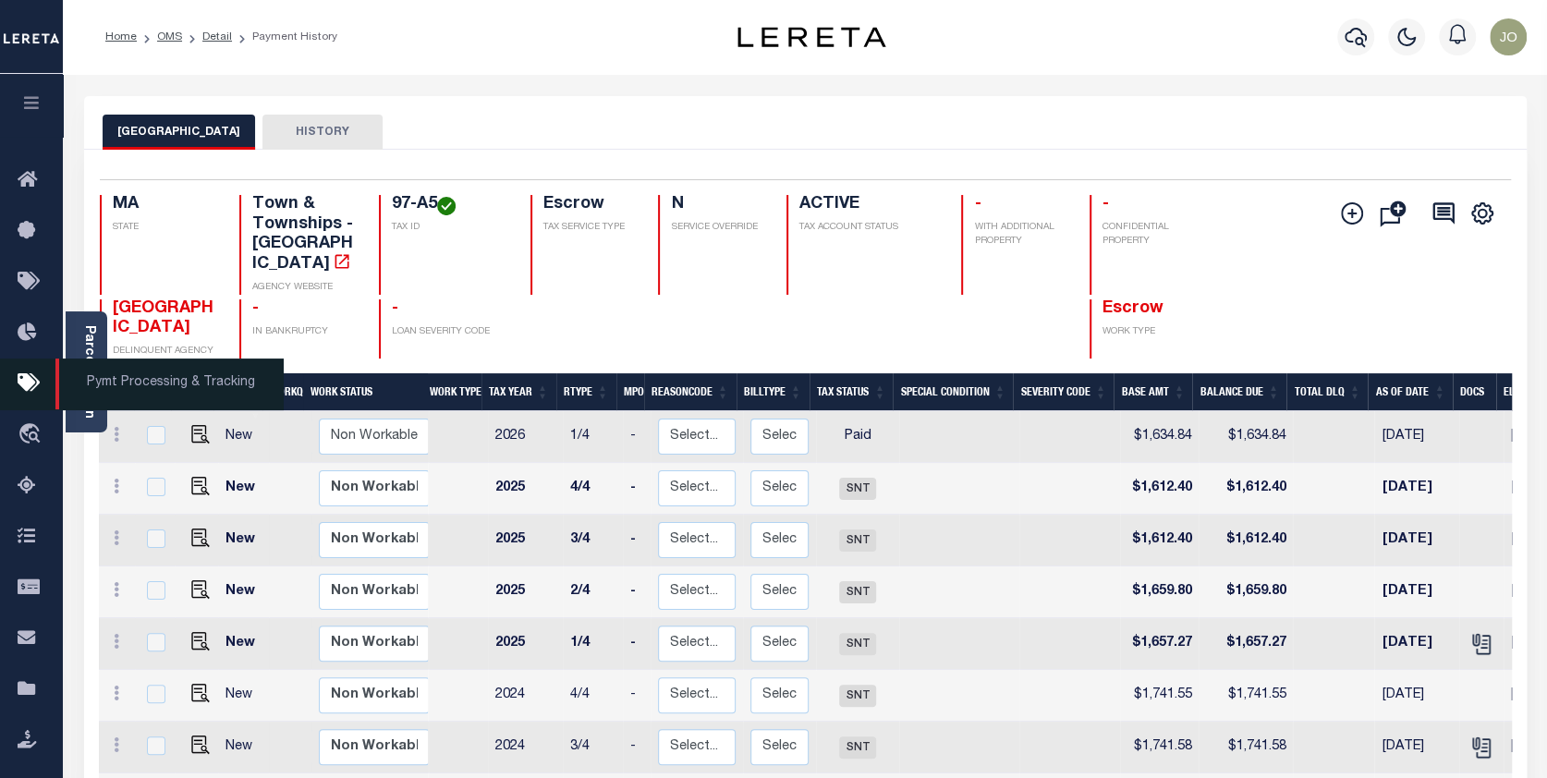
click at [25, 382] on icon at bounding box center [33, 383] width 30 height 23
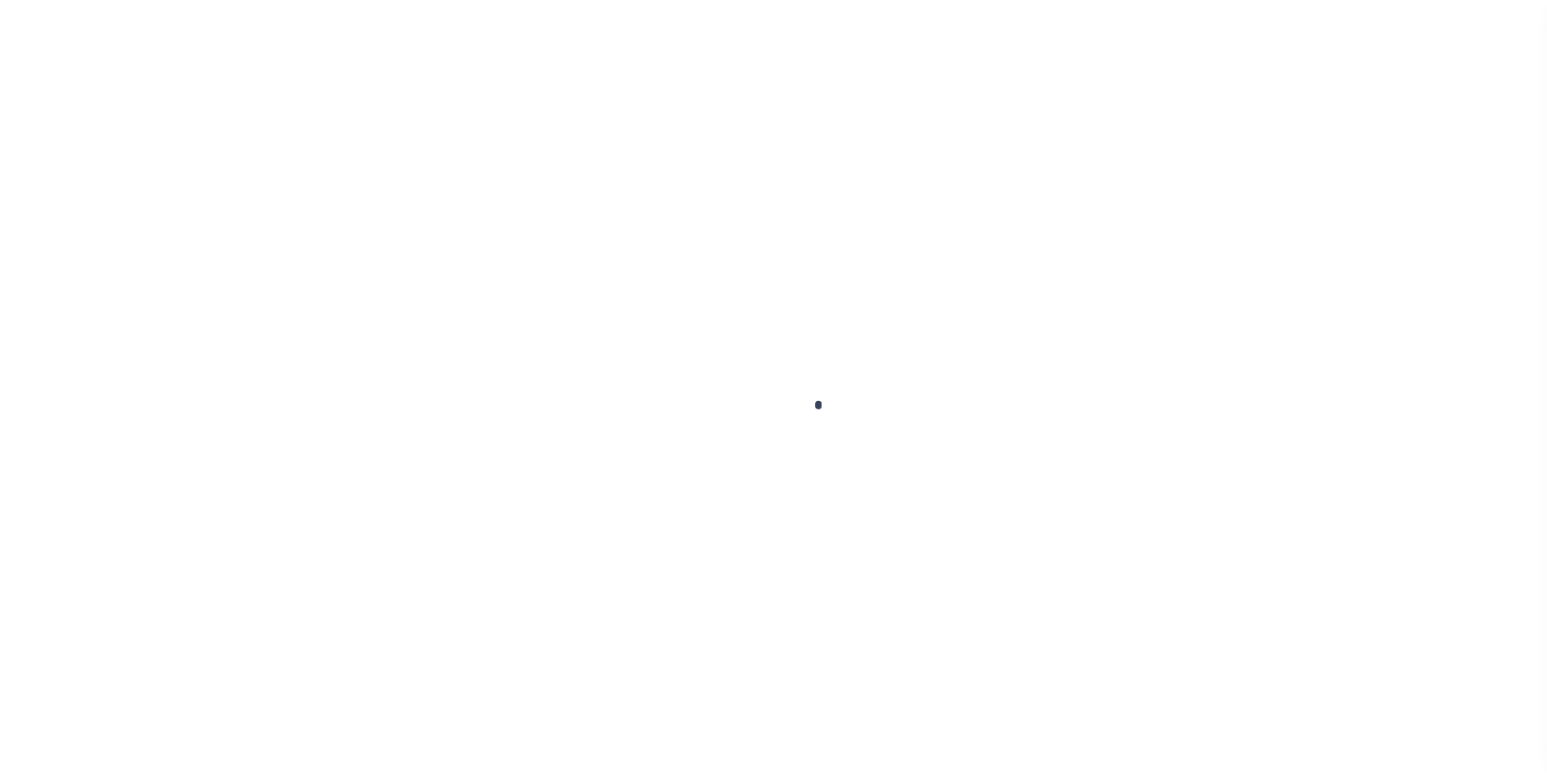
scroll to position [83, 0]
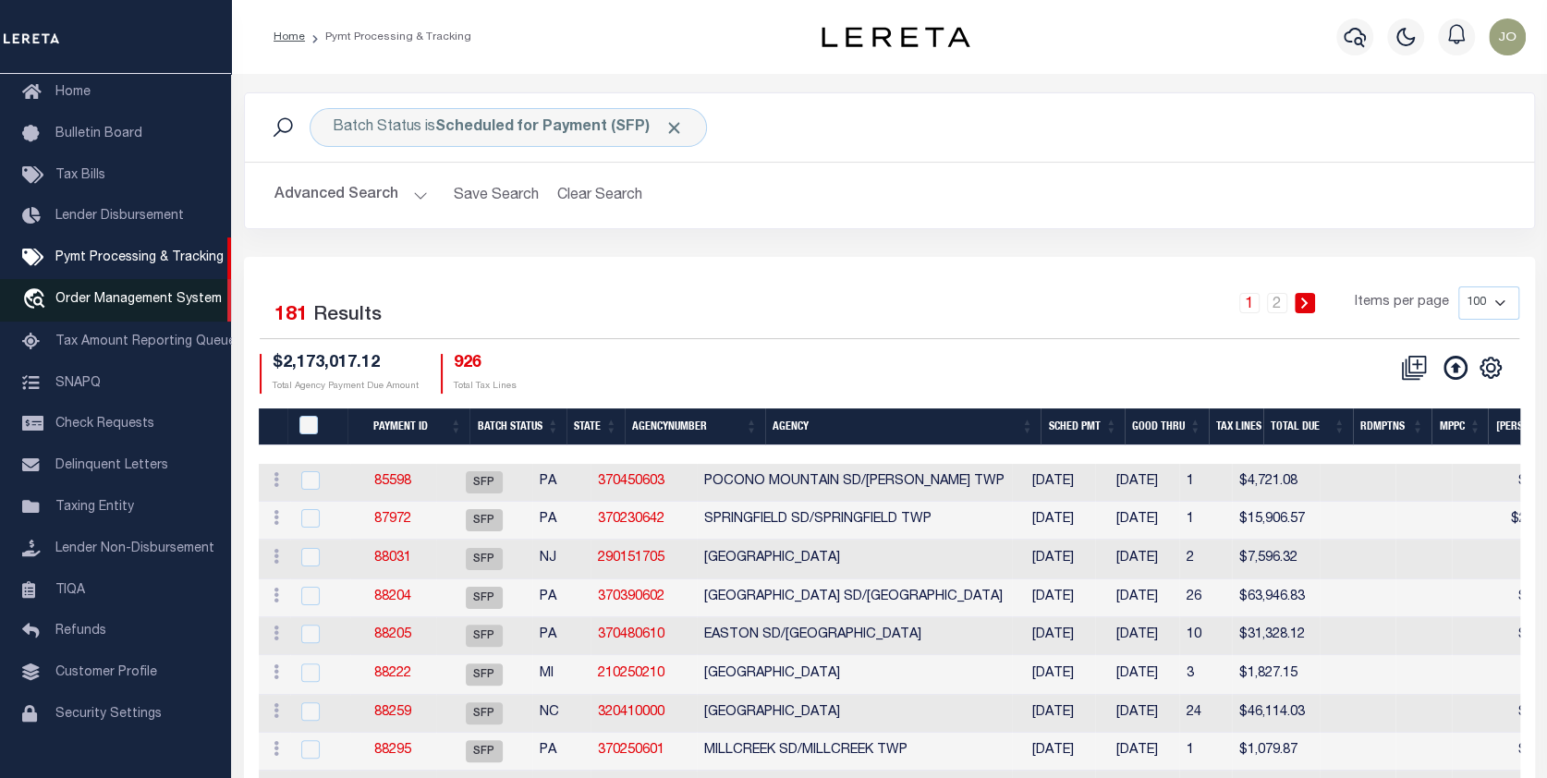
click at [102, 298] on span "Order Management System" at bounding box center [138, 299] width 166 height 13
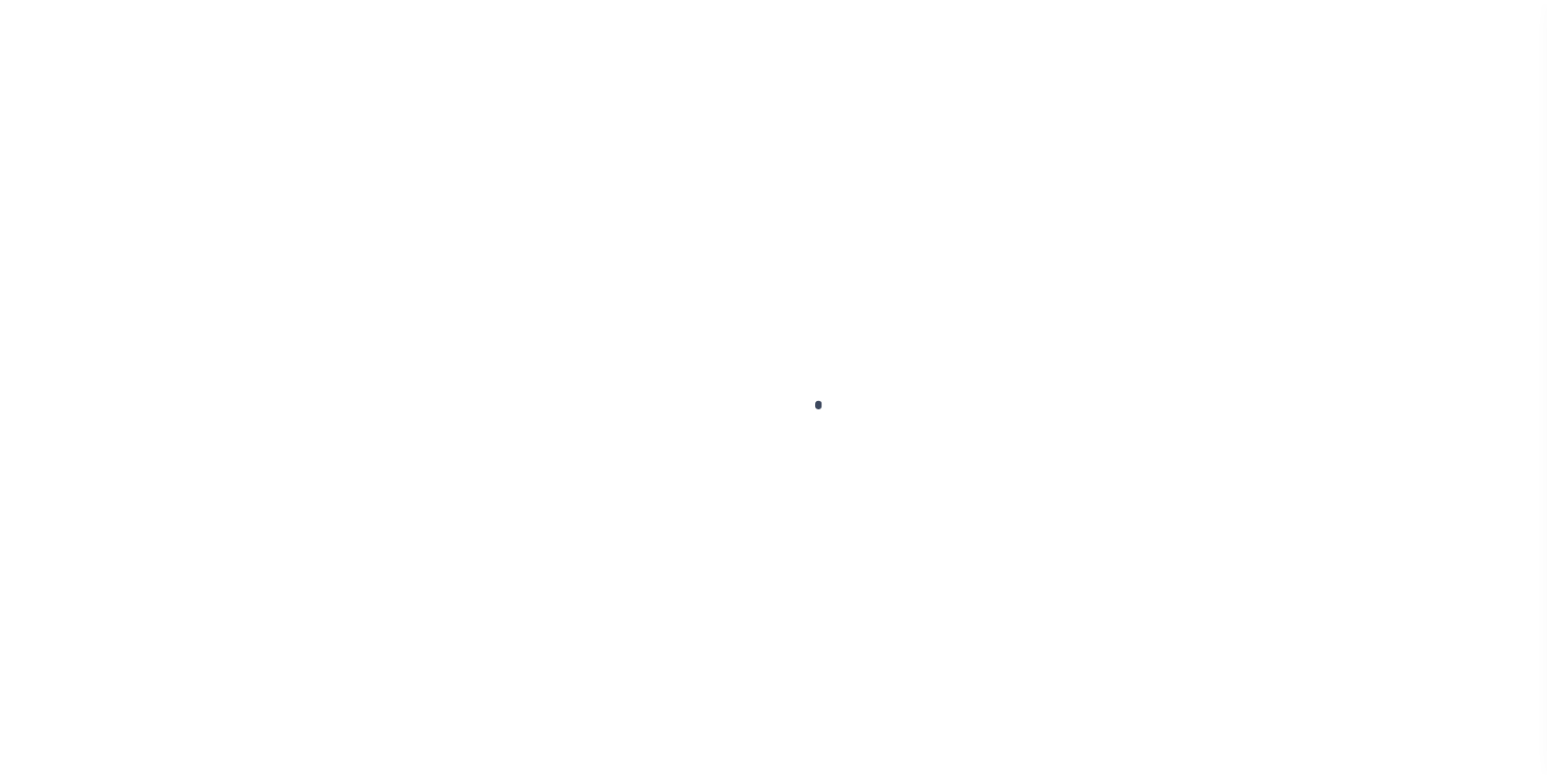
scroll to position [119, 0]
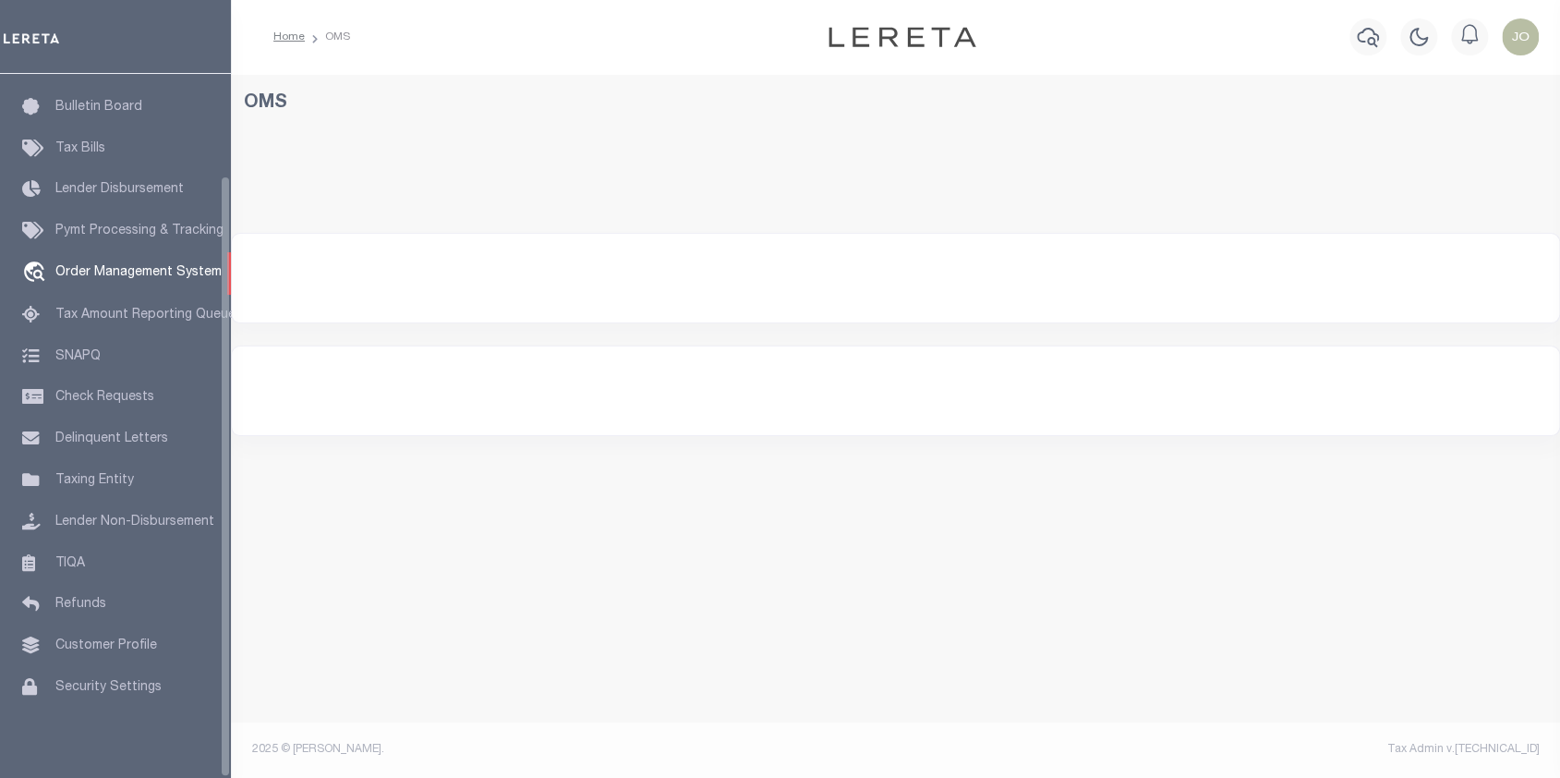
select select "200"
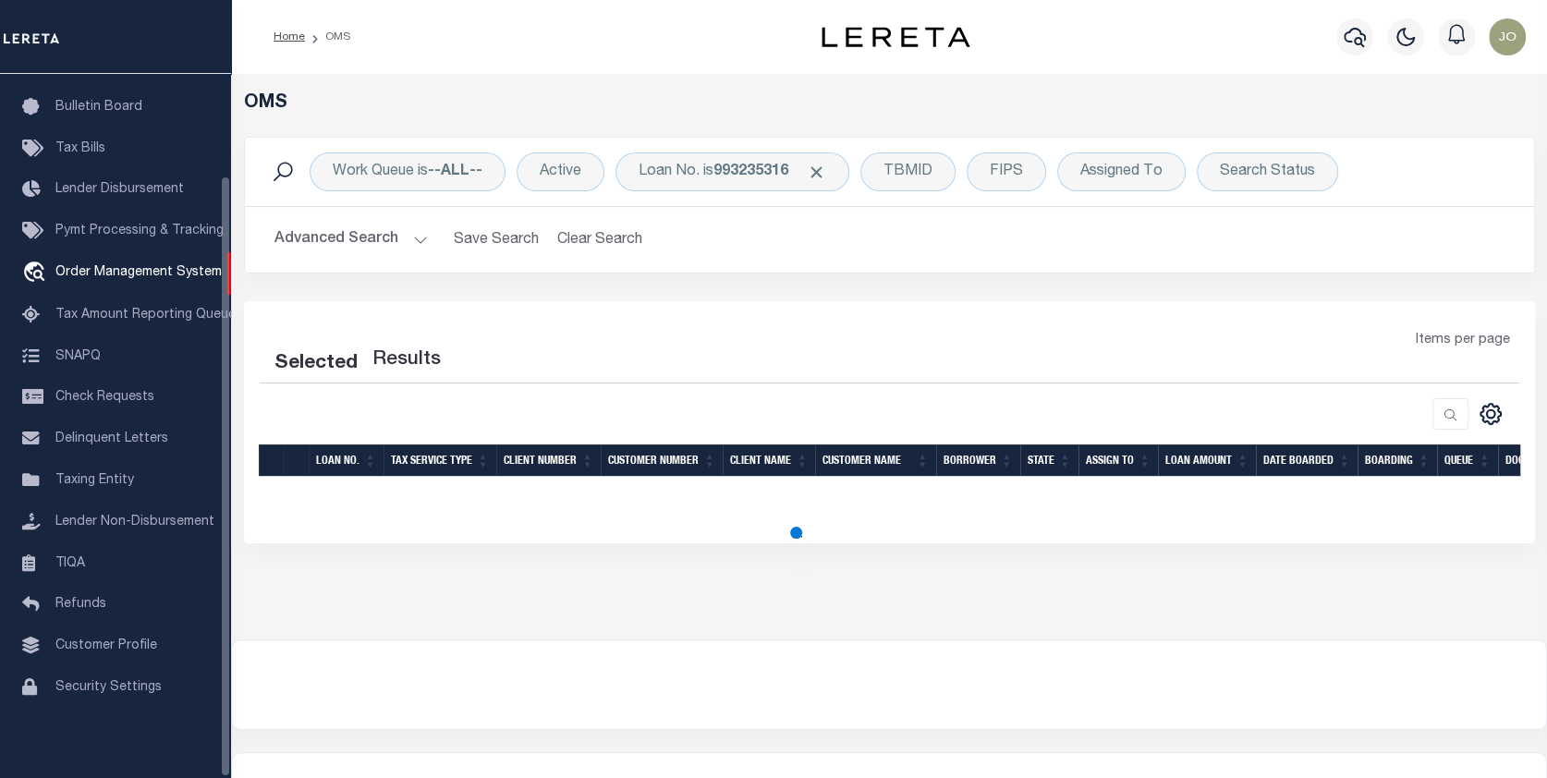
select select "200"
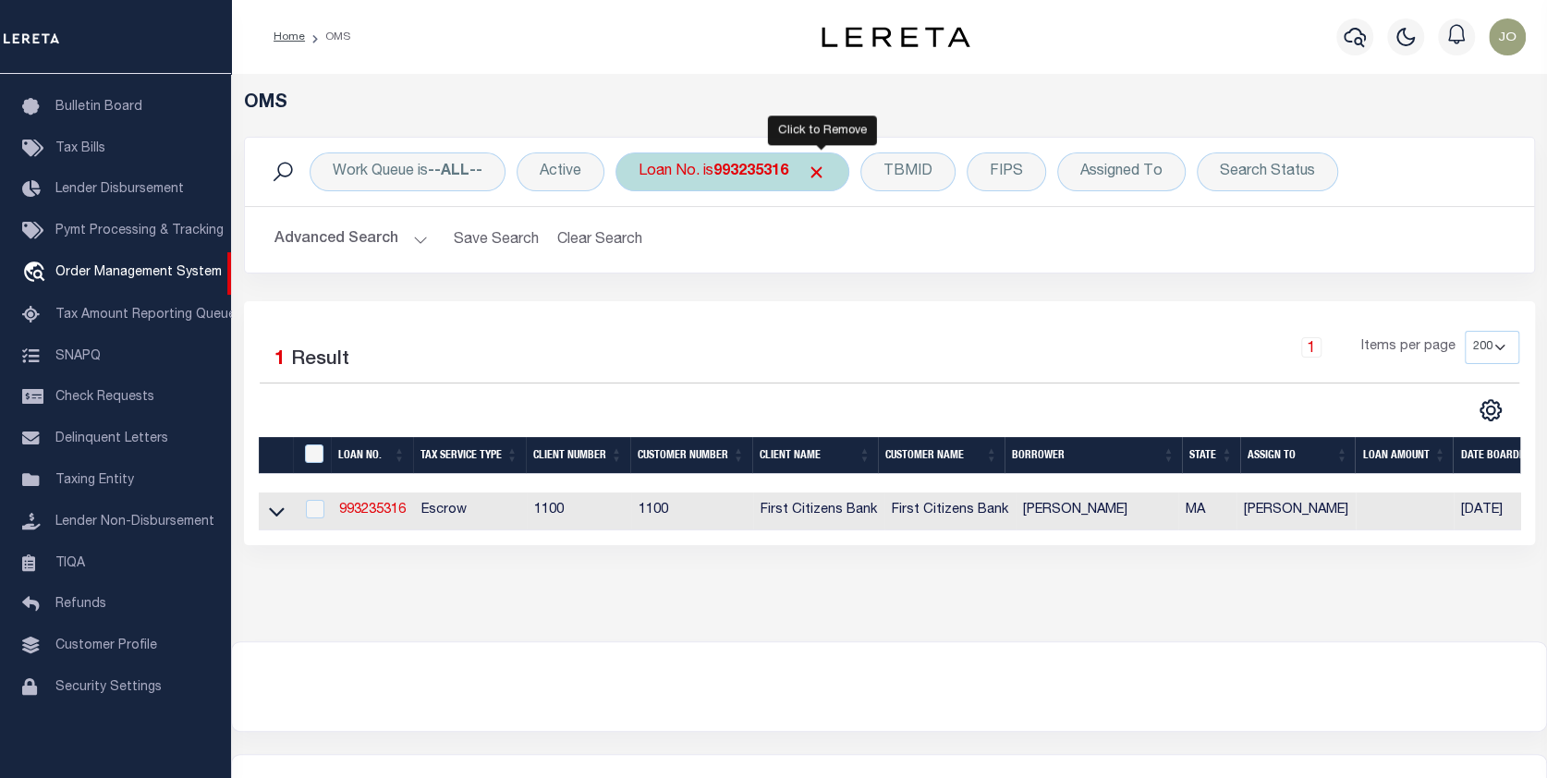
click at [824, 167] on span "Click to Remove" at bounding box center [816, 172] width 19 height 19
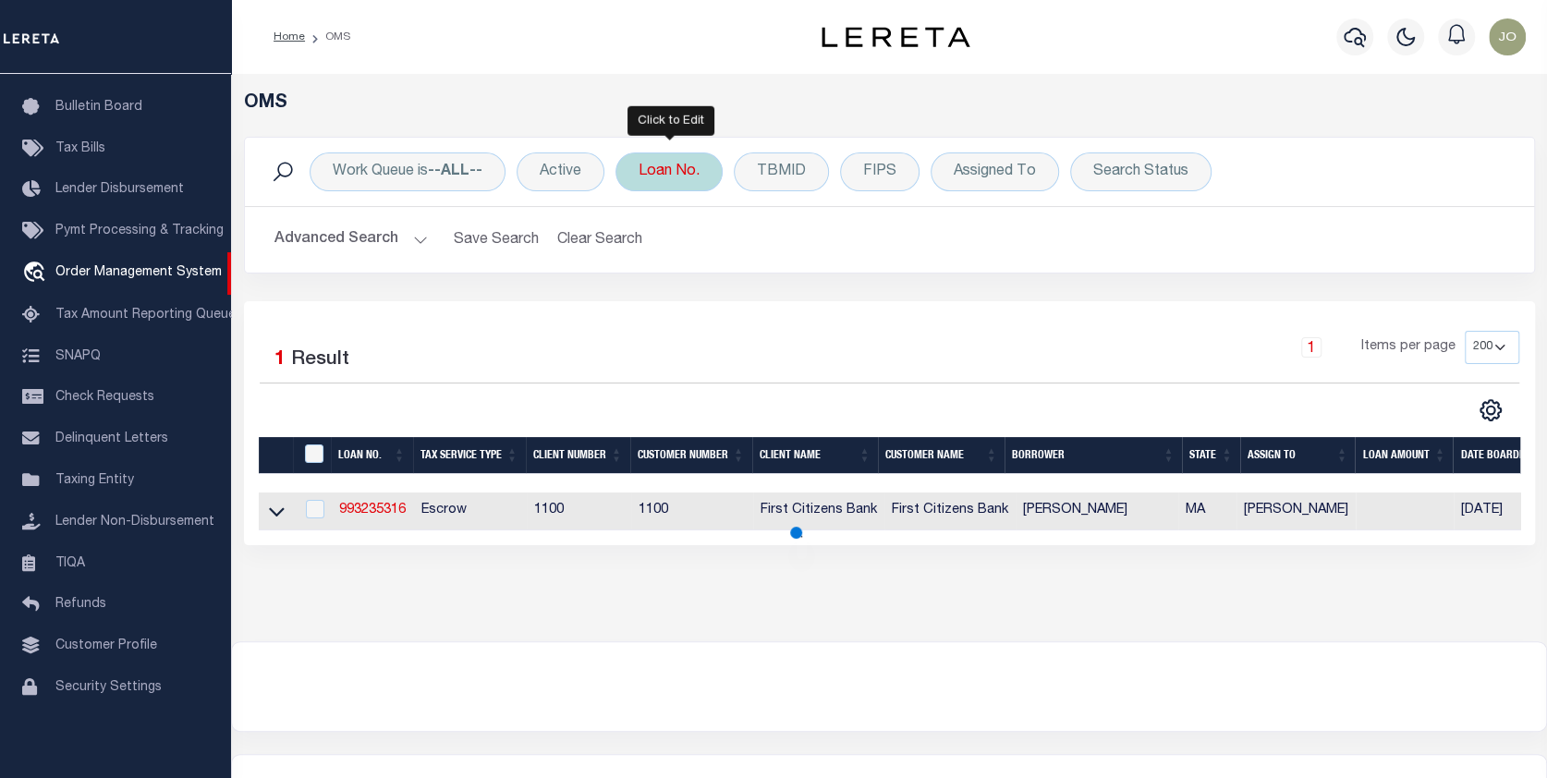
click at [649, 168] on div "Loan No." at bounding box center [668, 171] width 107 height 39
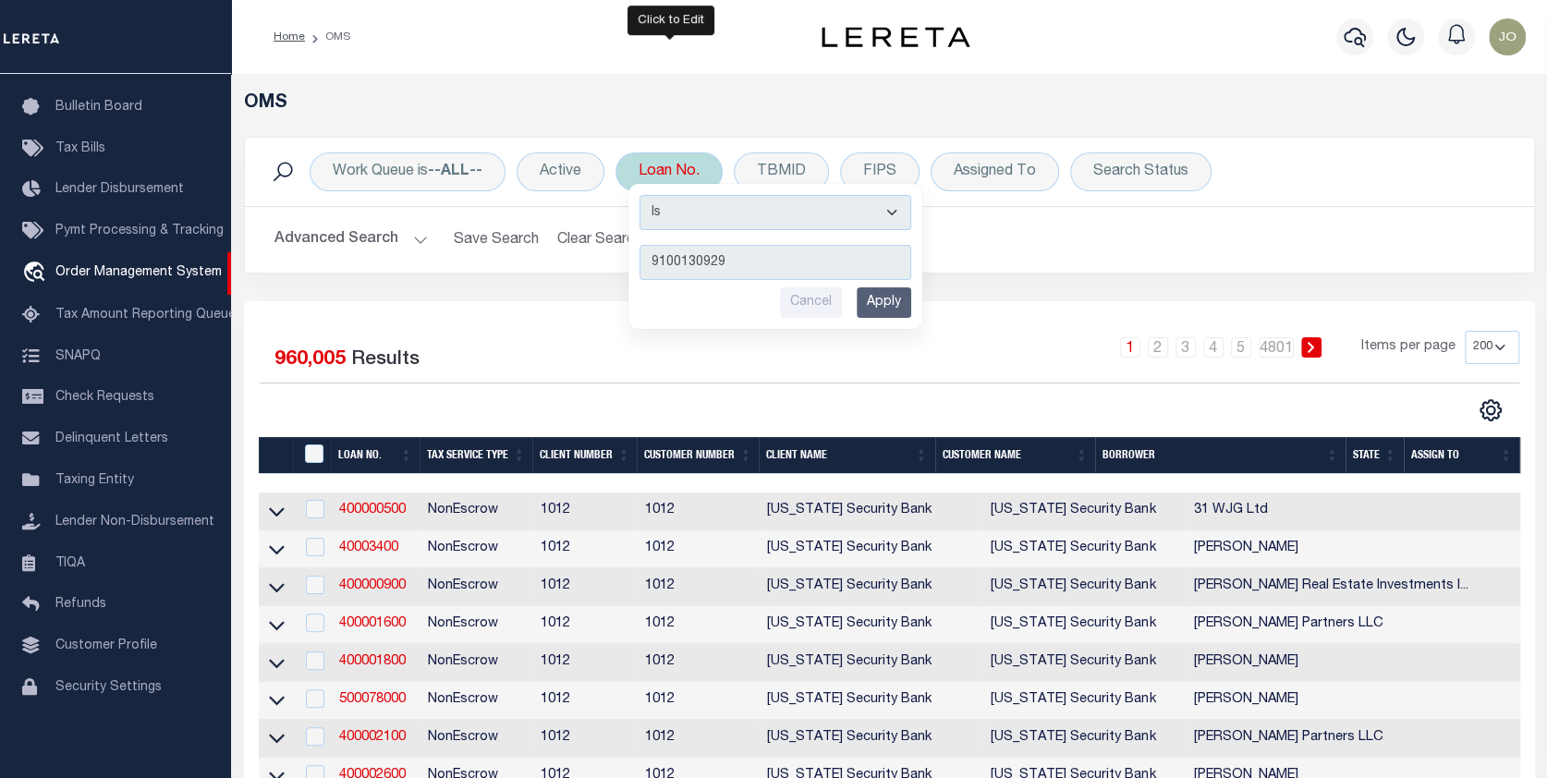
type input "91001309295"
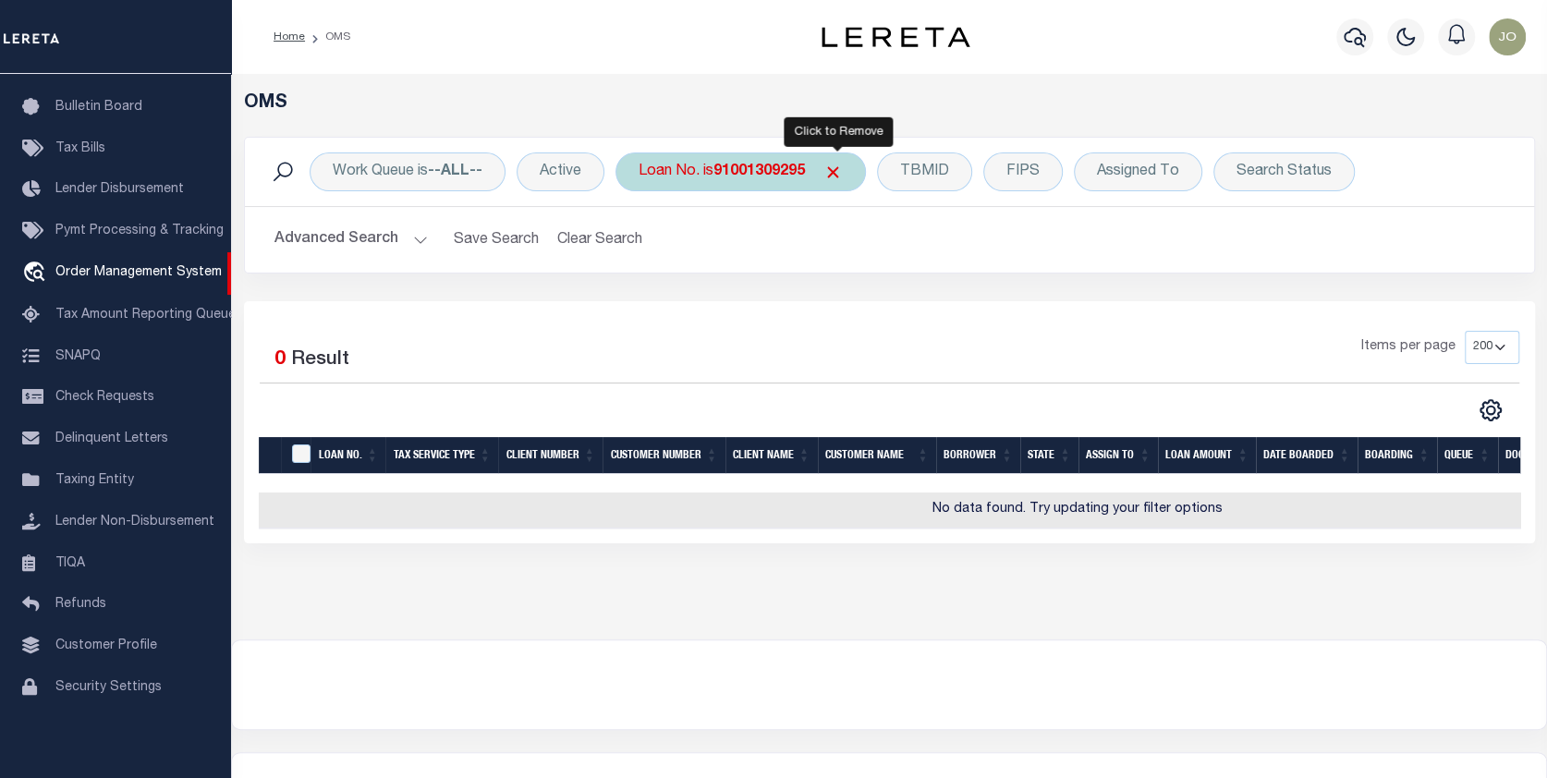
click at [833, 166] on span "Click to Remove" at bounding box center [832, 172] width 19 height 19
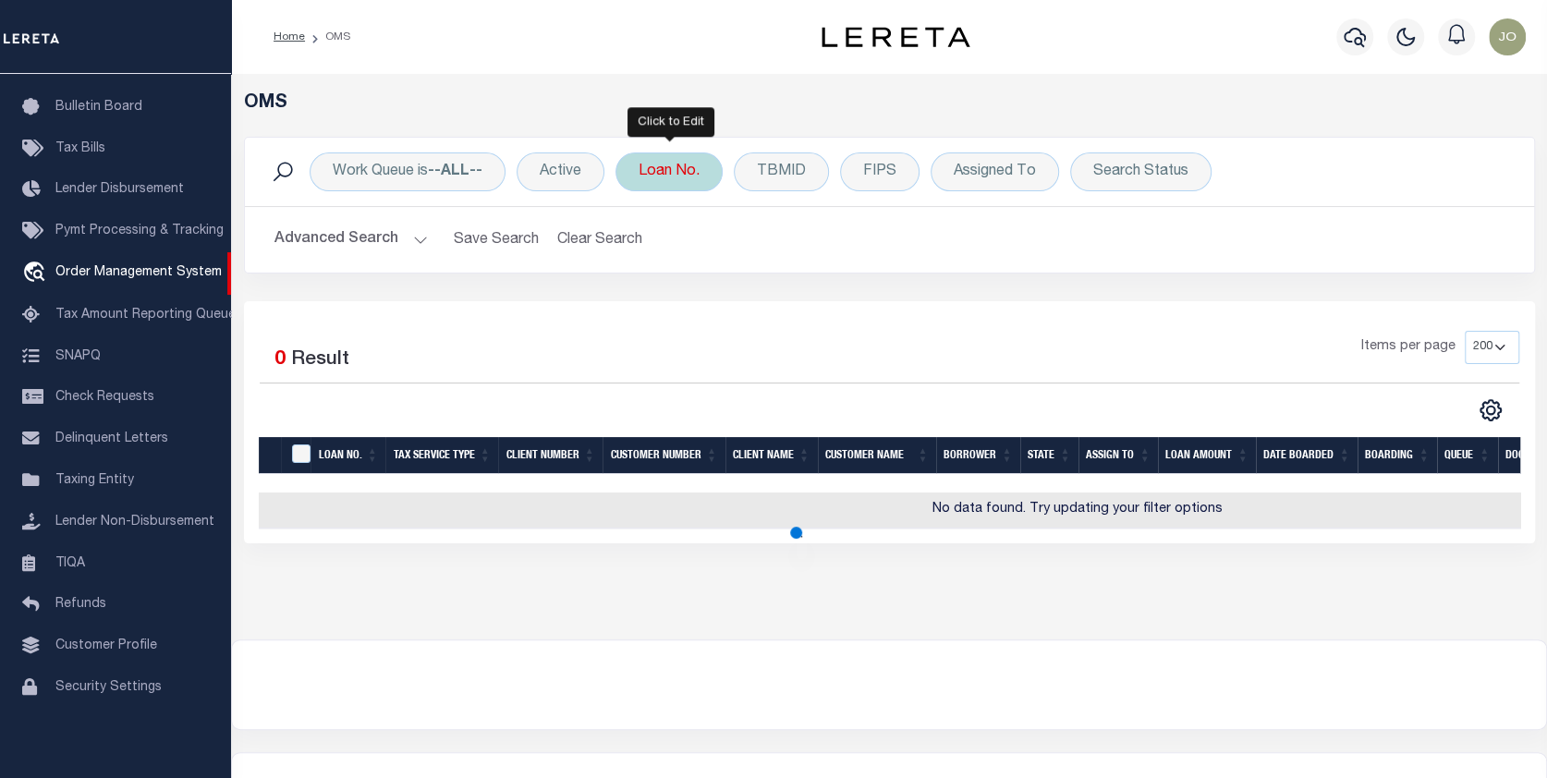
click at [671, 165] on div "Loan No." at bounding box center [668, 171] width 107 height 39
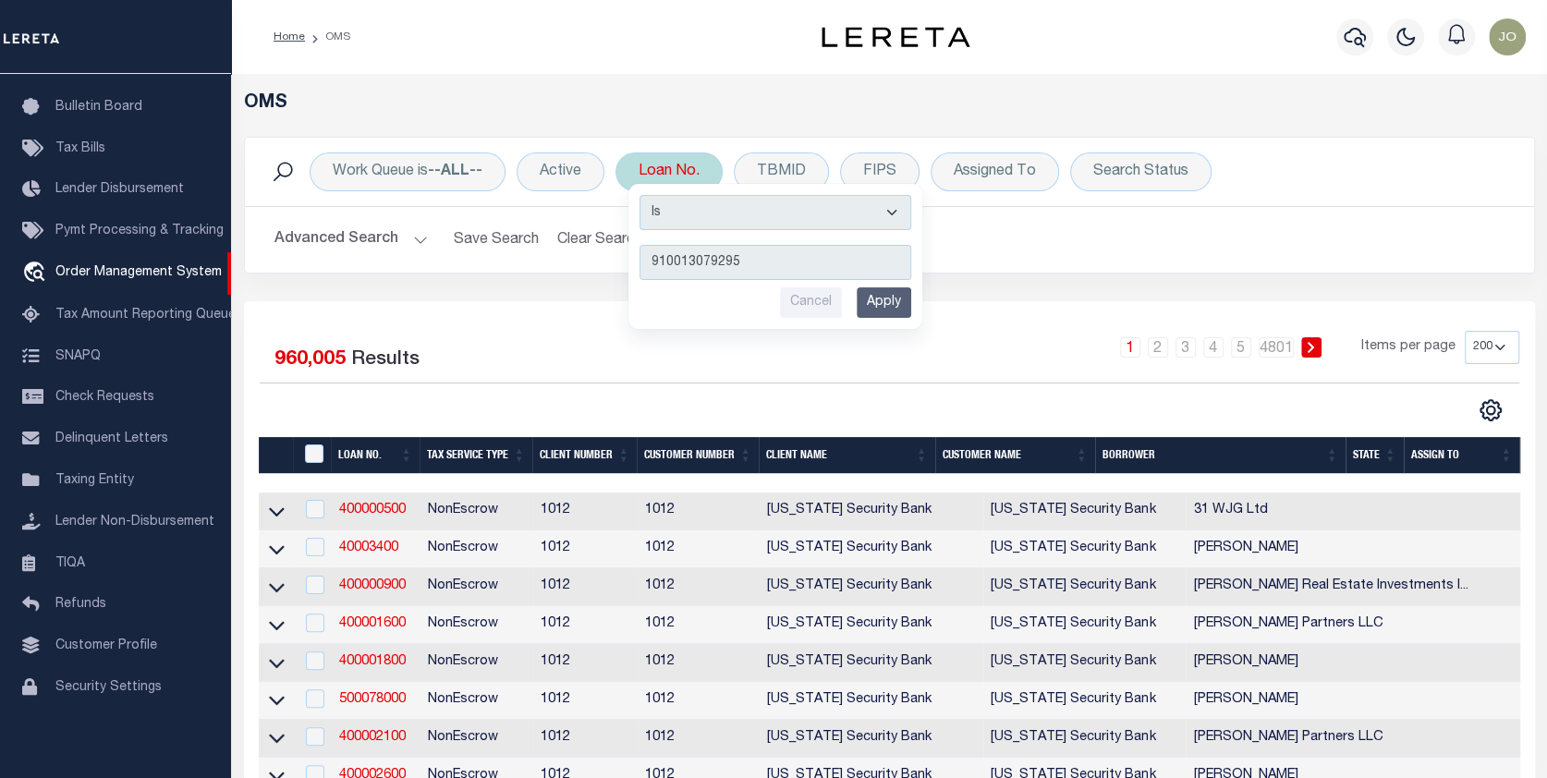
type input "910013079295"
click at [884, 300] on input "Apply" at bounding box center [883, 302] width 55 height 30
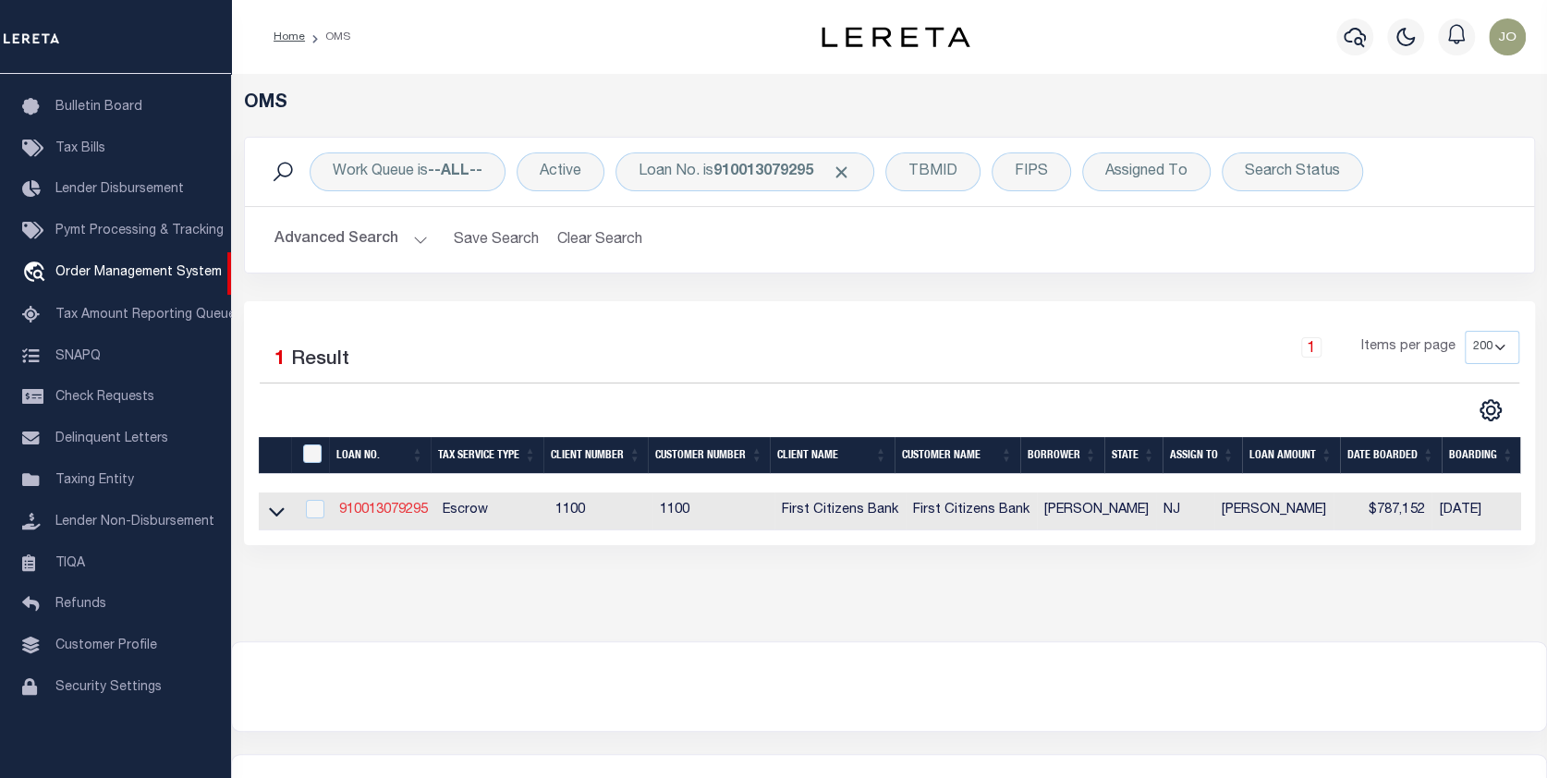
click at [400, 504] on link "910013079295" at bounding box center [383, 510] width 89 height 13
type input "910013079295"
type input "HAO SHI"
select select
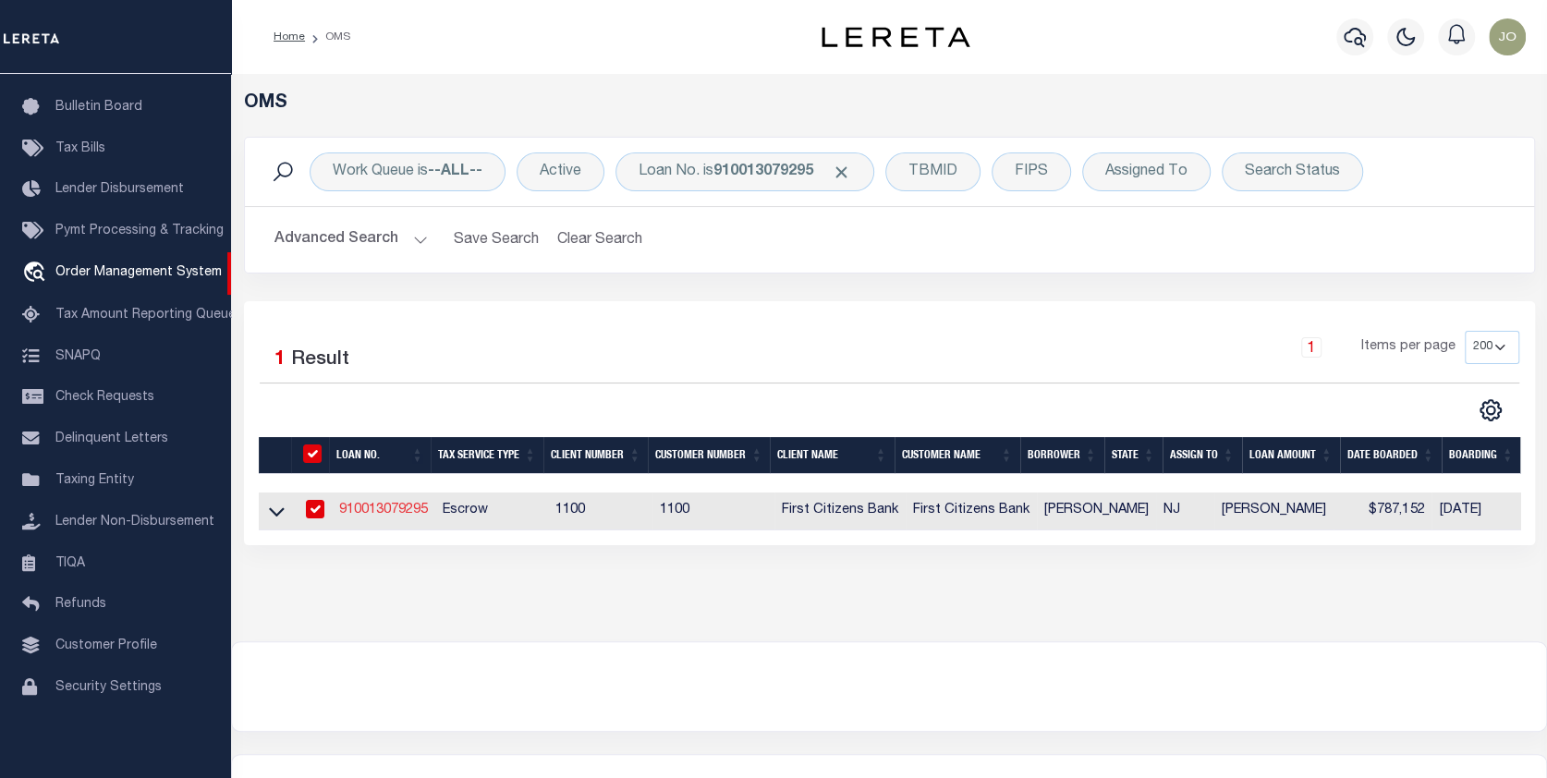
select select "Escrow"
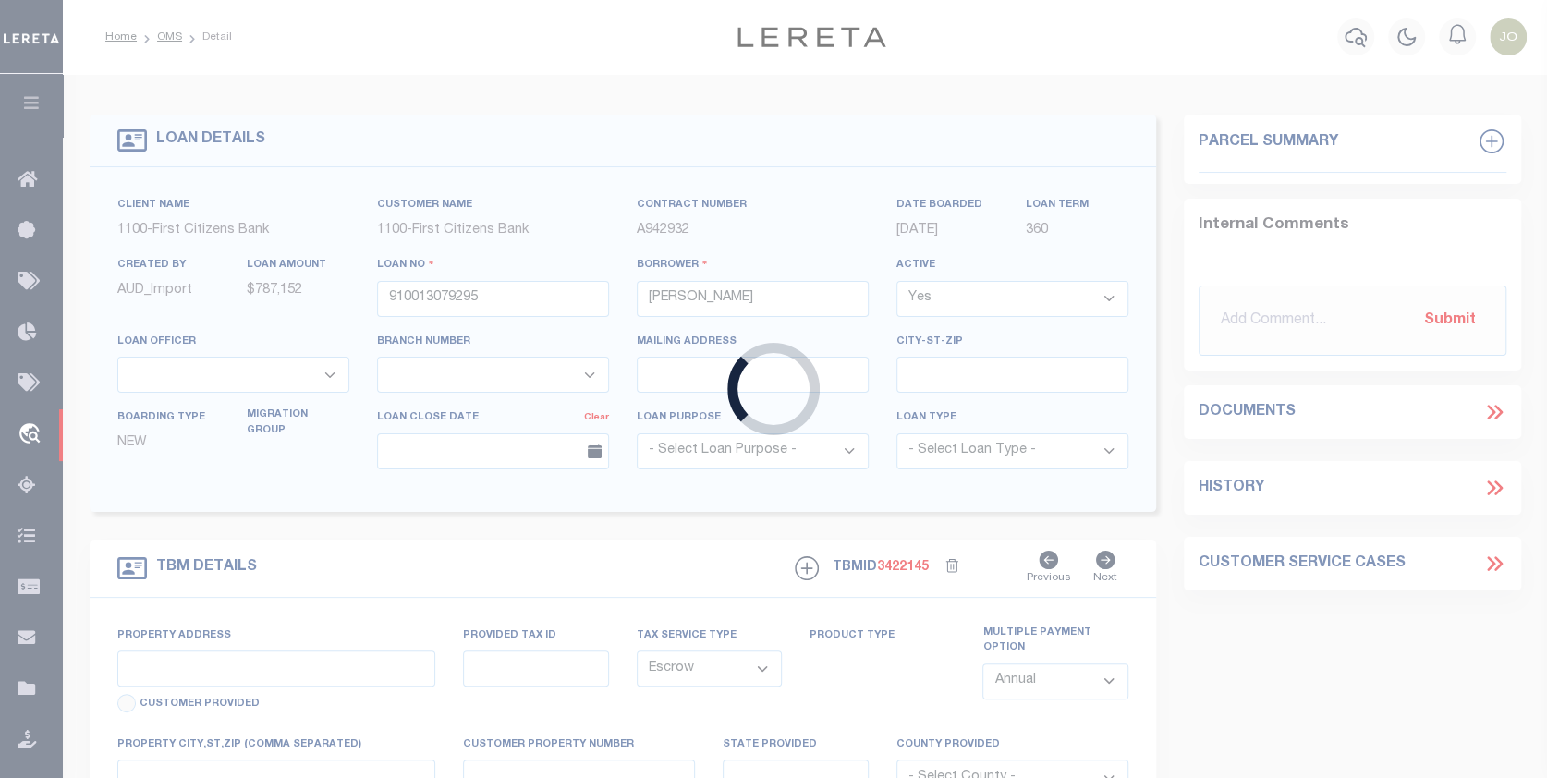
type input "1 CULVERT DRIVE UNIT 407"
select select
type input "PRINCETON JUNCTION NJ 08550"
type input "NJ"
select select "24377"
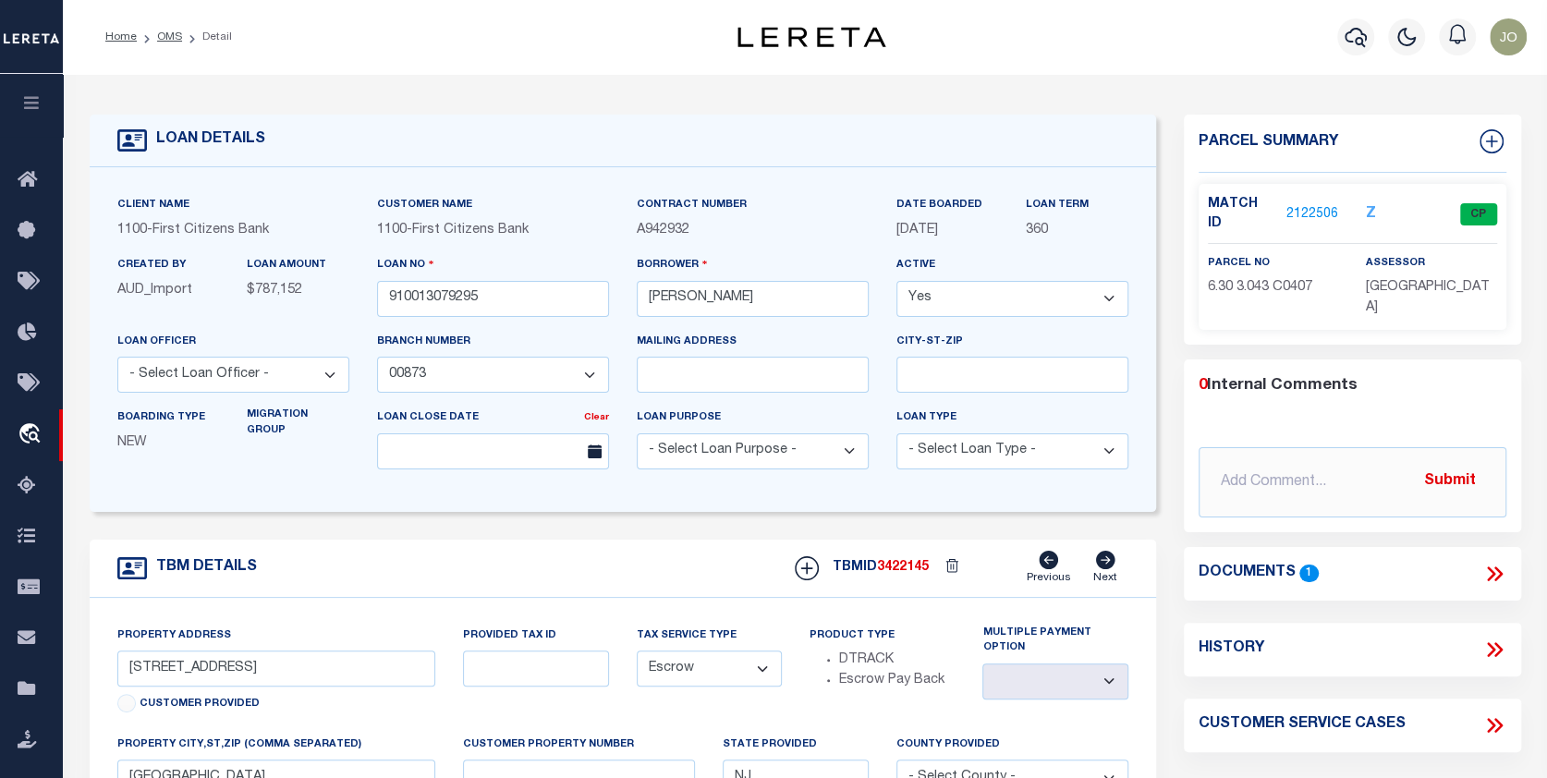
click at [1318, 206] on link "2122506" at bounding box center [1312, 214] width 52 height 19
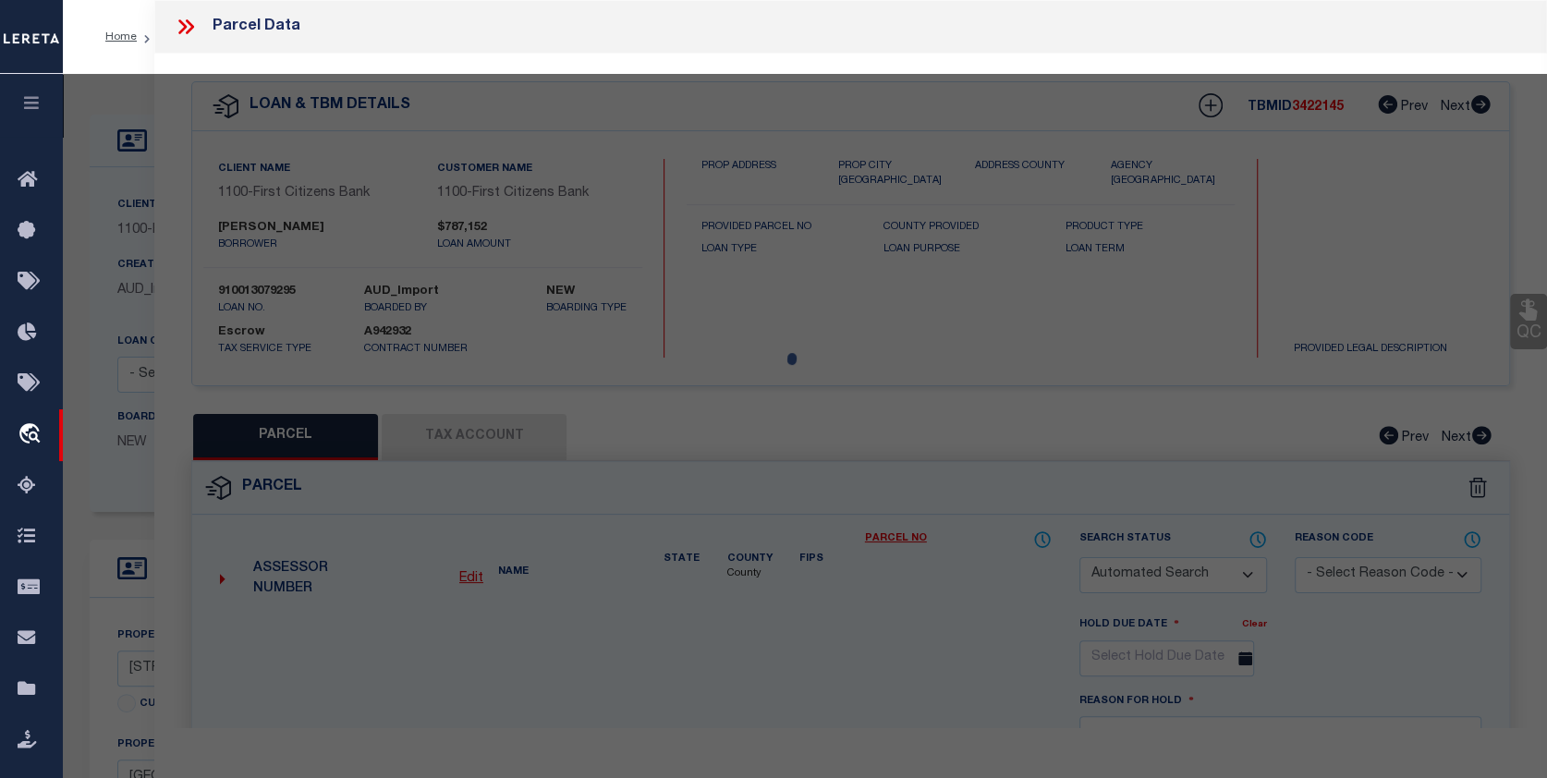
checkbox input "false"
select select "CP"
type input "SHI, HAO"
select select "AGW"
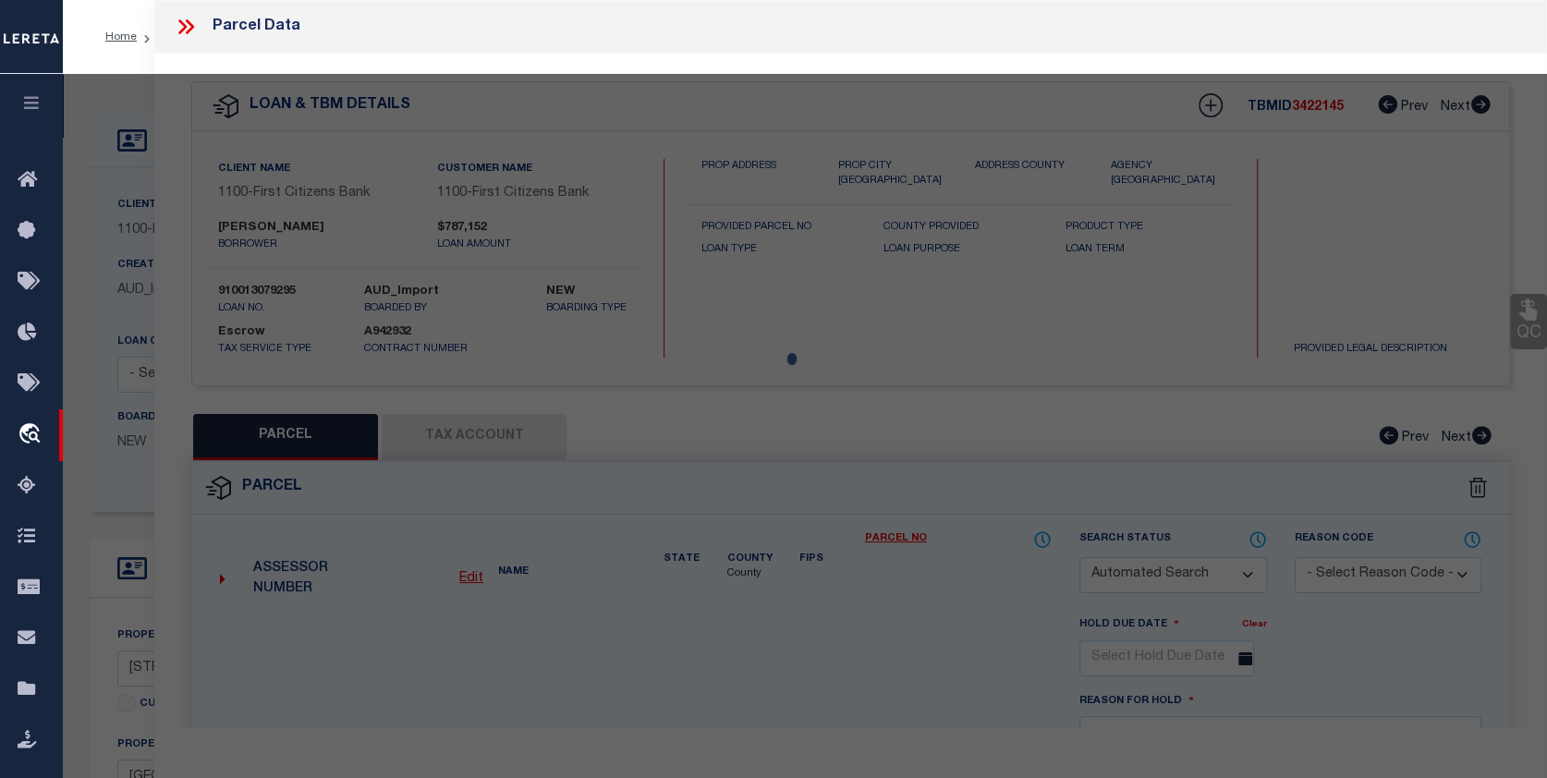
select select "ADD"
type input "1 CULVERT DRIVE UNIT 407"
checkbox input "false"
type input "NJ"
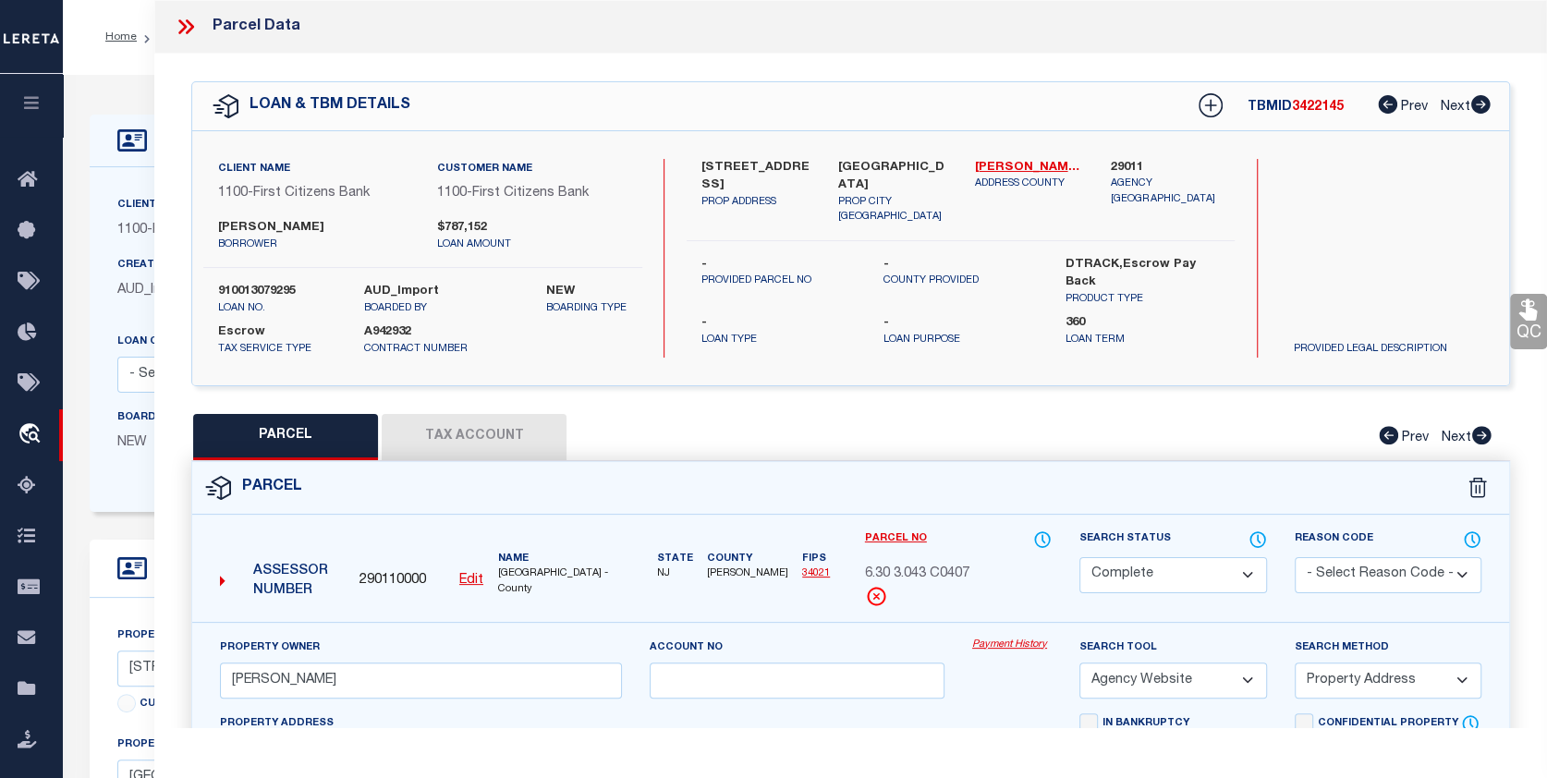
click at [1008, 638] on link "Payment History" at bounding box center [1011, 645] width 79 height 16
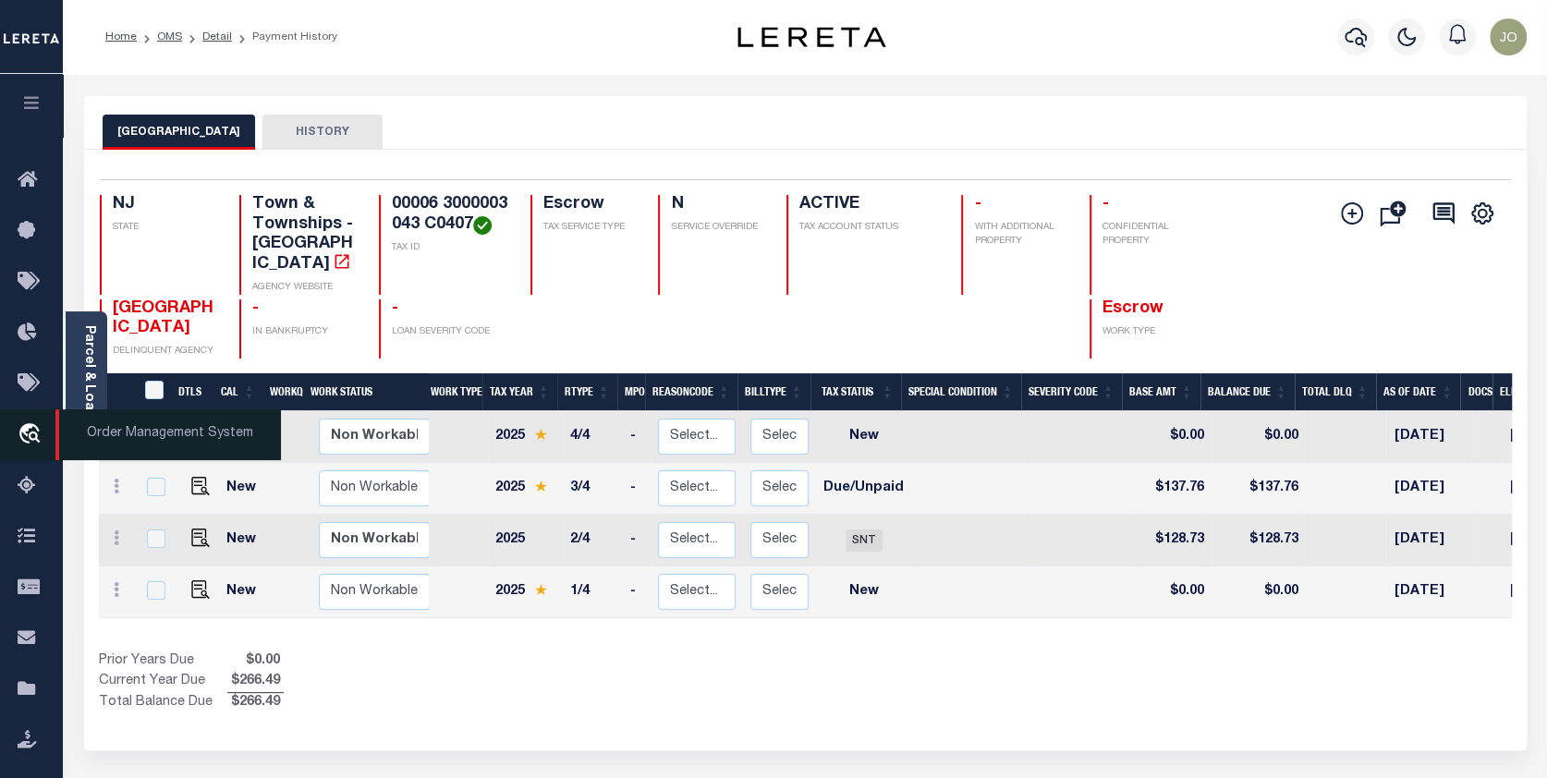
click at [30, 432] on icon "travel_explore" at bounding box center [33, 435] width 30 height 24
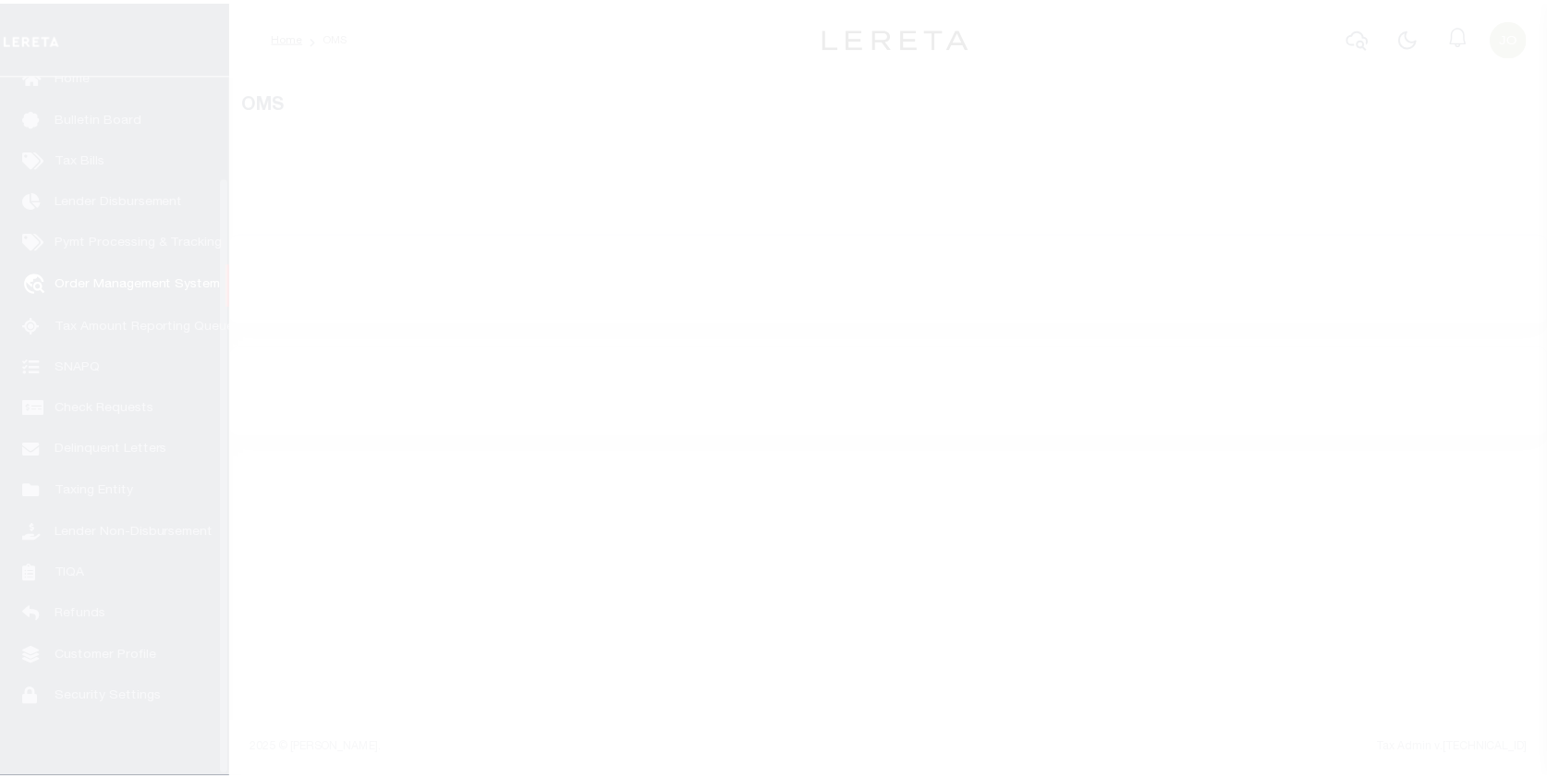
scroll to position [119, 0]
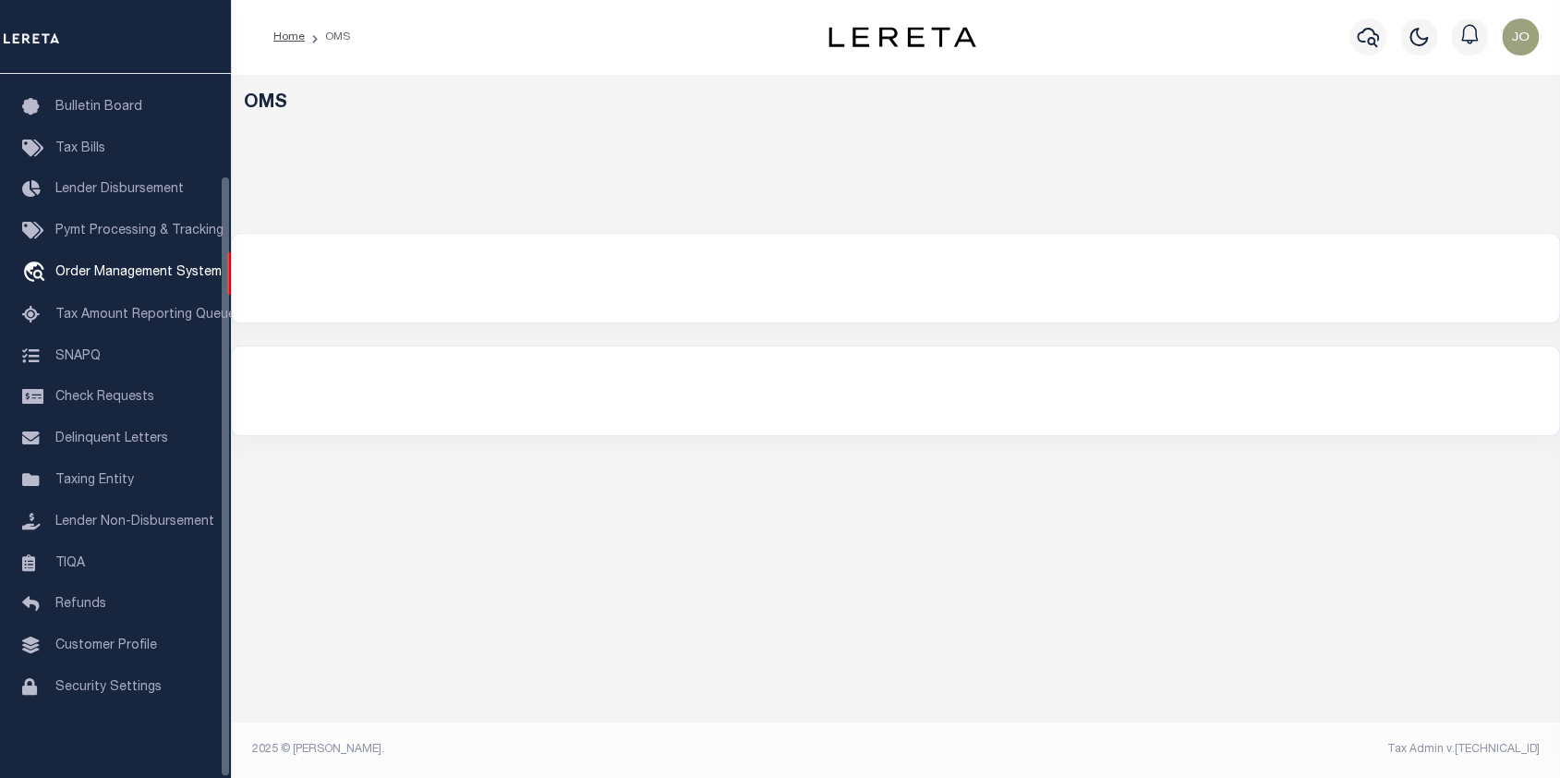
select select "200"
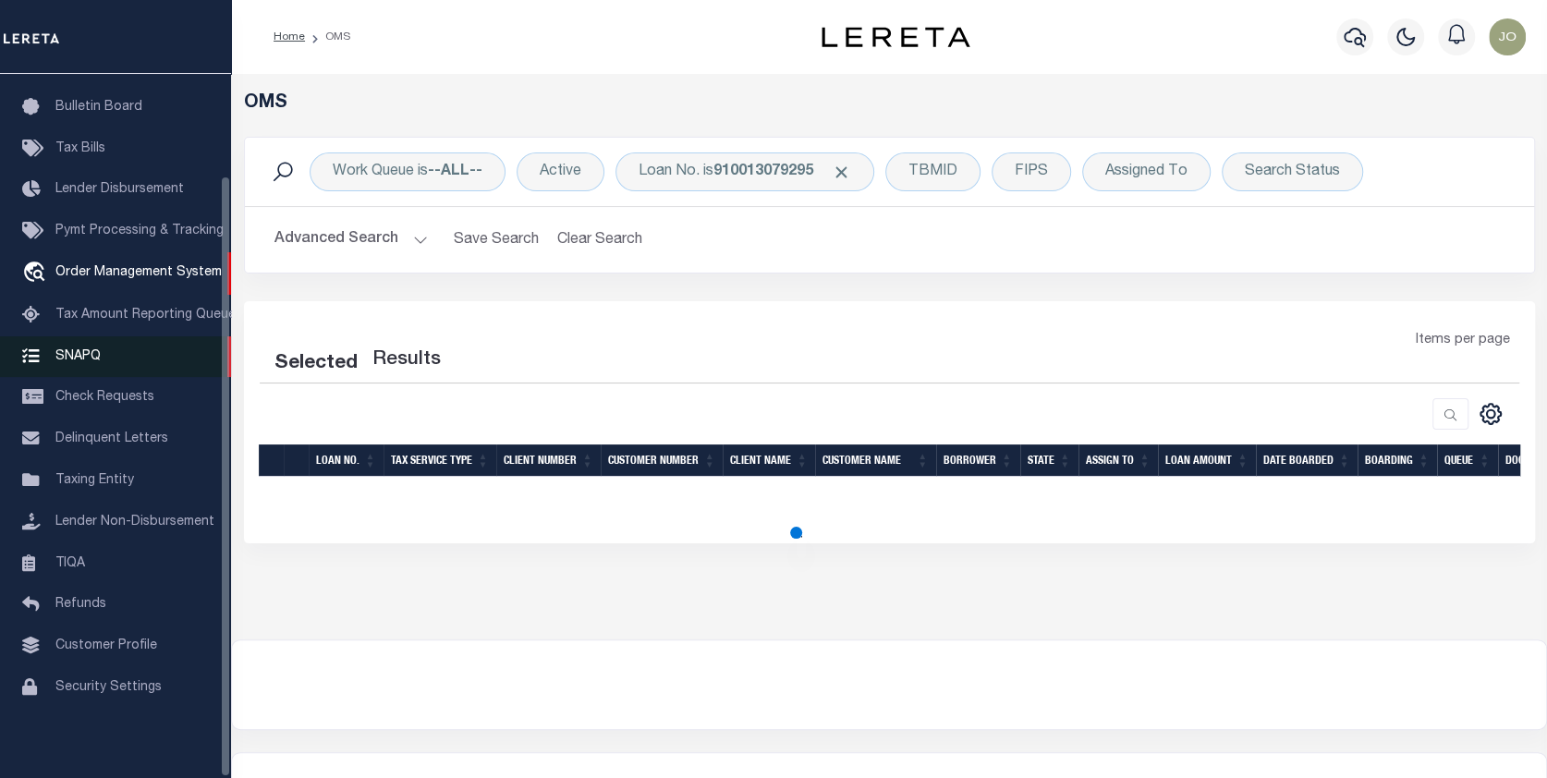
select select "200"
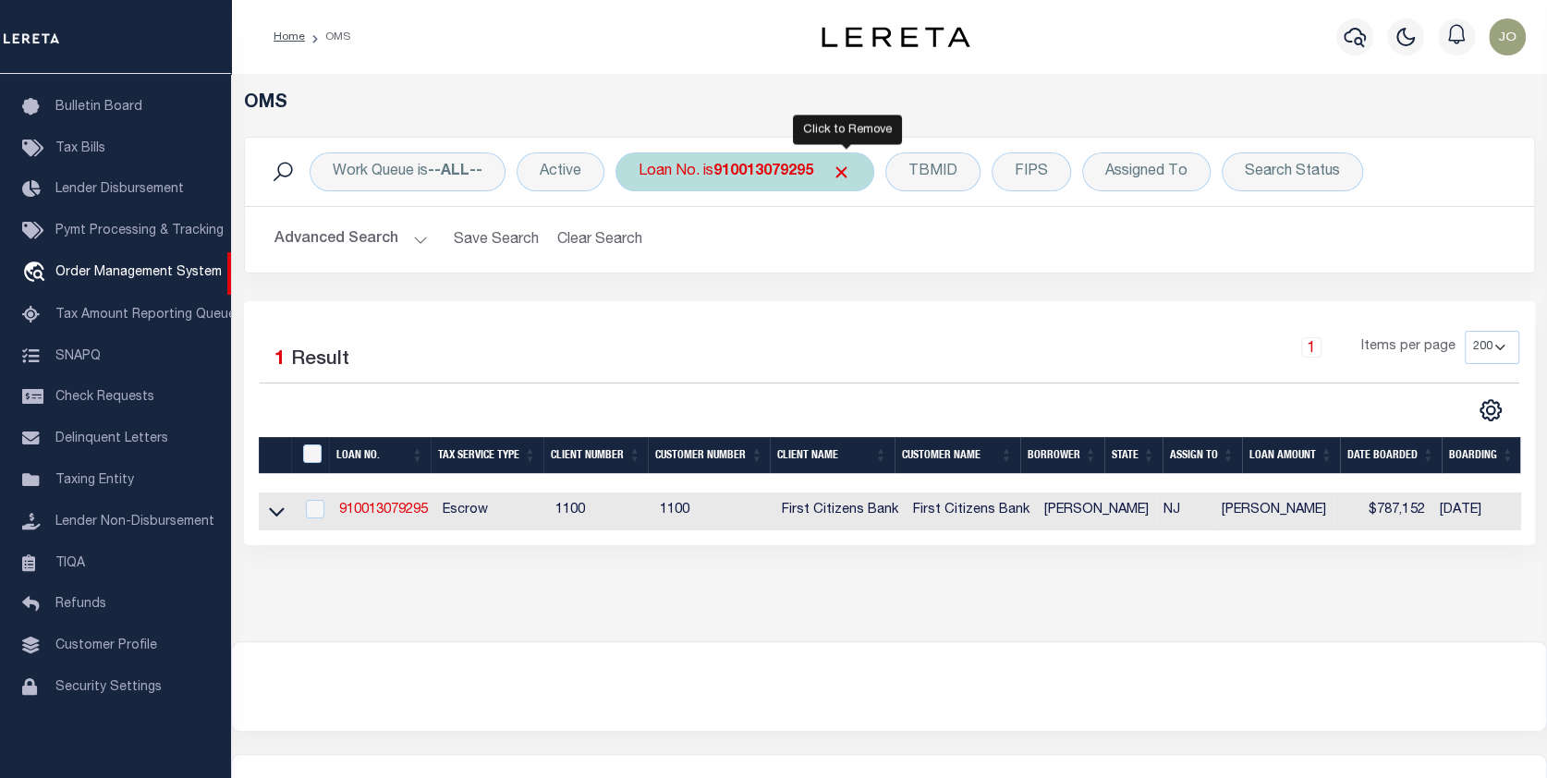
click at [844, 163] on span "Click to Remove" at bounding box center [841, 172] width 19 height 19
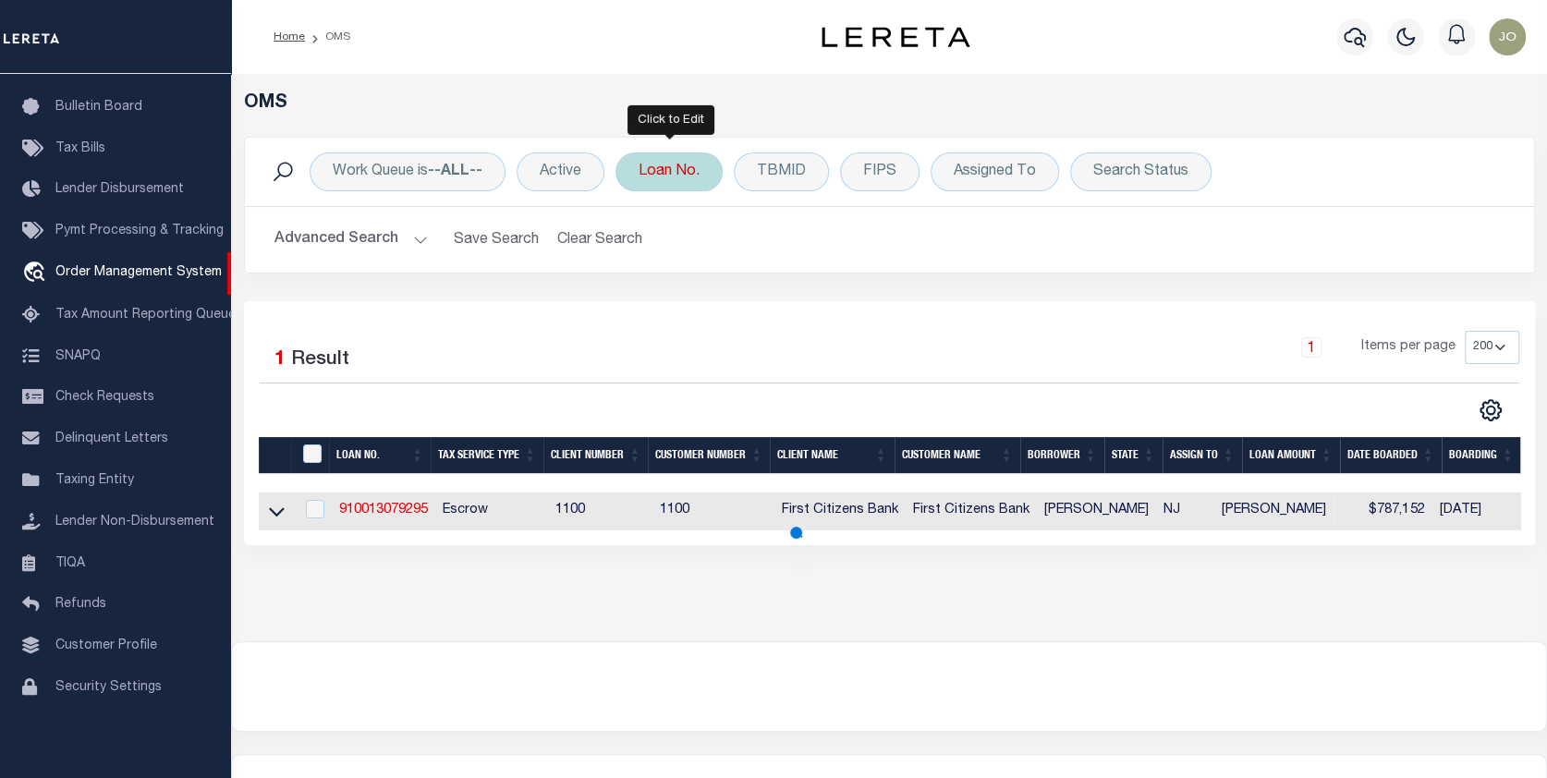
click at [662, 169] on div "Loan No." at bounding box center [668, 171] width 107 height 39
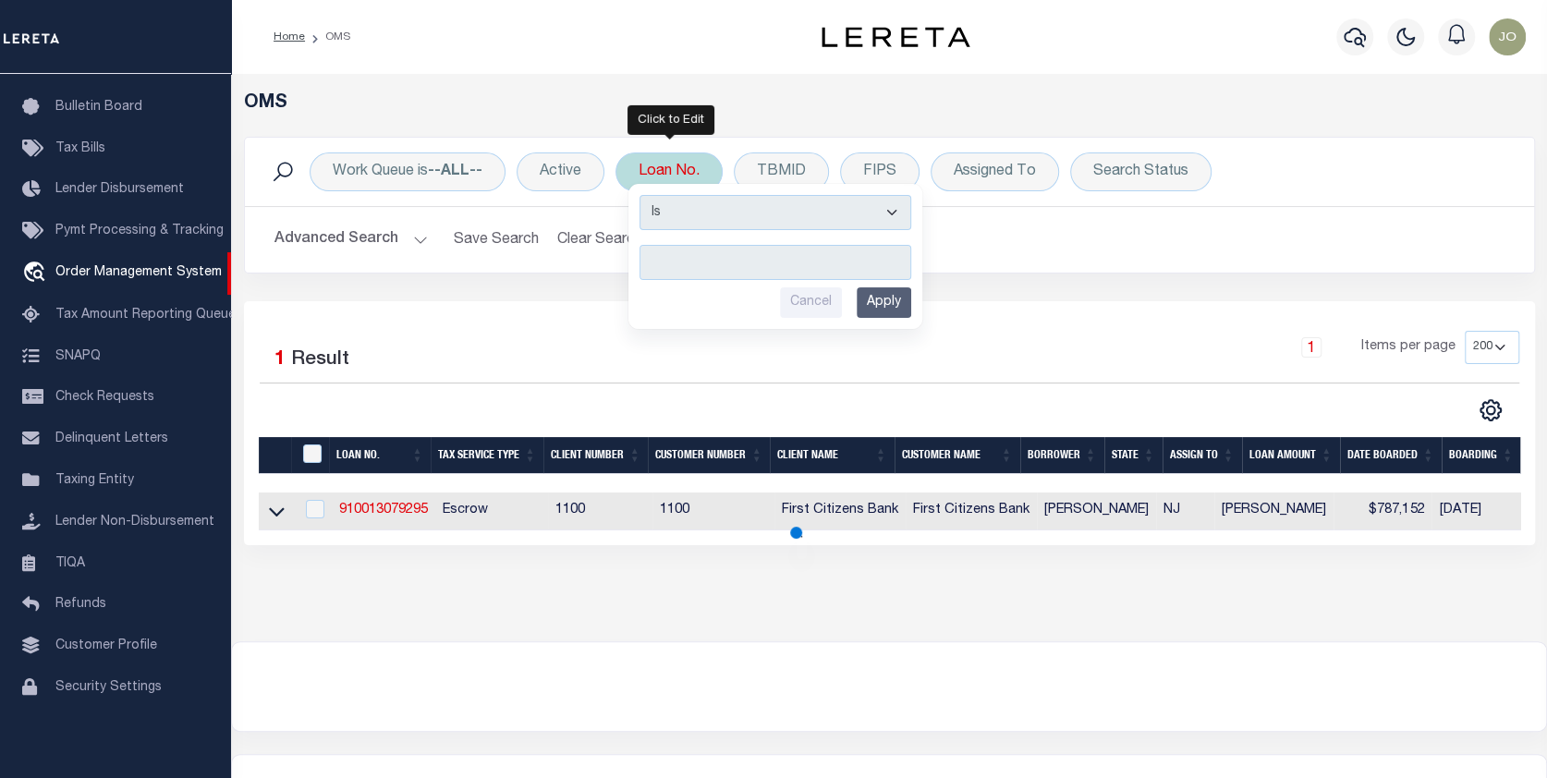
click at [657, 261] on input "text" at bounding box center [775, 262] width 272 height 35
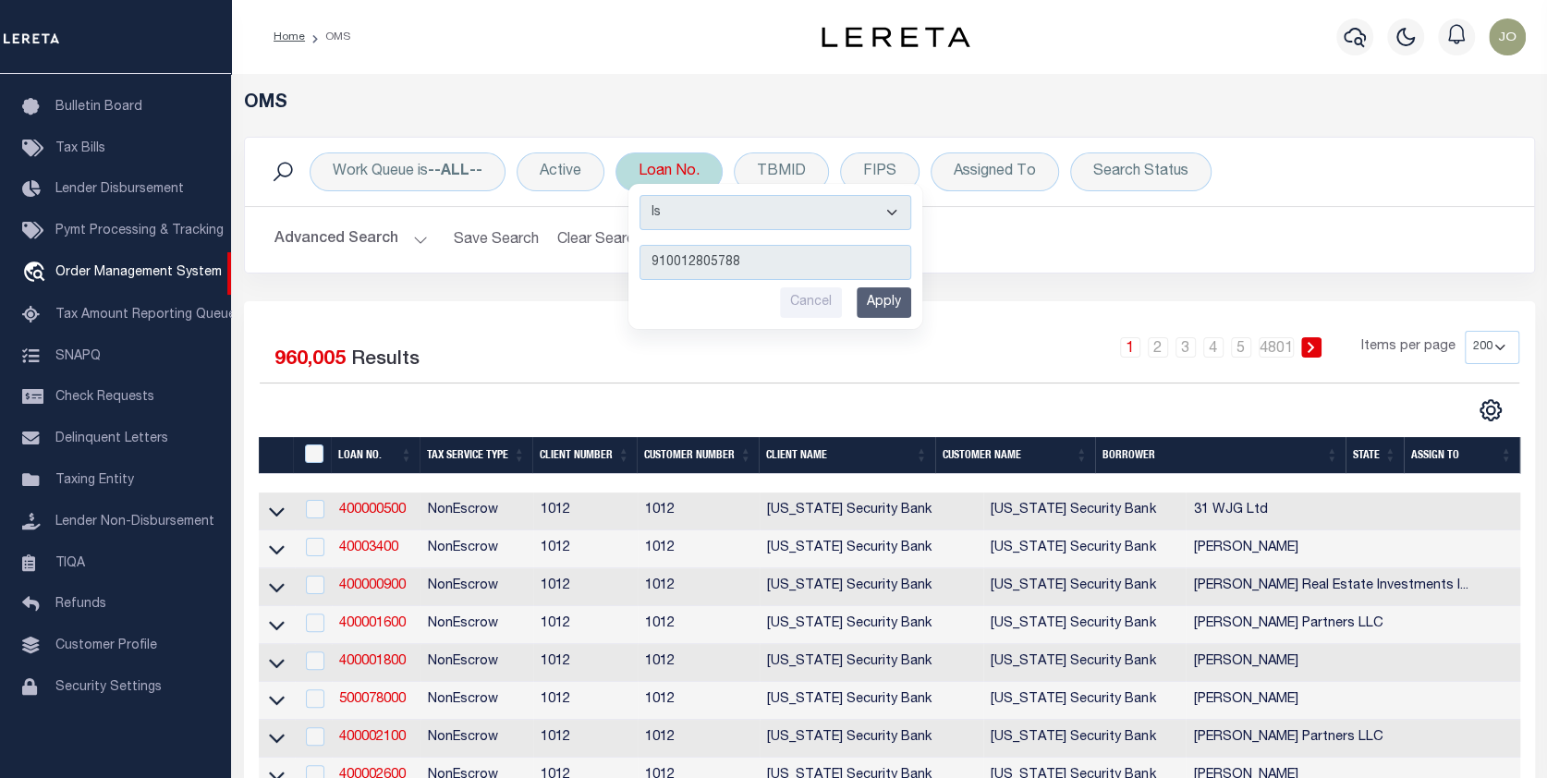
type input "910012805788"
click at [884, 298] on input "Apply" at bounding box center [883, 302] width 55 height 30
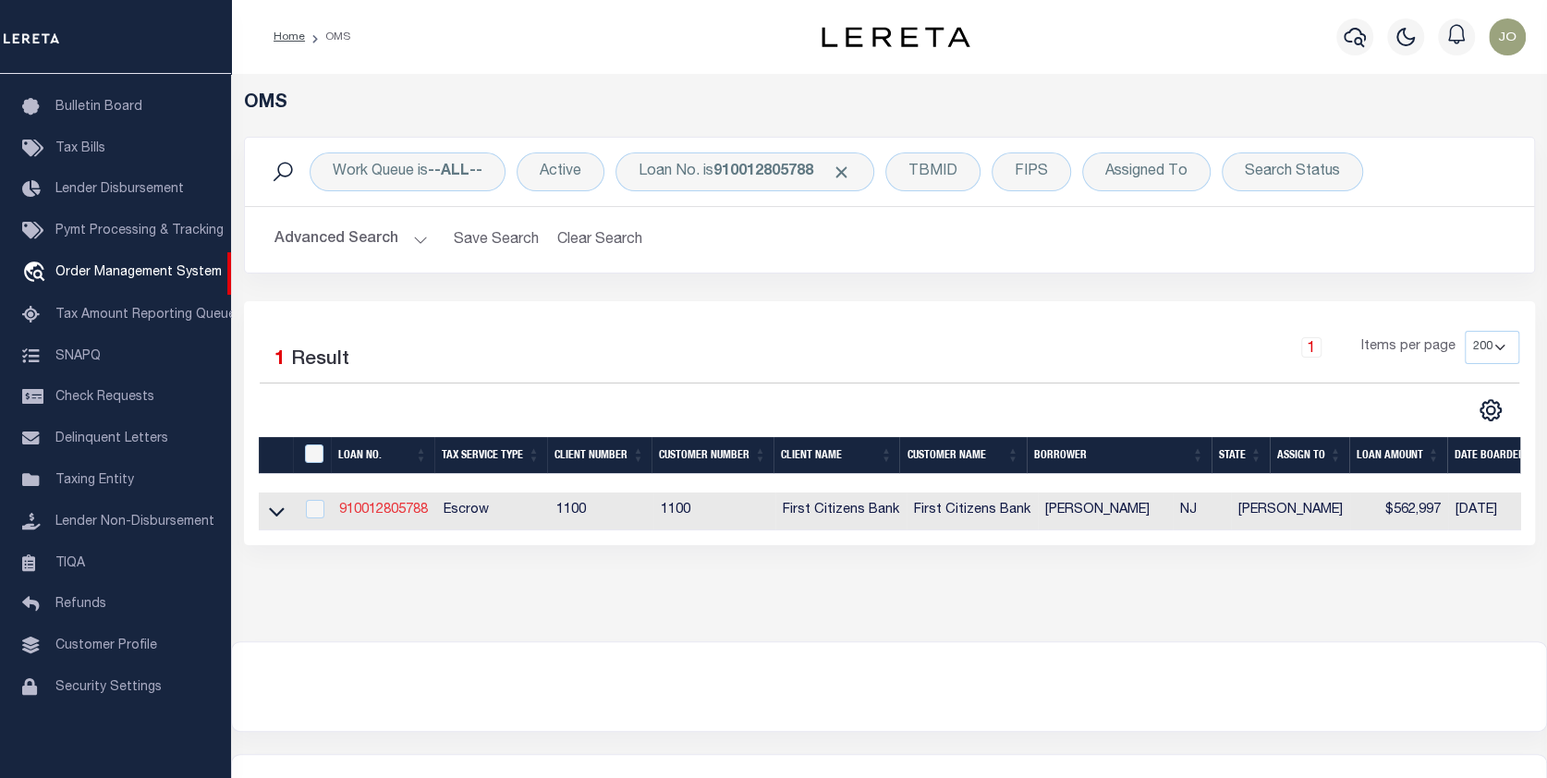
click at [383, 504] on link "910012805788" at bounding box center [383, 510] width 89 height 13
type input "910012805788"
type input "[PERSON_NAME]"
select select
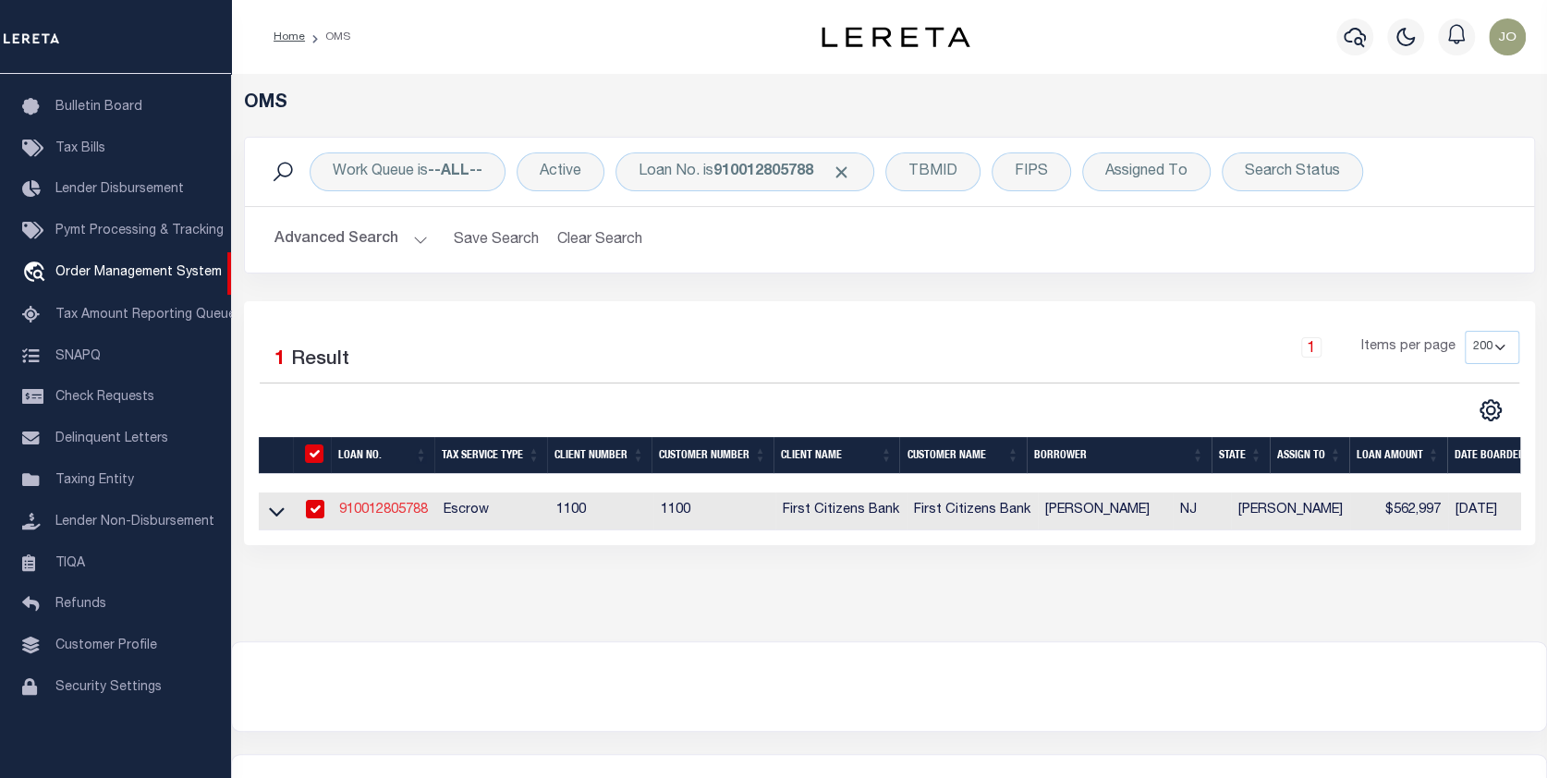
select select "Escrow"
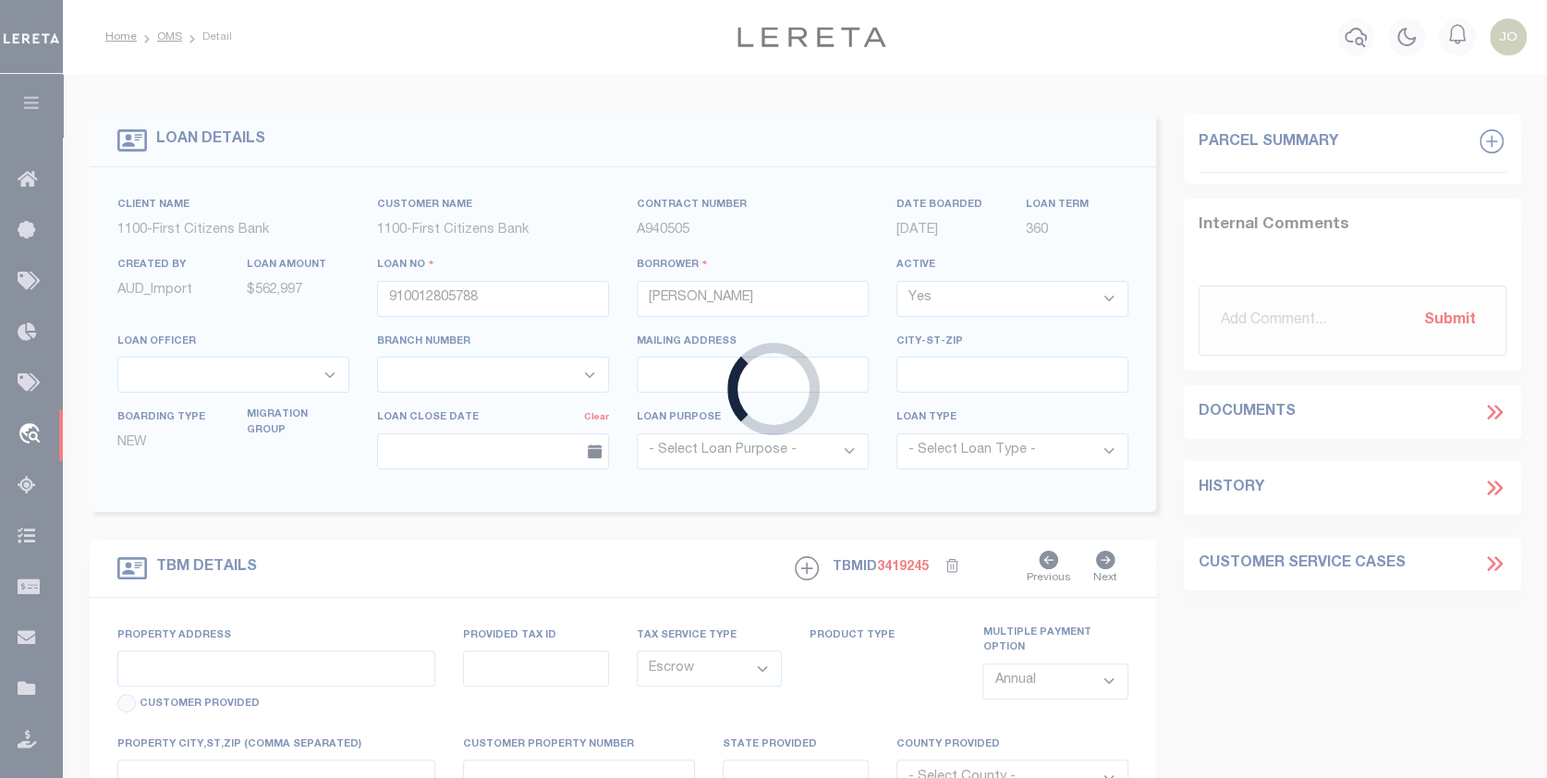
type input "360 FIRST STREET UNIT 1"
select select
type input "HOBOKEN NJ 07030"
type input "NJ"
select select "24377"
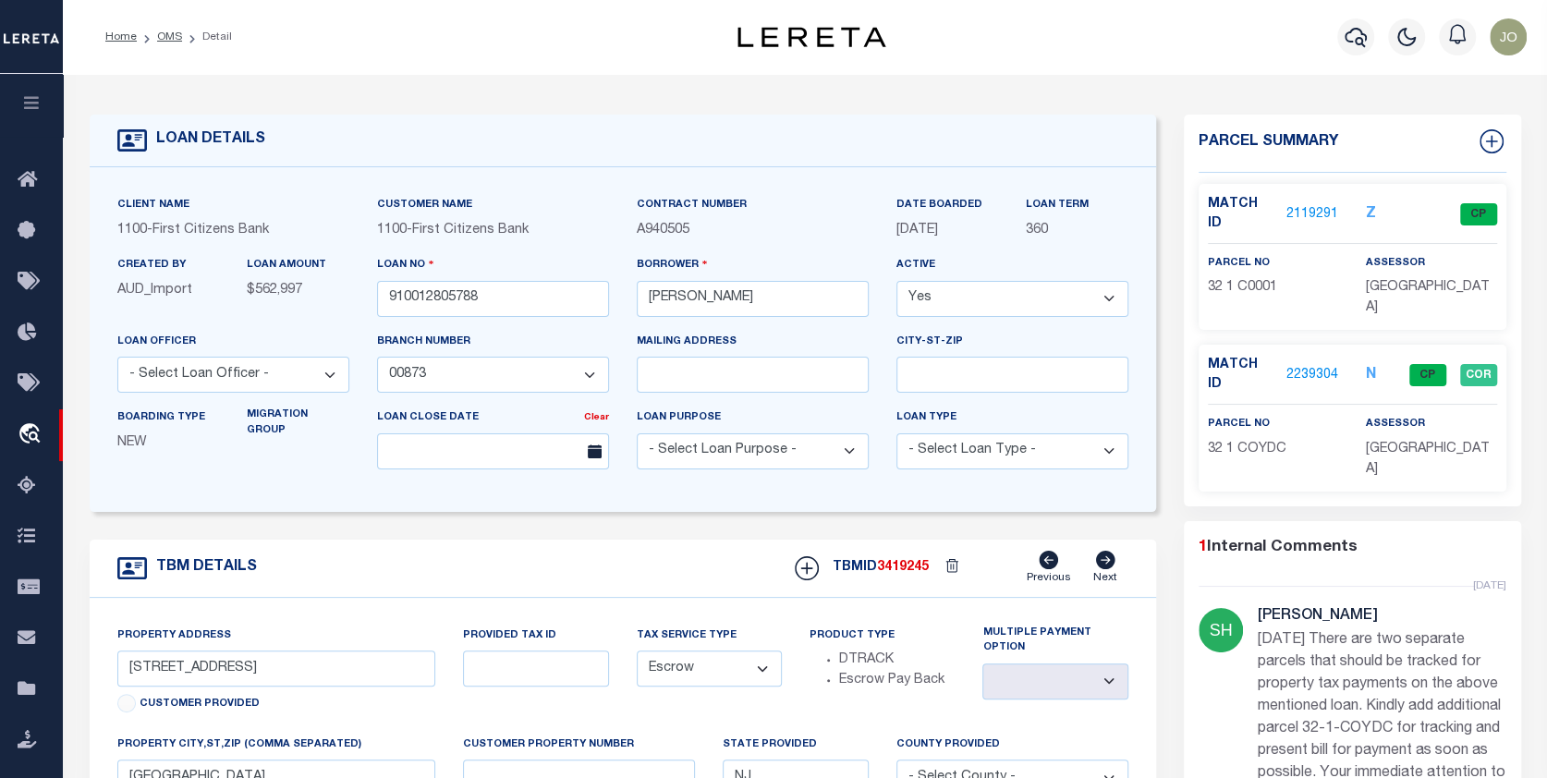
scroll to position [30, 0]
click at [1301, 205] on link "2119291" at bounding box center [1312, 214] width 52 height 19
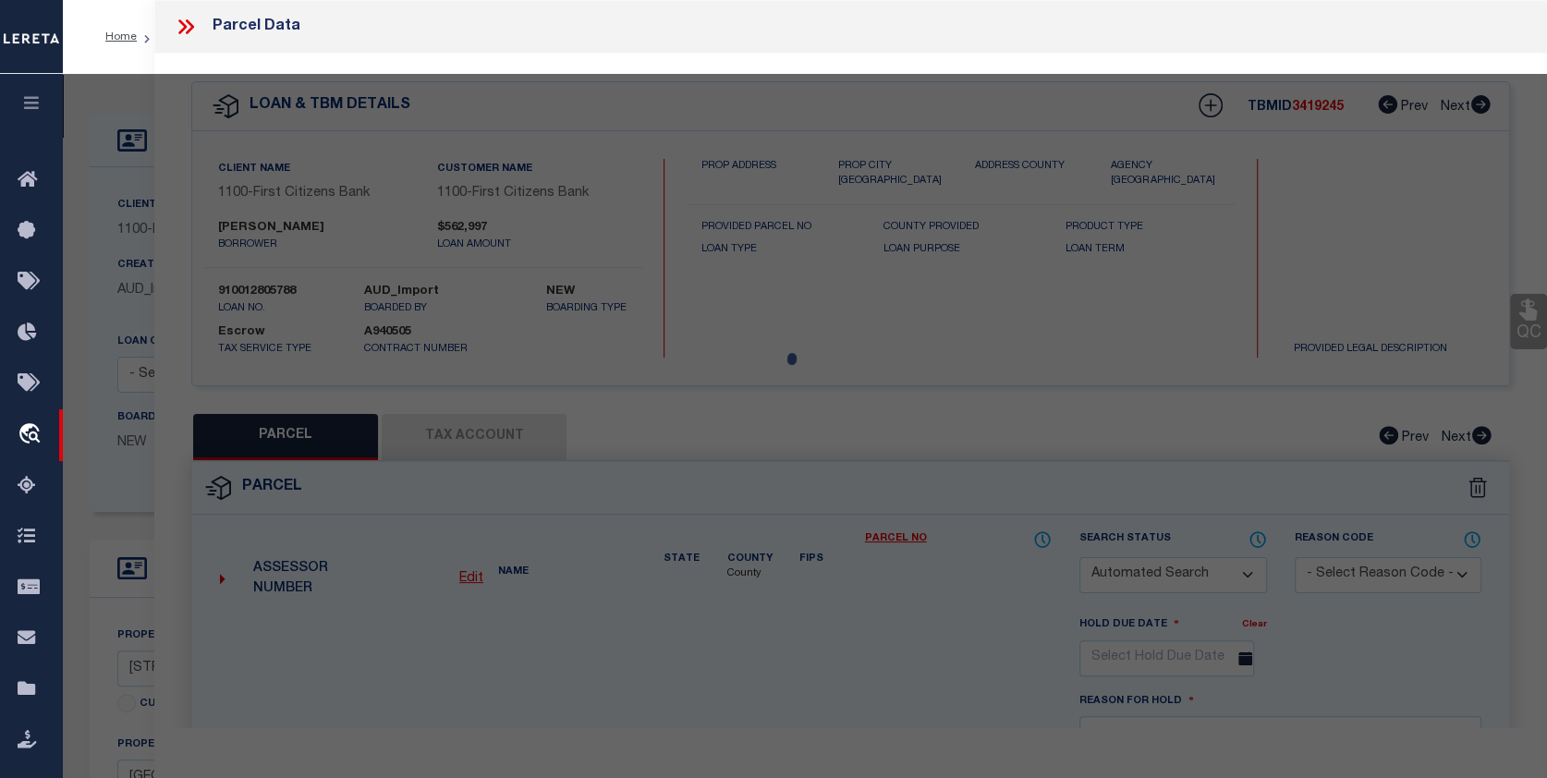
checkbox input "false"
select select "CP"
type input "BOSCO, ROBERT"
select select "AGW"
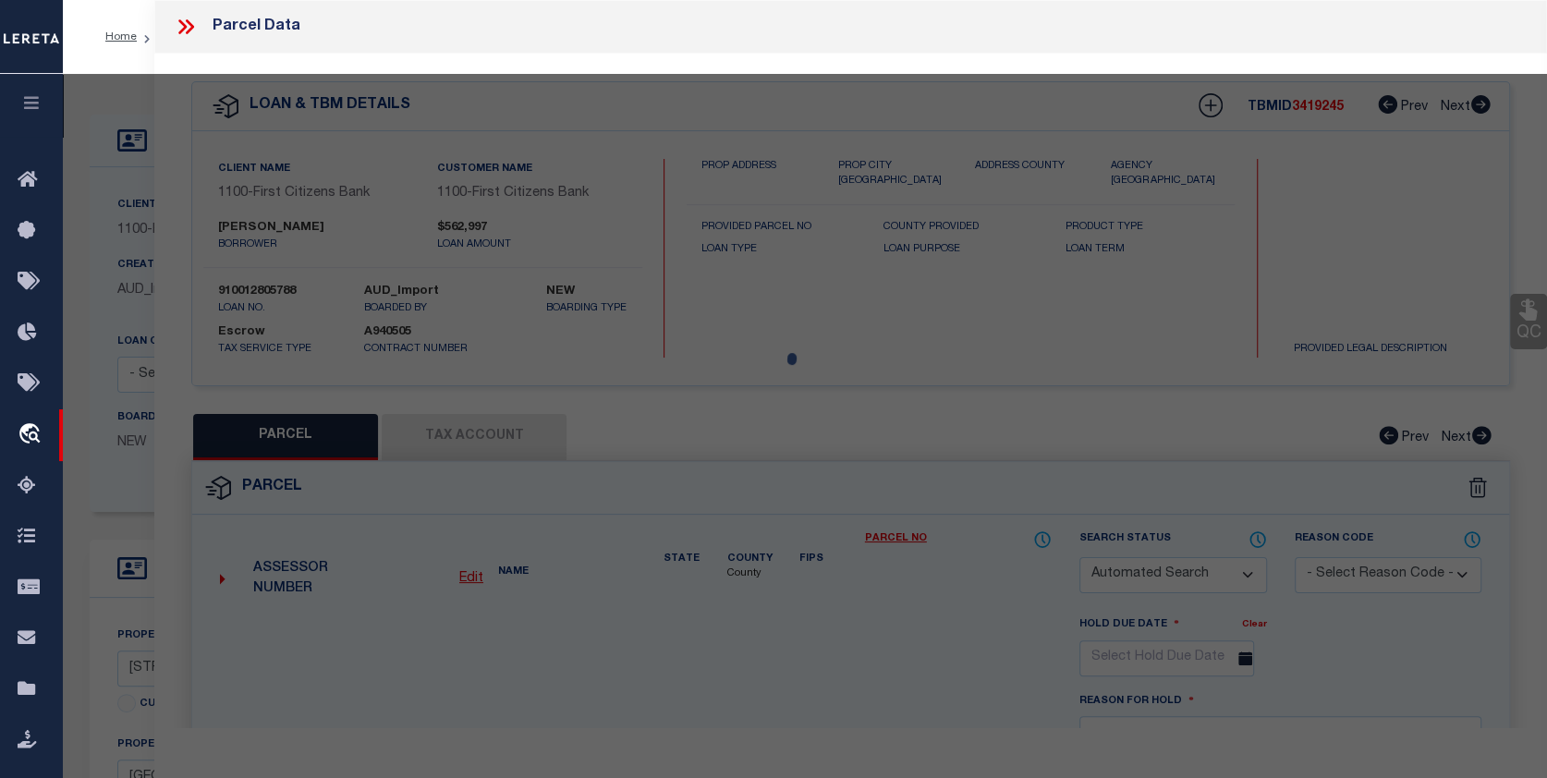
select select
type input "360 FIRST ST"
type input "HOBOKEN NJ 07030"
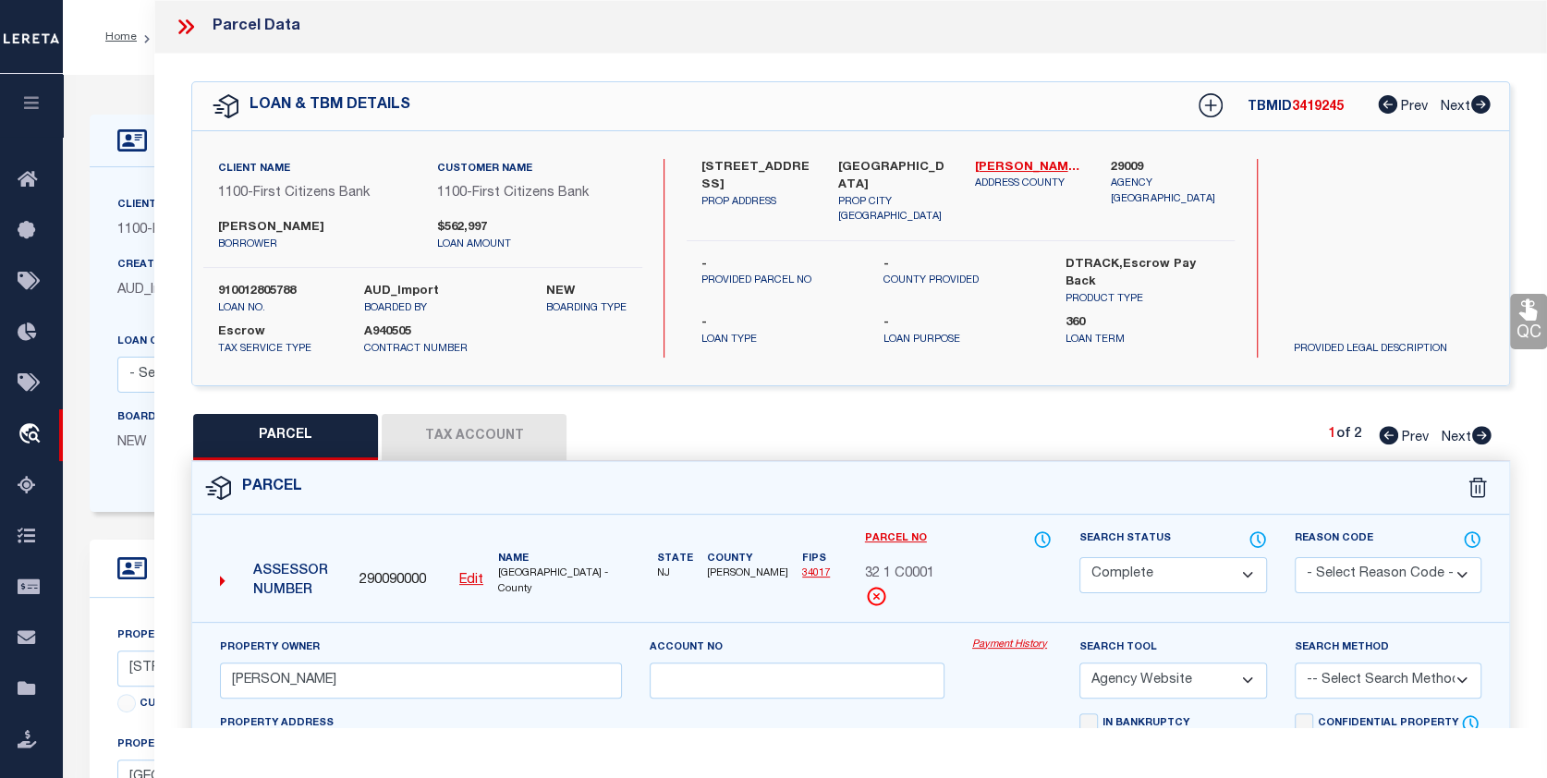
click at [1009, 641] on link "Payment History" at bounding box center [1011, 645] width 79 height 16
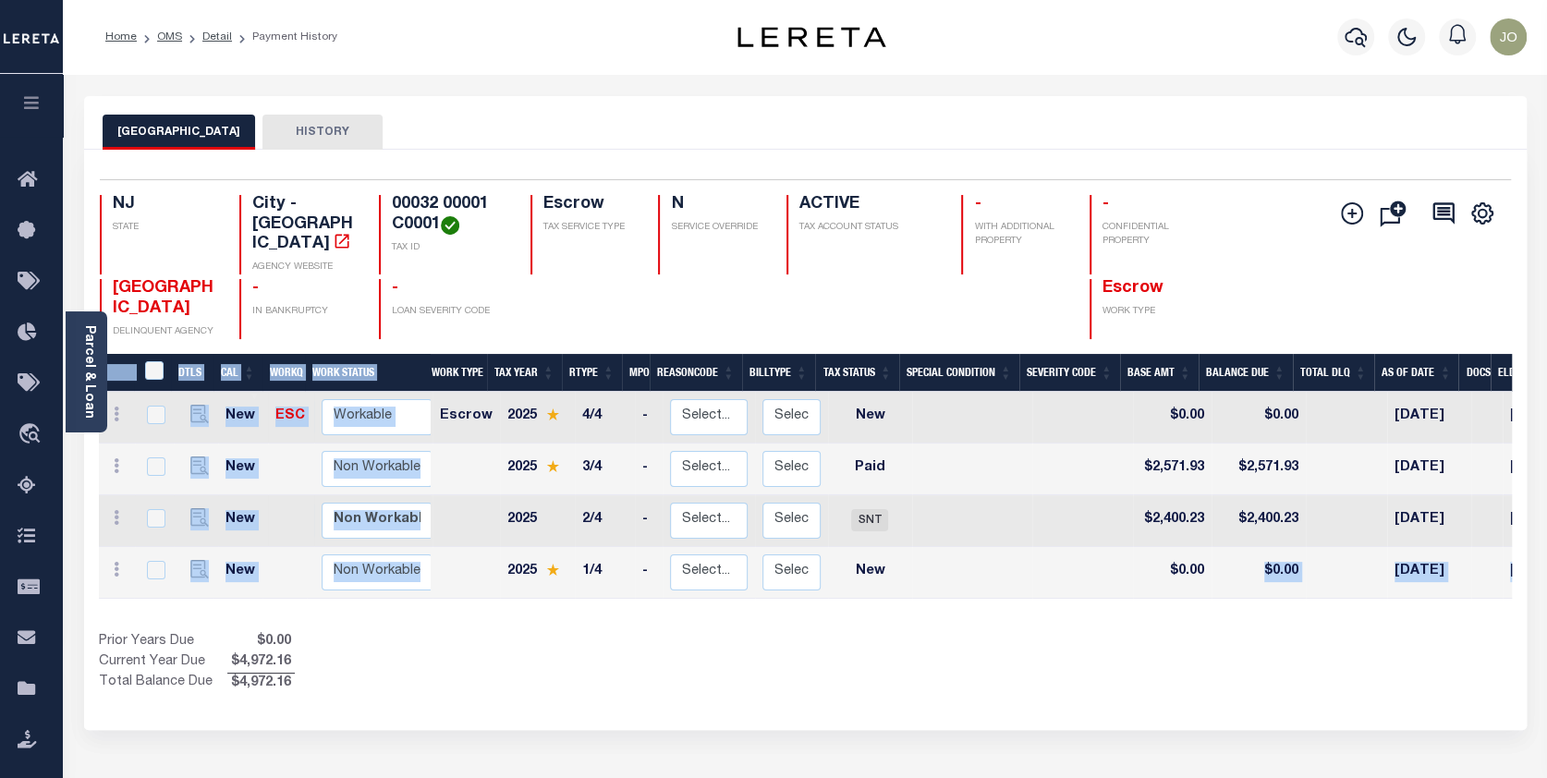
drag, startPoint x: 1194, startPoint y: 579, endPoint x: 1227, endPoint y: 601, distance: 40.0
click at [1354, 599] on div "DTLS CAL WorkQ Work Status Work Type Tax Year RType MPO ReasonCode BillType Tax…" at bounding box center [805, 524] width 1413 height 340
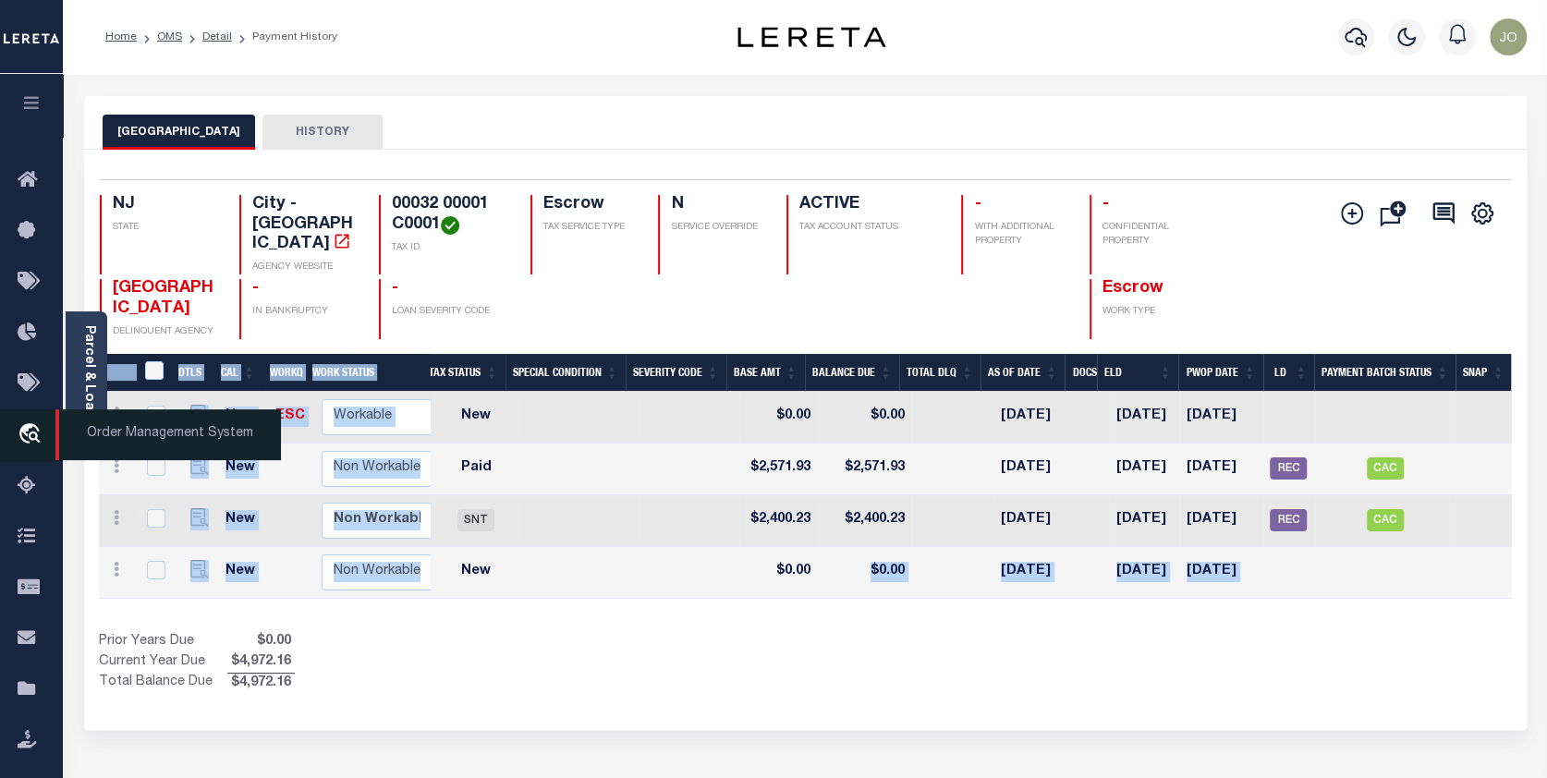
click at [26, 430] on icon "travel_explore" at bounding box center [33, 435] width 30 height 24
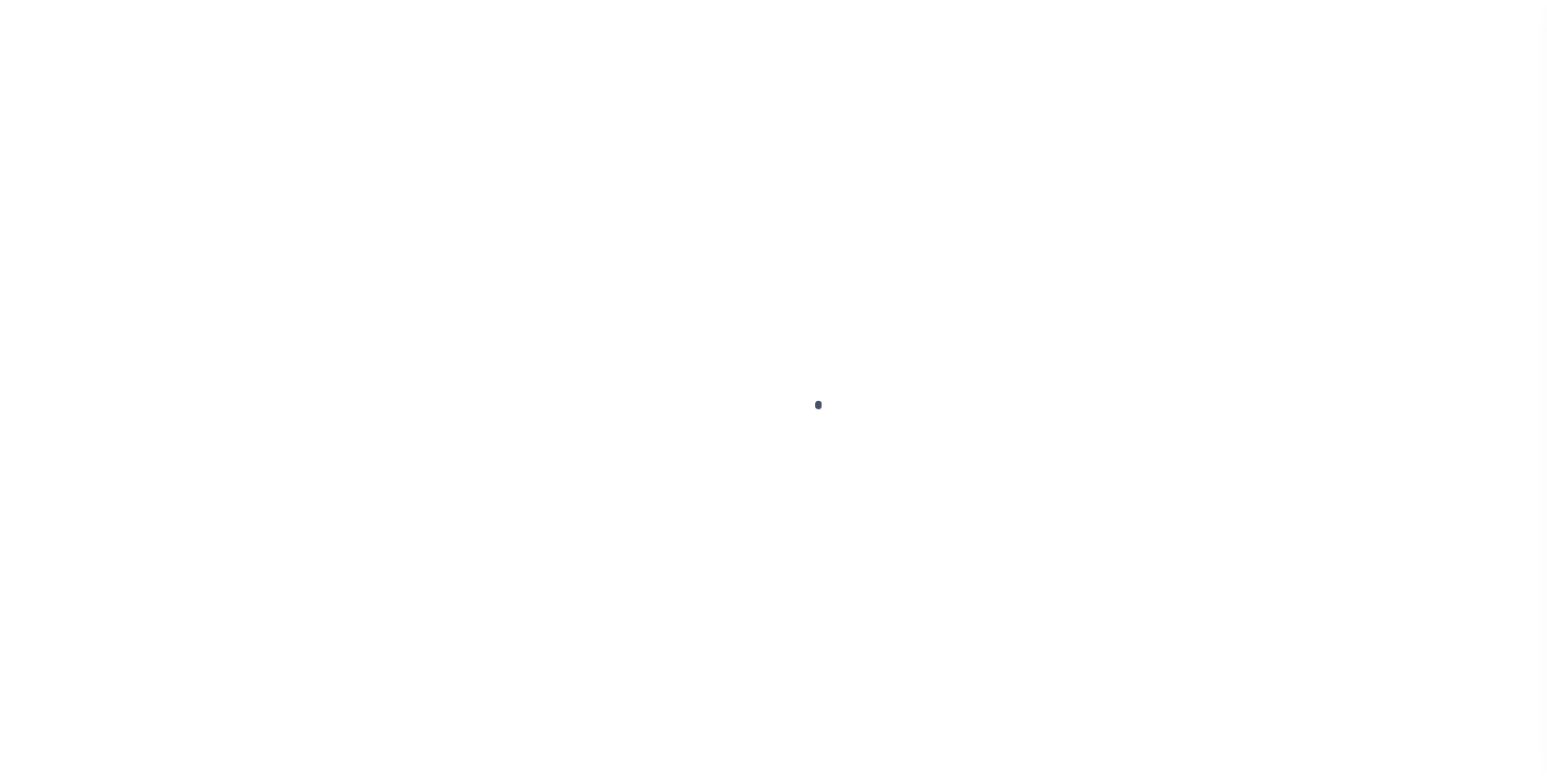
scroll to position [119, 0]
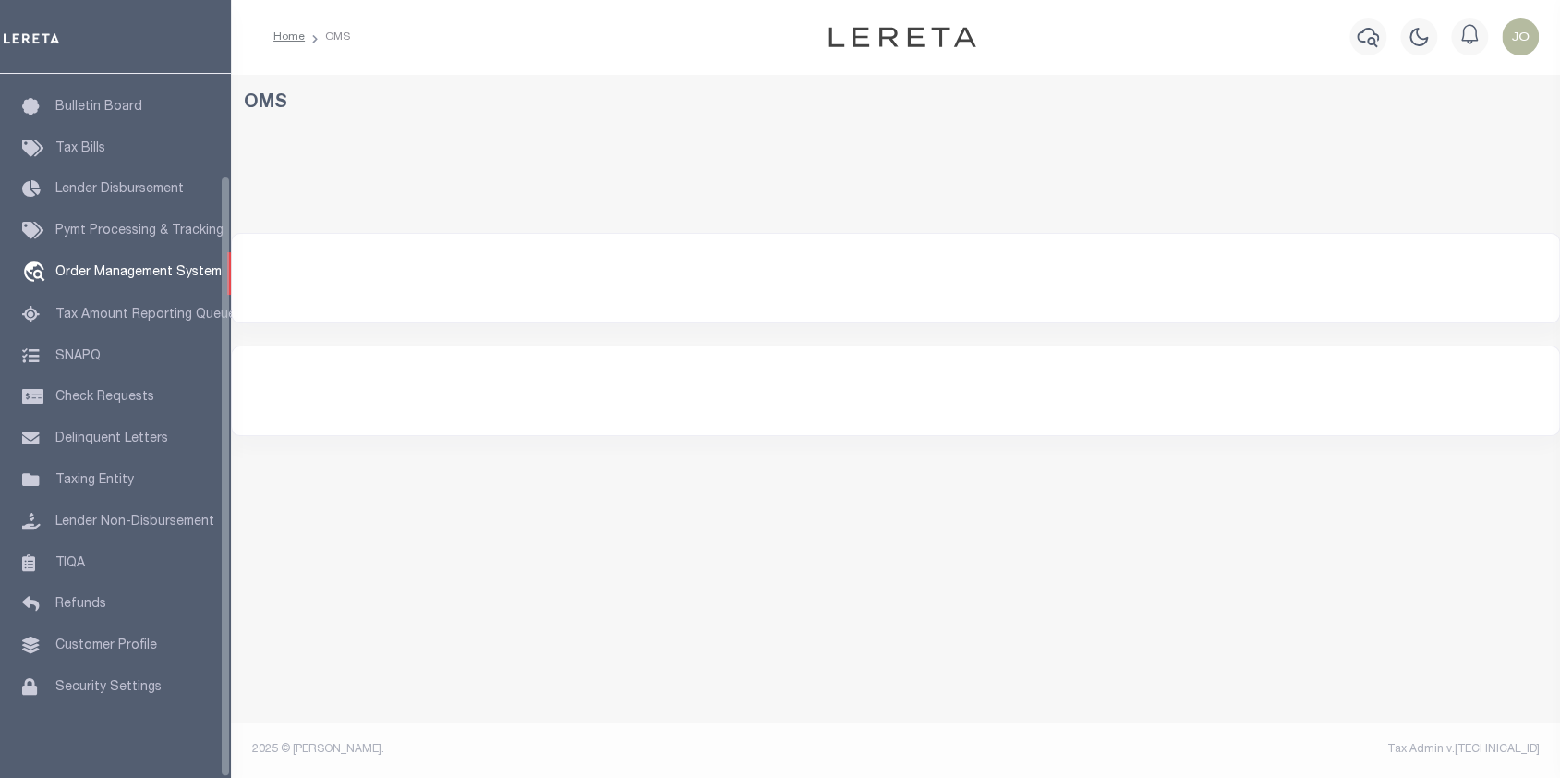
select select "200"
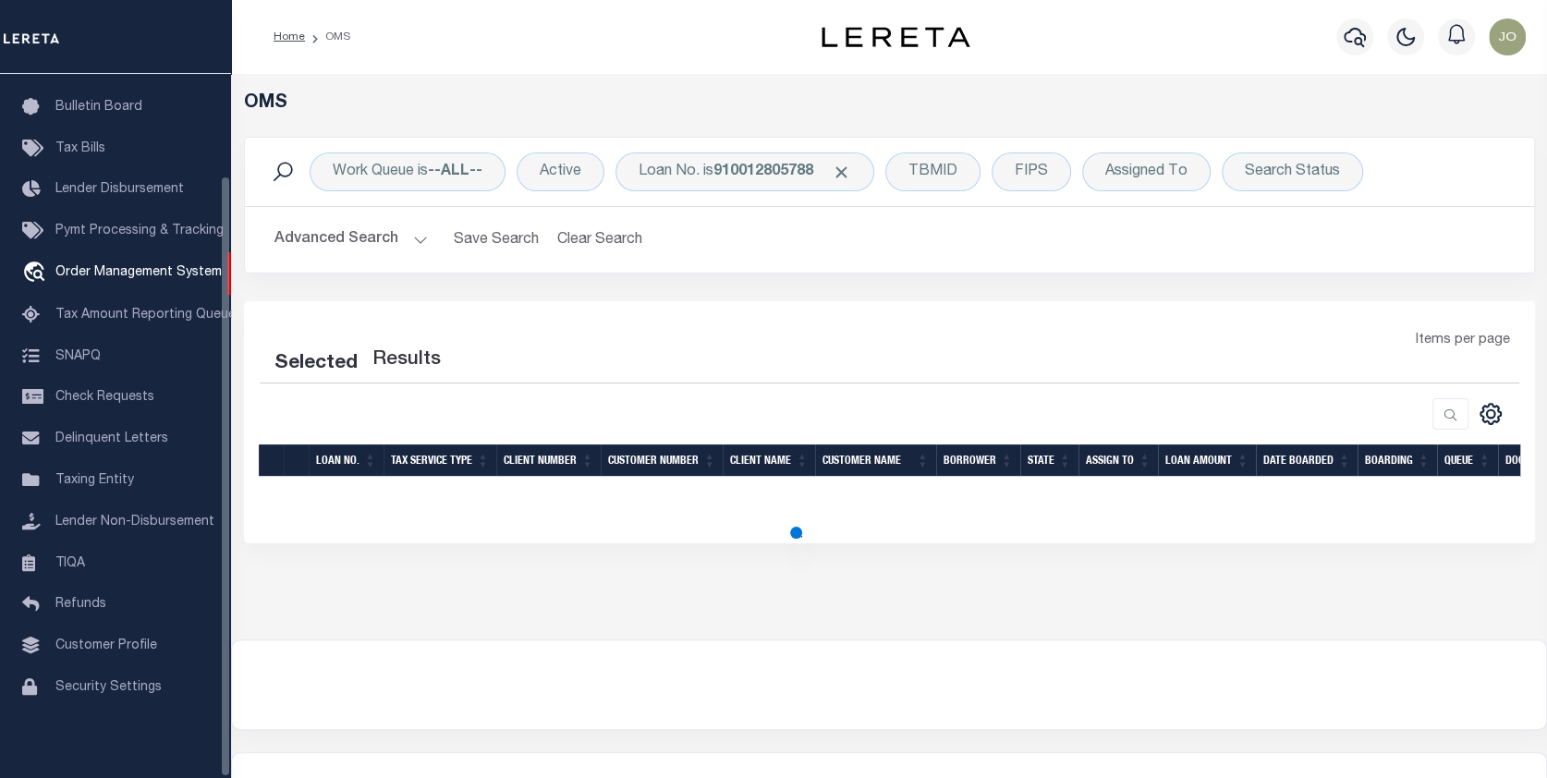
select select "200"
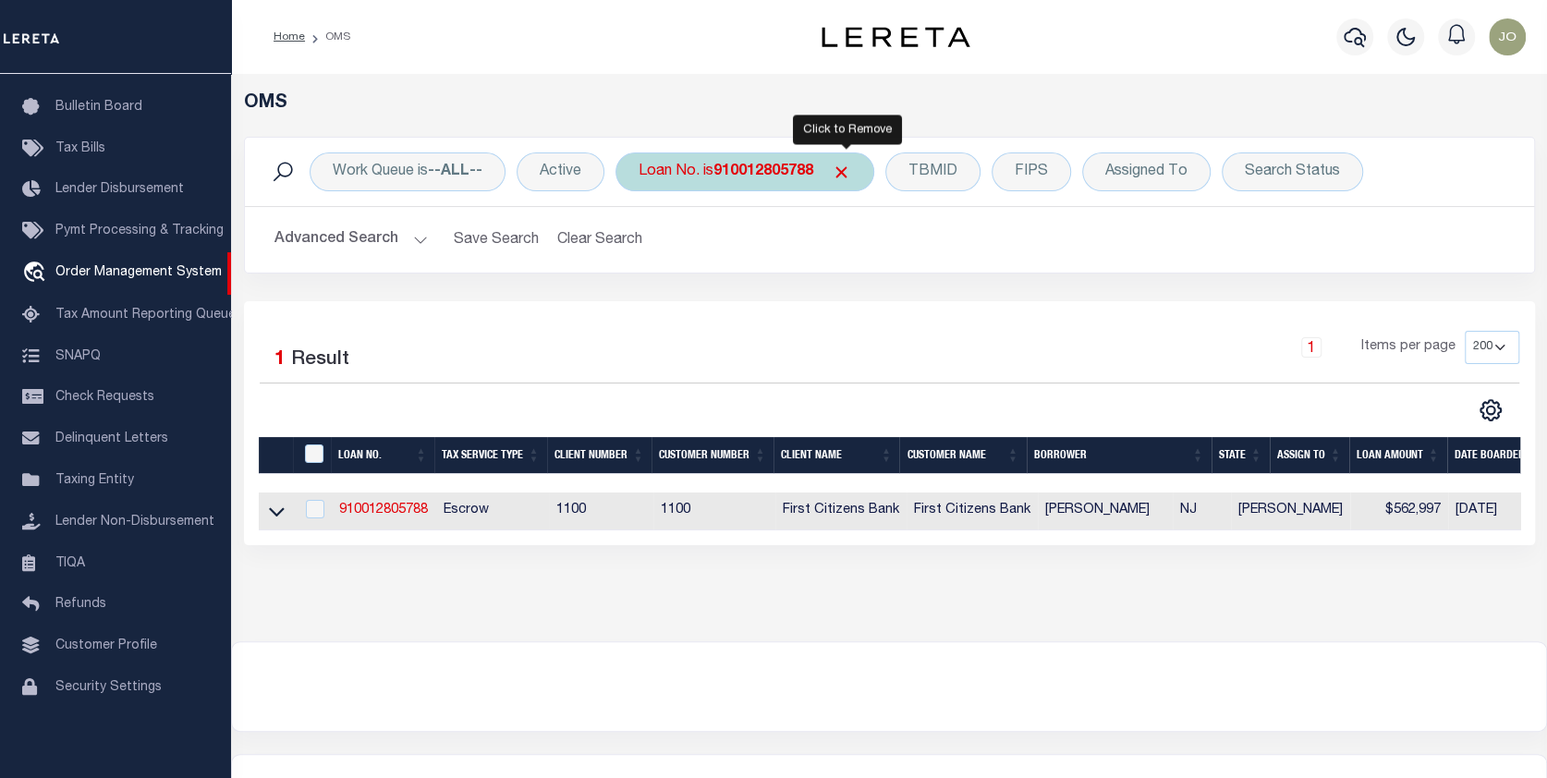
click at [842, 164] on span "Click to Remove" at bounding box center [841, 172] width 19 height 19
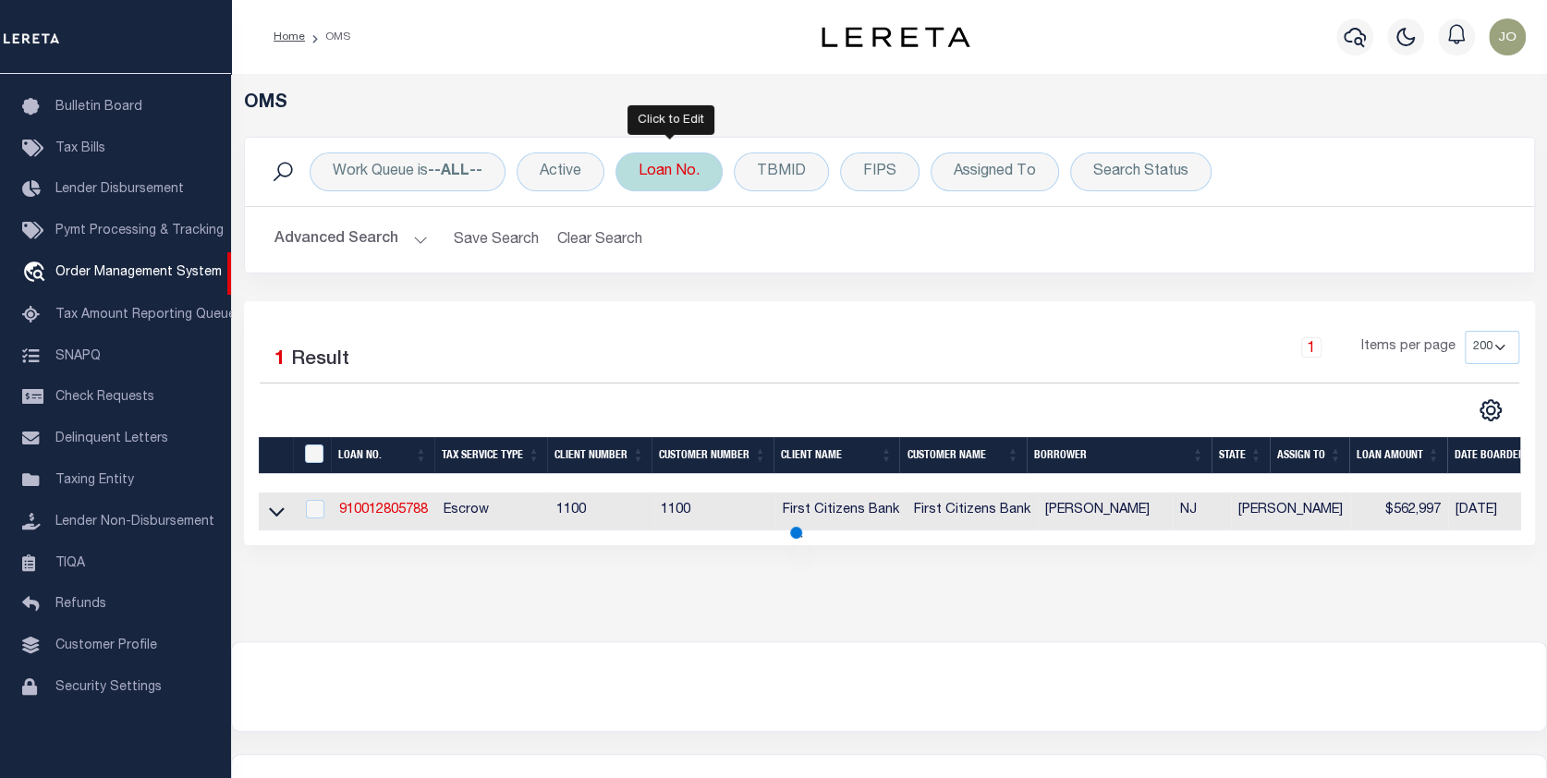
click at [662, 167] on div "Loan No." at bounding box center [668, 171] width 107 height 39
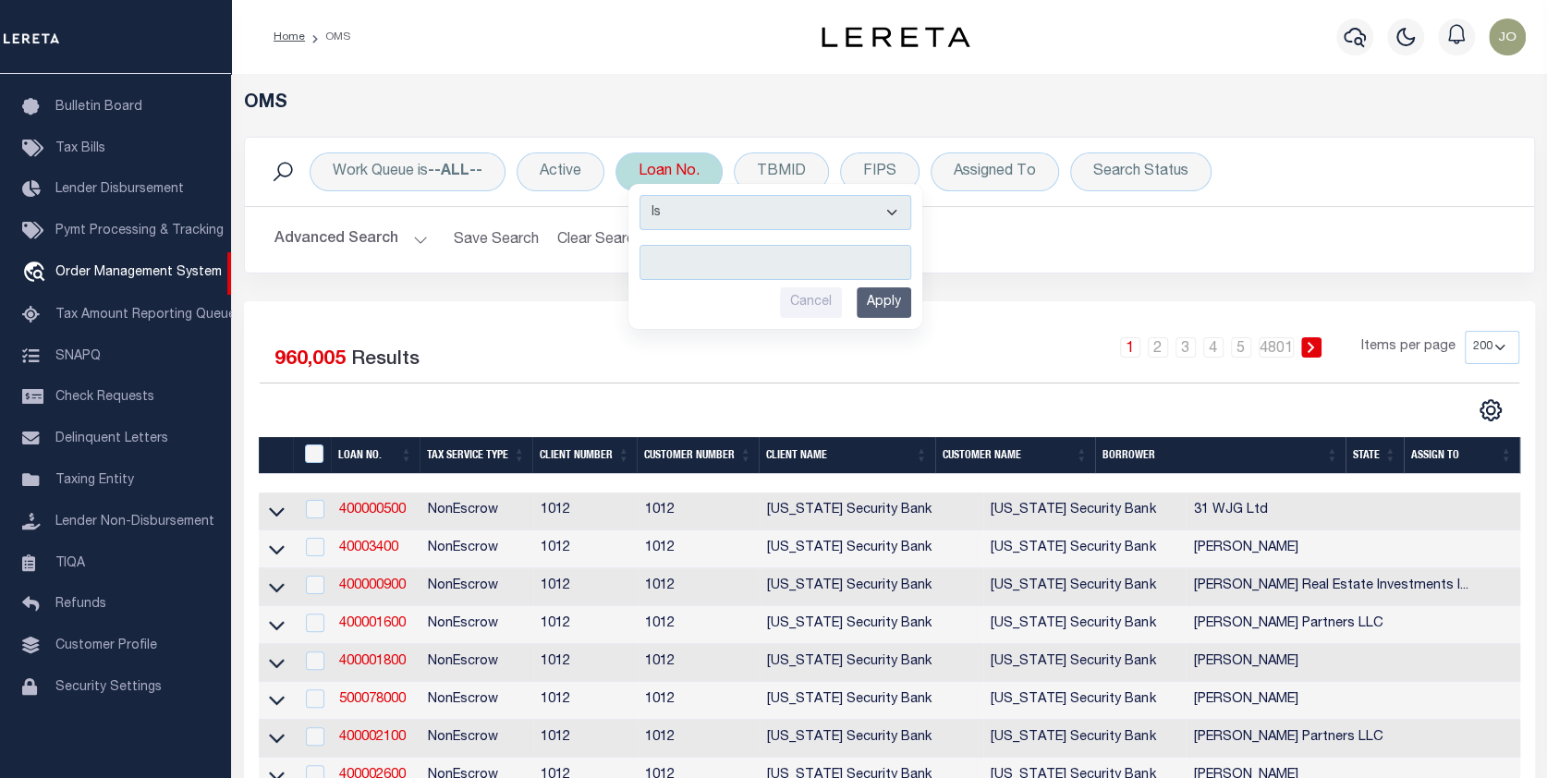
click at [655, 261] on input "text" at bounding box center [775, 262] width 272 height 35
type input "993236789"
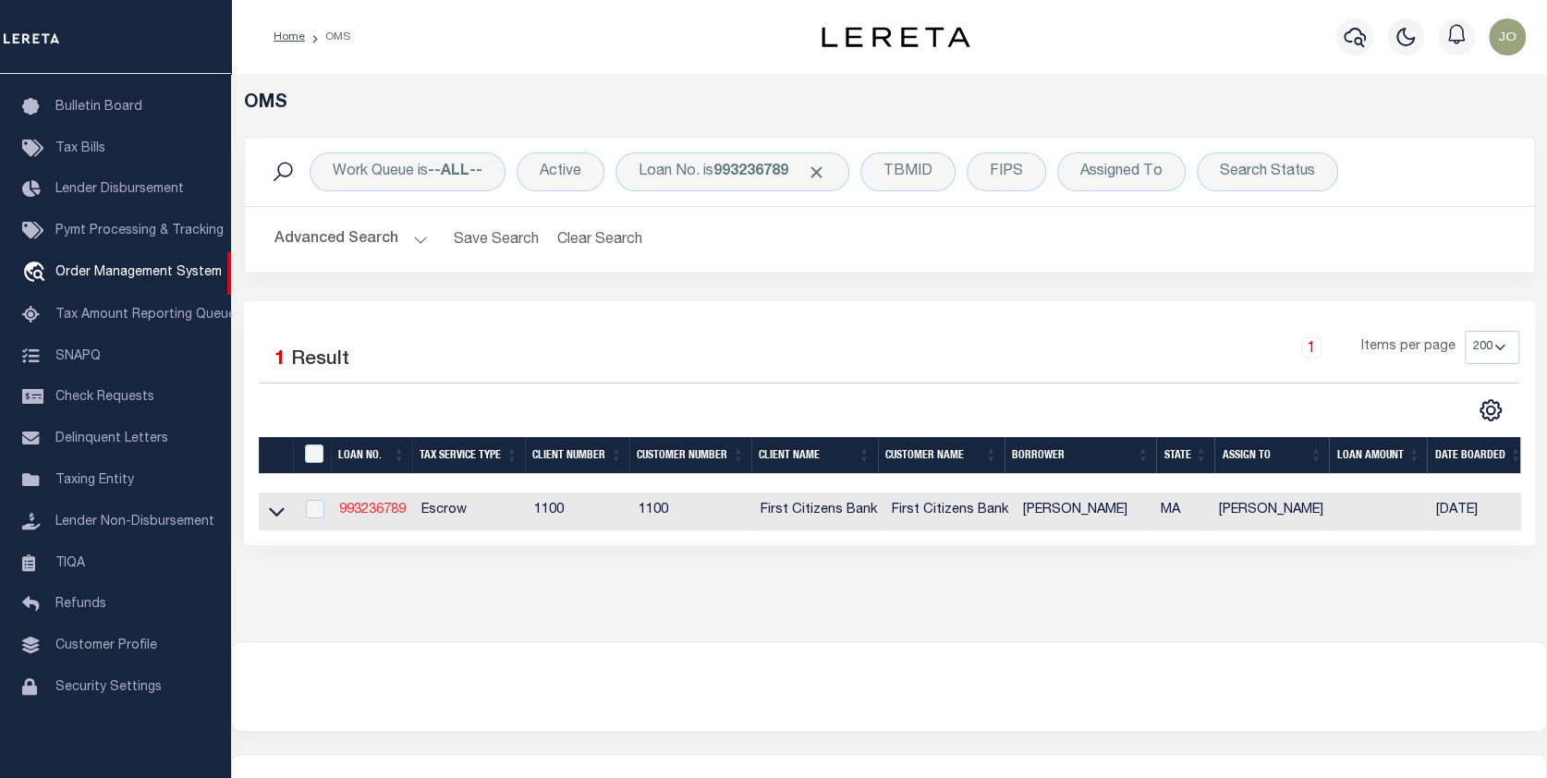
click at [362, 508] on link "993236789" at bounding box center [372, 510] width 67 height 13
type input "993236789"
type input "ALLISON RAPPAPORT"
select select
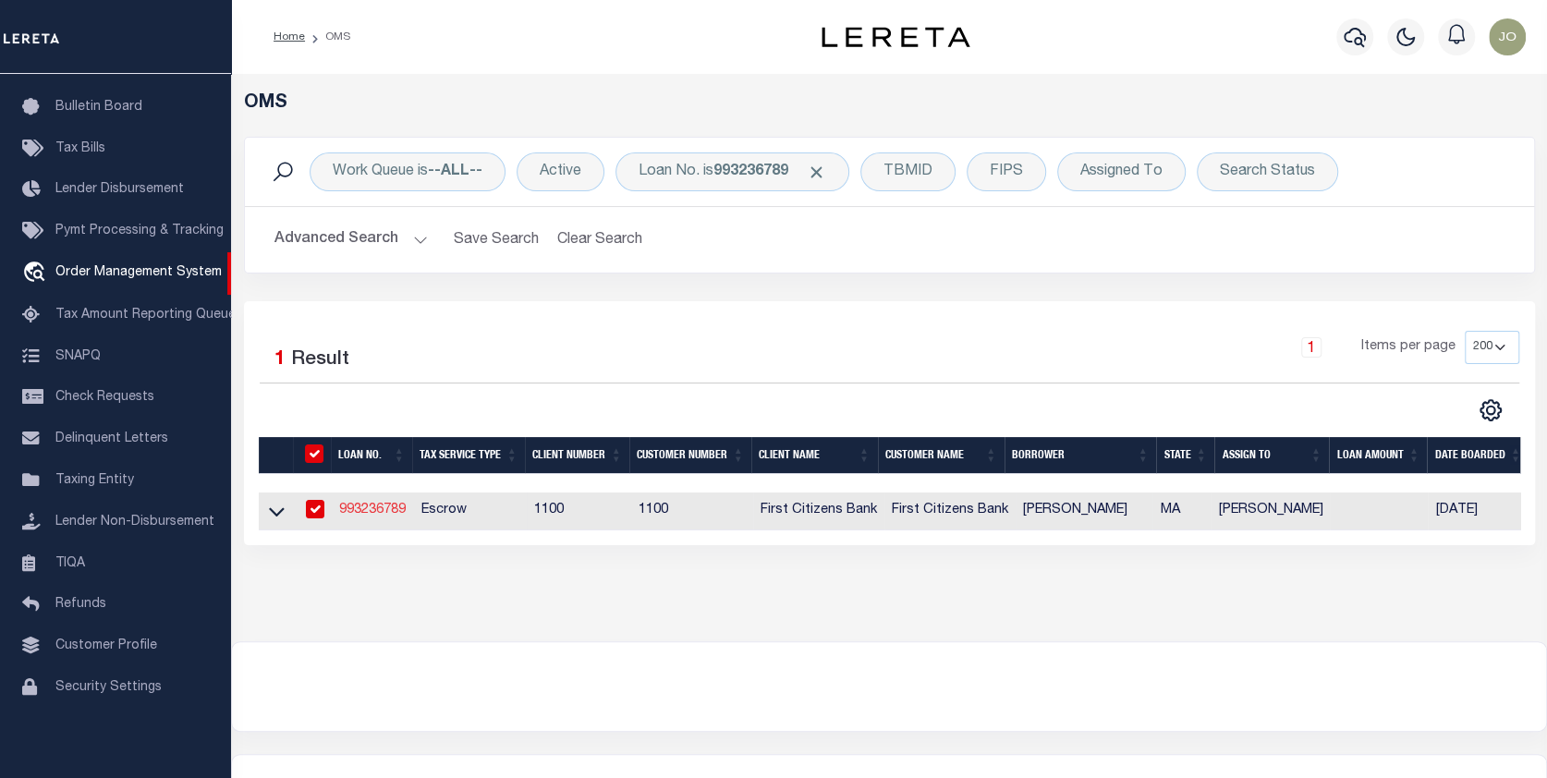
select select "10"
select select "Escrow"
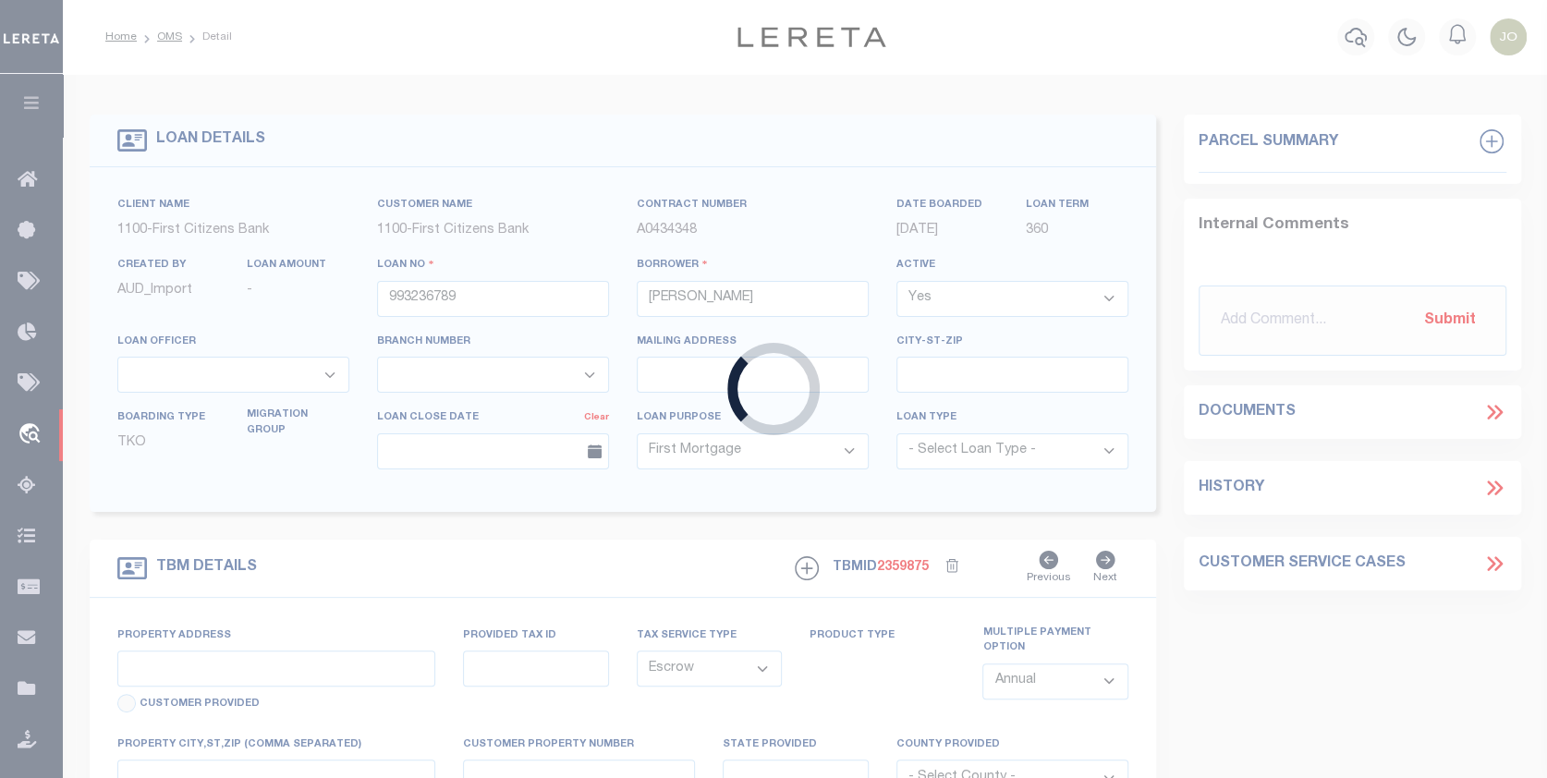
select select "92723"
select select "24371"
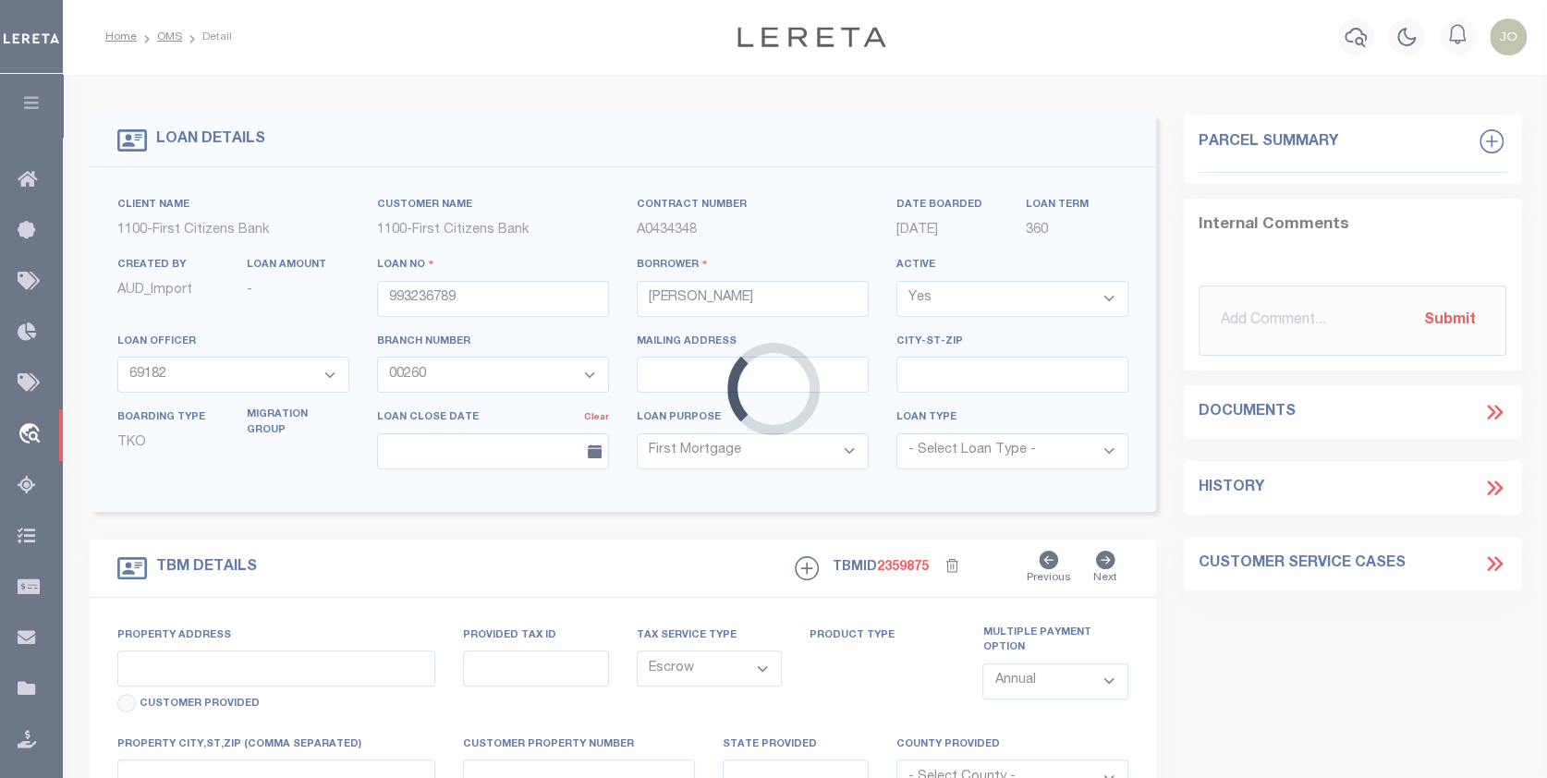
type input "20 CHAPEL ST APT A312"
select select
type input "BROOKLINE MA 02446"
type input "MA"
select select
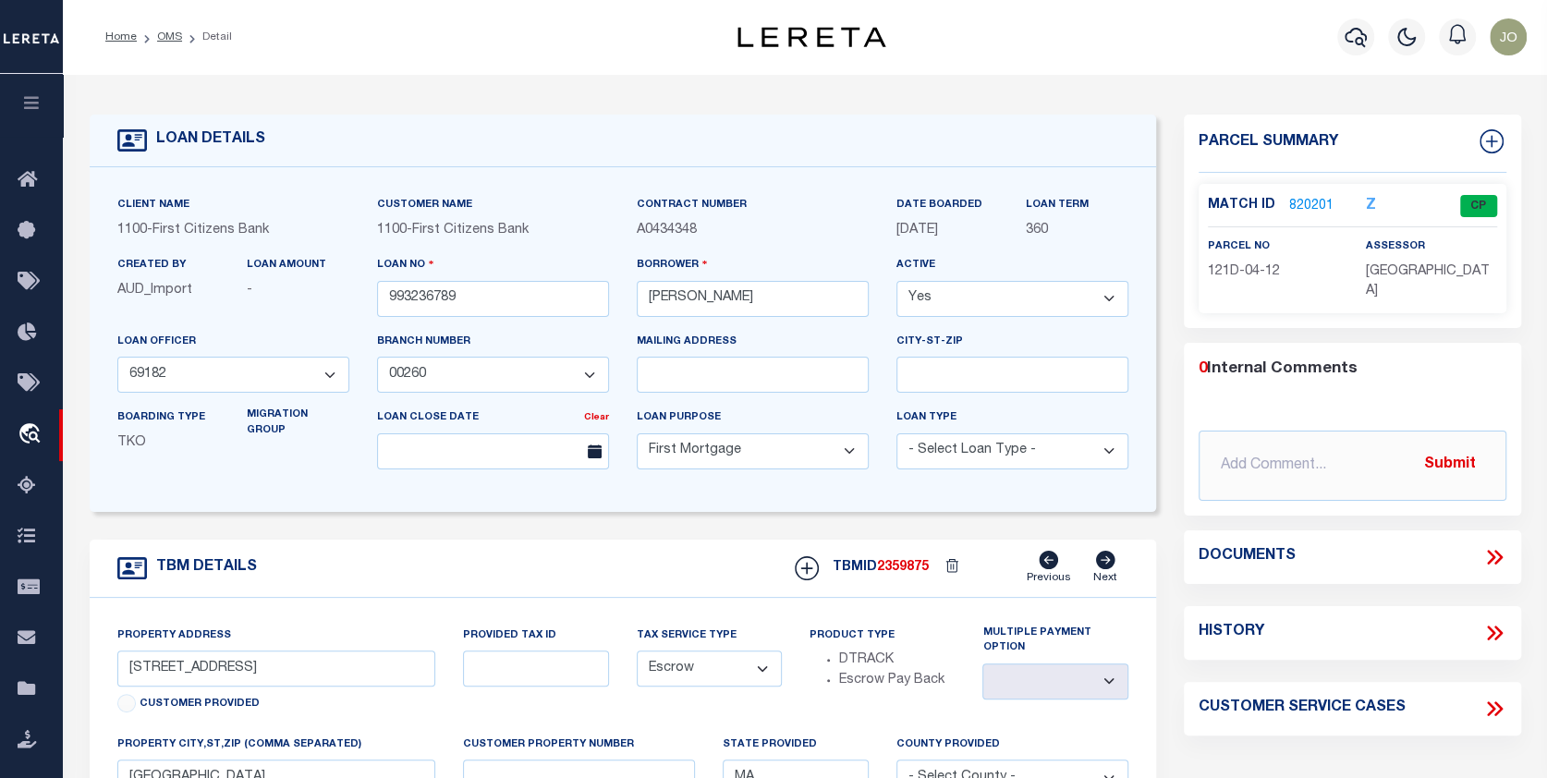
click at [1311, 203] on link "820201" at bounding box center [1311, 206] width 44 height 19
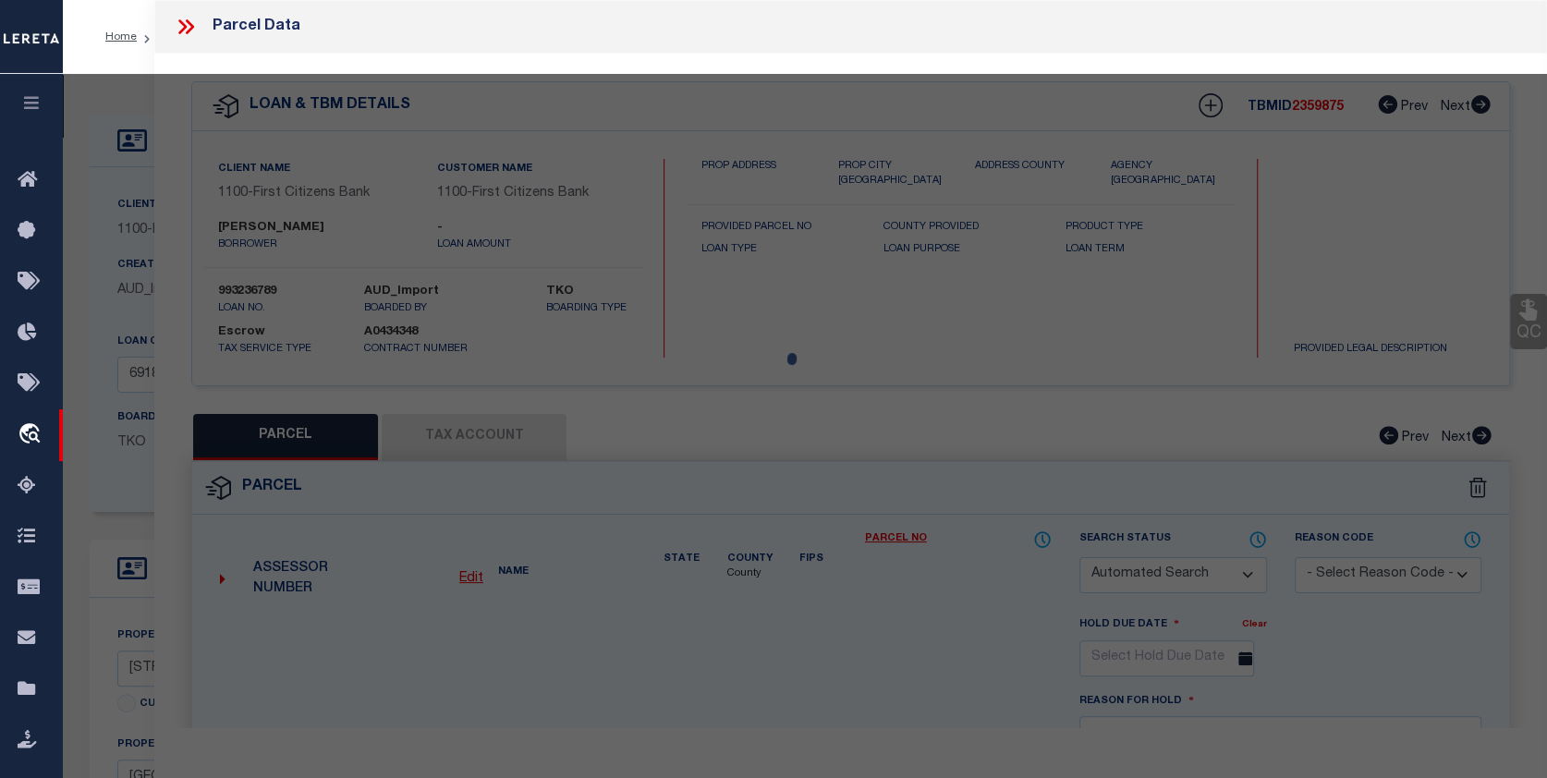
checkbox input "false"
select select "CP"
type input "RAPPAPORT ALLISON"
type input "20 CHAPEL ST UNIT A312"
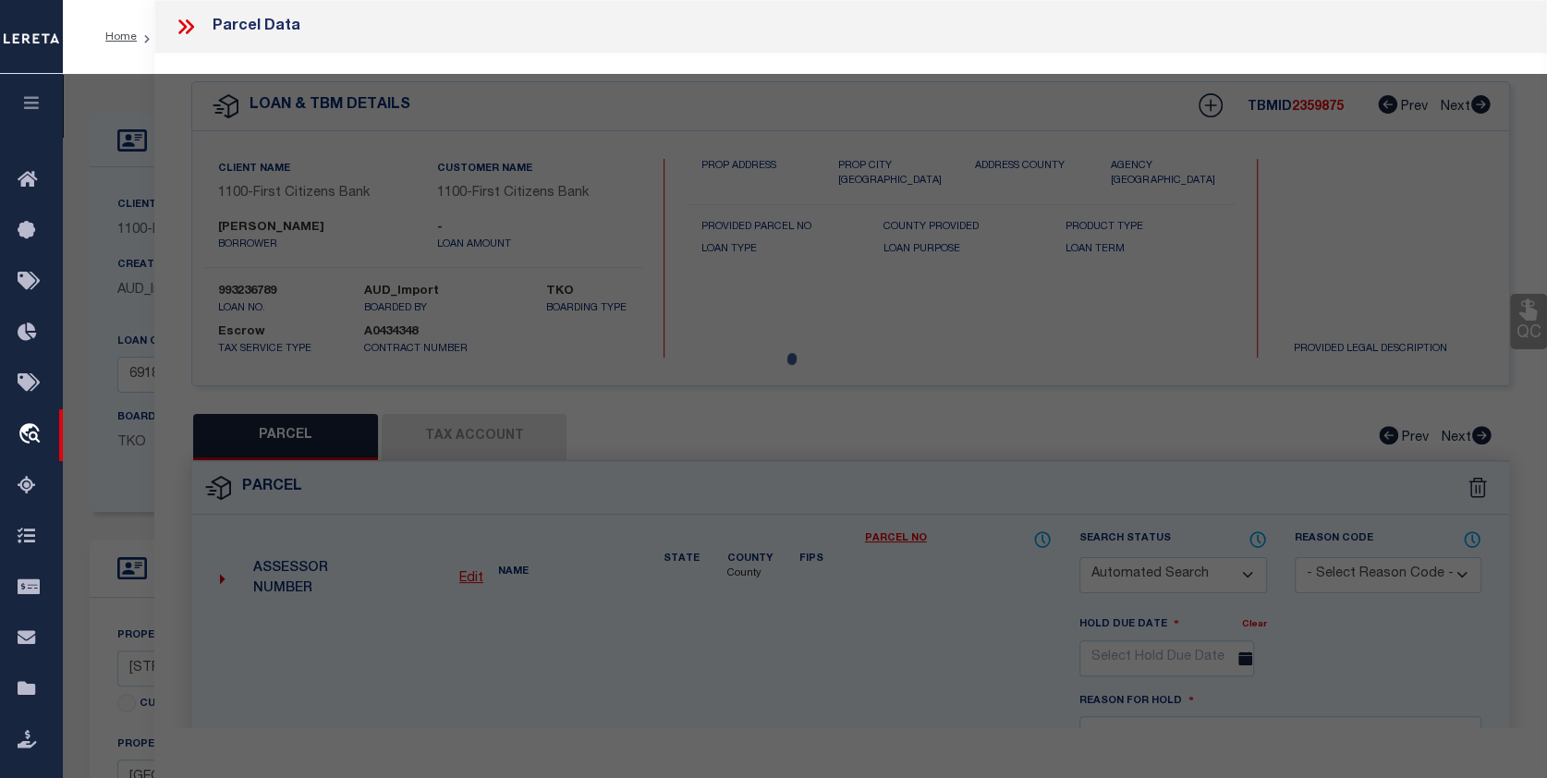
checkbox input "false"
type input "BROOKLINE MA 02446"
type textarea "Tax ID Special Project"
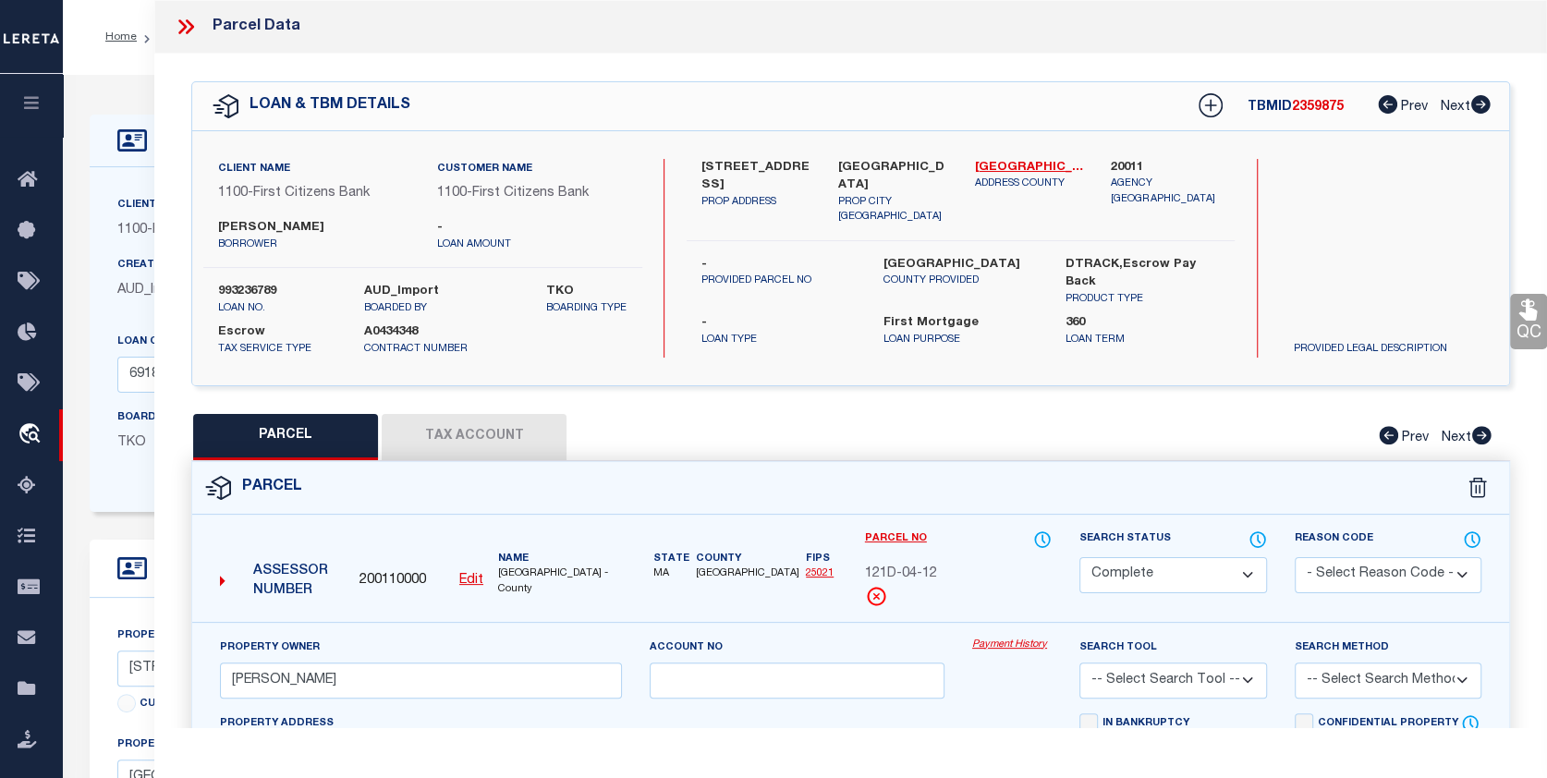
click at [1033, 642] on link "Payment History" at bounding box center [1011, 645] width 79 height 16
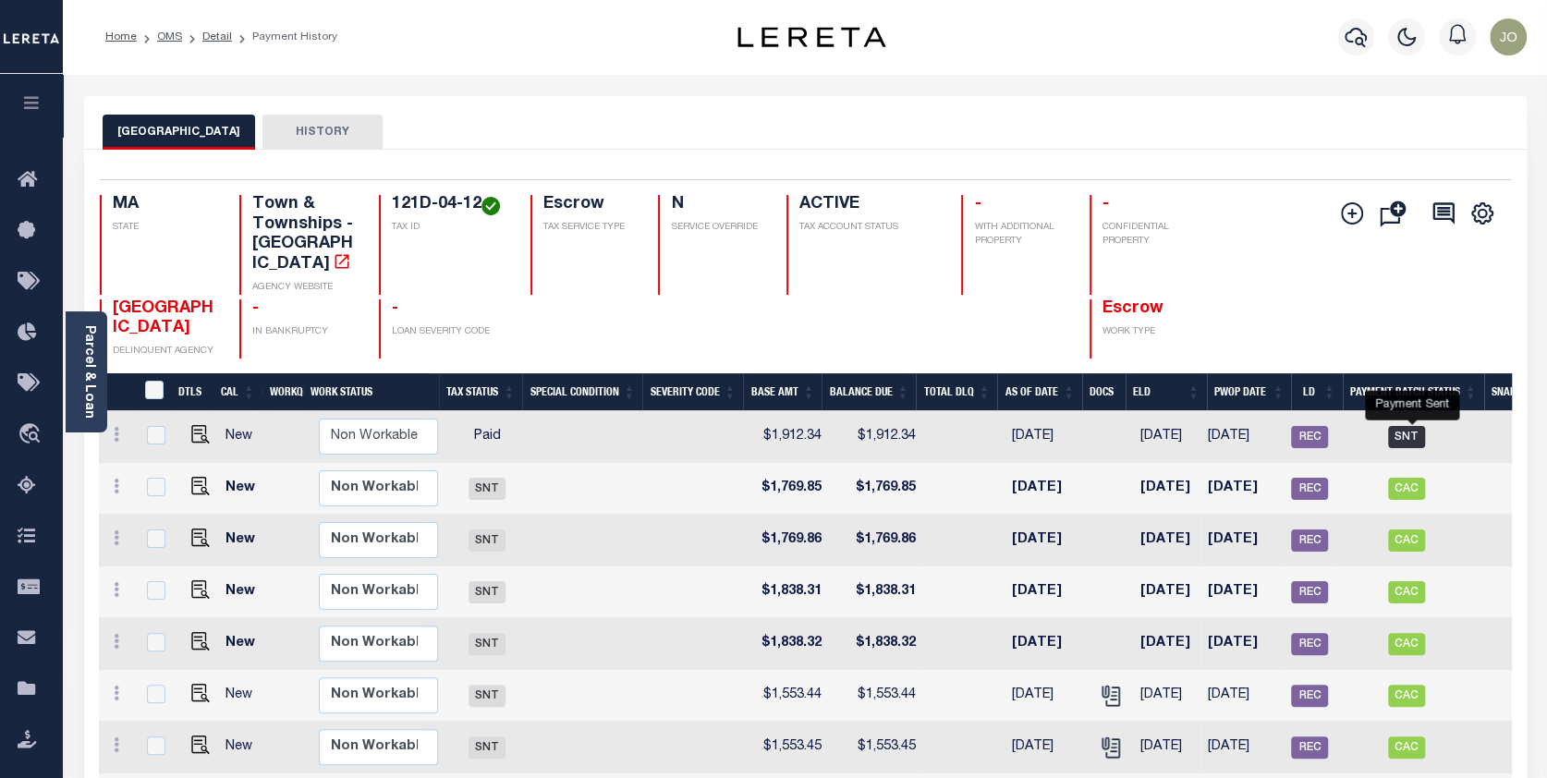
click at [1407, 426] on span "SNT" at bounding box center [1406, 437] width 37 height 22
checkbox input "true"
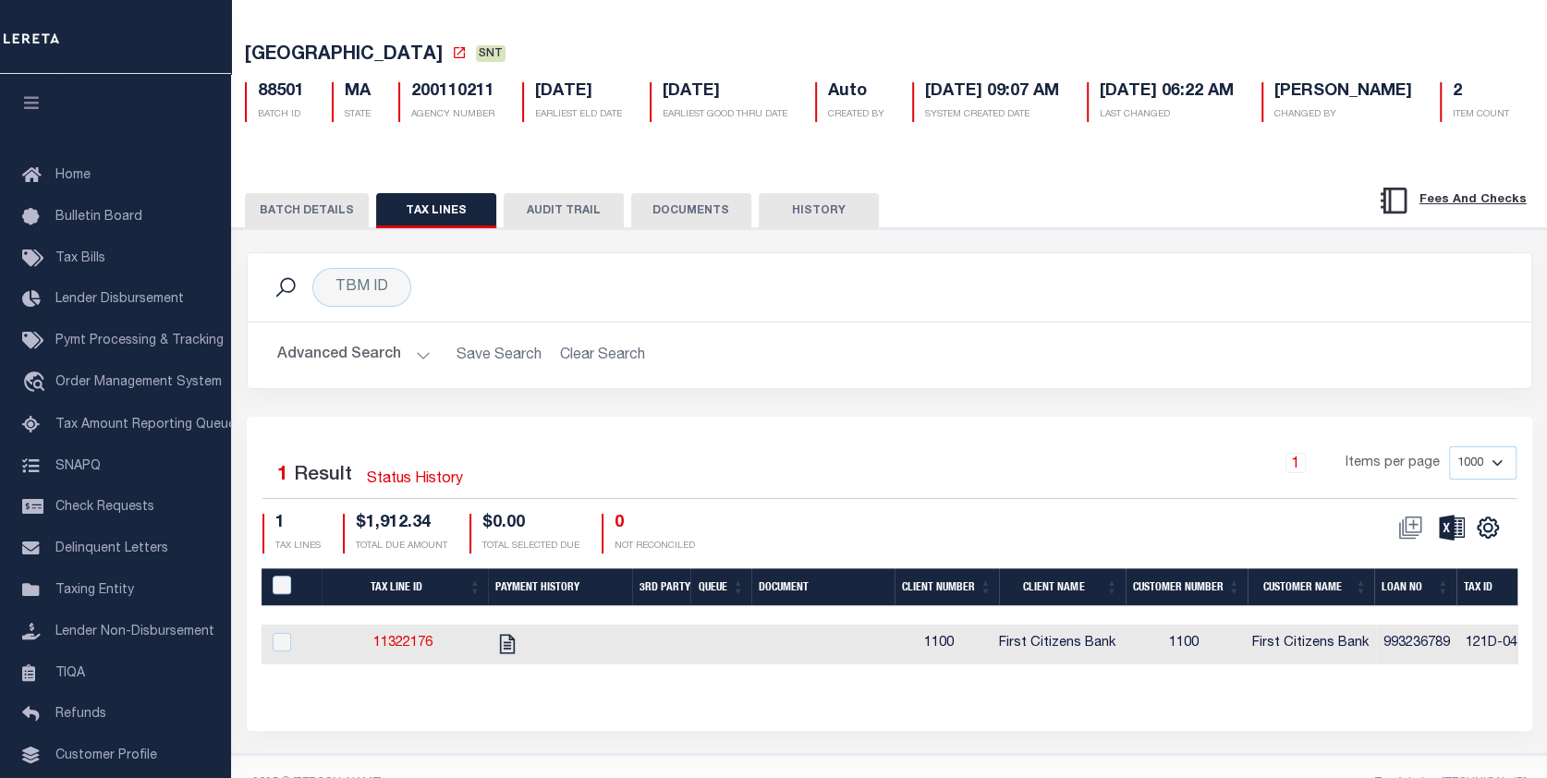
scroll to position [92, 0]
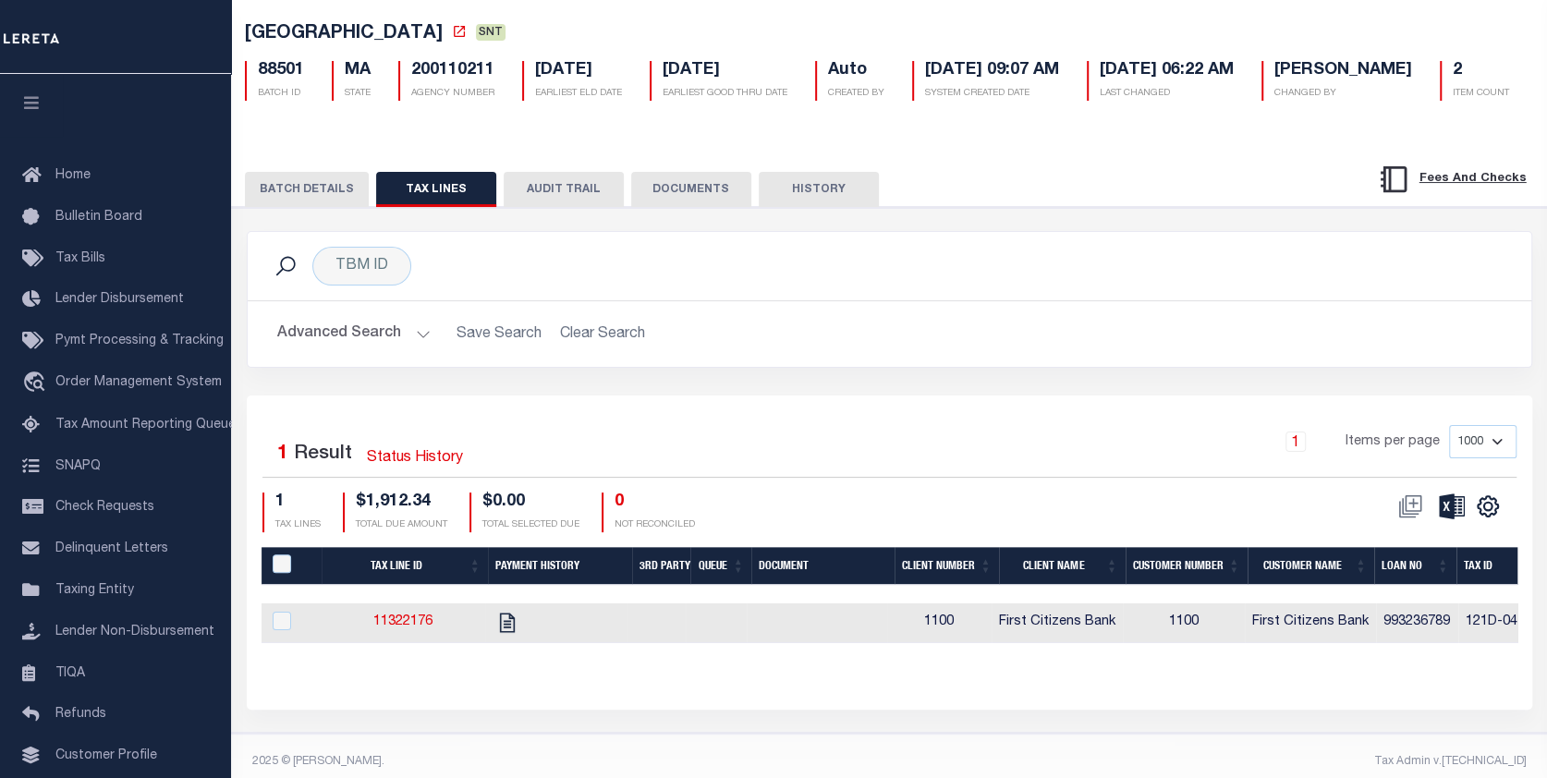
click at [323, 207] on button "BATCH DETAILS" at bounding box center [307, 189] width 124 height 35
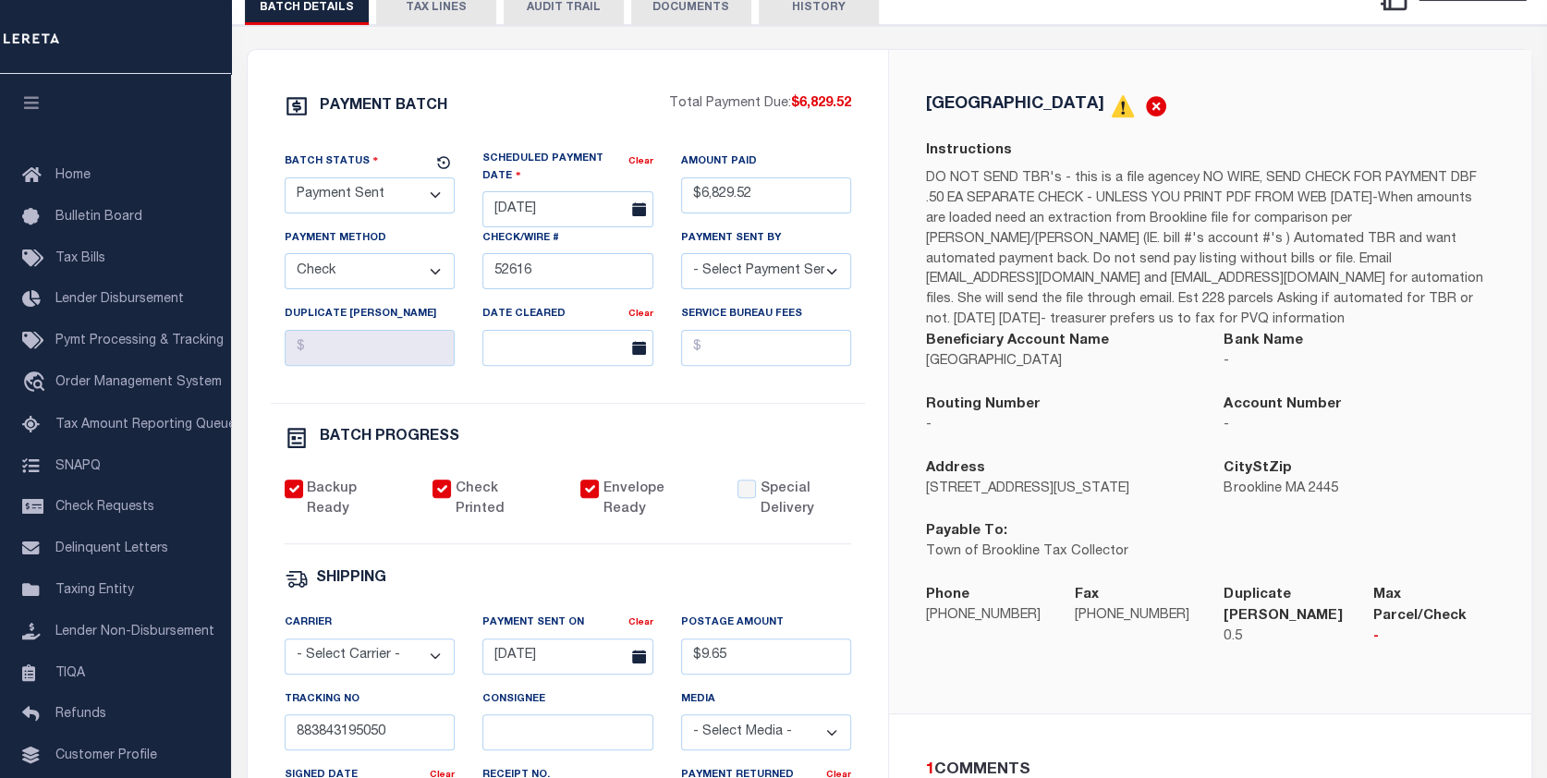
scroll to position [277, 0]
